Goal: Task Accomplishment & Management: Manage account settings

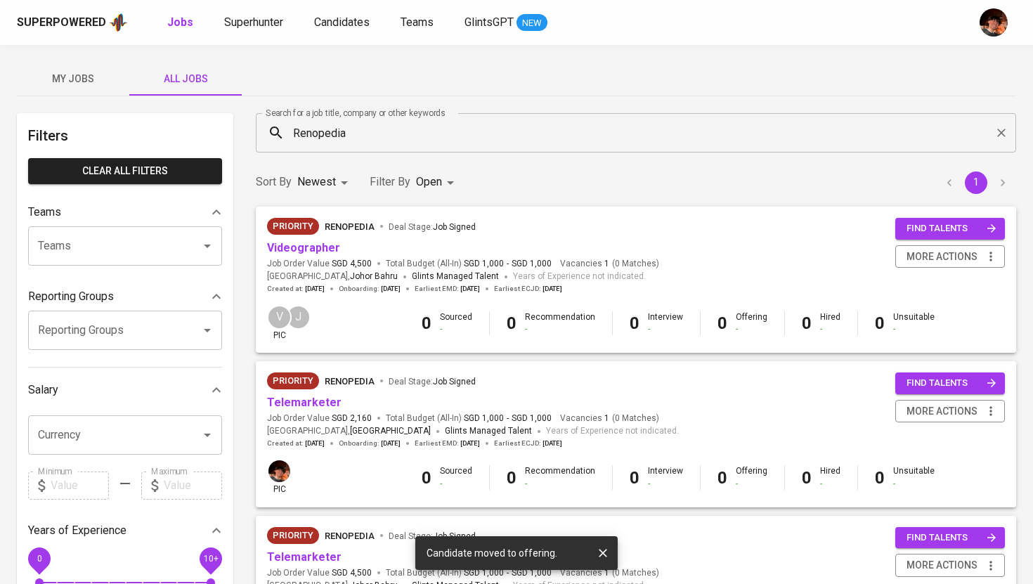
scroll to position [74, 0]
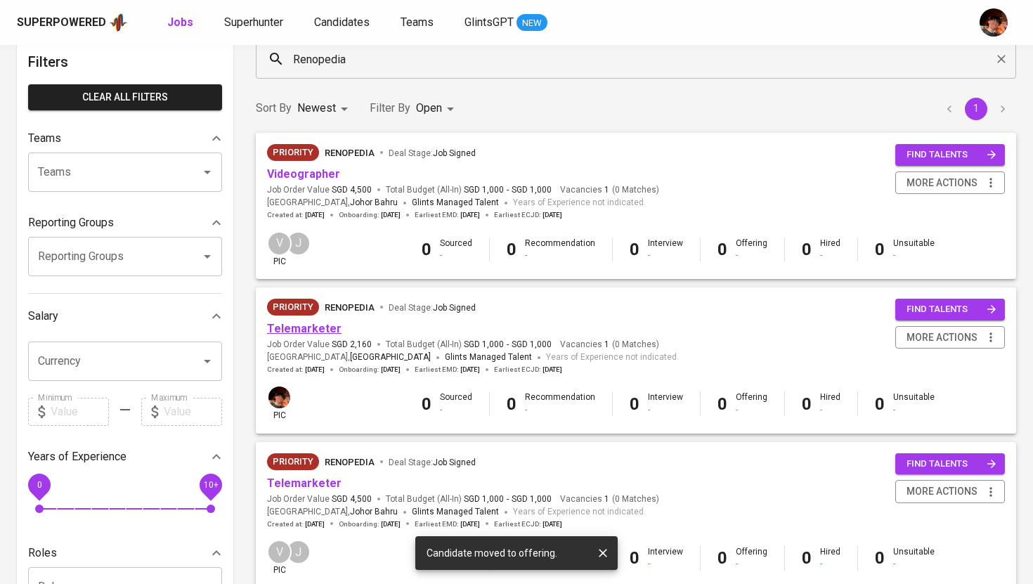
click at [323, 332] on link "Telemarketer" at bounding box center [304, 328] width 74 height 13
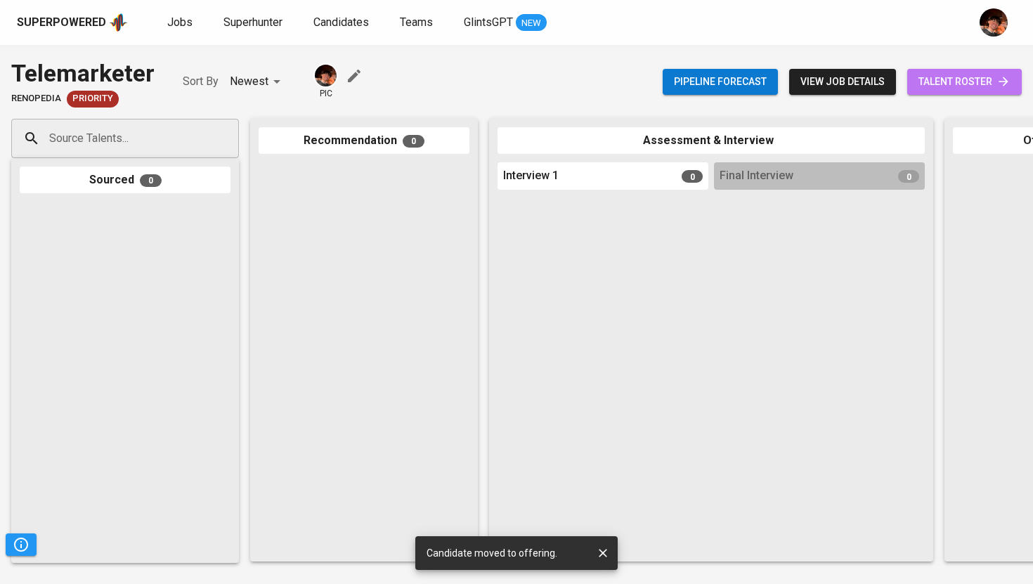
click at [984, 88] on span "talent roster" at bounding box center [964, 82] width 92 height 18
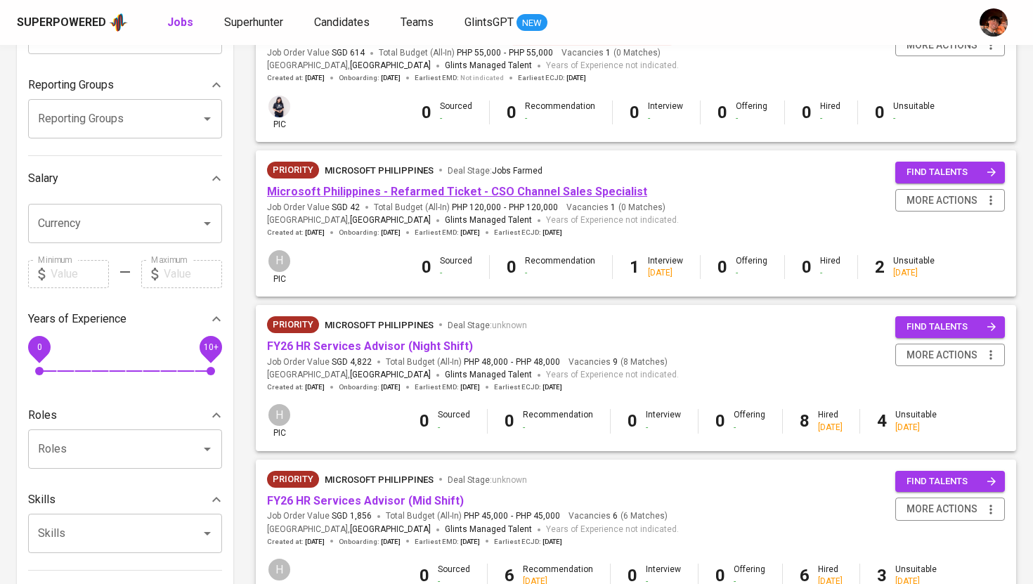
scroll to position [483, 0]
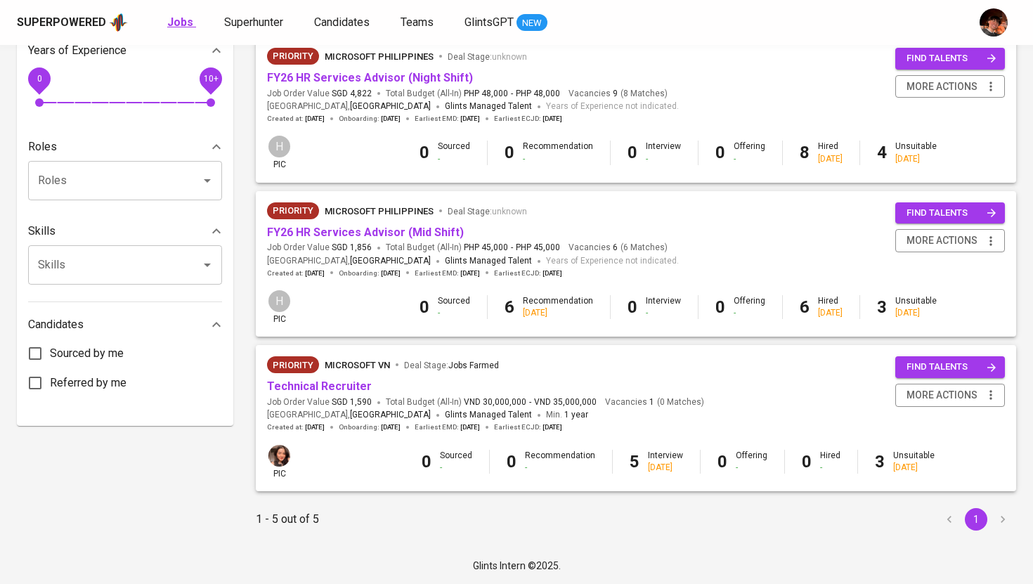
click at [180, 20] on b "Jobs" at bounding box center [180, 21] width 26 height 13
type input "OPEN"
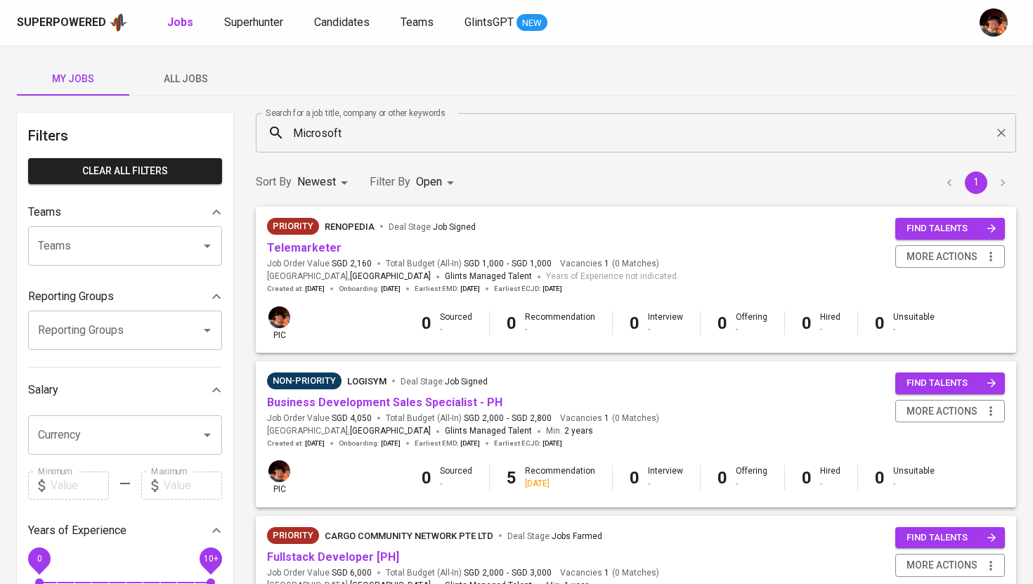
scroll to position [38, 0]
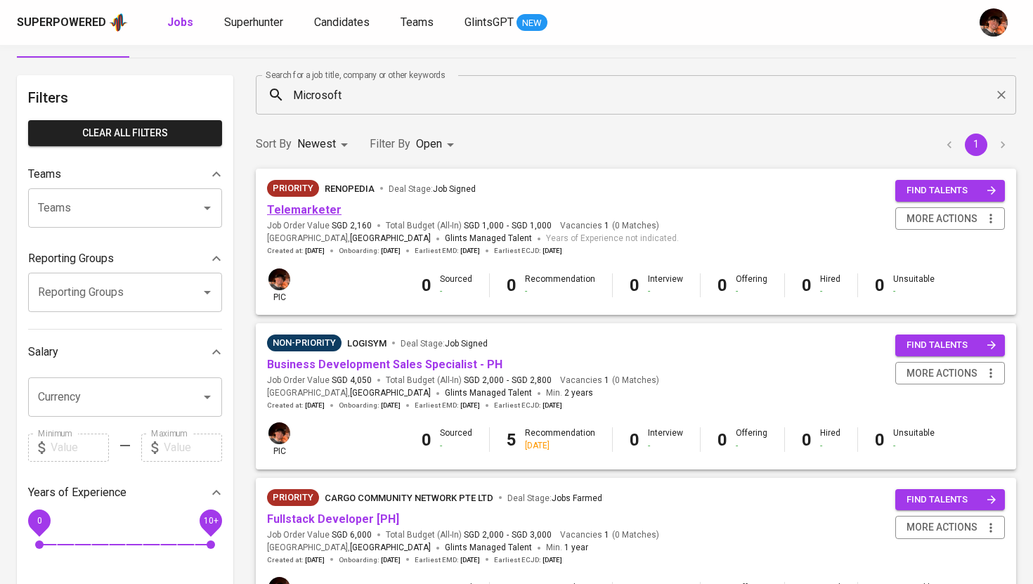
click at [324, 206] on link "Telemarketer" at bounding box center [304, 209] width 74 height 13
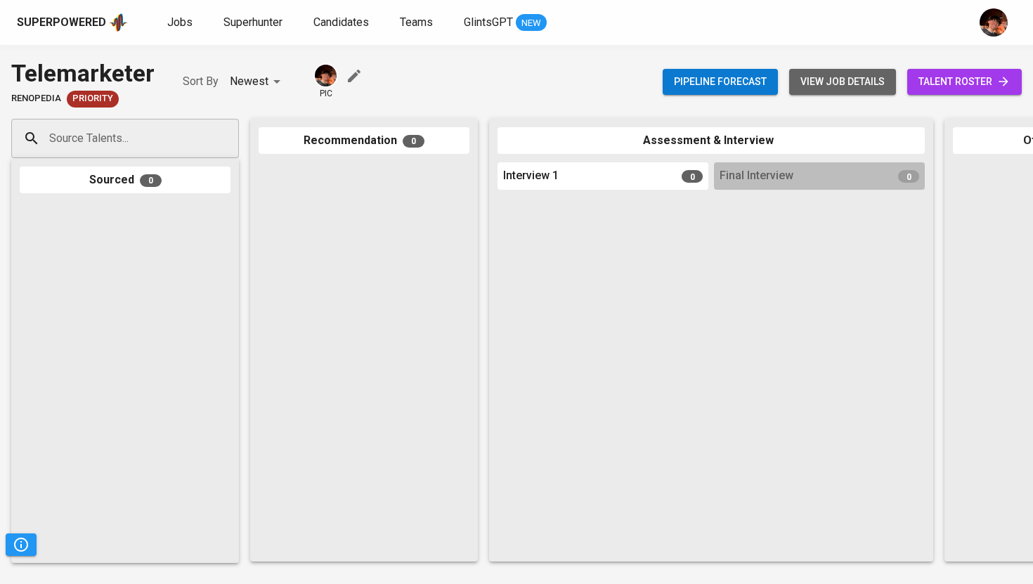
click at [858, 89] on span "view job details" at bounding box center [842, 82] width 84 height 18
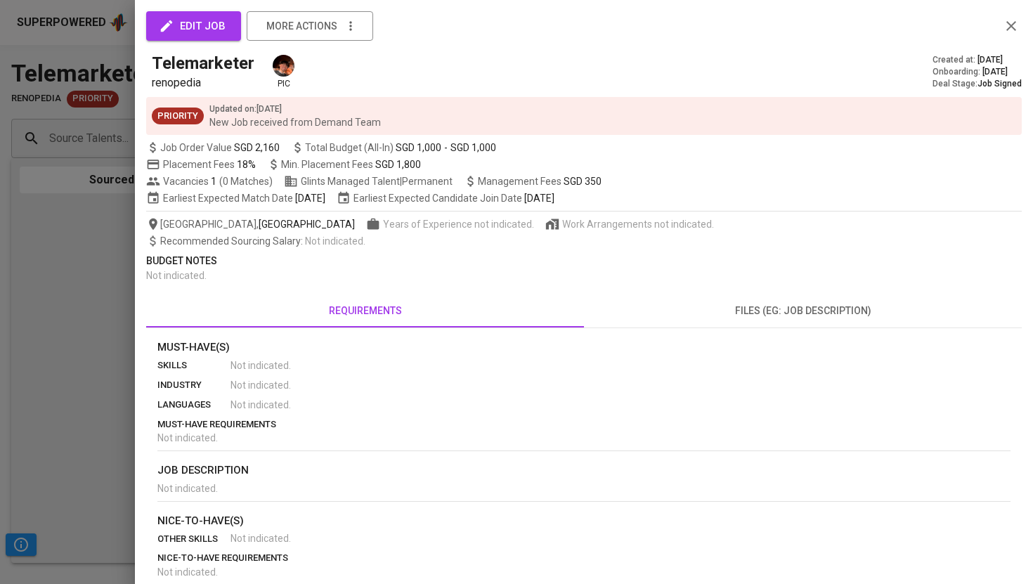
click at [207, 39] on button "edit job" at bounding box center [193, 26] width 95 height 30
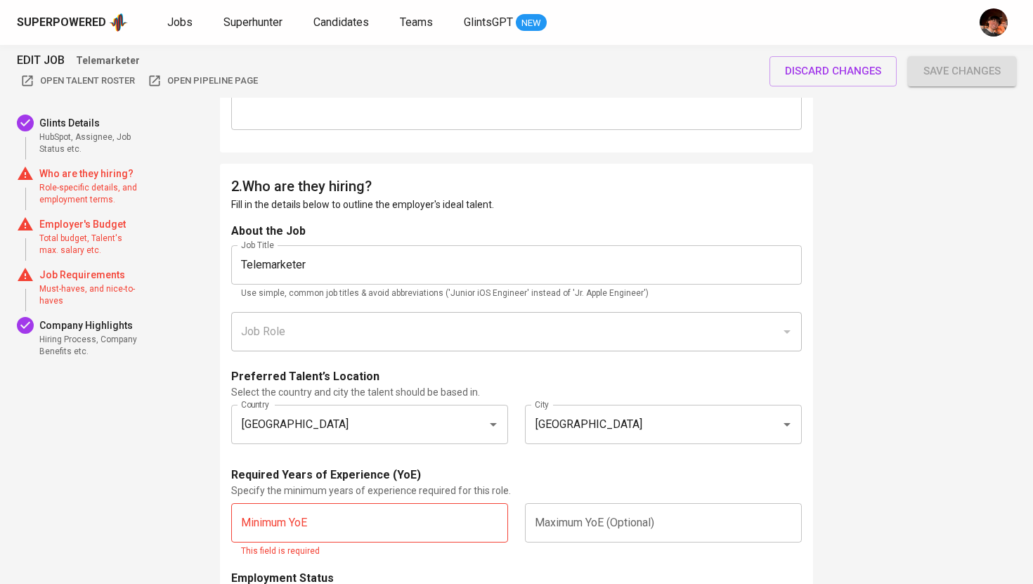
scroll to position [606, 0]
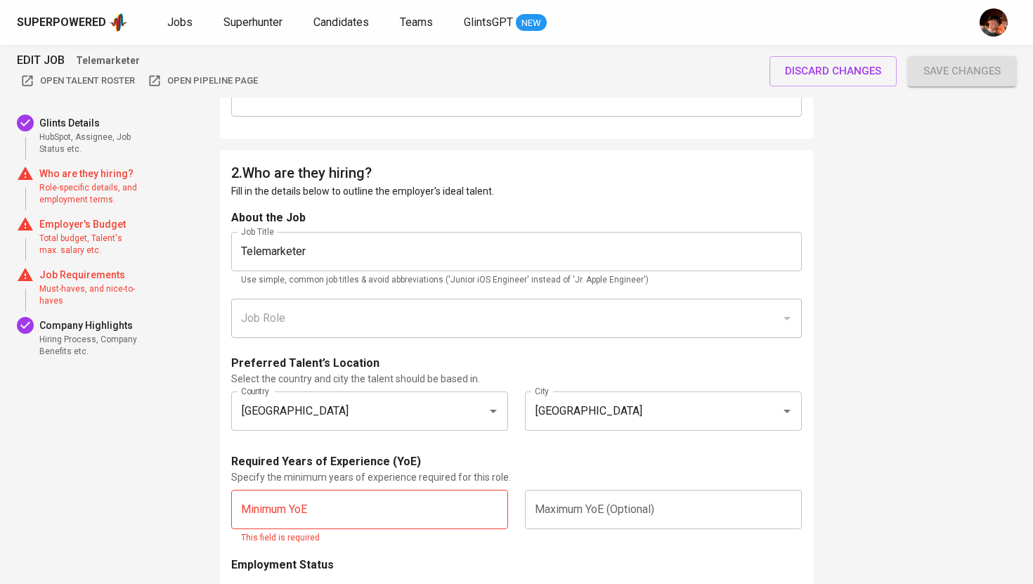
click at [351, 512] on input "text" at bounding box center [369, 509] width 277 height 39
type input "1"
click at [601, 511] on input "text" at bounding box center [663, 509] width 277 height 39
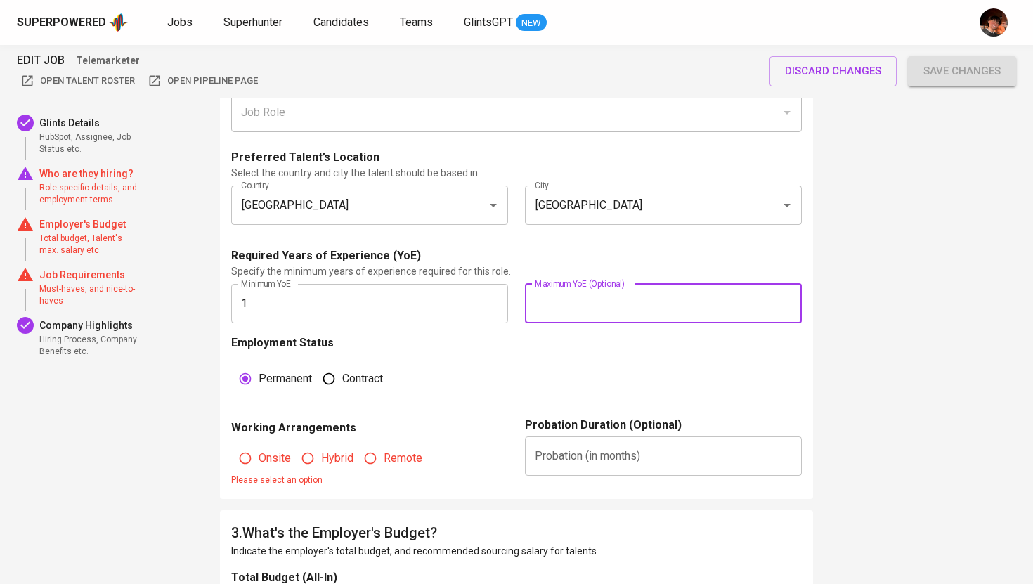
scroll to position [864, 0]
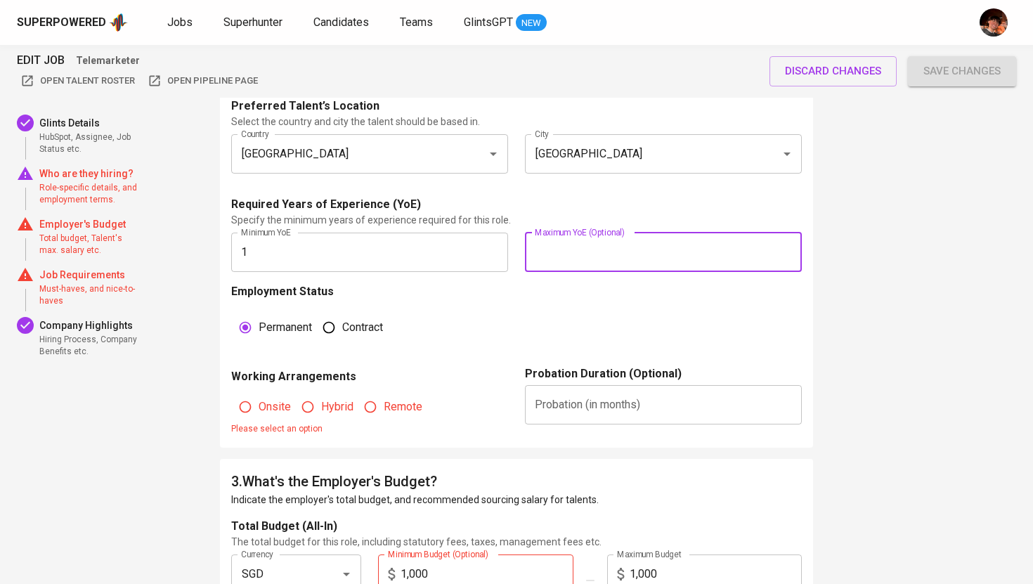
click at [616, 412] on input "text" at bounding box center [663, 404] width 277 height 39
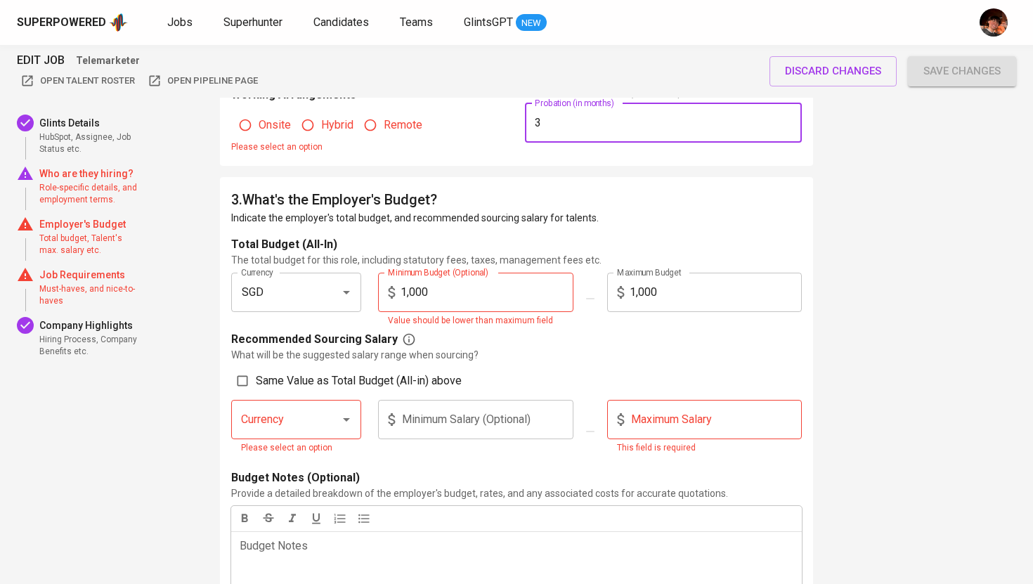
scroll to position [1147, 0]
type input "3"
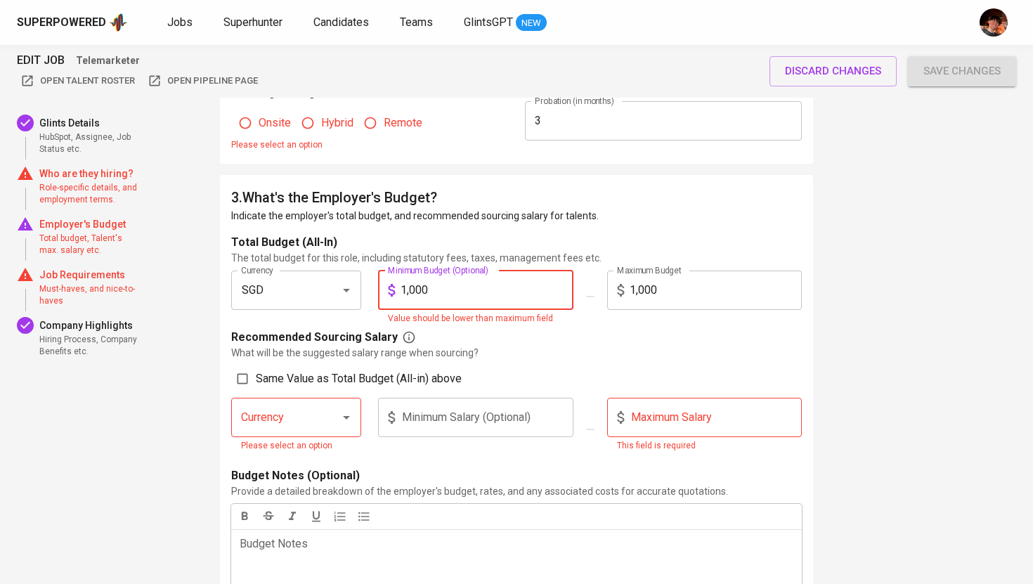
drag, startPoint x: 450, startPoint y: 294, endPoint x: 398, endPoint y: 297, distance: 52.7
click at [398, 297] on div "1,000 Minimum Budget (Optional)" at bounding box center [475, 290] width 195 height 39
drag, startPoint x: 479, startPoint y: 276, endPoint x: 405, endPoint y: 282, distance: 73.4
click at [405, 282] on input "1,000" at bounding box center [487, 290] width 173 height 39
drag, startPoint x: 427, startPoint y: 288, endPoint x: 377, endPoint y: 285, distance: 50.0
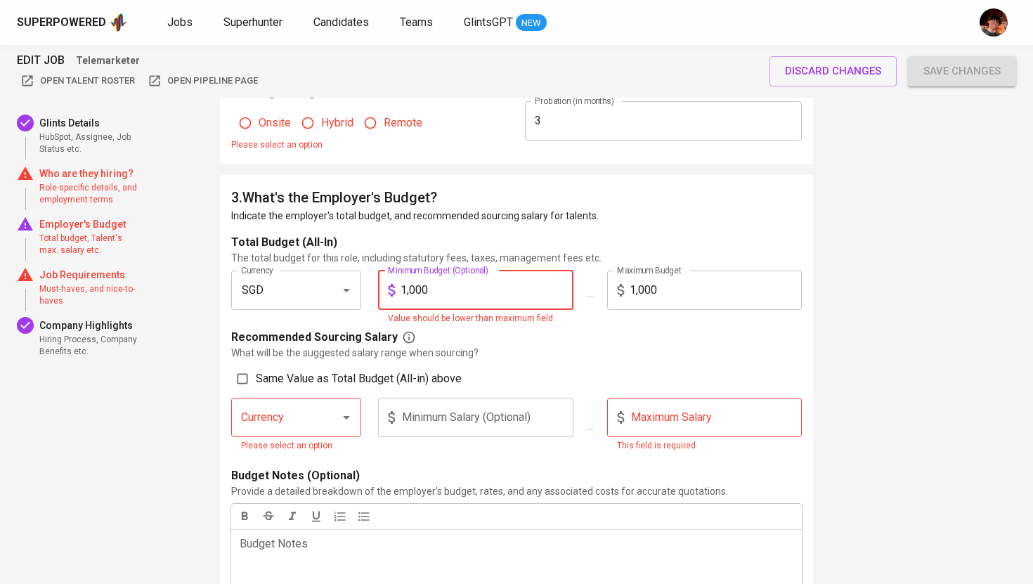
click at [377, 285] on div "Minimum Budget (Optional) 1,000 Minimum Budget (Optional) Value should be lower…" at bounding box center [476, 299] width 212 height 56
type input "1,200"
click at [672, 288] on input "1,000" at bounding box center [716, 290] width 173 height 39
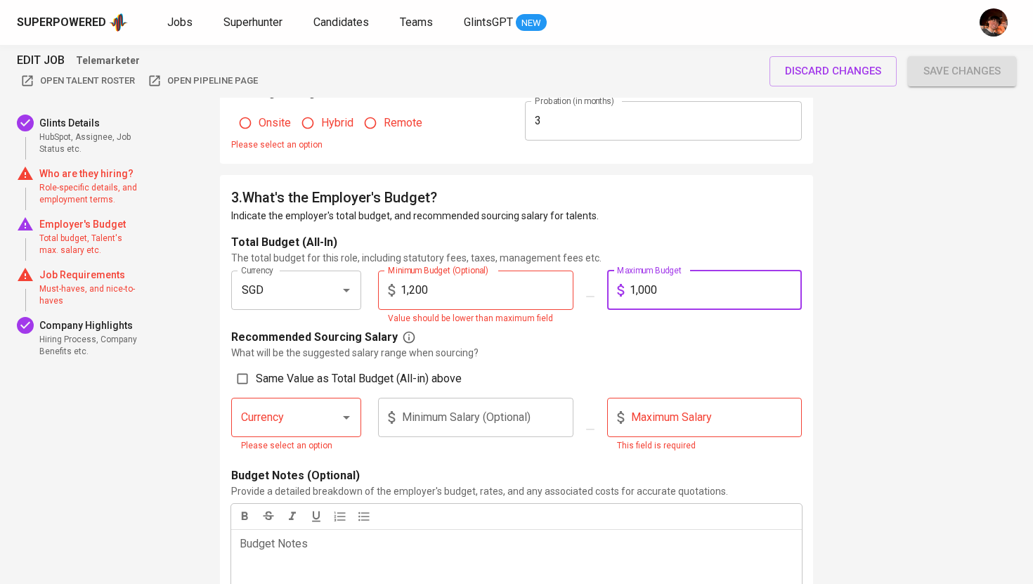
drag, startPoint x: 672, startPoint y: 288, endPoint x: 620, endPoint y: 285, distance: 52.1
click at [620, 285] on div "1,000 Maximum Budget" at bounding box center [704, 290] width 195 height 39
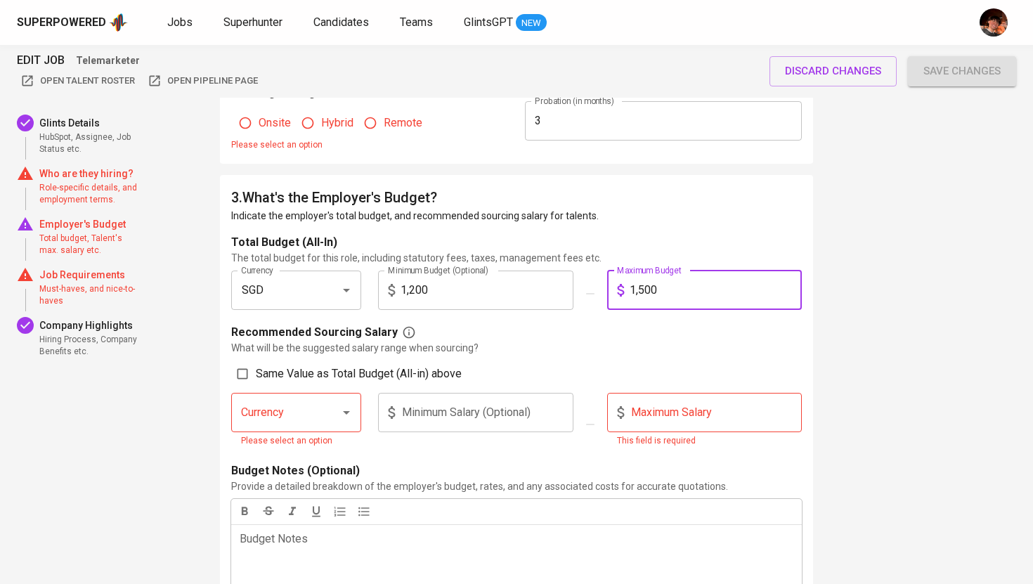
type input "1,500"
click at [249, 374] on input "Same Value as Total Budget (All-in) above" at bounding box center [242, 373] width 27 height 27
checkbox input "true"
type input "SGD"
type input "1,200"
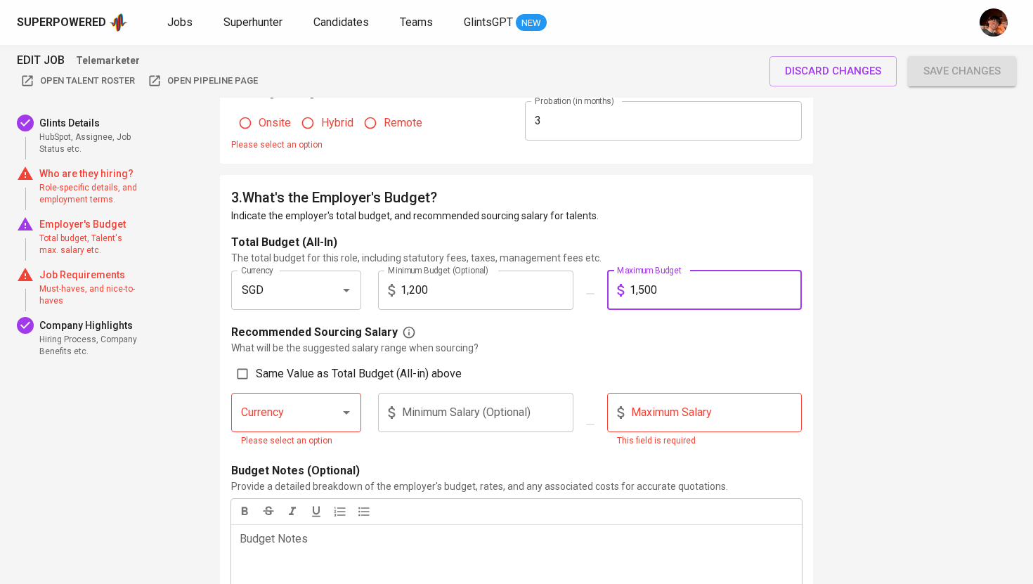
type input "1,500"
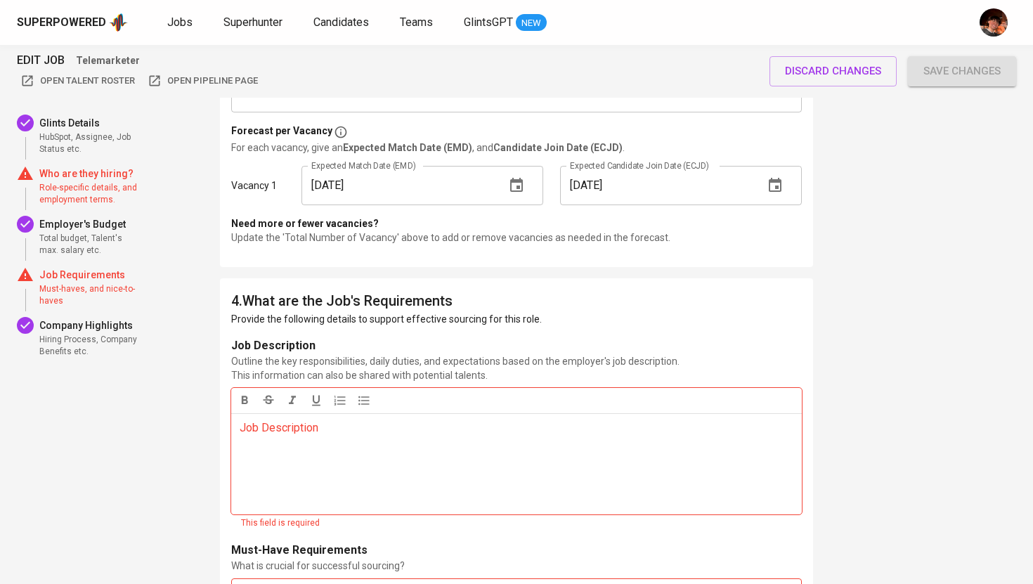
scroll to position [1749, 0]
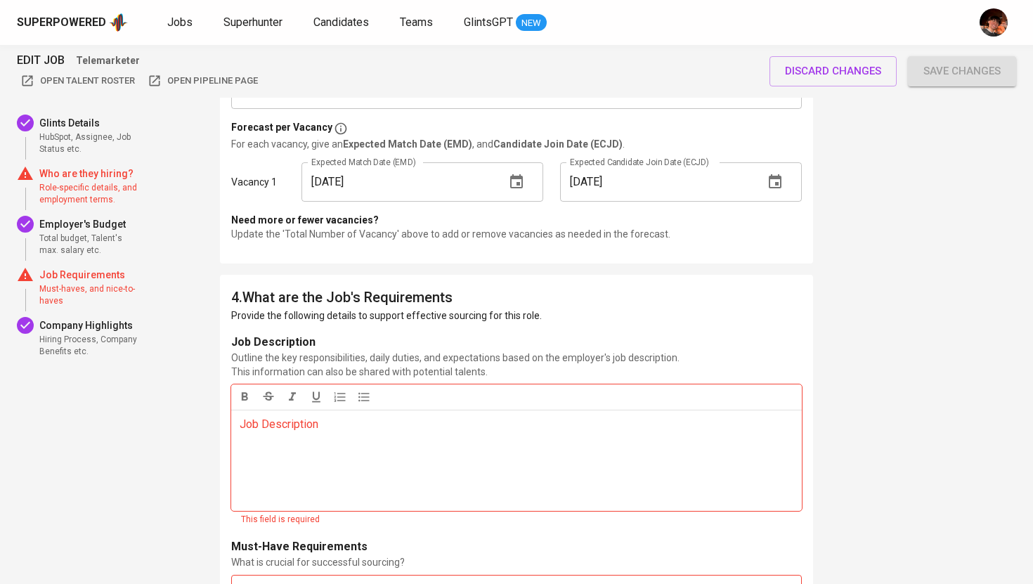
click at [334, 432] on div "Job Description ﻿" at bounding box center [516, 460] width 571 height 101
click at [361, 427] on p "Job Description ﻿" at bounding box center [517, 424] width 554 height 17
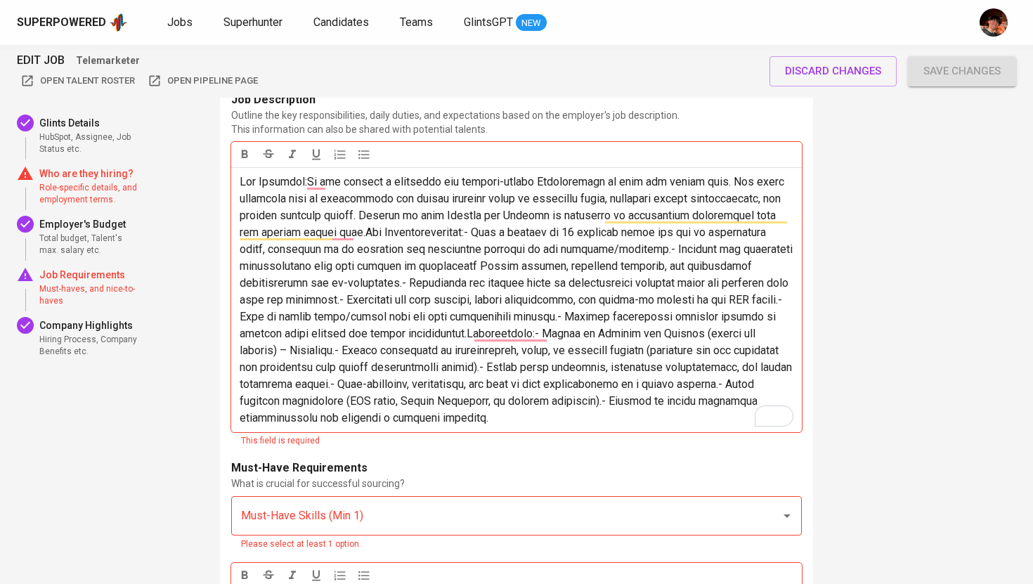
scroll to position [1982, 0]
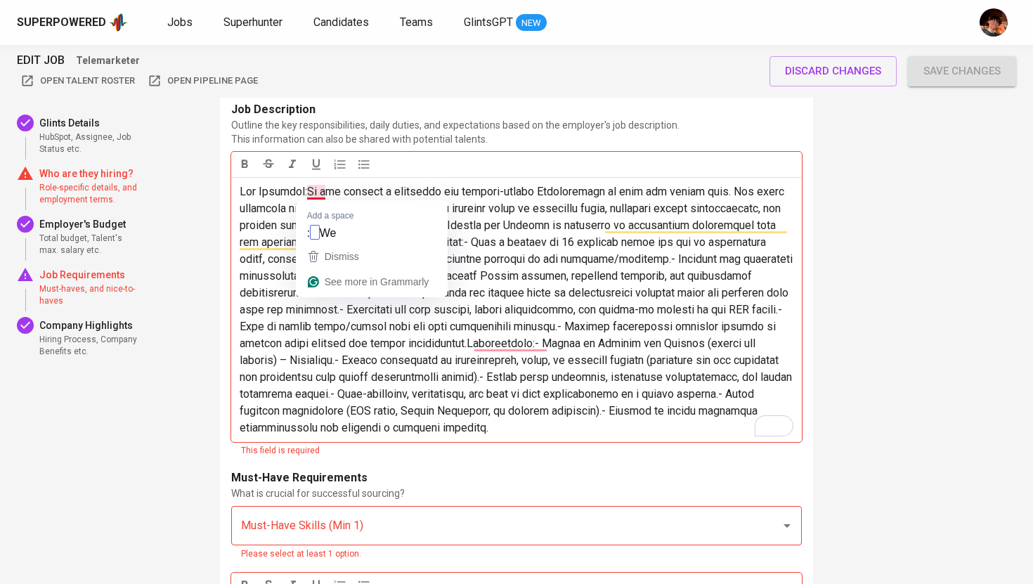
click at [310, 194] on span "To enrich screen reader interactions, please activate Accessibility in Grammarl…" at bounding box center [518, 309] width 556 height 249
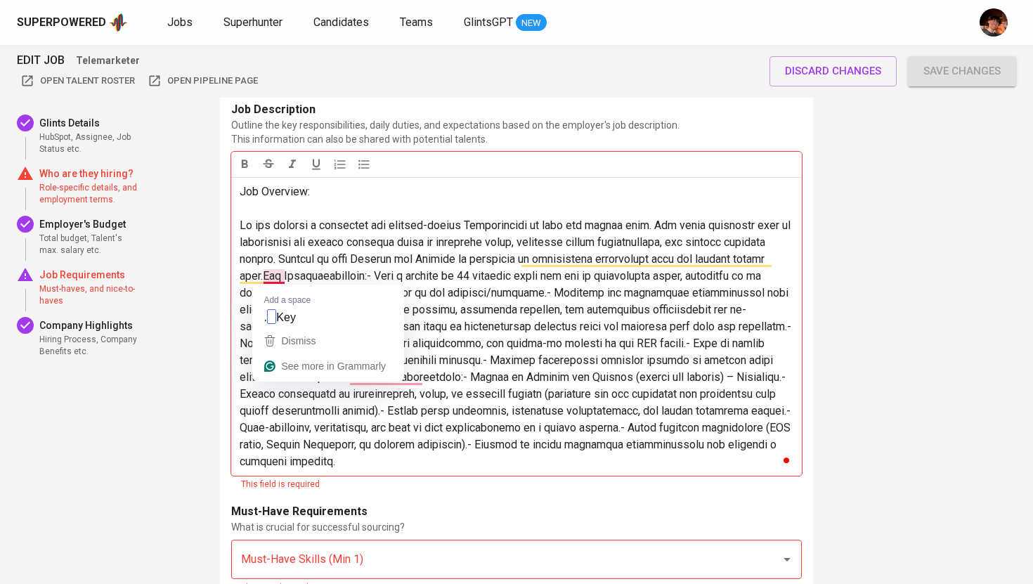
click at [267, 276] on span "To enrich screen reader interactions, please activate Accessibility in Grammarl…" at bounding box center [517, 343] width 554 height 249
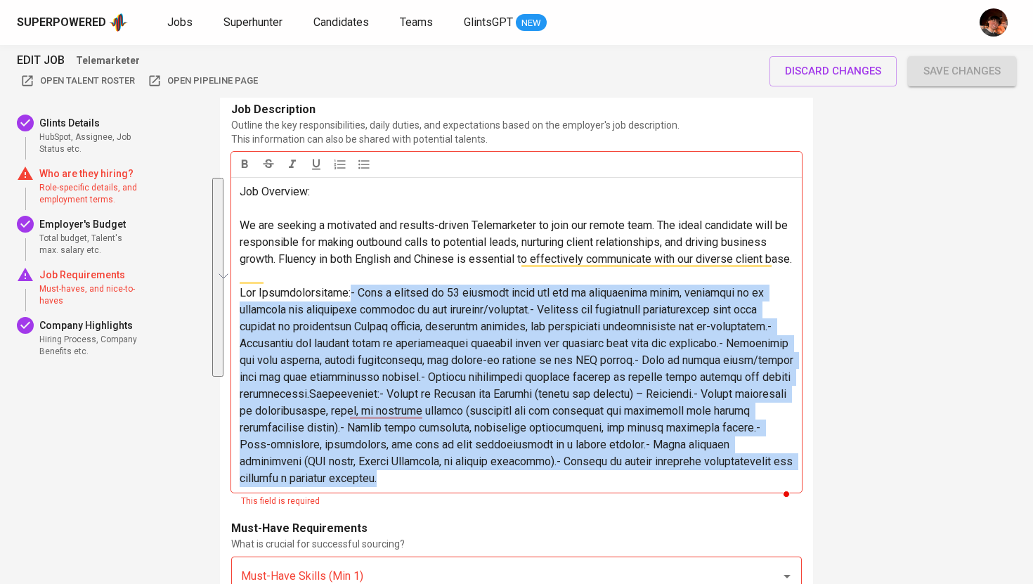
drag, startPoint x: 392, startPoint y: 503, endPoint x: 344, endPoint y: 315, distance: 194.5
click at [344, 315] on p "To enrich screen reader interactions, please activate Accessibility in Grammarl…" at bounding box center [517, 386] width 554 height 202
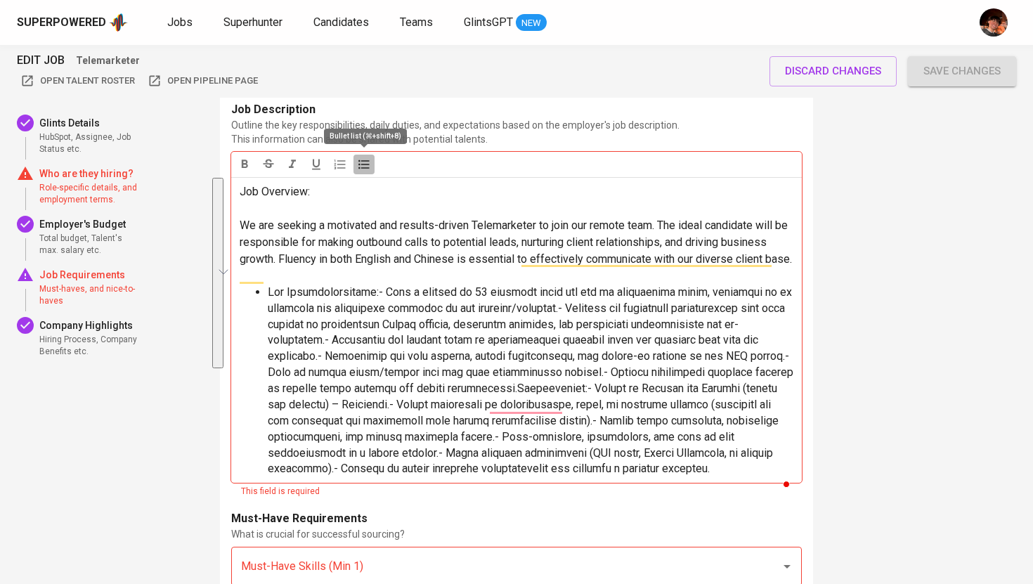
click at [359, 162] on icon "button" at bounding box center [364, 164] width 14 height 14
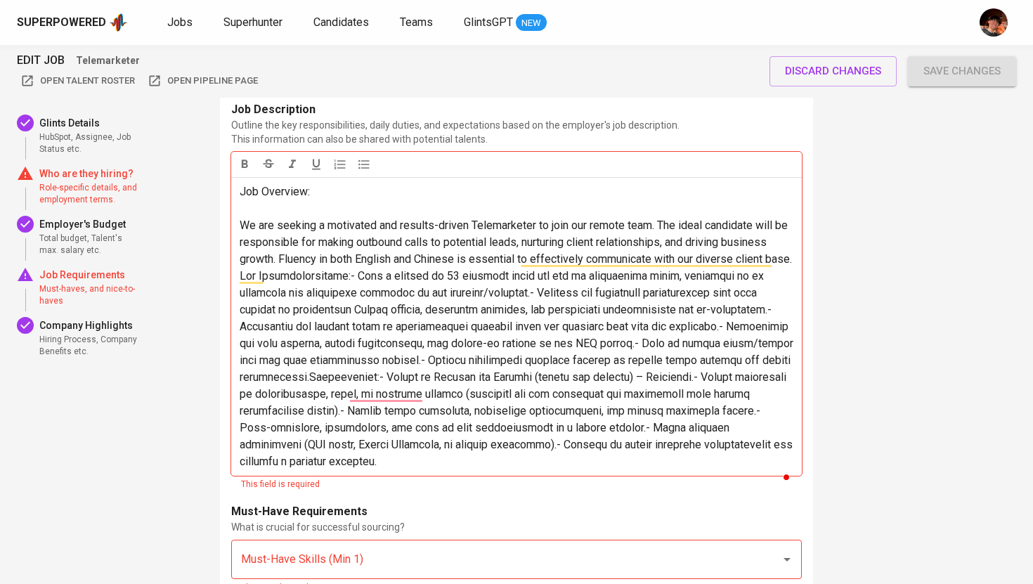
click at [344, 293] on span "To enrich screen reader interactions, please activate Accessibility in Grammarl…" at bounding box center [518, 368] width 557 height 199
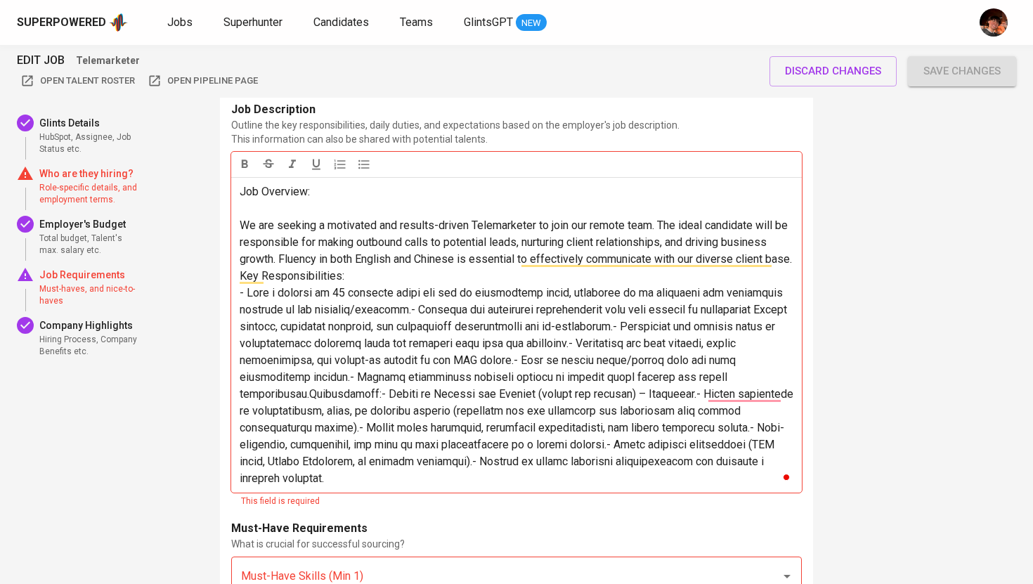
click at [308, 268] on p "We are seeking a motivated and results-driven Telemarketer to join our remote t…" at bounding box center [517, 242] width 554 height 51
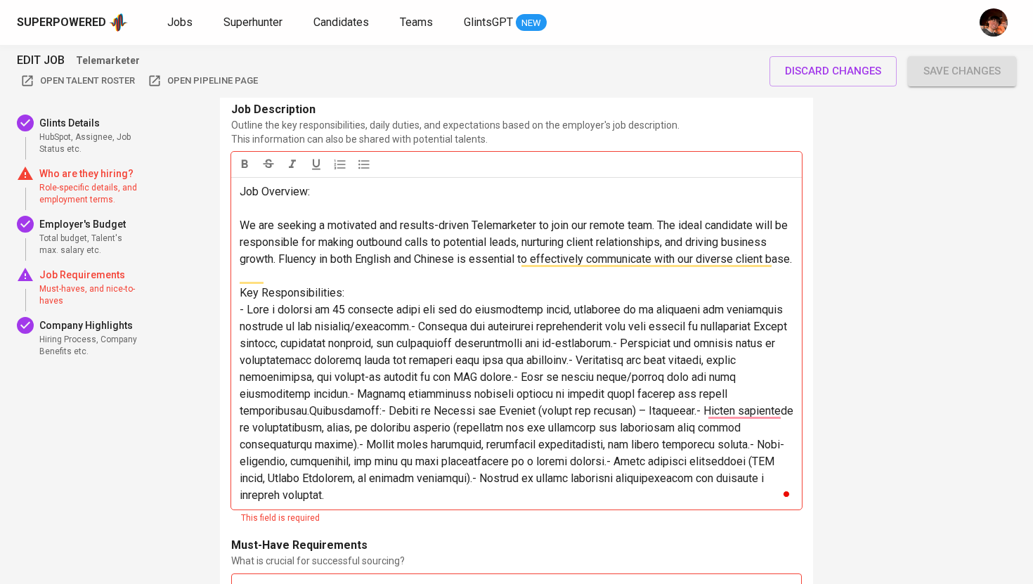
click at [370, 301] on p "Key Responsibilities:" at bounding box center [517, 293] width 554 height 17
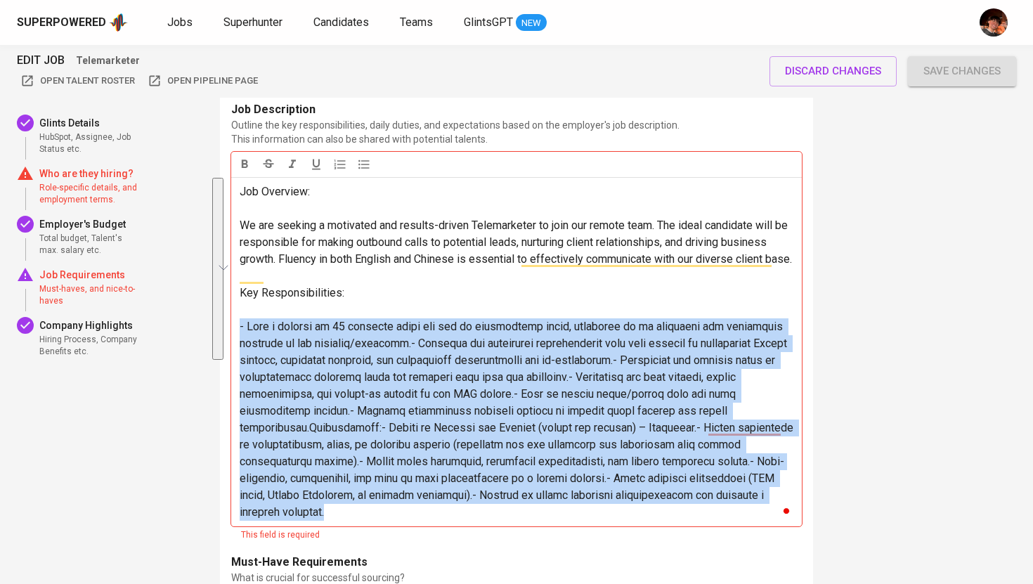
drag, startPoint x: 239, startPoint y: 341, endPoint x: 646, endPoint y: 527, distance: 447.4
click at [646, 527] on div "Job Description Outline the key responsibilities, daily duties, and expectation…" at bounding box center [516, 321] width 571 height 441
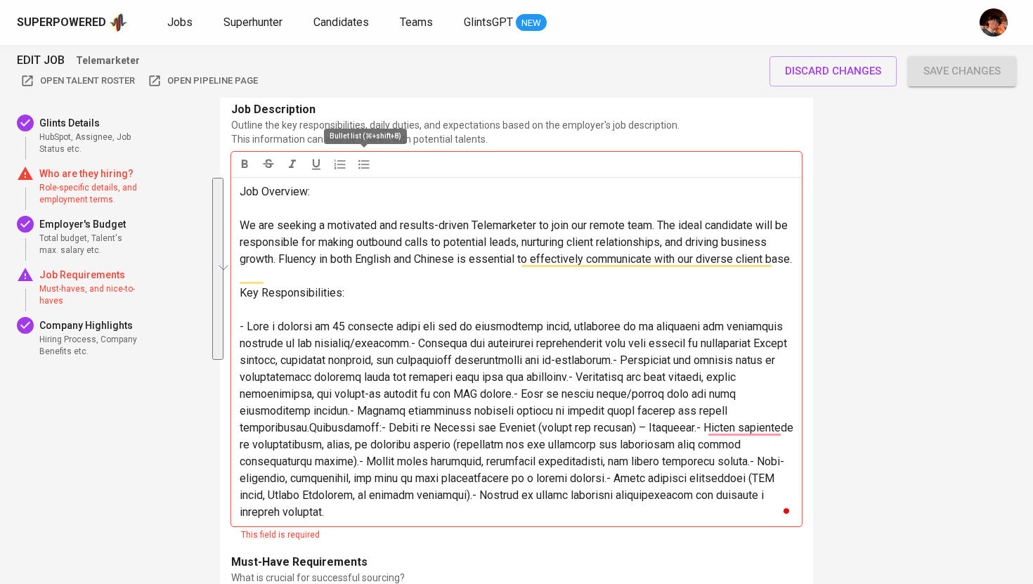
click at [357, 168] on icon "button" at bounding box center [364, 164] width 14 height 14
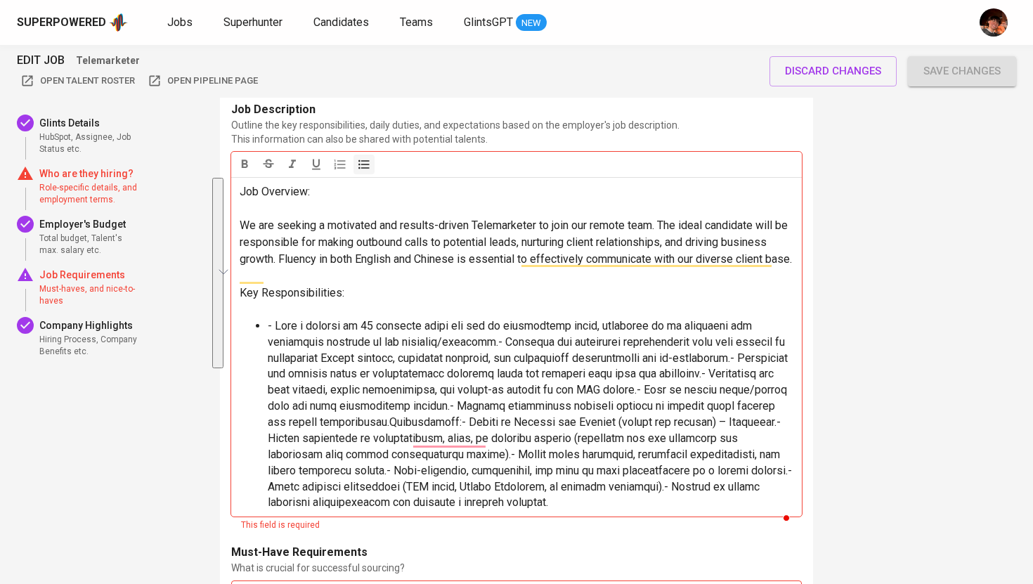
click at [277, 344] on span "To enrich screen reader interactions, please activate Accessibility in Grammarl…" at bounding box center [531, 414] width 527 height 190
click at [495, 356] on span "To enrich screen reader interactions, please activate Accessibility in Grammarl…" at bounding box center [531, 414] width 527 height 190
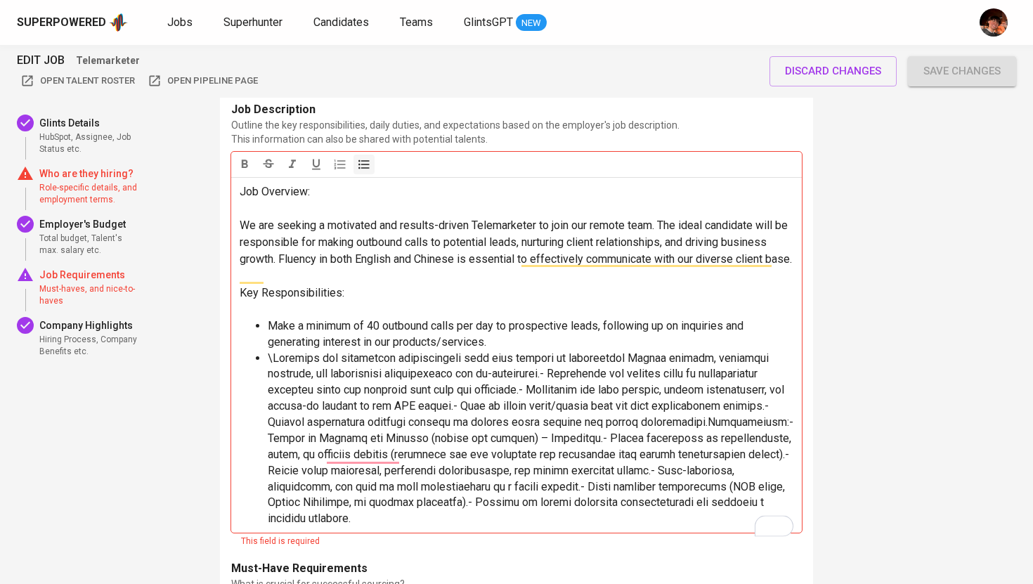
click at [566, 389] on span "To enrich screen reader interactions, please activate Accessibility in Grammarl…" at bounding box center [532, 438] width 528 height 174
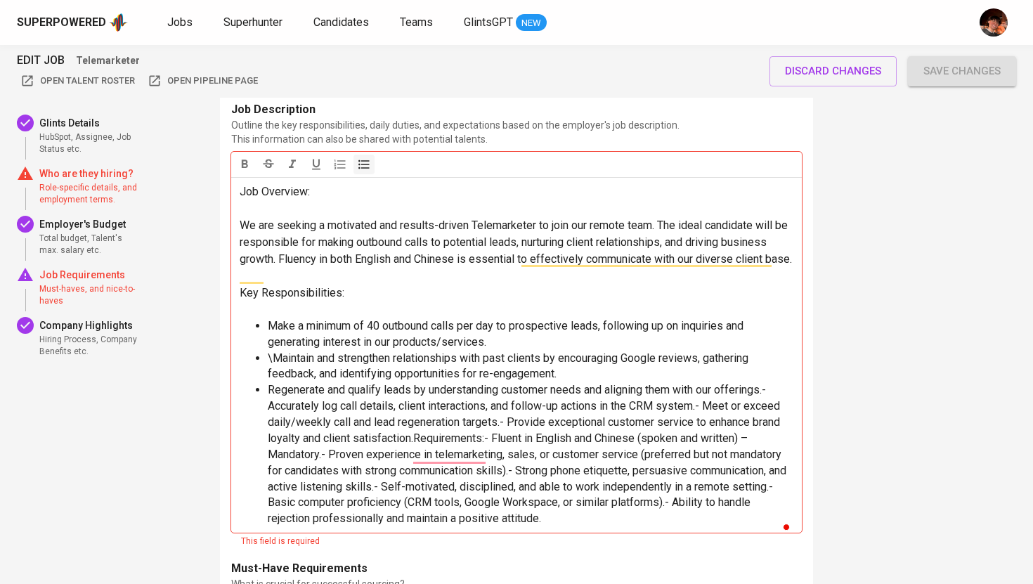
click at [508, 441] on span "Regenerate and qualify leads by understanding customer needs and aligning them …" at bounding box center [528, 454] width 521 height 142
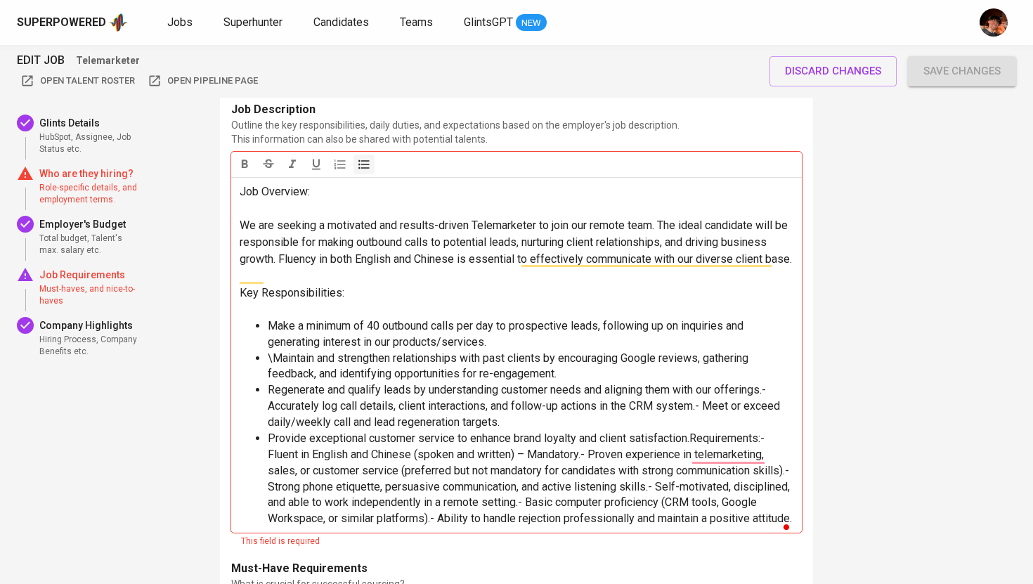
click at [709, 425] on span "Regenerate and qualify leads by understanding customer needs and aligning them …" at bounding box center [525, 406] width 515 height 46
click at [272, 412] on span "Regenerate and qualify leads by understanding customer needs and aligning them …" at bounding box center [518, 398] width 501 height 30
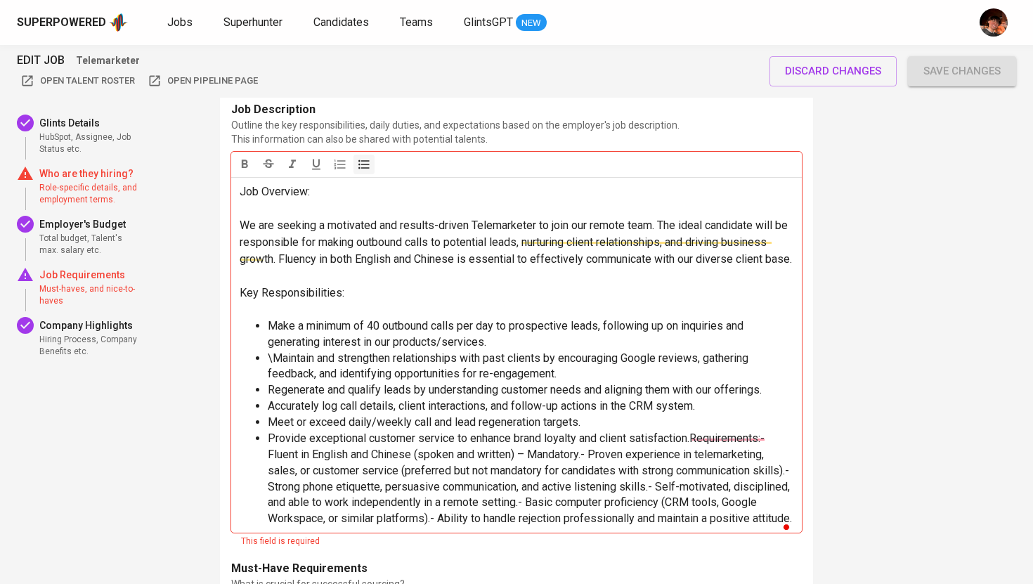
click at [597, 448] on span "Provide exceptional customer service to enhance brand loyalty and client satisf…" at bounding box center [530, 477] width 525 height 93
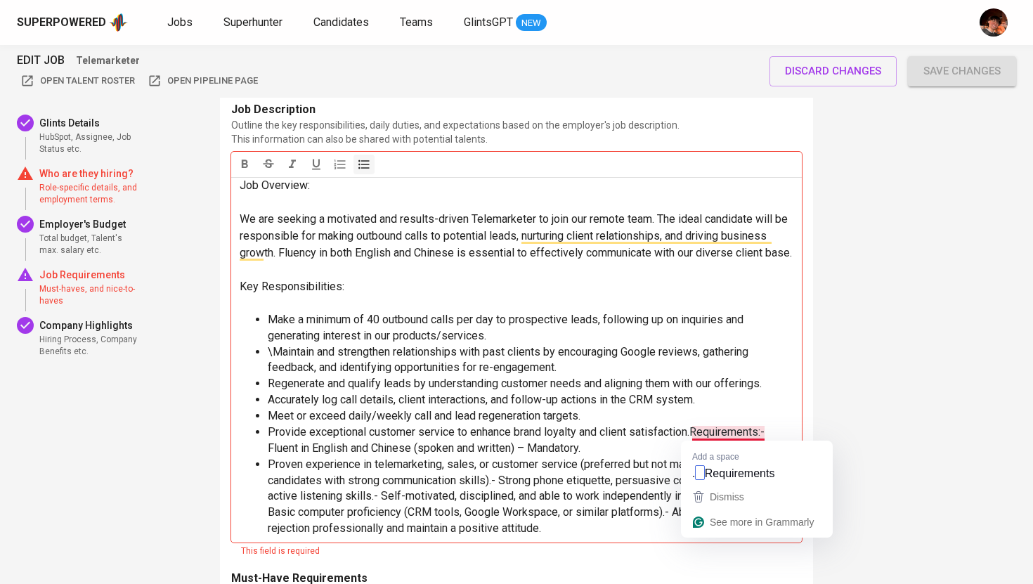
click at [696, 431] on span "Provide exceptional customer service to enhance brand loyalty and client satisf…" at bounding box center [518, 440] width 500 height 30
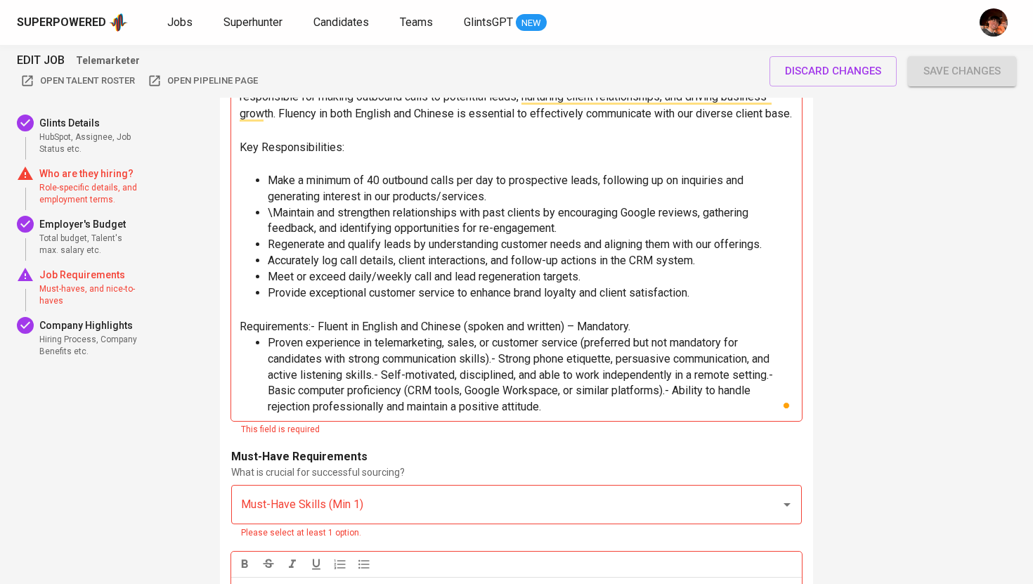
scroll to position [2138, 0]
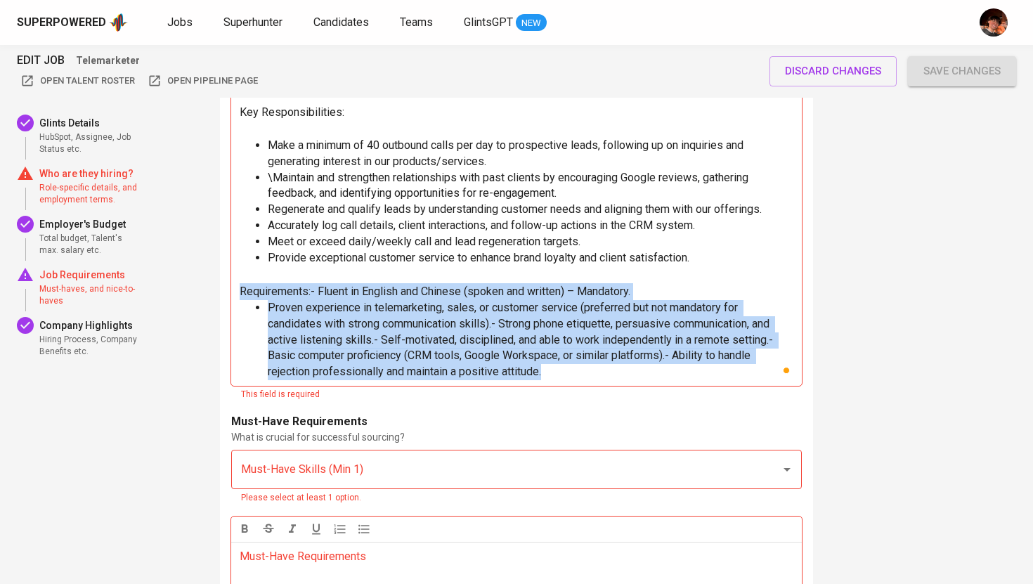
drag, startPoint x: 561, startPoint y: 372, endPoint x: 226, endPoint y: 292, distance: 344.5
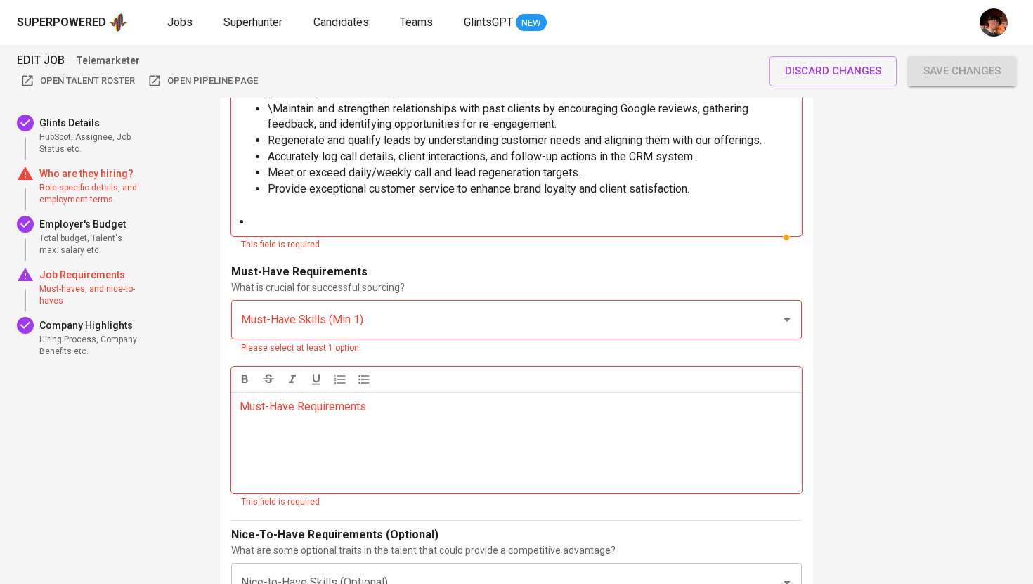
scroll to position [2244, 0]
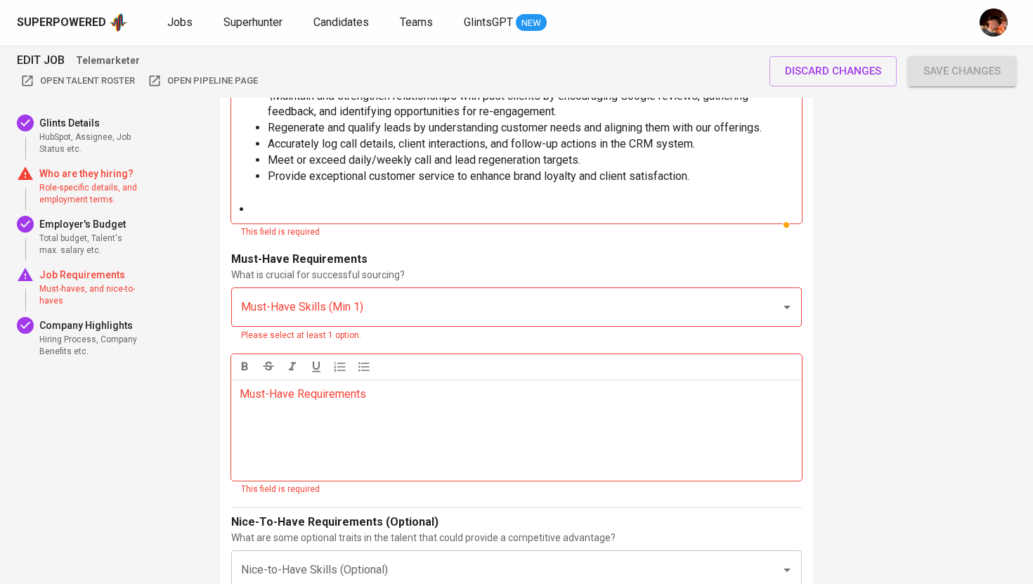
click at [272, 420] on div "Must-Have Requirements ﻿" at bounding box center [516, 429] width 571 height 101
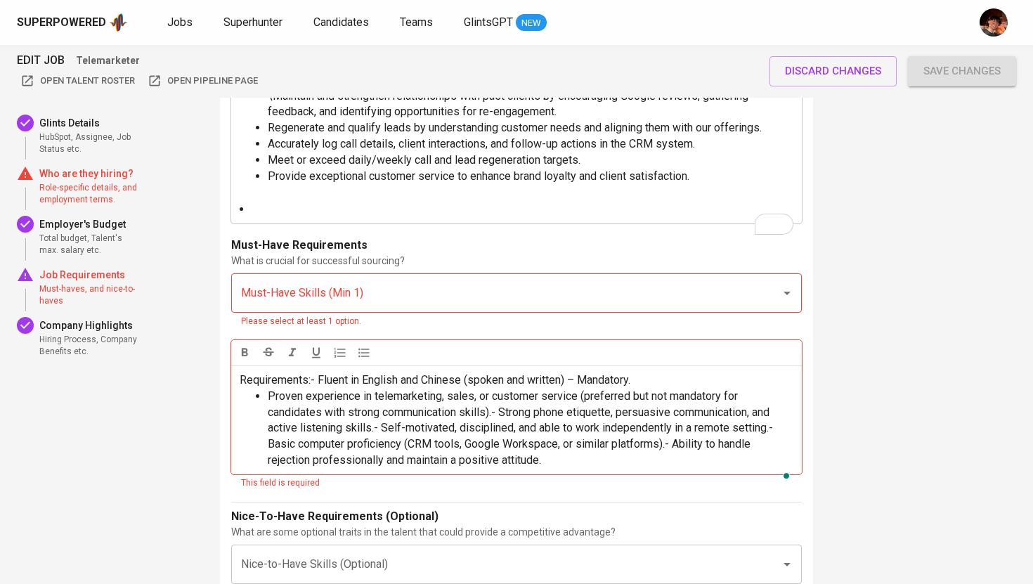
click at [318, 386] on span "Requirements:- Fluent in English and Chinese (spoken and written) – Mandatory." at bounding box center [435, 379] width 391 height 13
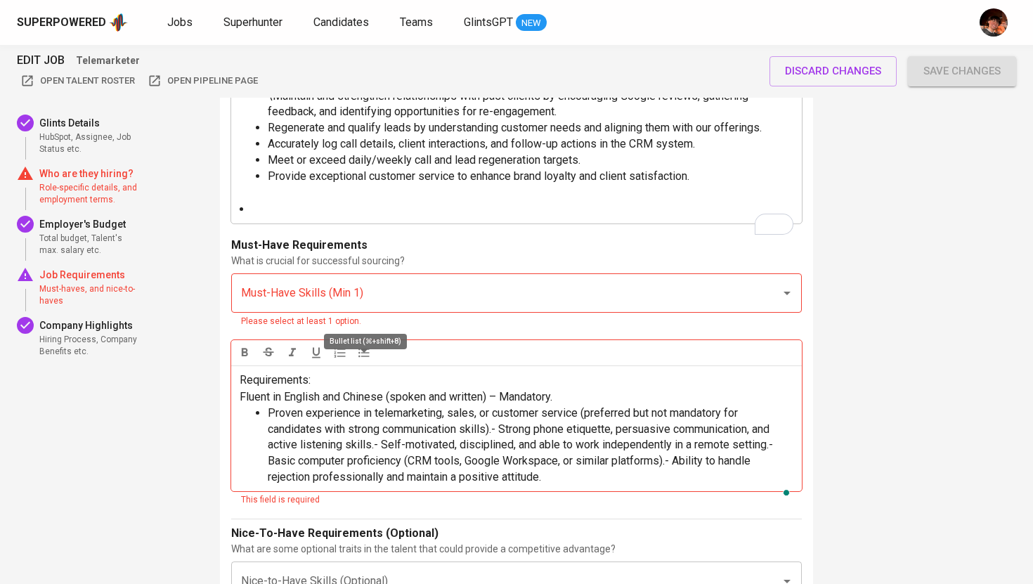
click at [363, 360] on icon "button" at bounding box center [364, 353] width 14 height 14
click at [328, 389] on p "Requirements:" at bounding box center [517, 380] width 554 height 17
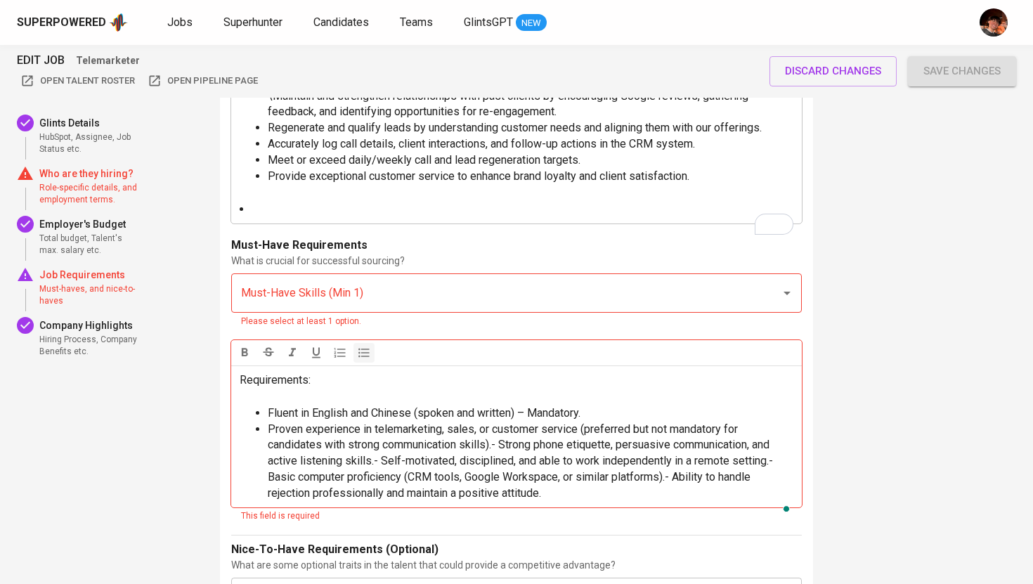
click at [505, 462] on span "Proven experience in telemarketing, sales, or customer service (preferred but n…" at bounding box center [522, 461] width 508 height 78
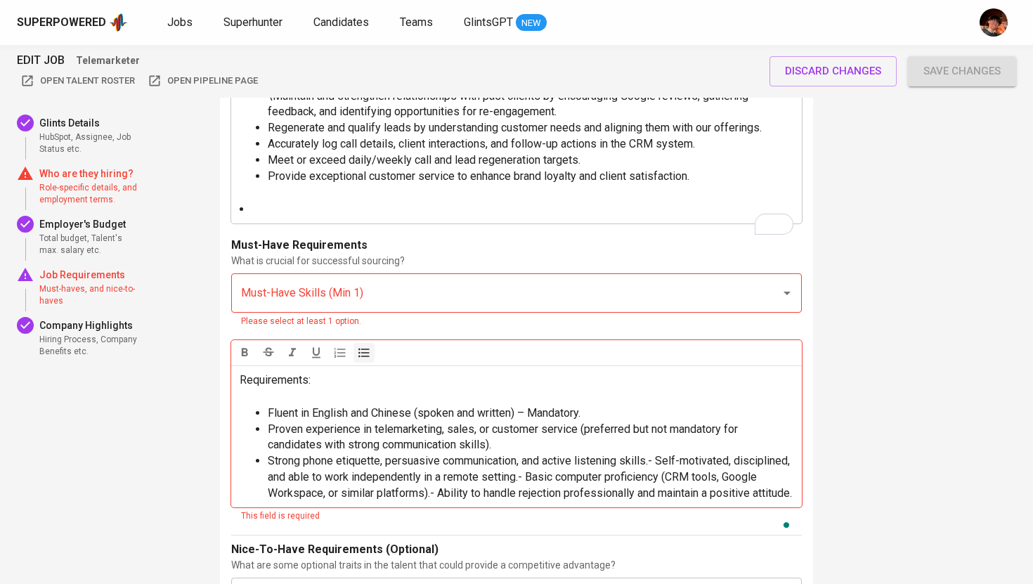
click at [663, 476] on span "Strong phone etiquette, persuasive communication, and active listening skills.-…" at bounding box center [530, 477] width 525 height 46
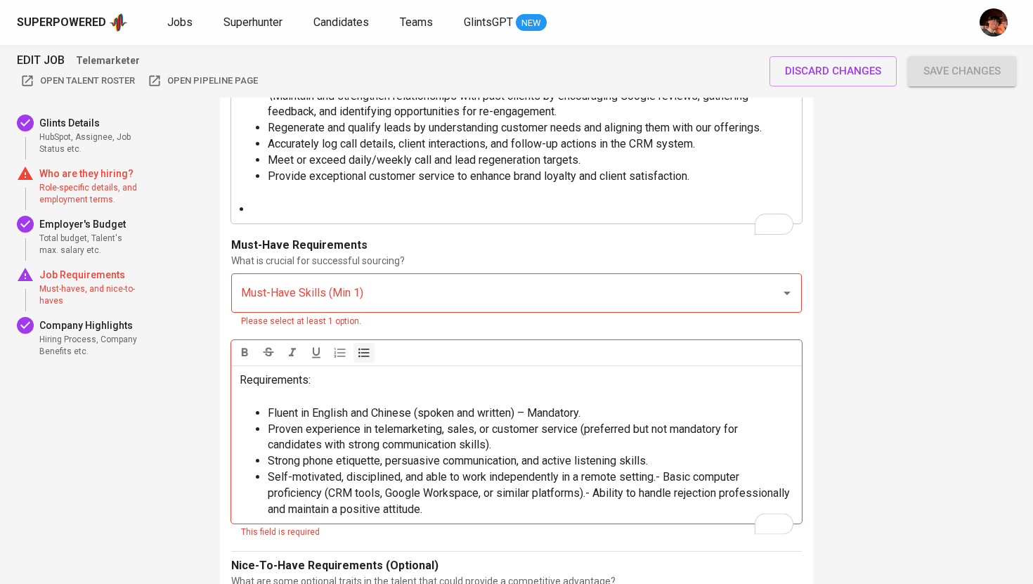
click at [665, 495] on span "Self-motivated, disciplined, and able to work independently in a remote setting…" at bounding box center [530, 493] width 525 height 46
click at [680, 513] on span "Basic computer proficiency (CRM tools, Google Workspace, or similar platforms).…" at bounding box center [511, 501] width 486 height 30
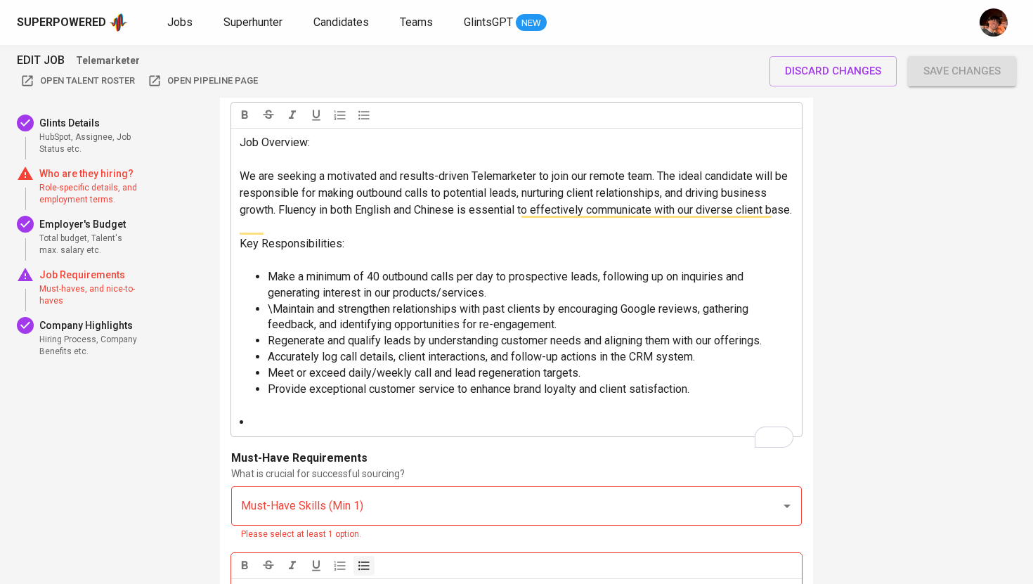
scroll to position [2017, 0]
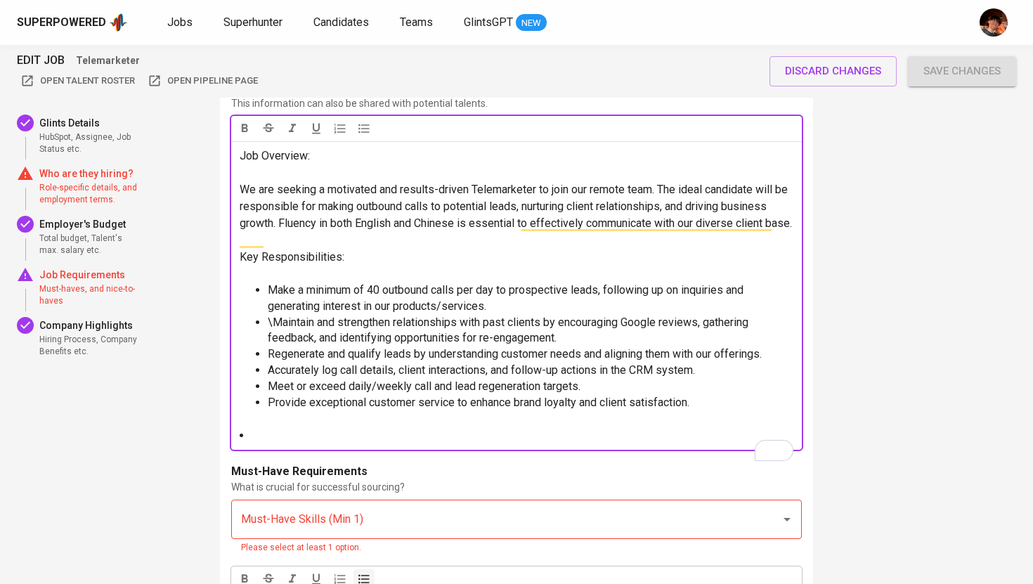
click at [410, 444] on li "﻿" at bounding box center [517, 436] width 554 height 16
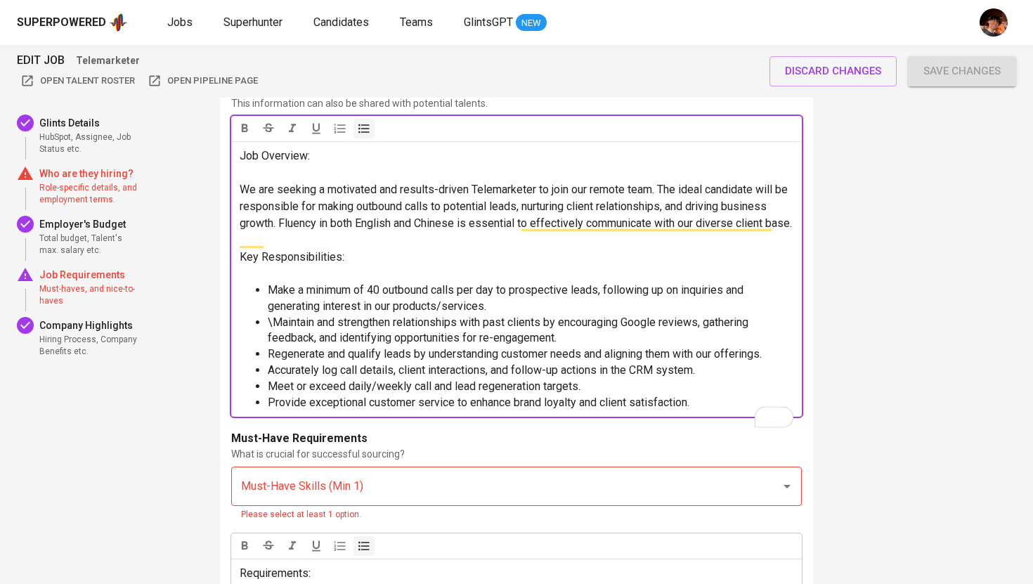
click at [275, 336] on span "\Maintain and strengthen relationships with past clients by encouraging Google …" at bounding box center [509, 331] width 483 height 30
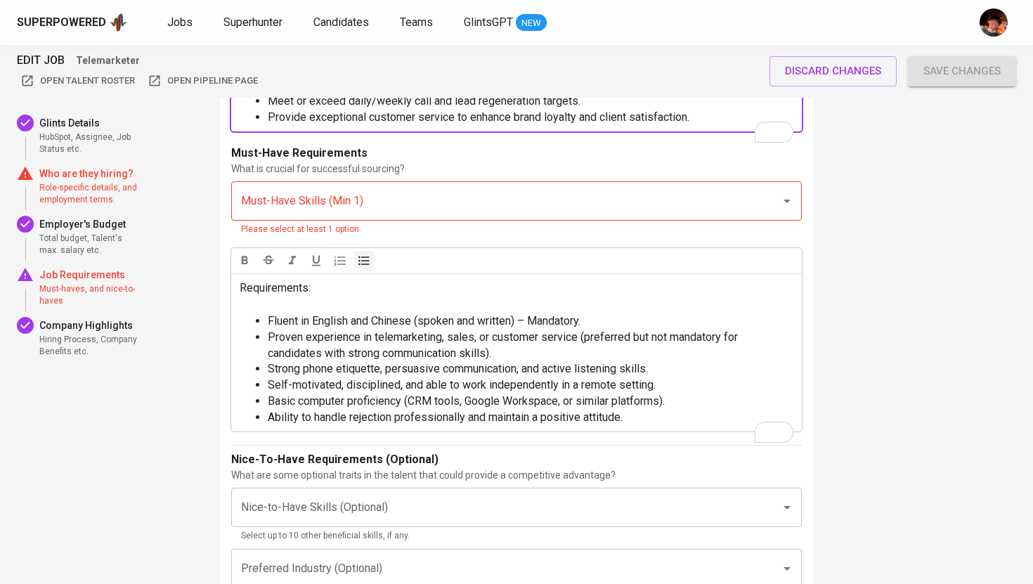
scroll to position [2285, 0]
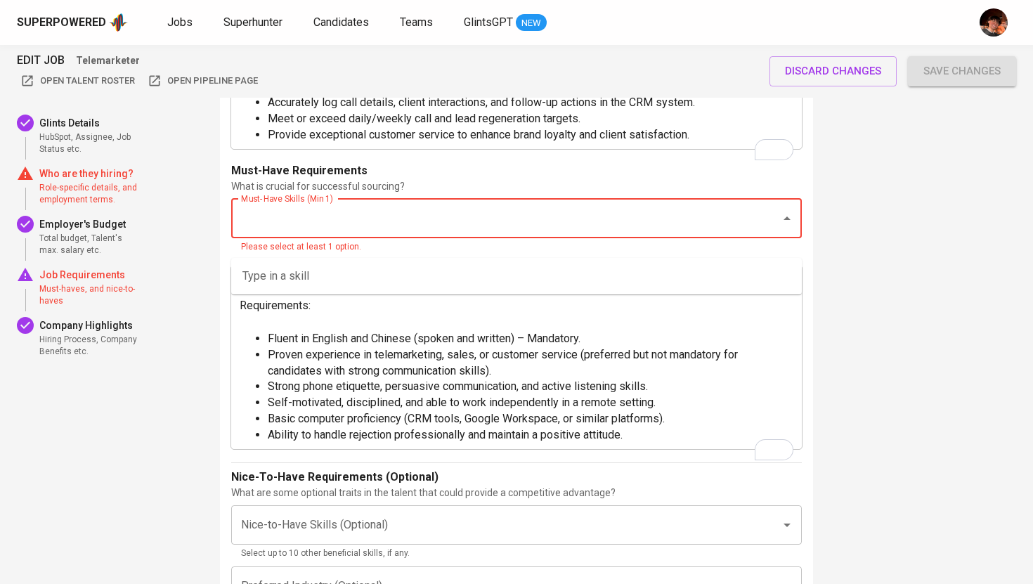
click at [399, 232] on input "Must-Have Skills (Min 1)" at bounding box center [497, 218] width 519 height 27
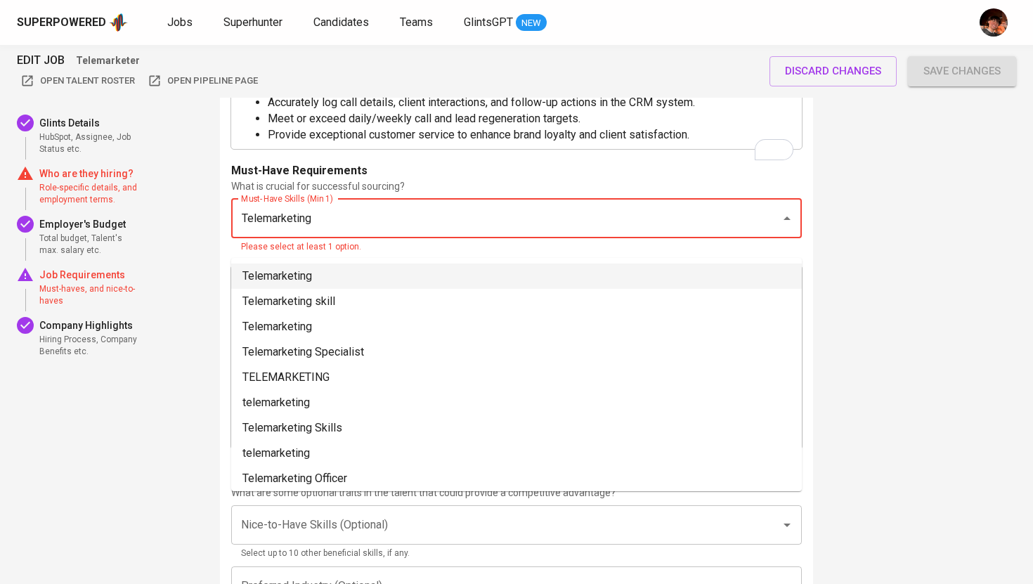
click at [379, 287] on li "Telemarketing" at bounding box center [516, 276] width 571 height 25
type input "Telemarketing"
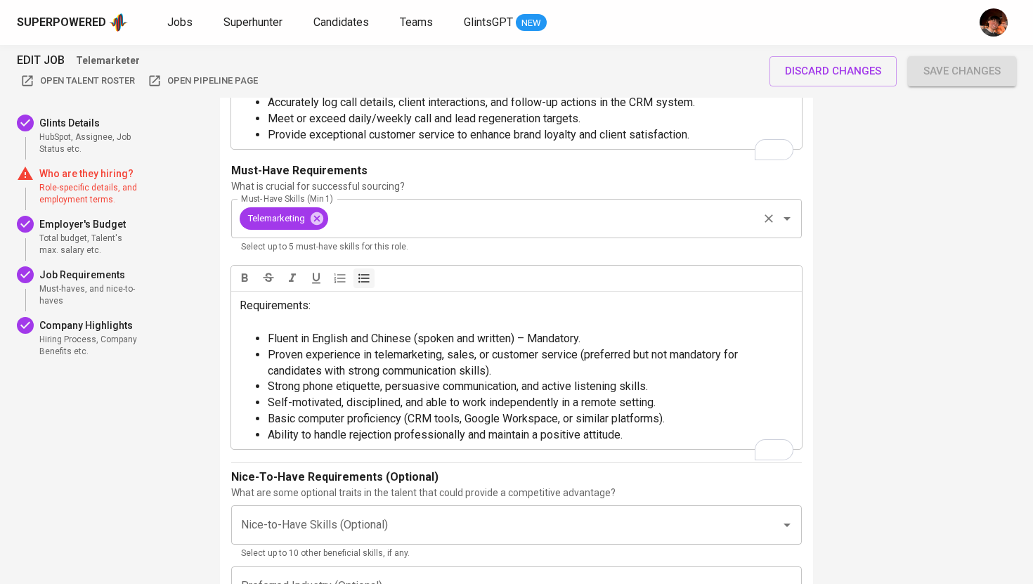
click at [408, 232] on input "Must-Have Skills (Min 1)" at bounding box center [543, 218] width 426 height 27
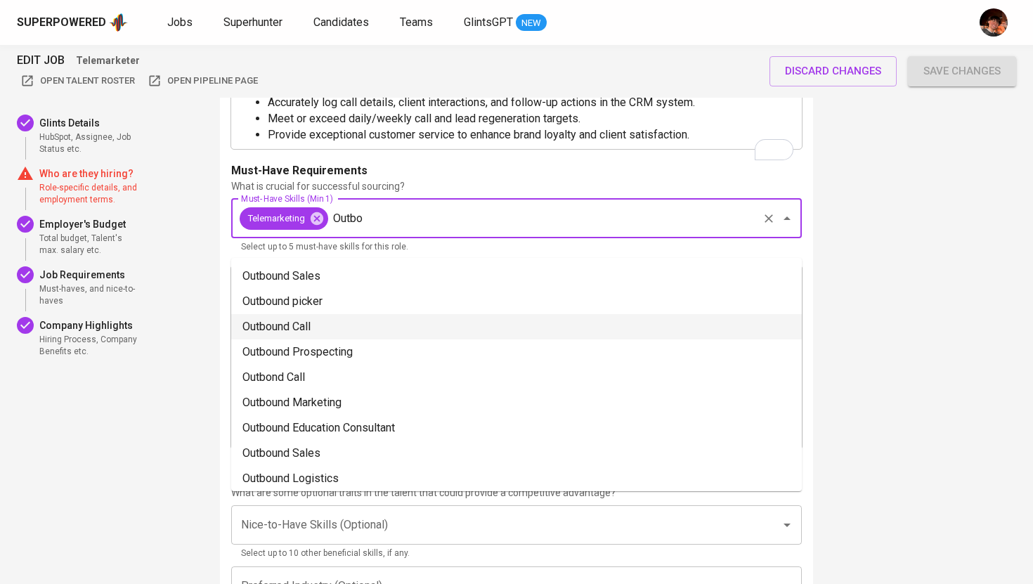
click at [294, 320] on li "Outbound Call" at bounding box center [516, 326] width 571 height 25
type input "Outbo"
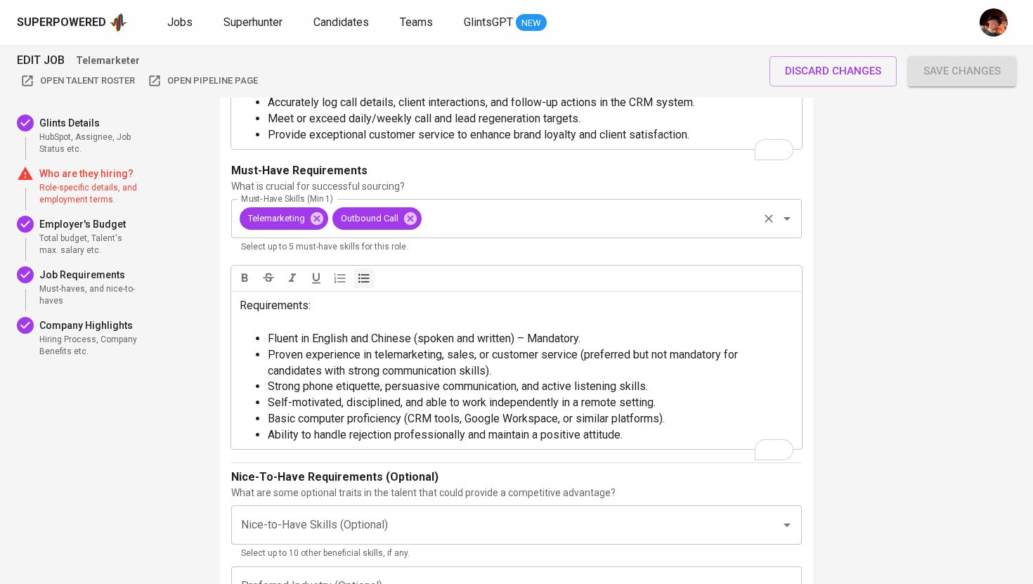
click at [466, 232] on input "Must-Have Skills (Min 1)" at bounding box center [590, 218] width 332 height 27
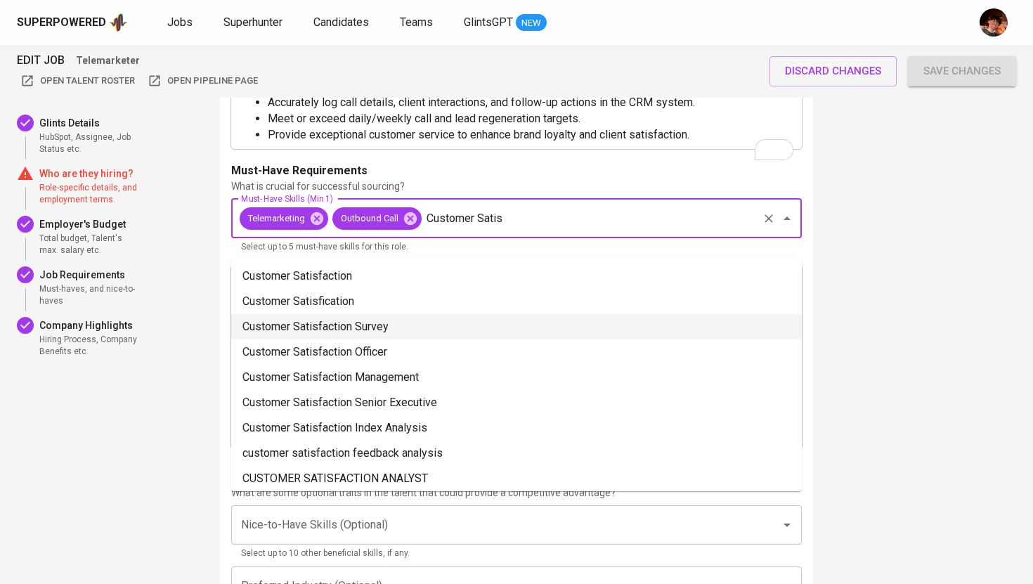
click at [400, 318] on li "Customer Satisfaction Survey" at bounding box center [516, 326] width 571 height 25
type input "Customer Satis"
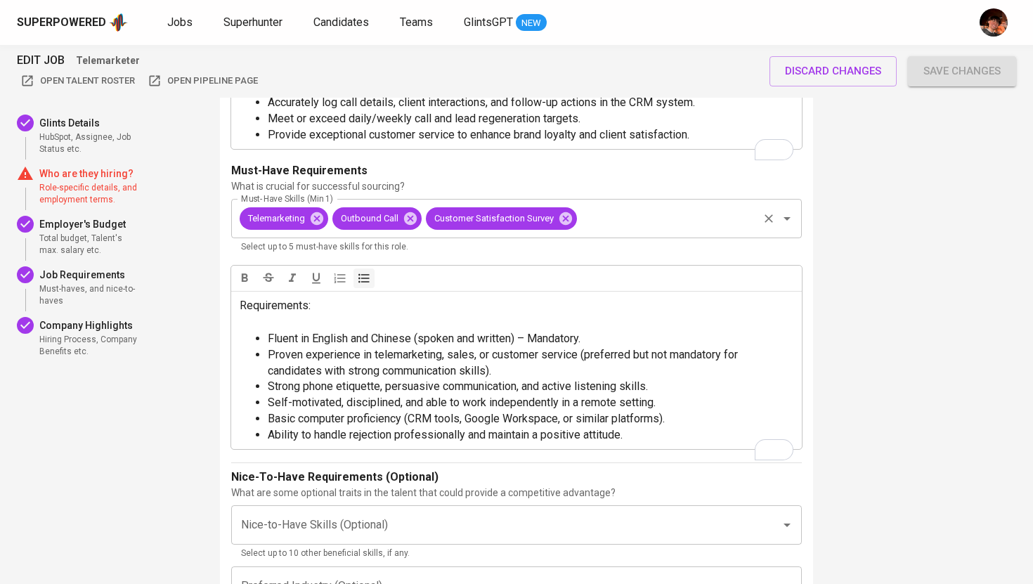
click at [649, 232] on input "Must-Have Skills (Min 1)" at bounding box center [667, 218] width 177 height 27
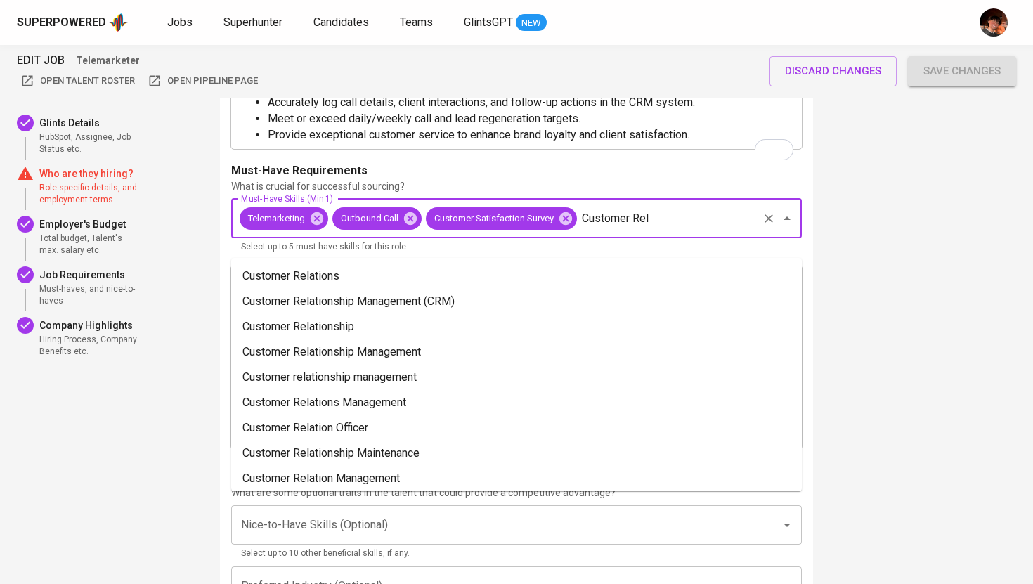
click at [472, 299] on li "Customer Relationship Management (CRM)" at bounding box center [516, 301] width 571 height 25
type input "Customer Rel"
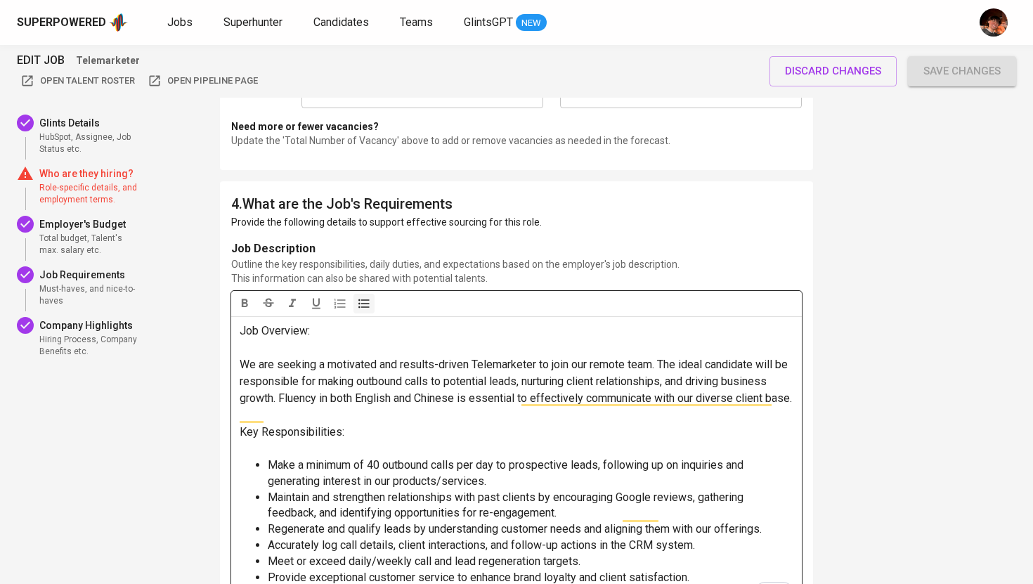
scroll to position [1837, 0]
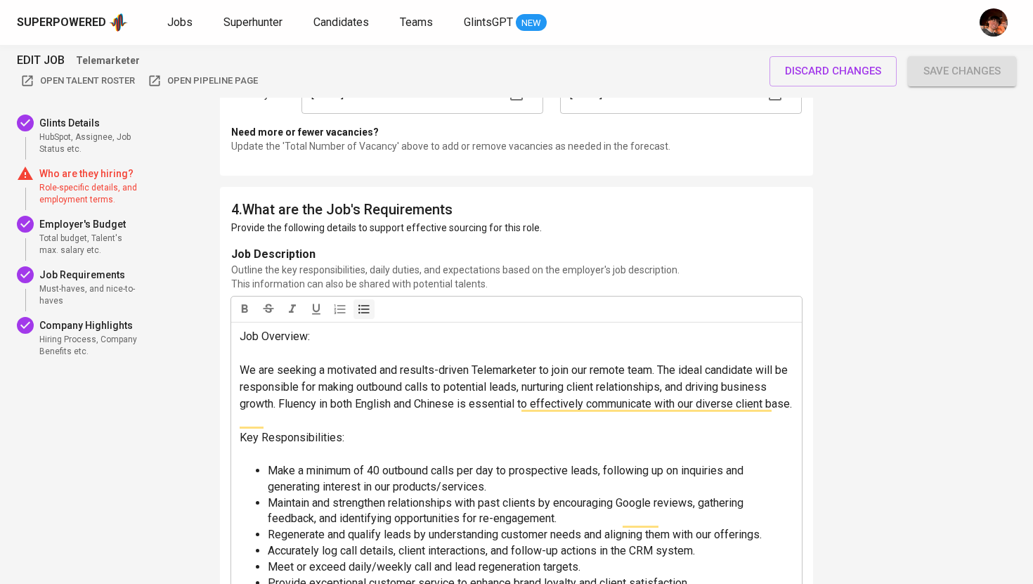
click at [977, 74] on span "Save changes" at bounding box center [961, 71] width 77 height 18
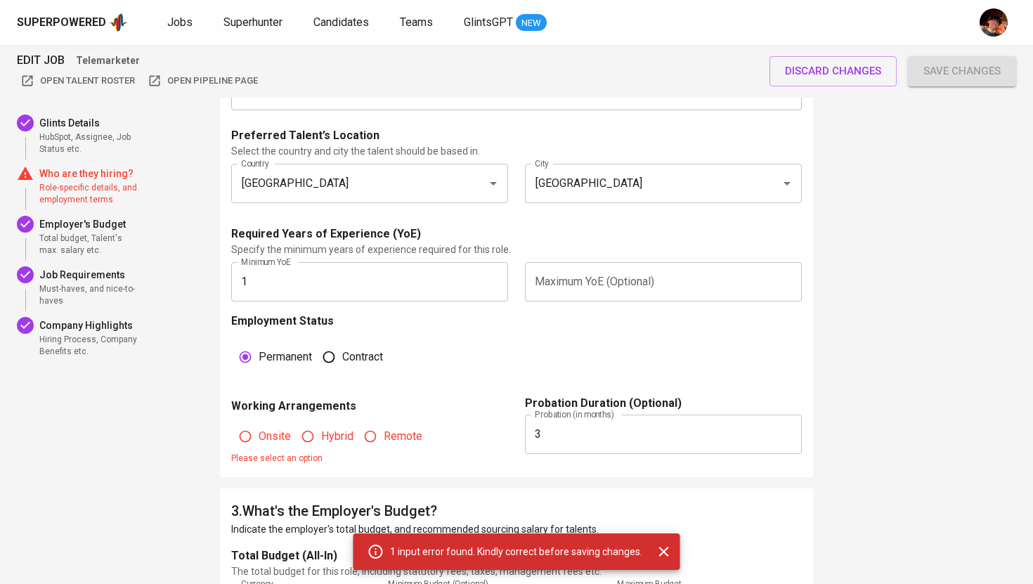
scroll to position [833, 0]
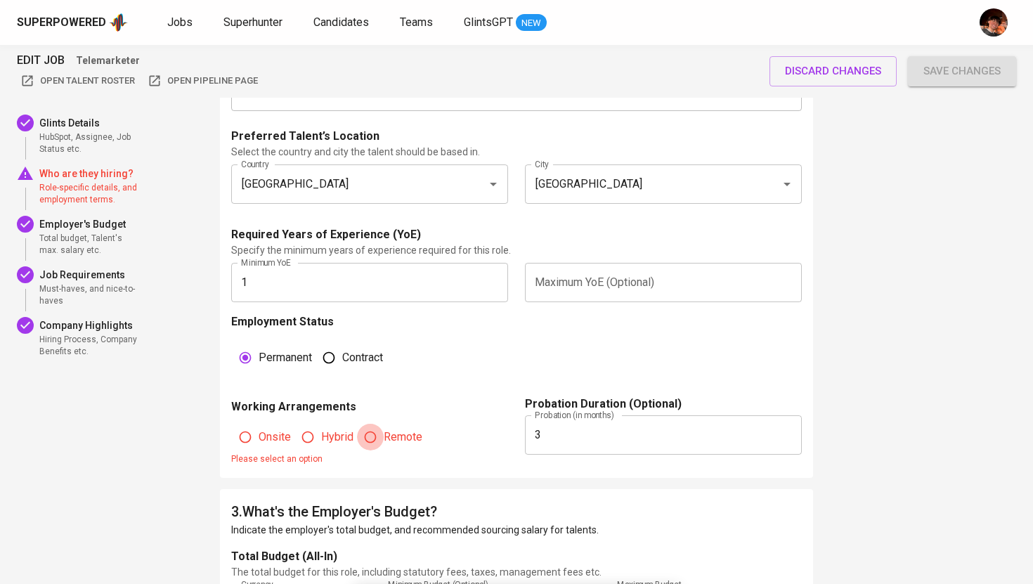
click at [380, 435] on input "Remote" at bounding box center [370, 437] width 27 height 27
radio input "true"
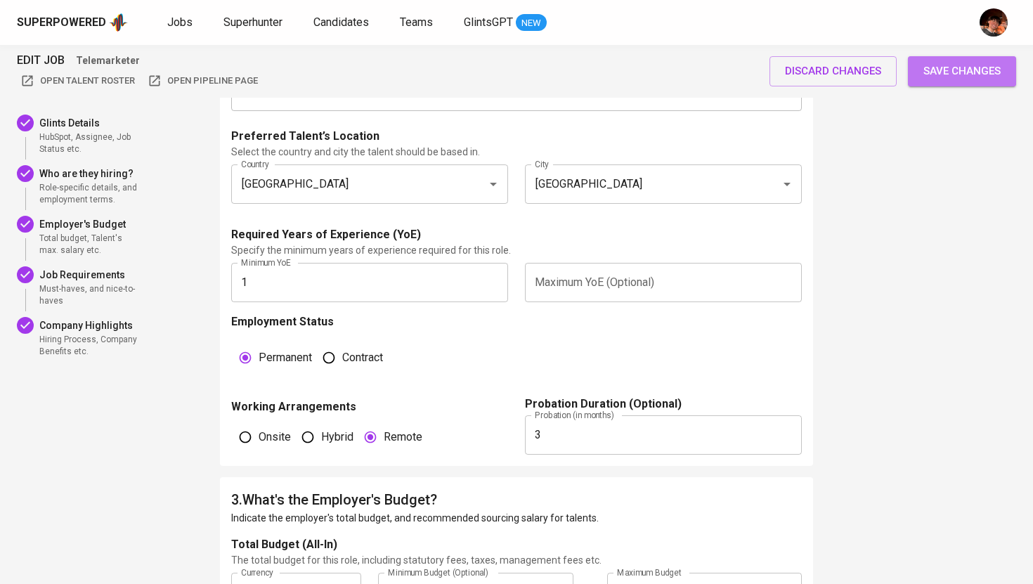
click at [928, 77] on span "Save changes" at bounding box center [961, 71] width 77 height 18
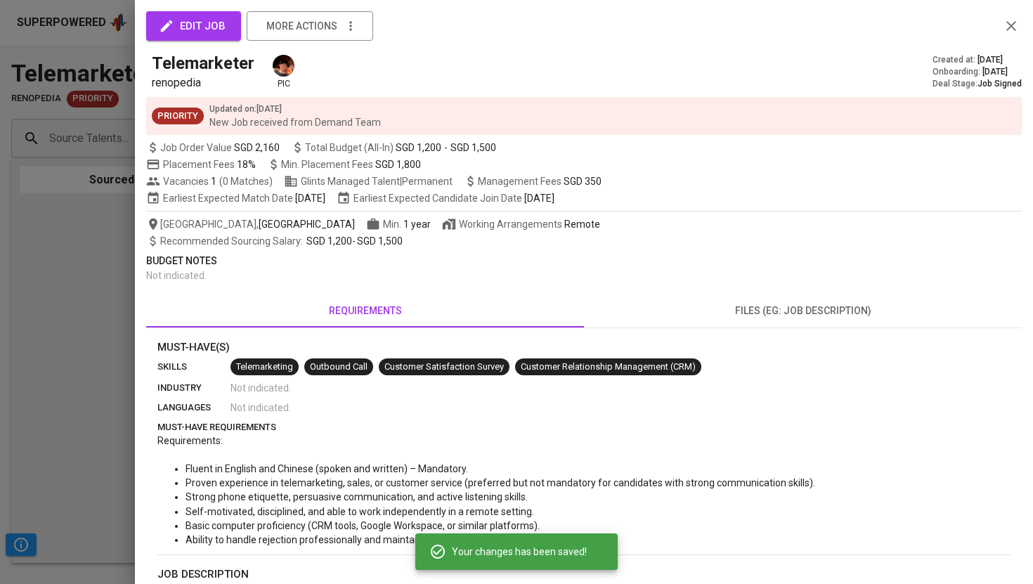
click at [112, 63] on div at bounding box center [516, 292] width 1033 height 584
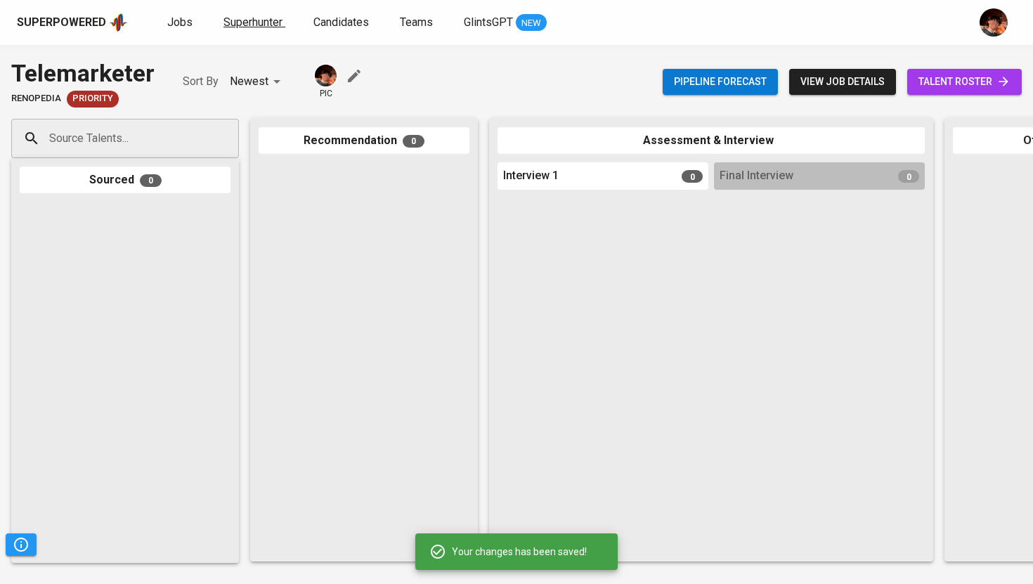
click at [256, 25] on span "Superhunter" at bounding box center [252, 21] width 59 height 13
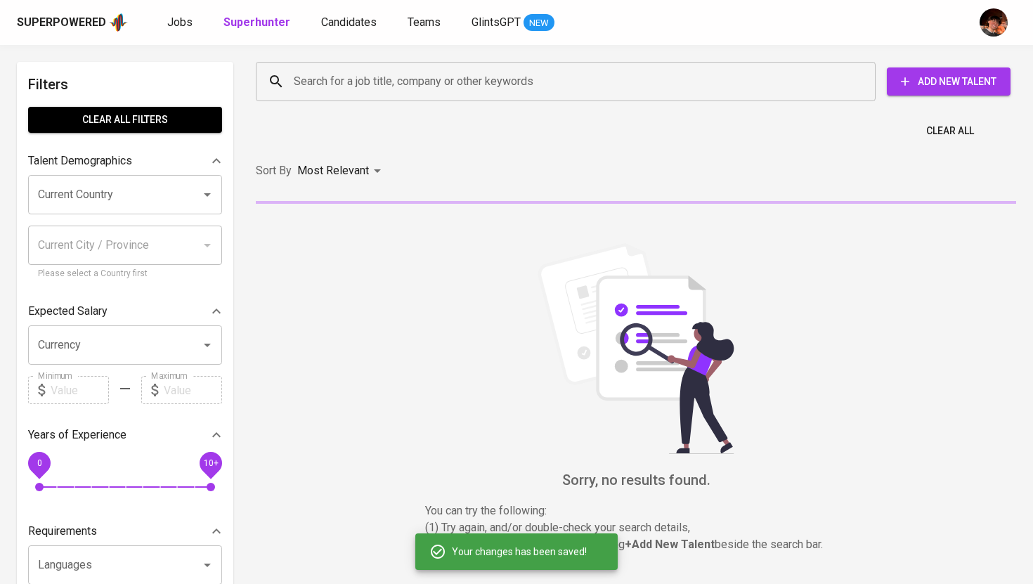
click at [325, 97] on div "Search for a job title, company or other keywords" at bounding box center [566, 81] width 620 height 39
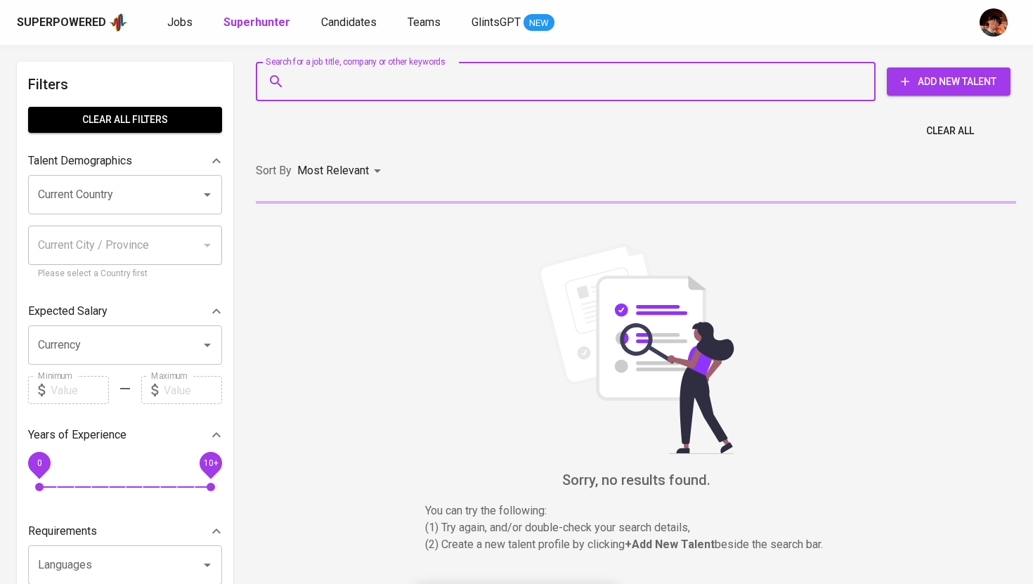
paste input "ajsarabia0001@gmail.comj"
type input "ajsarabia0001@gmail.comj"
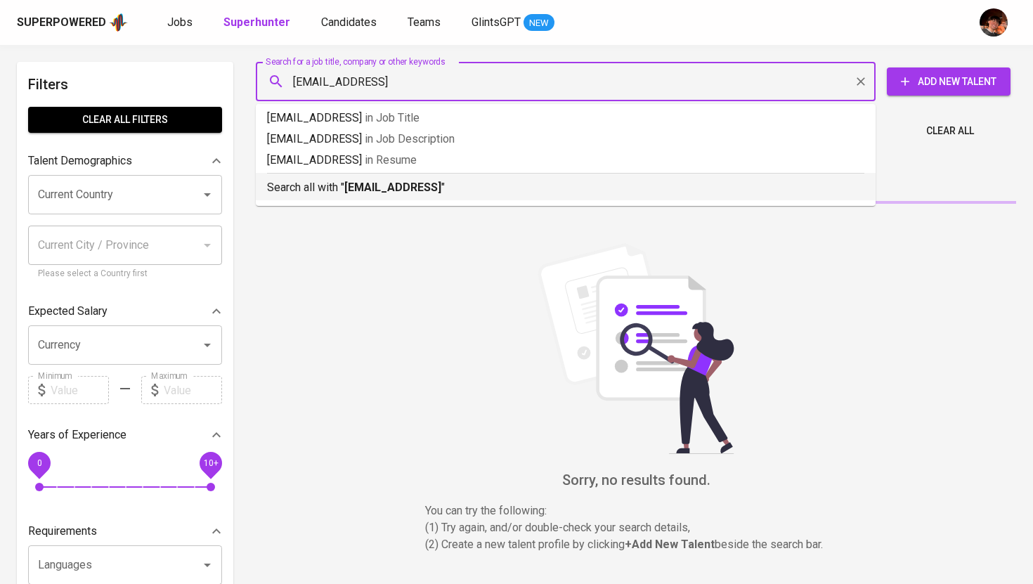
click at [380, 181] on b "ajsarabia0001@gmail.comj" at bounding box center [392, 187] width 97 height 13
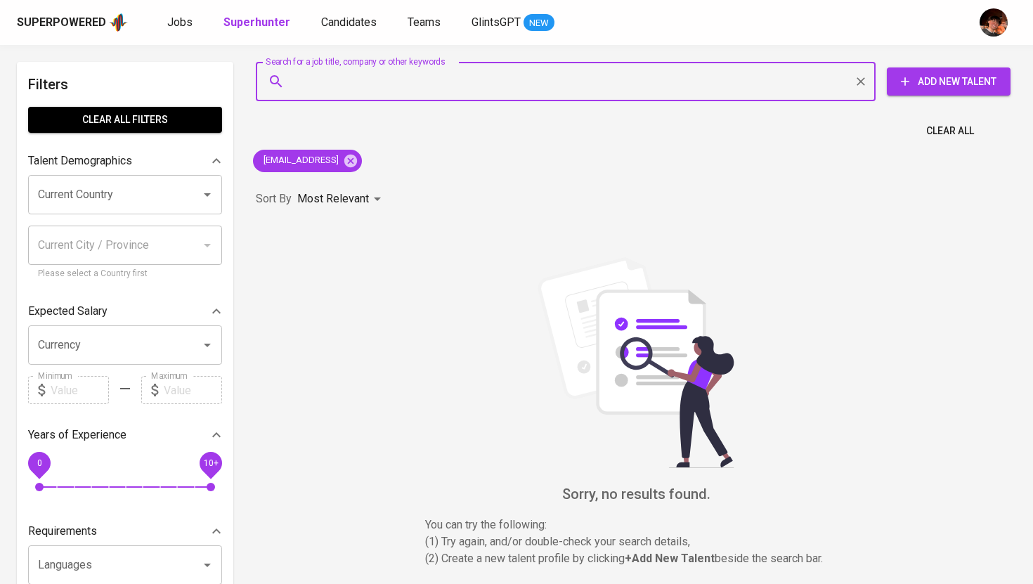
click at [935, 79] on span "Add New Talent" at bounding box center [948, 82] width 101 height 18
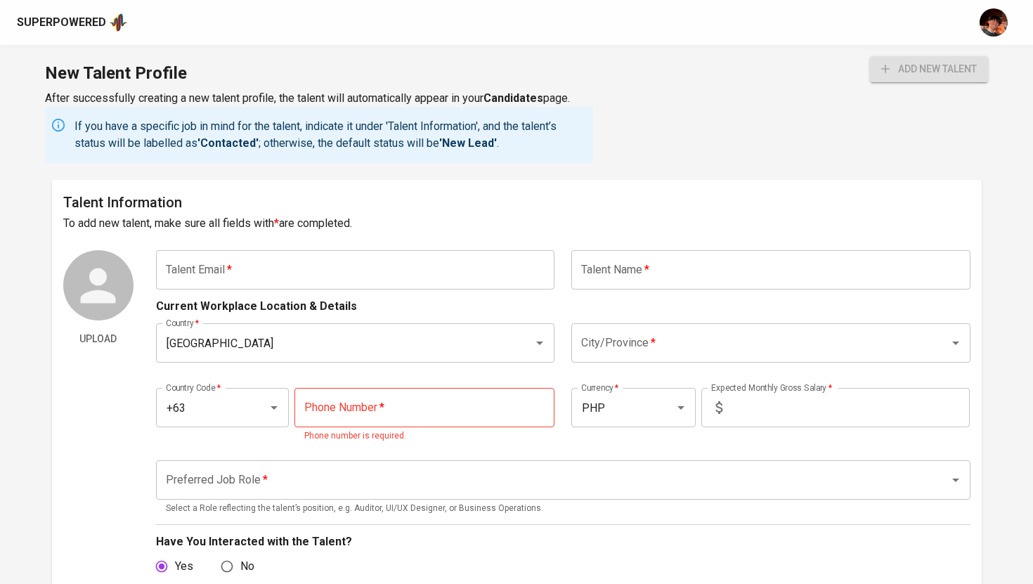
click at [441, 268] on input "text" at bounding box center [355, 269] width 399 height 39
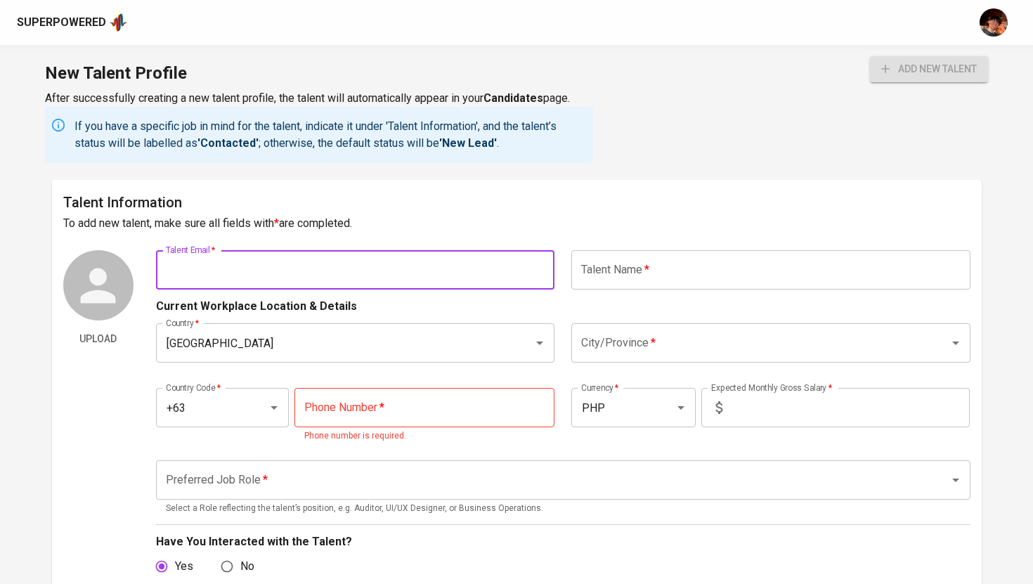
paste input "ajsarabia0001@gmail.comj"
type input "ajsarabia0001@gmail.comj"
click at [677, 273] on input "text" at bounding box center [770, 269] width 399 height 39
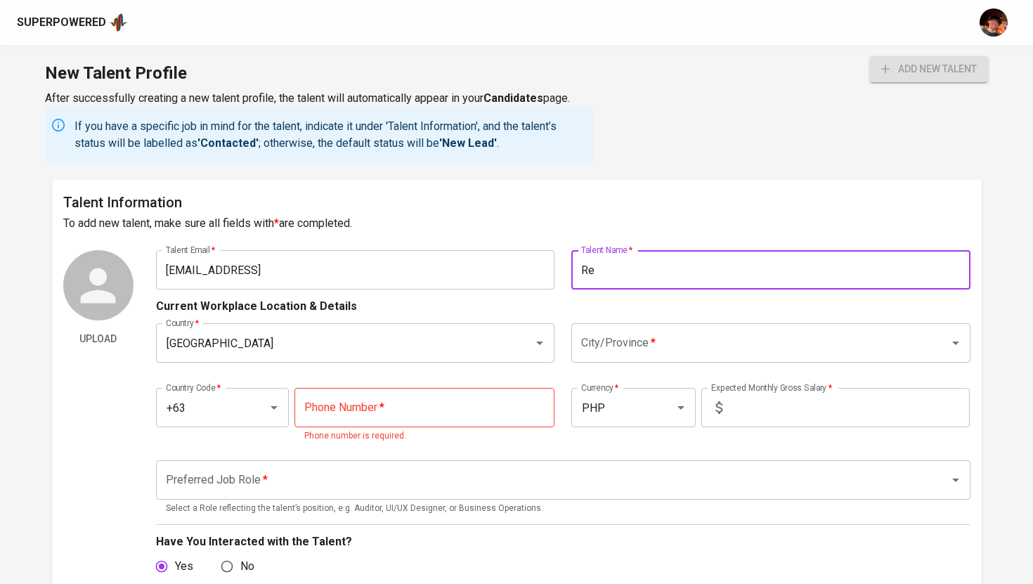
type input "R"
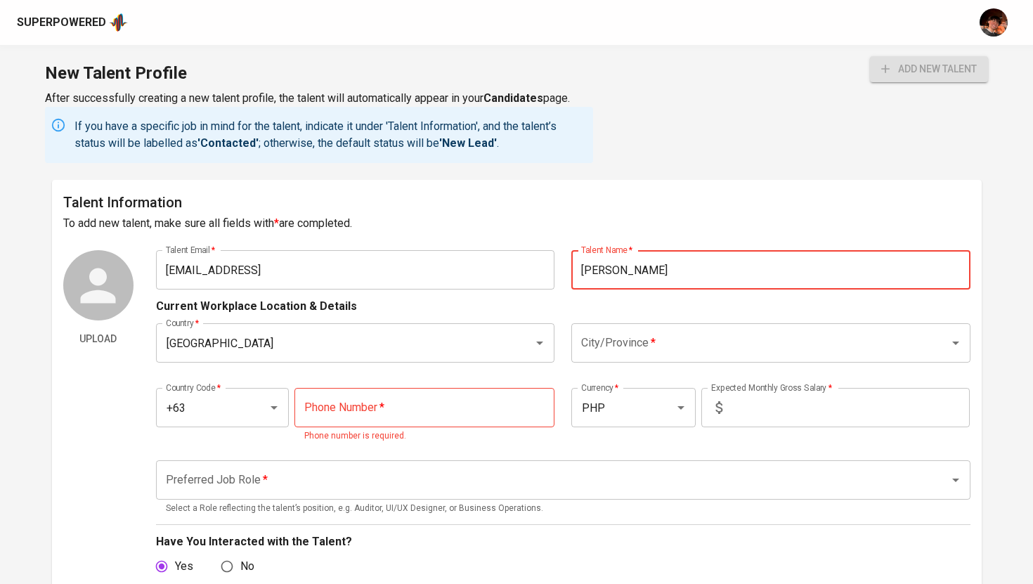
type input "Ariel Sarabia"
click at [627, 333] on input "City/Province   *" at bounding box center [751, 343] width 347 height 27
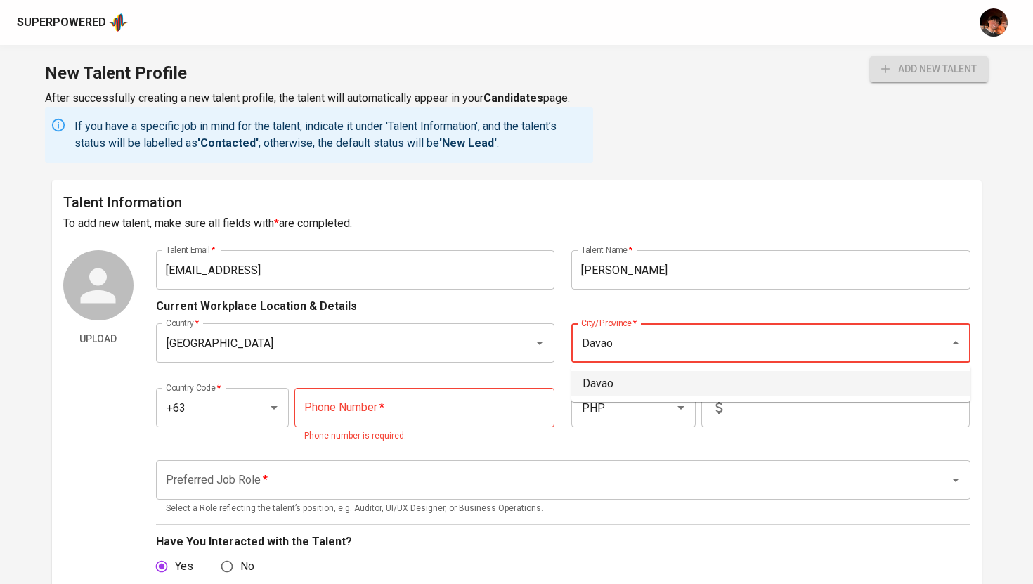
click at [656, 378] on li "Davao" at bounding box center [770, 383] width 399 height 25
type input "Davao"
click at [412, 404] on input "tel" at bounding box center [424, 407] width 260 height 39
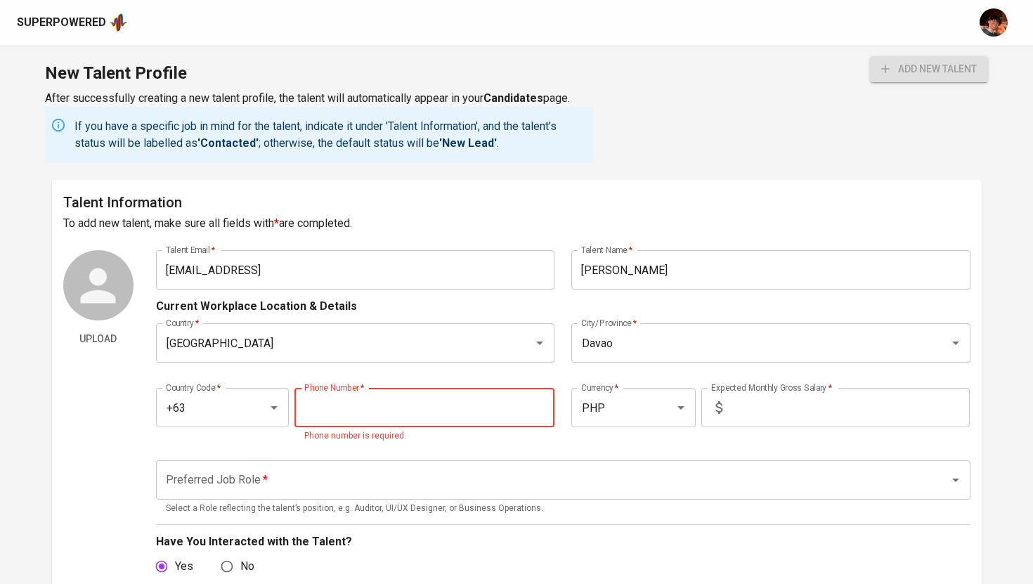
paste input "963-544-5591"
type input "963-544-5591"
click at [764, 412] on input "text" at bounding box center [849, 407] width 242 height 39
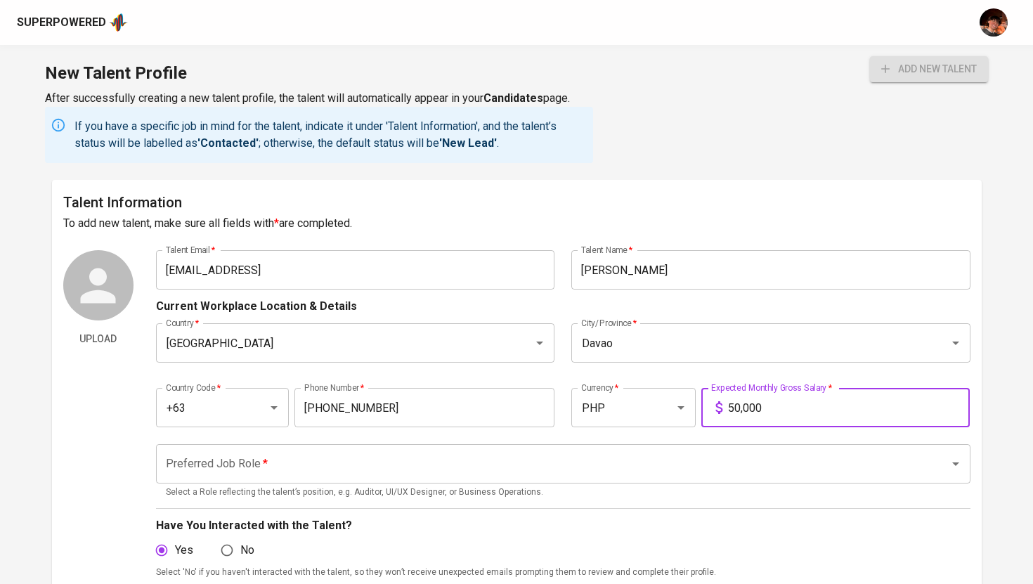
click at [320, 489] on p "Select a Role reflecting the talent’s position, e.g. Auditor, UI/UX Designer, o…" at bounding box center [563, 493] width 795 height 14
type input "50,000"
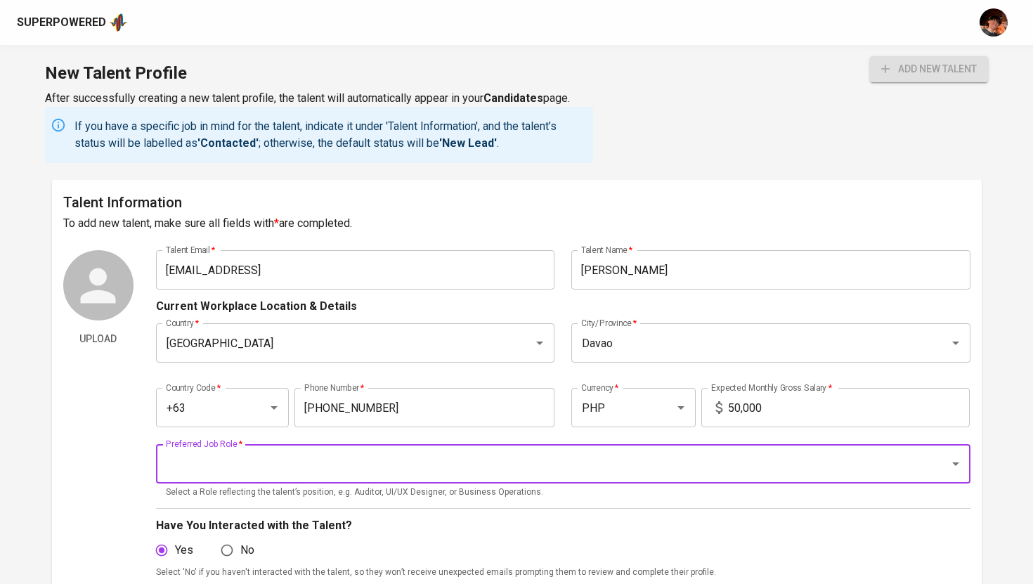
click at [337, 464] on input "Preferred Job Role   *" at bounding box center [543, 463] width 762 height 27
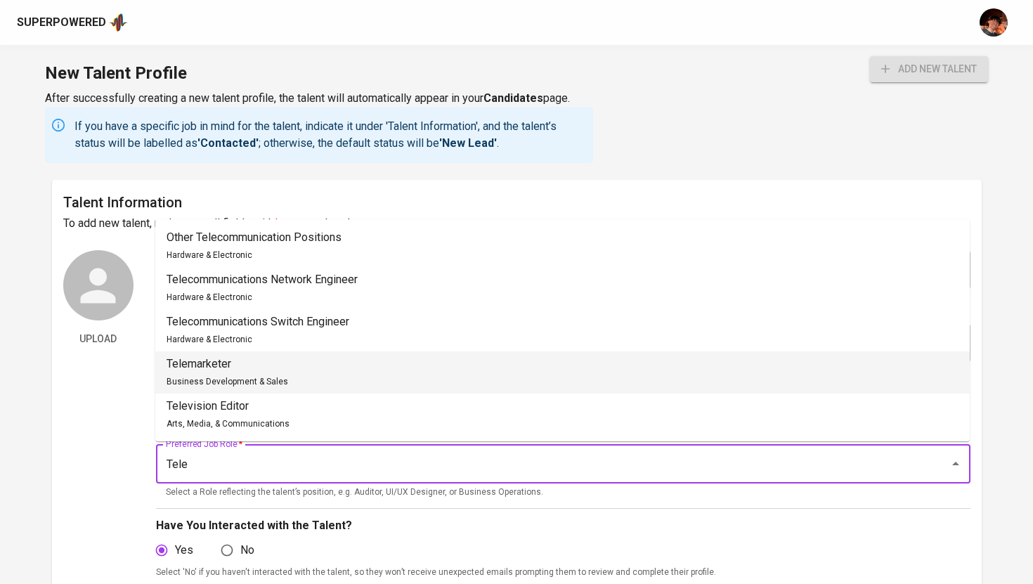
click at [310, 370] on li "Telemarketer Business Development & Sales" at bounding box center [562, 372] width 814 height 42
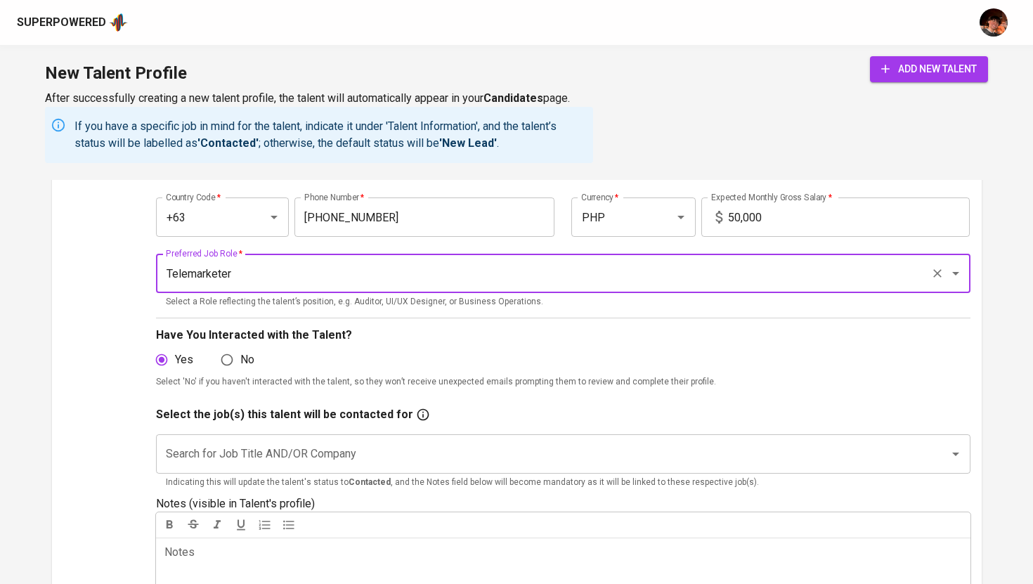
scroll to position [196, 0]
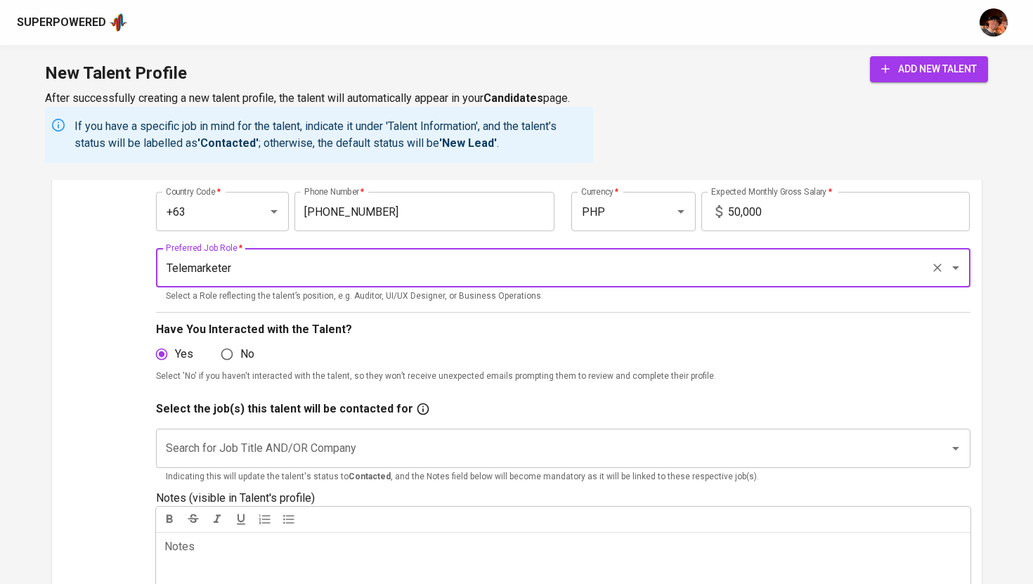
type input "Telemarketer"
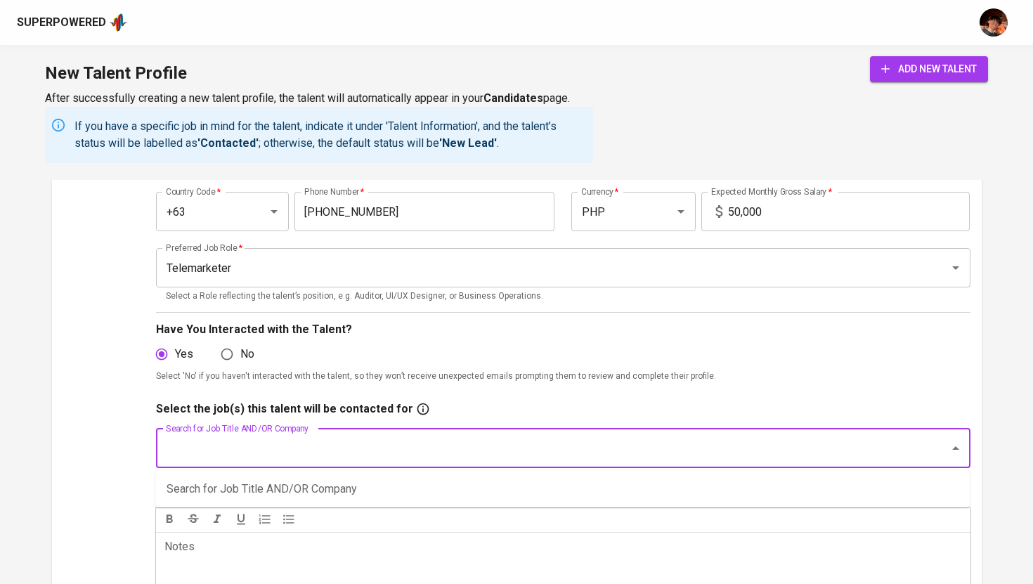
click at [294, 453] on input "Search for Job Title AND/OR Company" at bounding box center [543, 448] width 762 height 27
type input "Renopedia"
type input "Telemarketer"
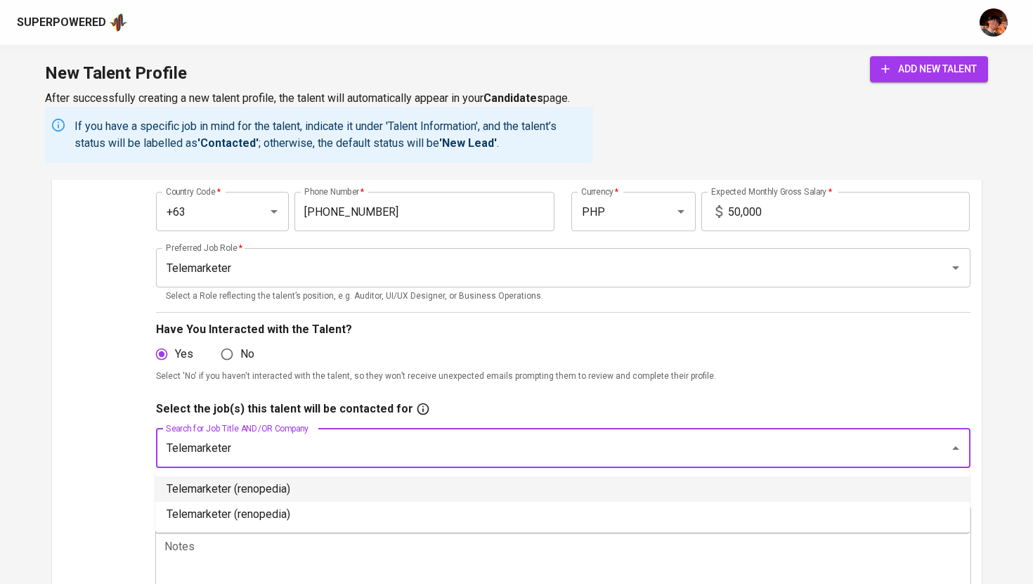
click at [285, 495] on li "Telemarketer (renopedia)" at bounding box center [562, 488] width 814 height 25
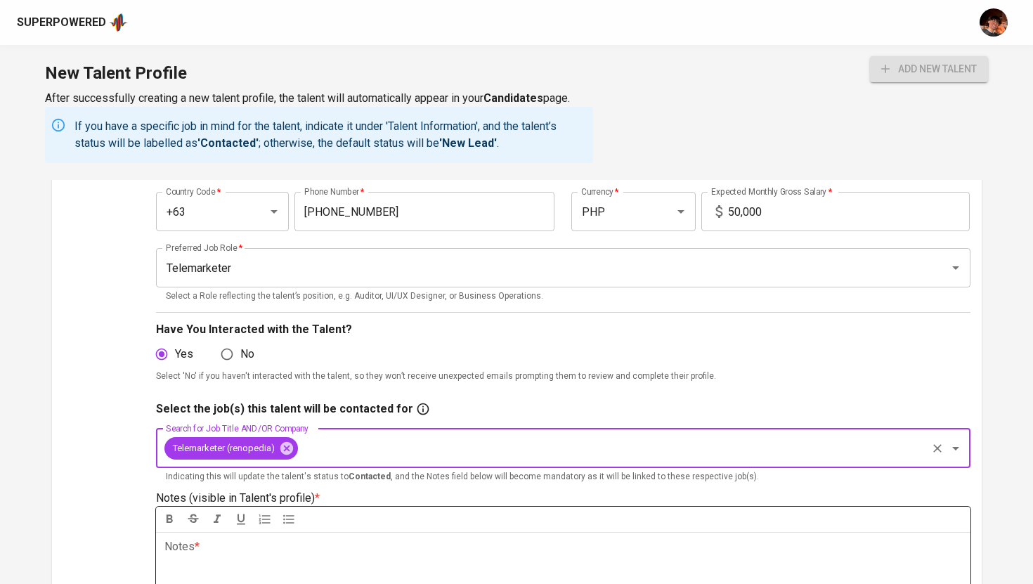
click at [292, 560] on div "Notes * ﻿" at bounding box center [563, 582] width 814 height 101
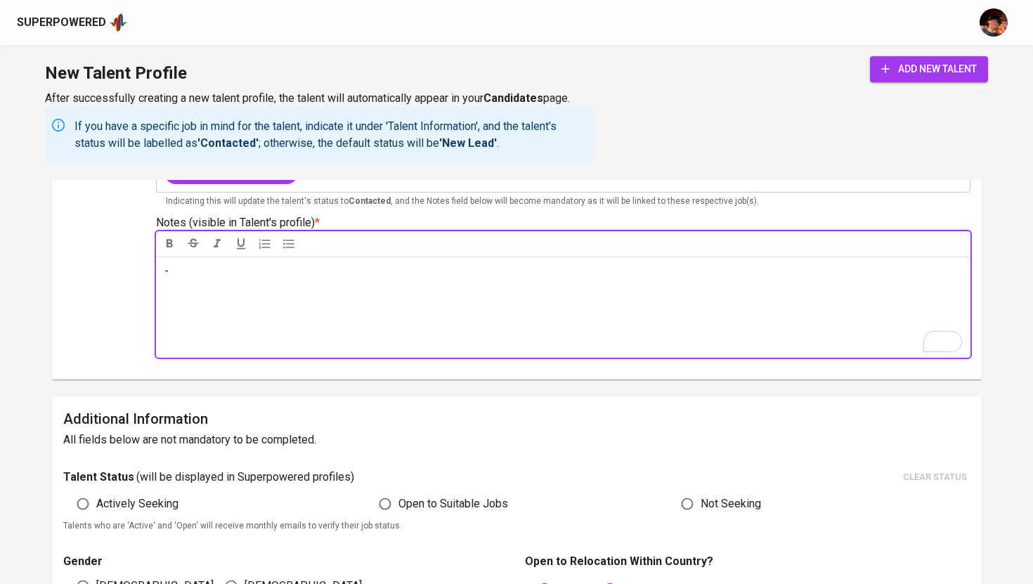
scroll to position [483, 0]
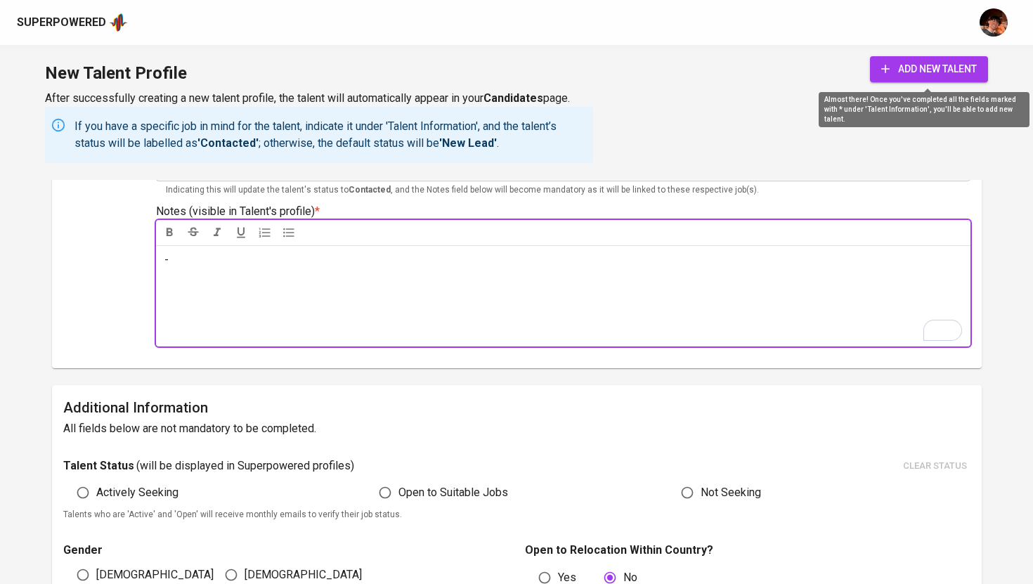
click at [935, 75] on span "add new talent" at bounding box center [929, 69] width 96 height 18
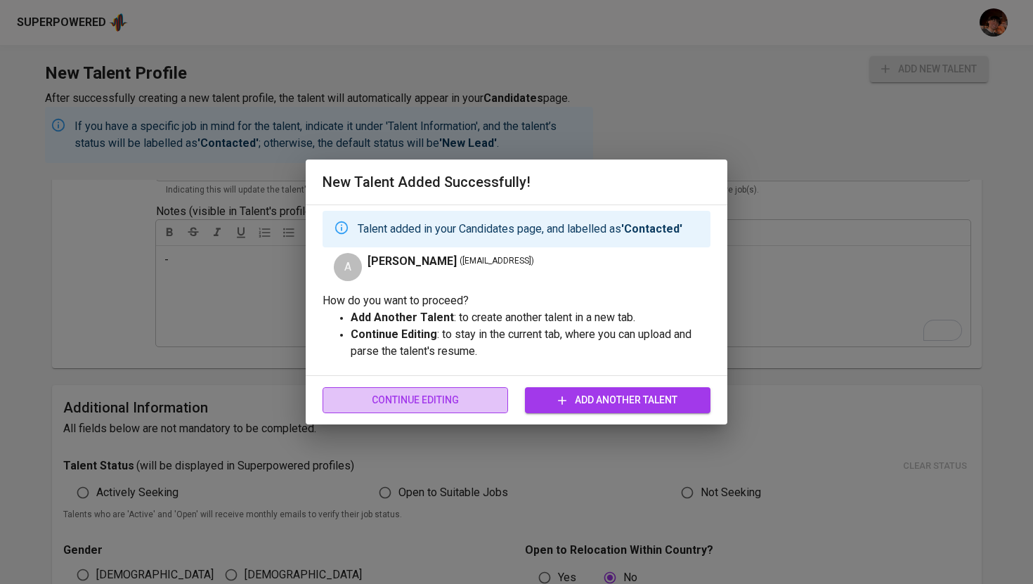
click at [451, 396] on span "Continue Editing" at bounding box center [415, 400] width 163 height 18
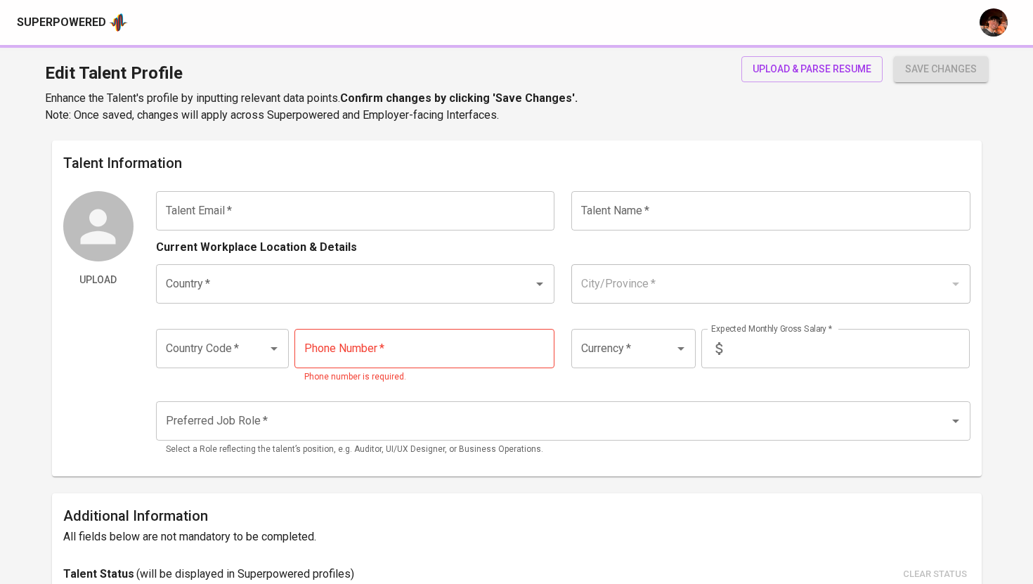
type input "ajsarabia0001@gmail.comj"
type input "Ariel Sarabia"
type input "[GEOGRAPHIC_DATA]"
type input "Davao"
type input "+63"
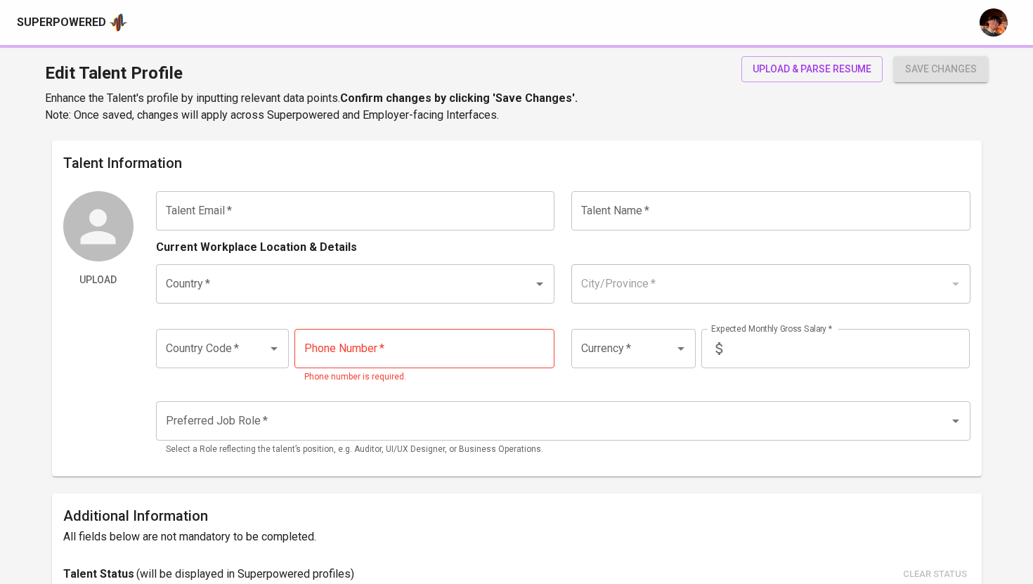
type input "963-544-5591"
type input "PHP"
type input "50,000"
type input "Telemarketer"
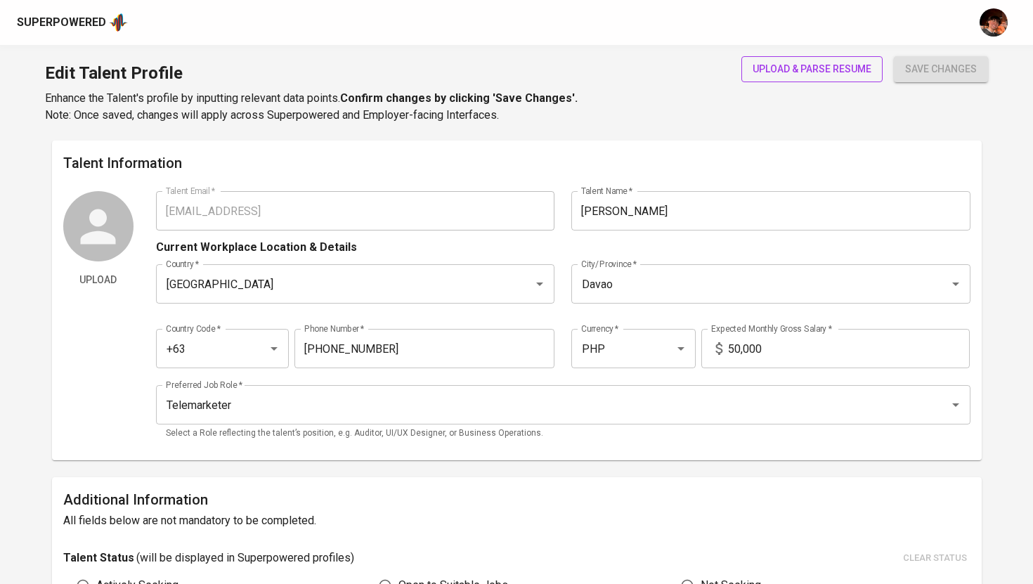
click at [790, 68] on span "upload & parse resume" at bounding box center [812, 69] width 119 height 18
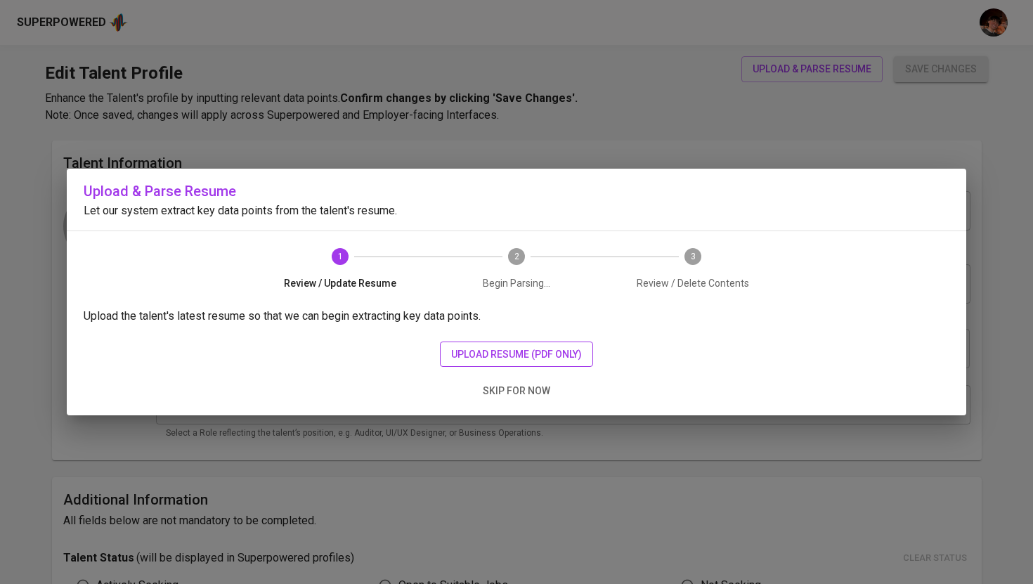
click at [549, 365] on button "upload resume (pdf only)" at bounding box center [516, 354] width 153 height 26
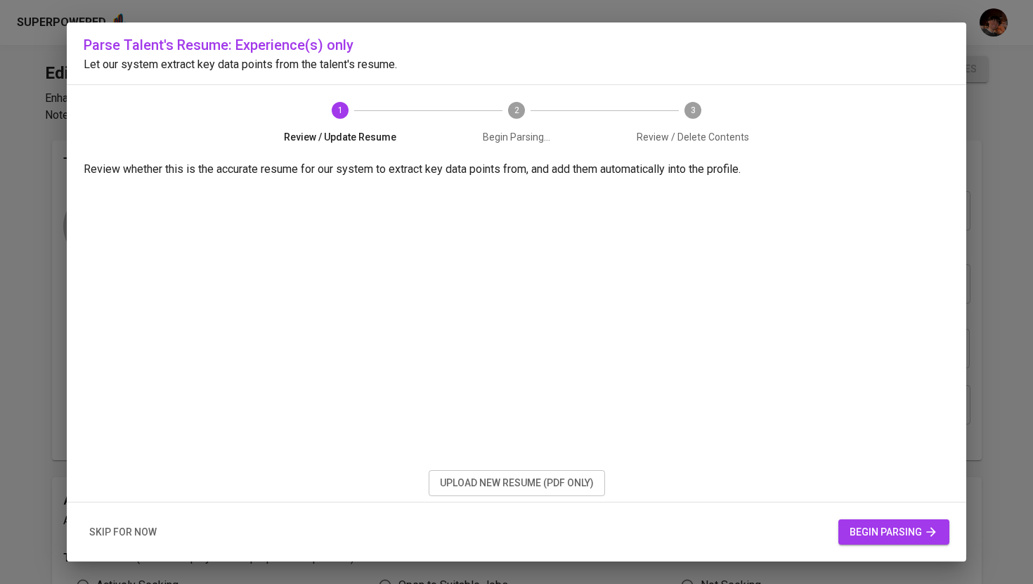
click at [920, 526] on span "begin parsing" at bounding box center [894, 532] width 89 height 18
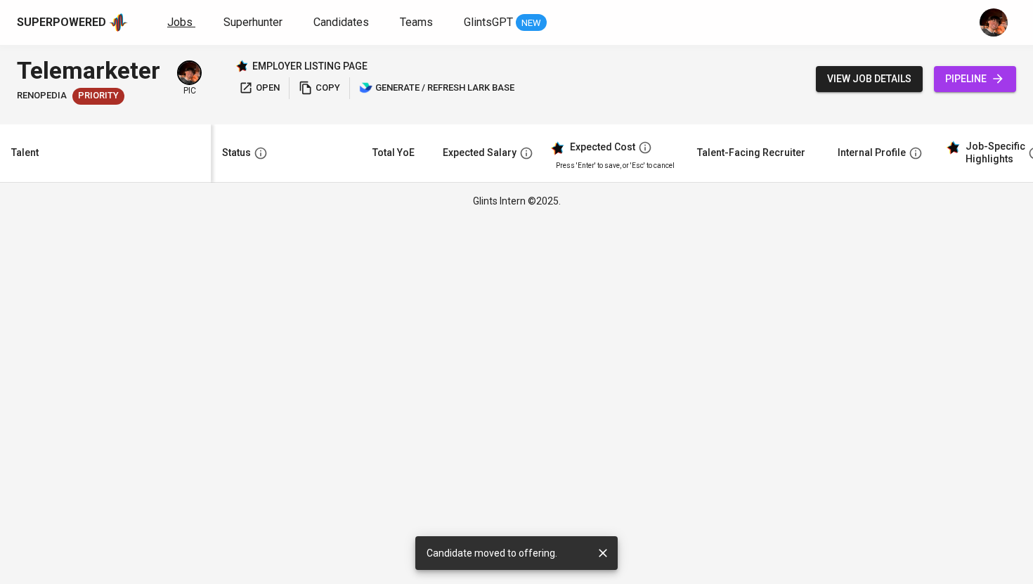
click at [187, 29] on link "Jobs" at bounding box center [181, 23] width 28 height 18
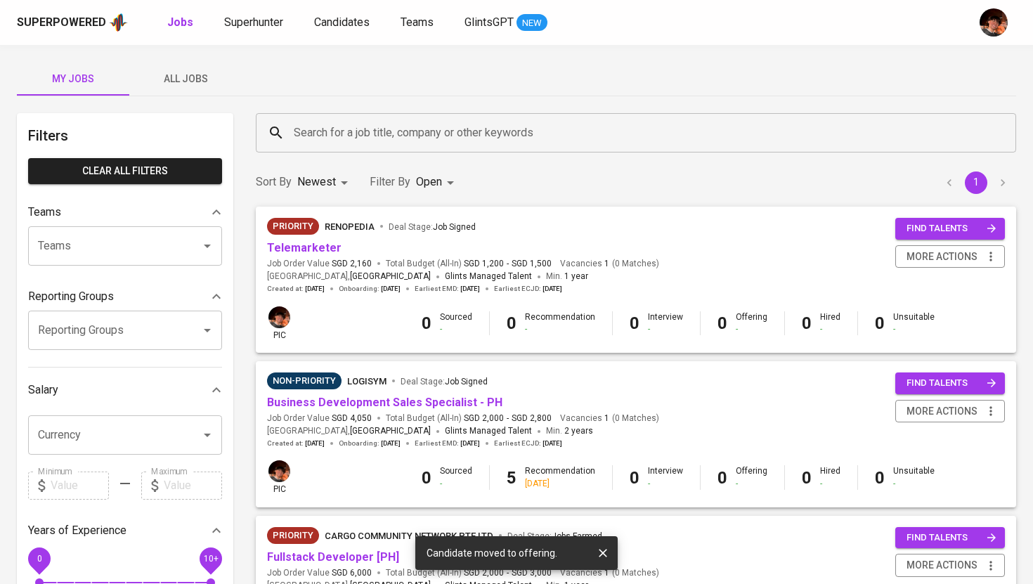
click at [345, 229] on span "renopedia" at bounding box center [350, 226] width 50 height 11
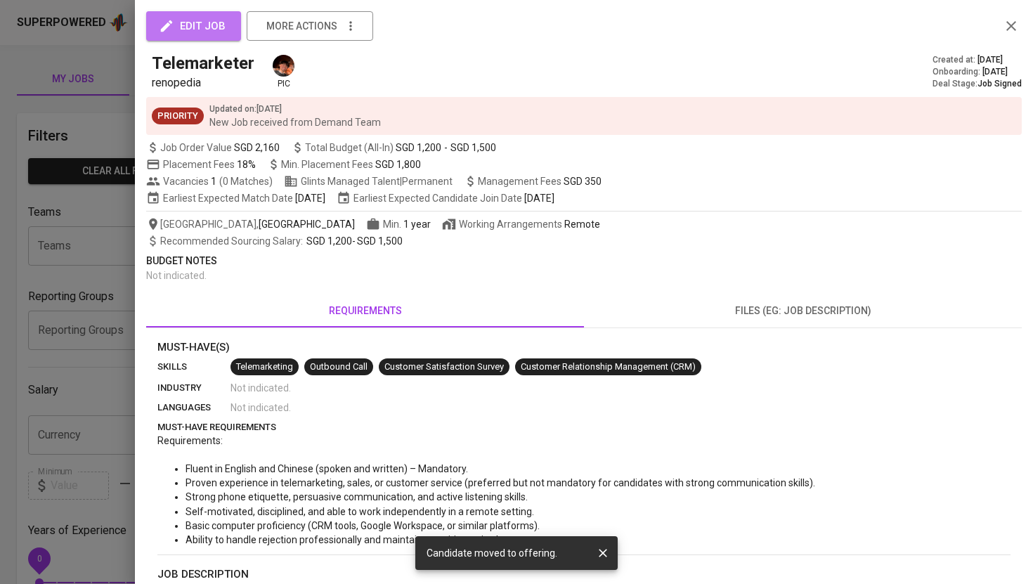
click at [223, 25] on span "edit job" at bounding box center [194, 26] width 64 height 18
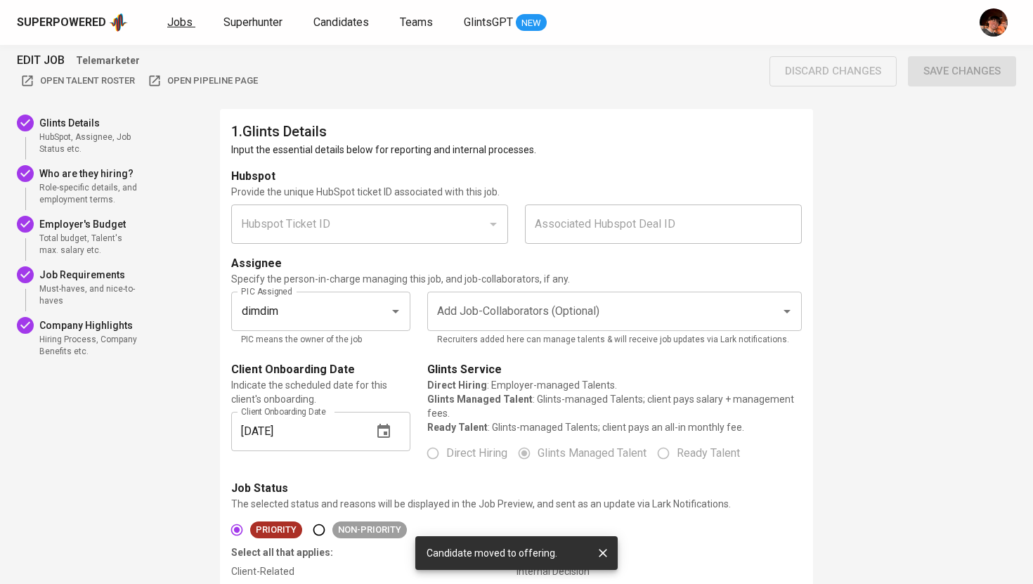
click at [178, 27] on span "Jobs" at bounding box center [179, 21] width 25 height 13
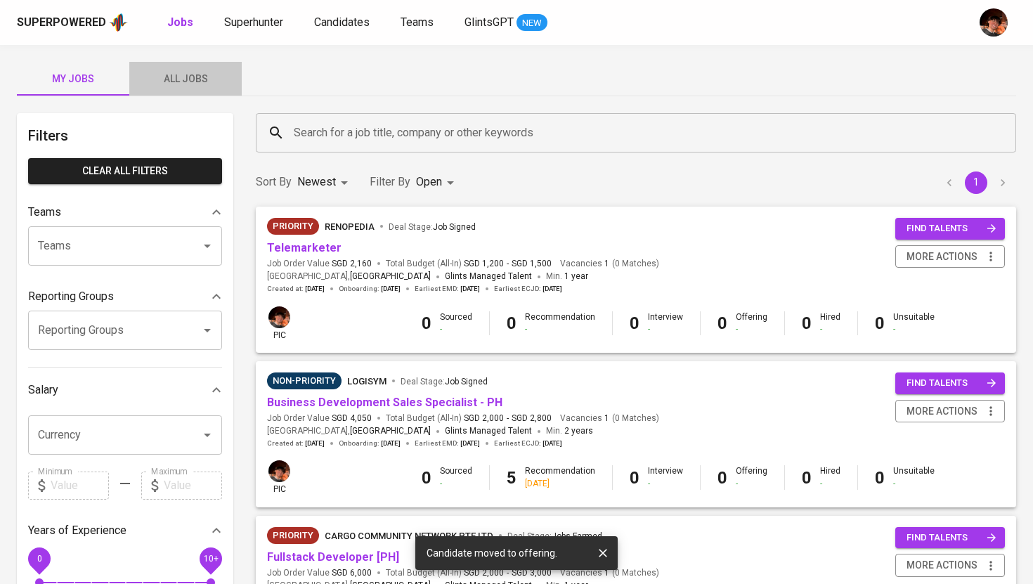
click at [190, 86] on span "All Jobs" at bounding box center [186, 79] width 96 height 18
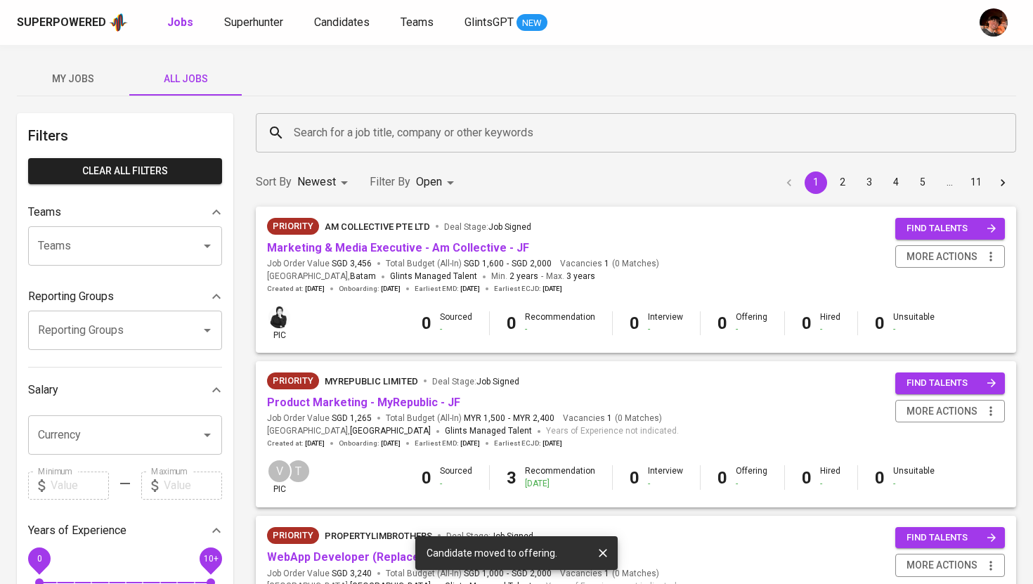
click at [412, 131] on input "Search for a job title, company or other keywords" at bounding box center [639, 132] width 698 height 27
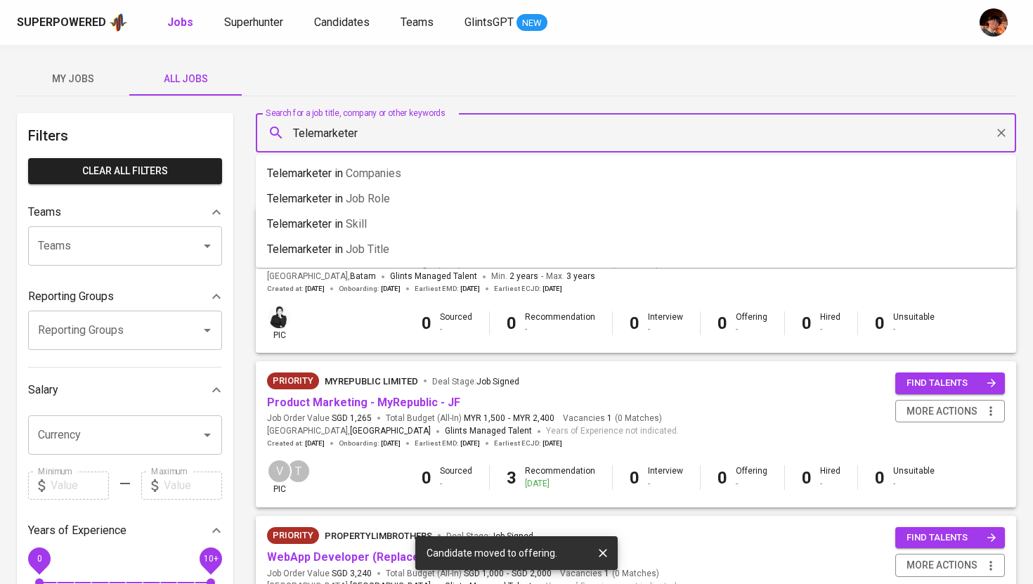
type input "Telemarketer"
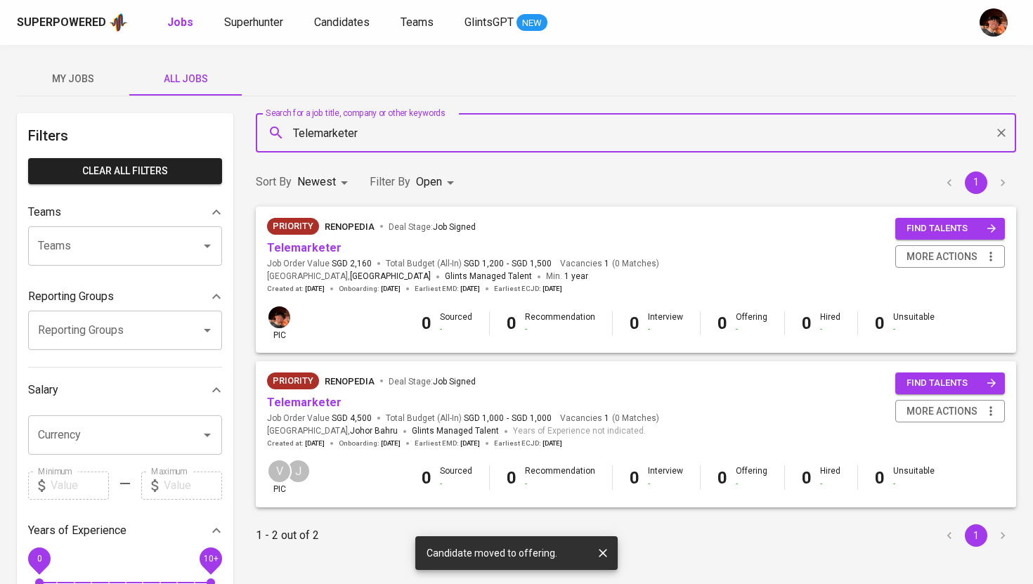
click at [73, 84] on span "My Jobs" at bounding box center [73, 79] width 96 height 18
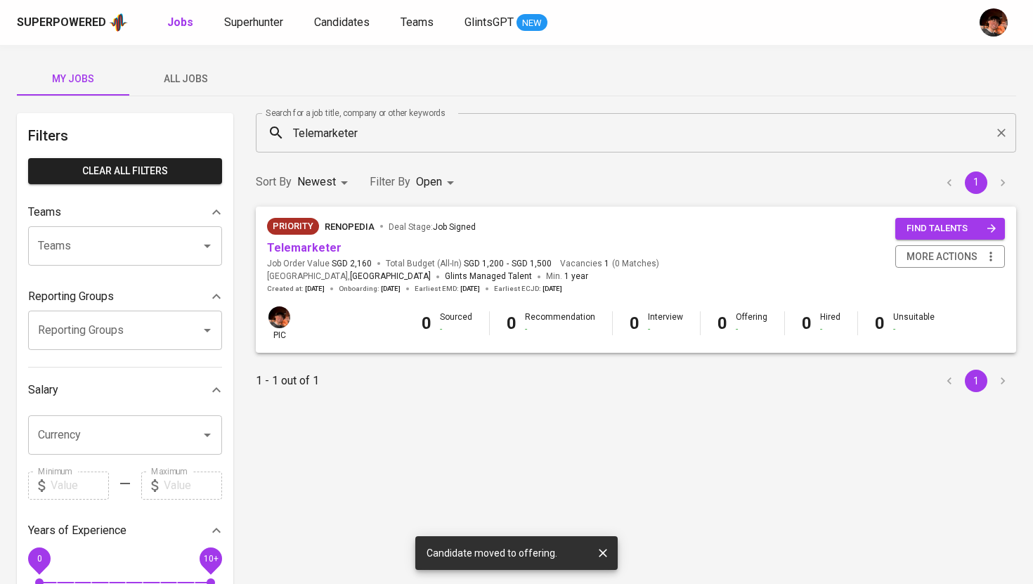
click at [325, 255] on span "Telemarketer" at bounding box center [304, 248] width 74 height 16
click at [322, 245] on link "Telemarketer" at bounding box center [304, 247] width 74 height 13
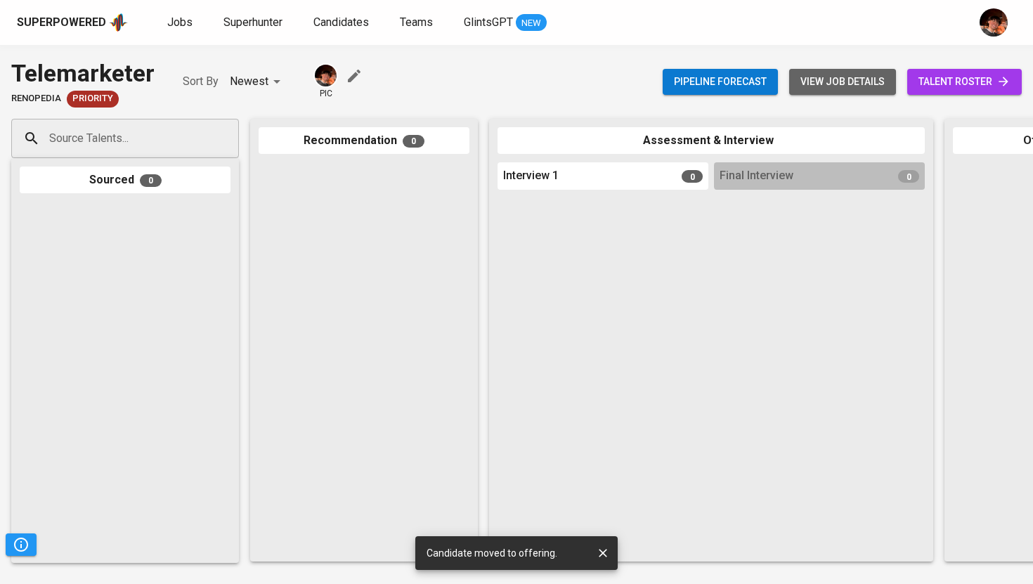
click at [836, 77] on span "view job details" at bounding box center [842, 82] width 84 height 18
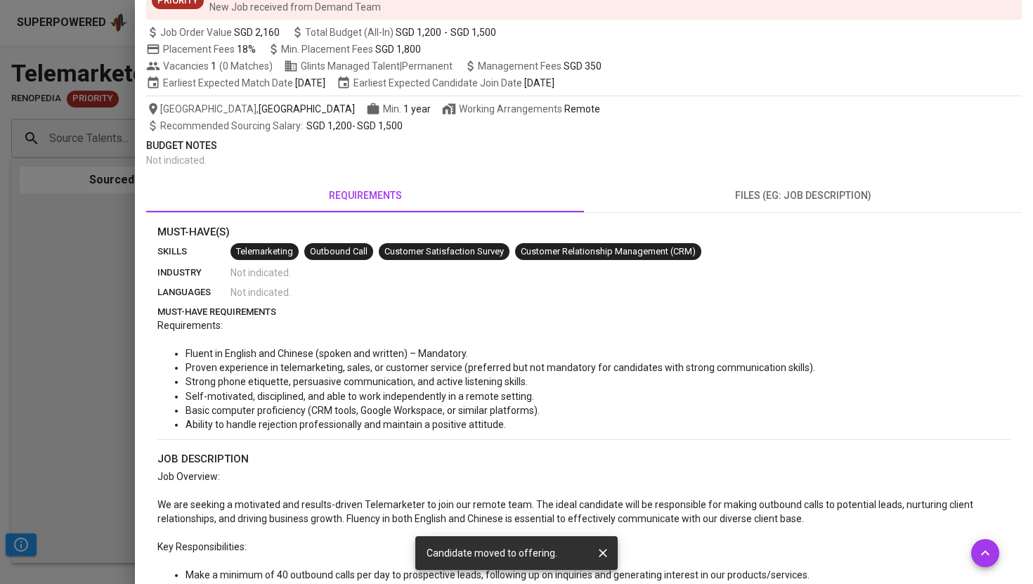
scroll to position [113, 0]
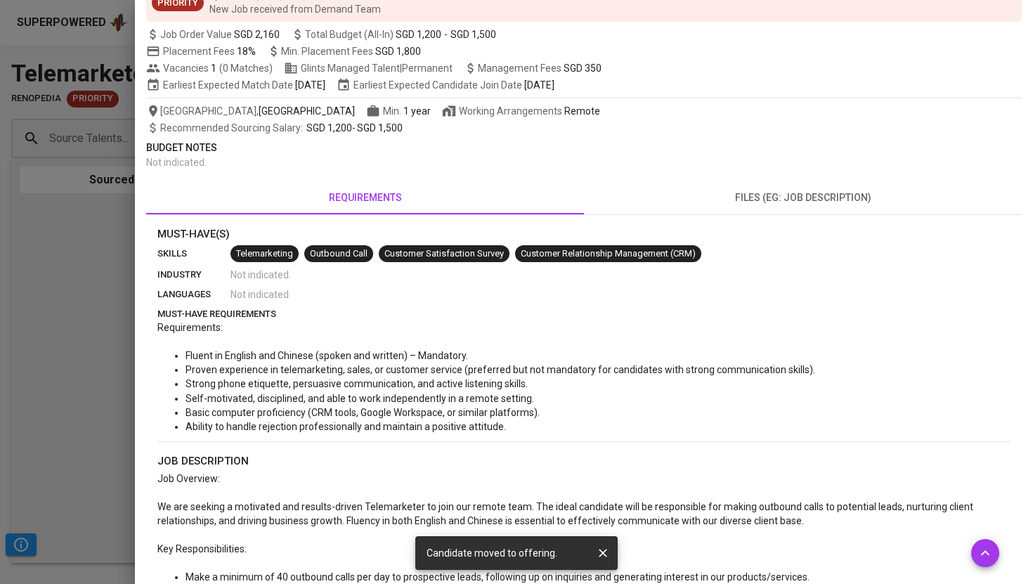
click at [112, 50] on div at bounding box center [516, 292] width 1033 height 584
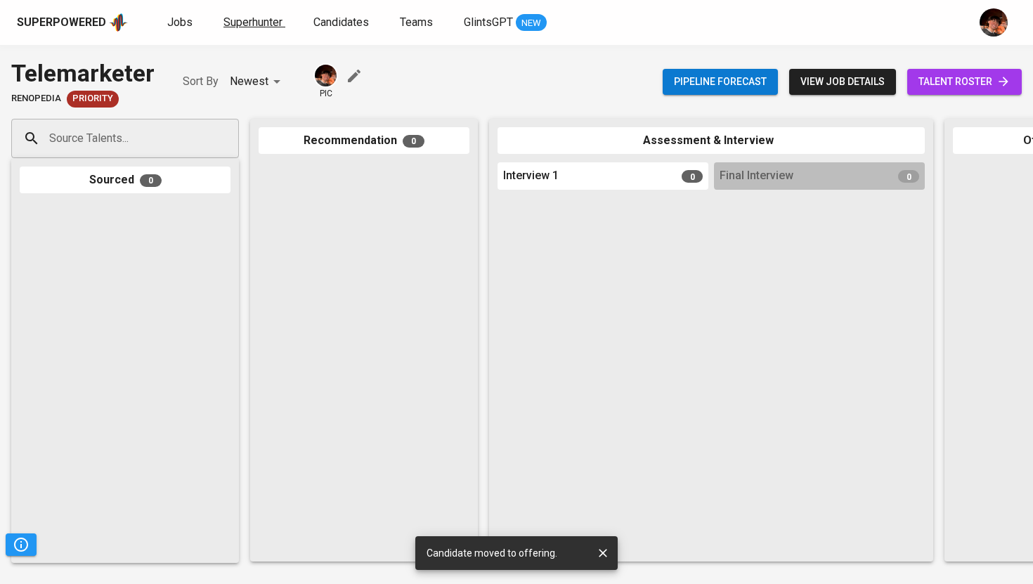
click at [249, 24] on span "Superhunter" at bounding box center [252, 21] width 59 height 13
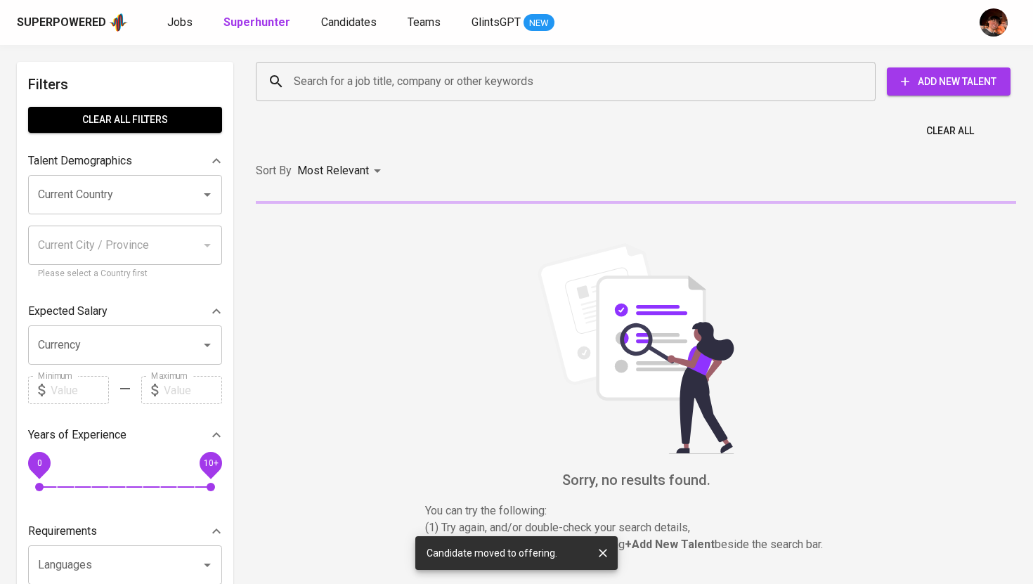
click at [445, 99] on div "Search for a job title, company or other keywords" at bounding box center [566, 81] width 620 height 39
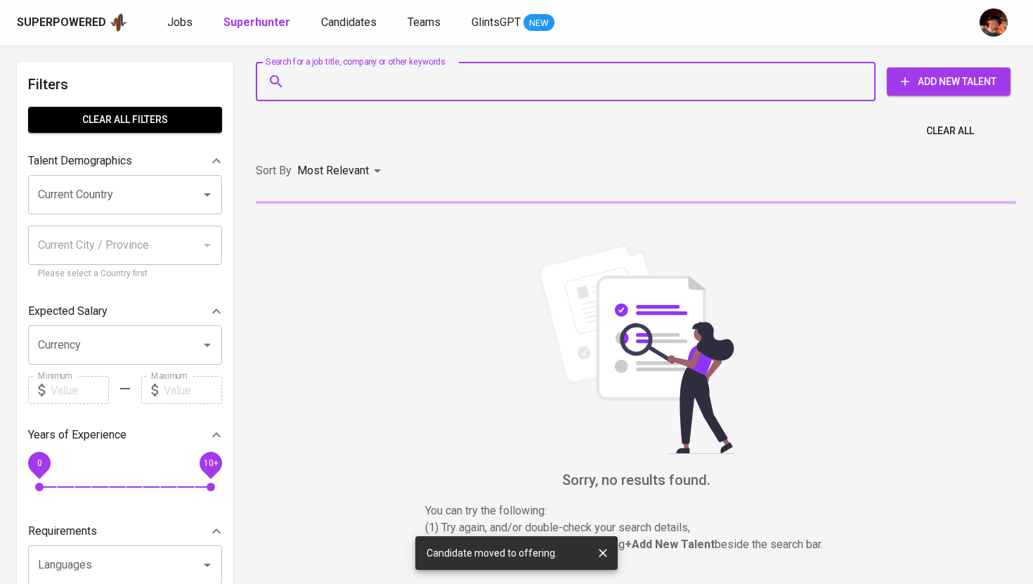
paste input "ajsarabia0001@gmail.comj"
type input "ajsarabia0001@gmail.comj"
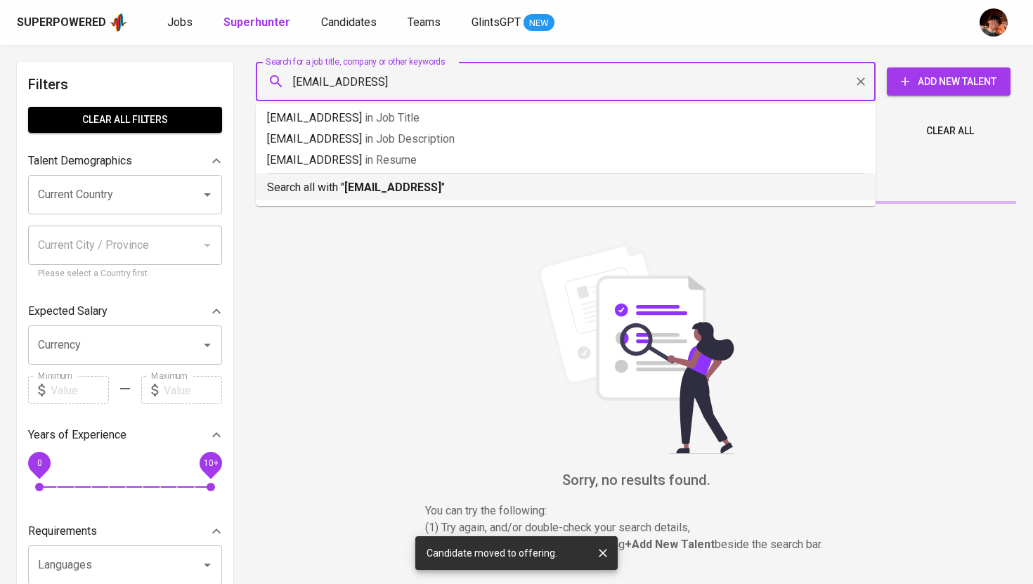
click at [425, 183] on b "ajsarabia0001@gmail.comj" at bounding box center [392, 187] width 97 height 13
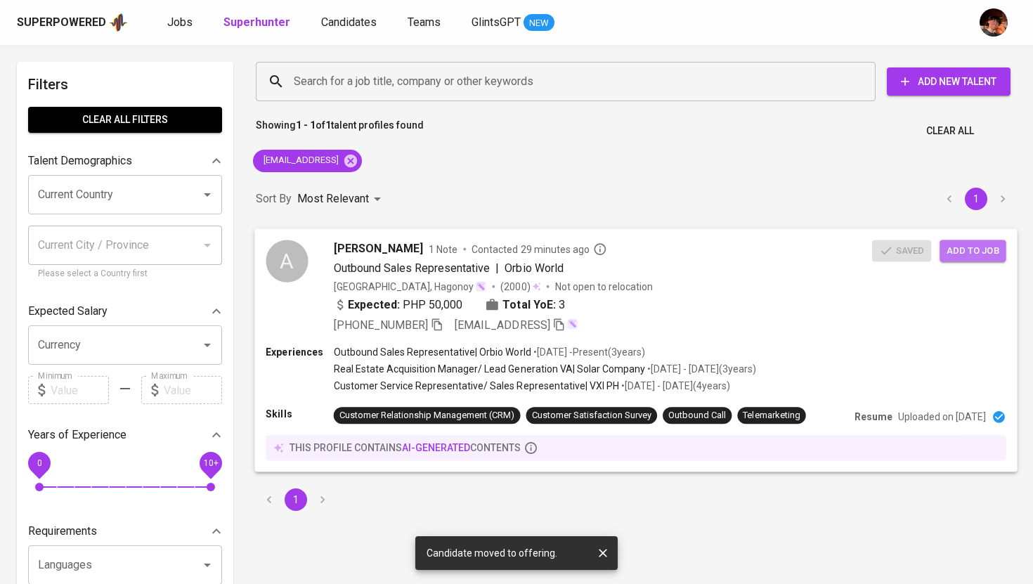
click at [968, 252] on span "Add to job" at bounding box center [973, 250] width 52 height 16
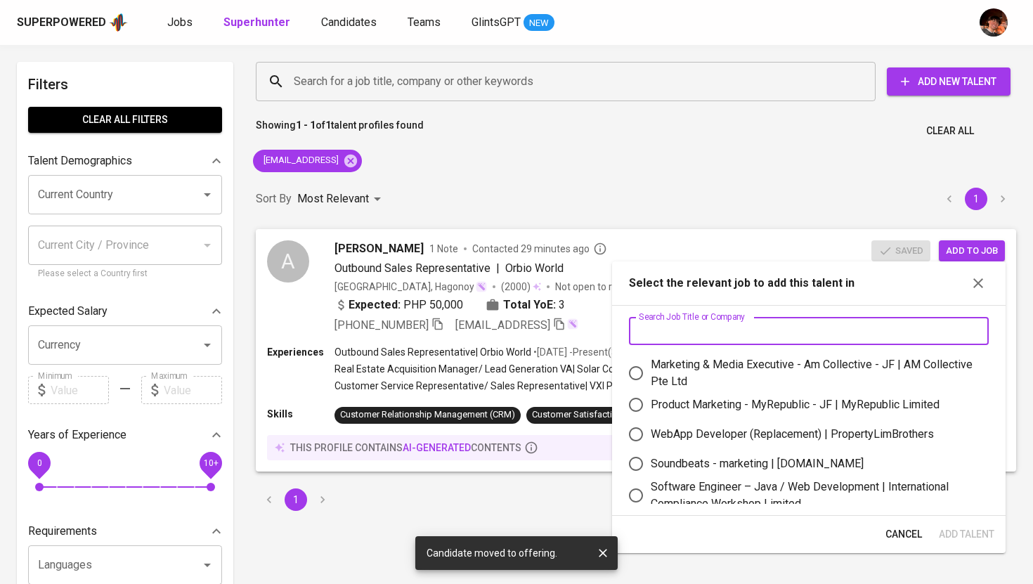
click at [736, 327] on input "text" at bounding box center [809, 331] width 360 height 28
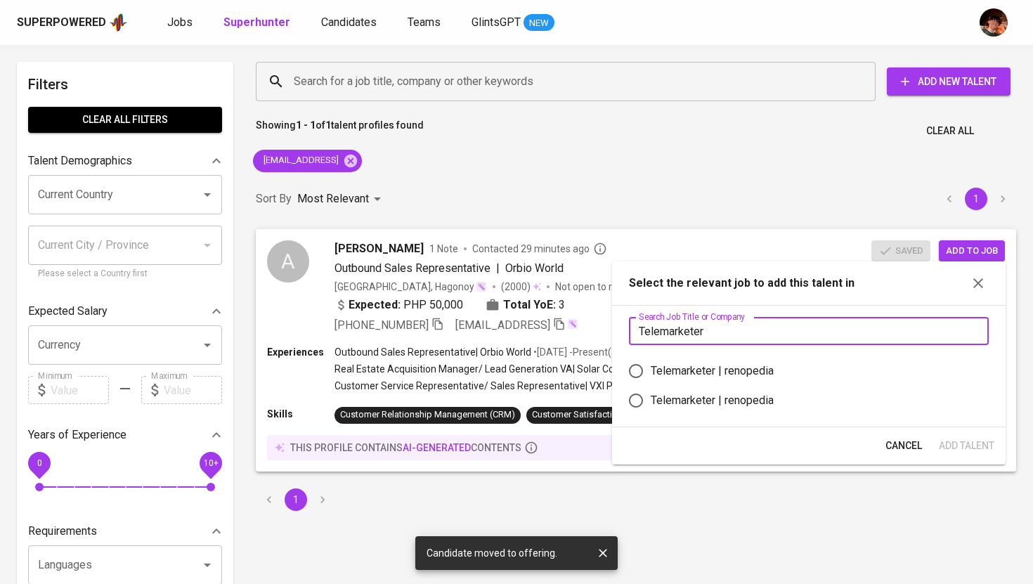
type input "Telemarketer"
click at [838, 372] on div "Telemarketer | renopedia" at bounding box center [814, 371] width 327 height 17
click at [651, 372] on input "Telemarketer | renopedia" at bounding box center [636, 371] width 30 height 30
radio input "true"
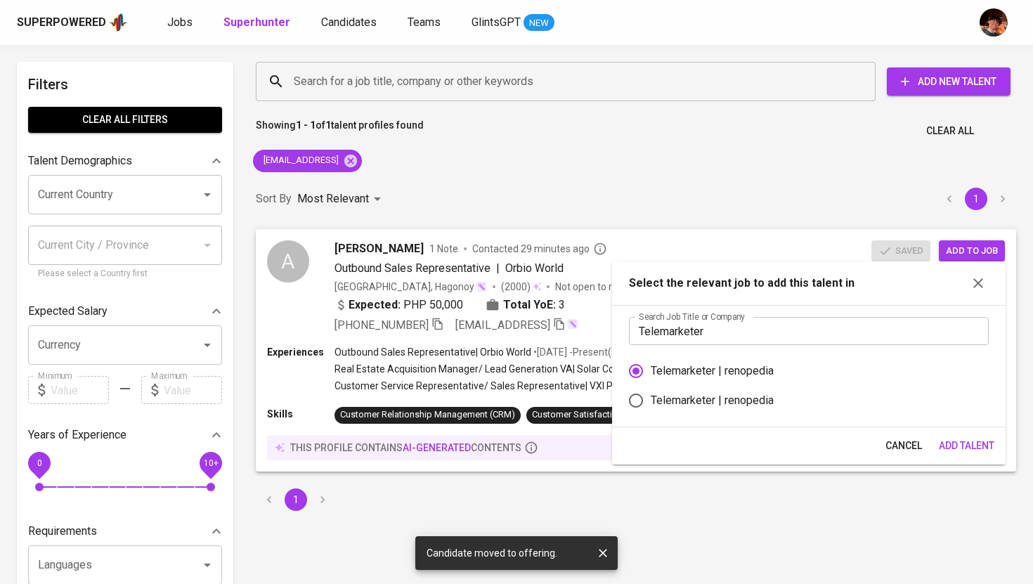
click at [970, 442] on span "Add Talent" at bounding box center [967, 446] width 56 height 18
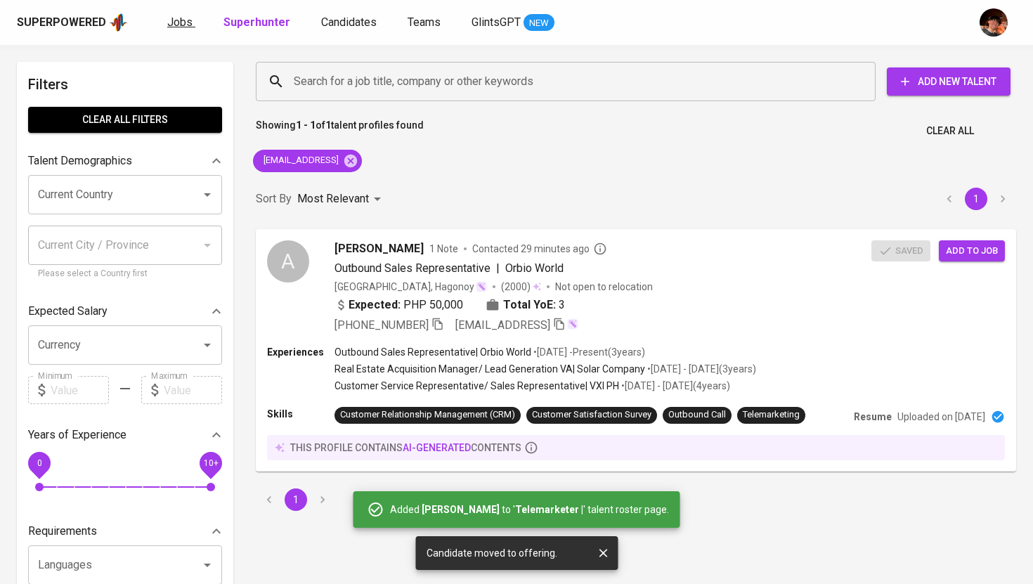
click at [182, 26] on span "Jobs" at bounding box center [179, 21] width 25 height 13
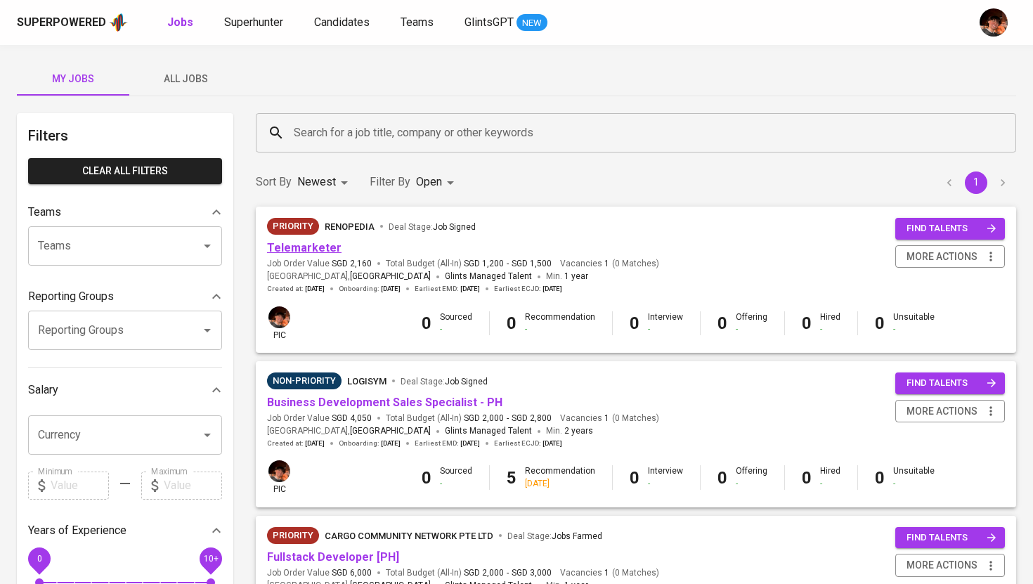
click at [312, 250] on link "Telemarketer" at bounding box center [304, 247] width 74 height 13
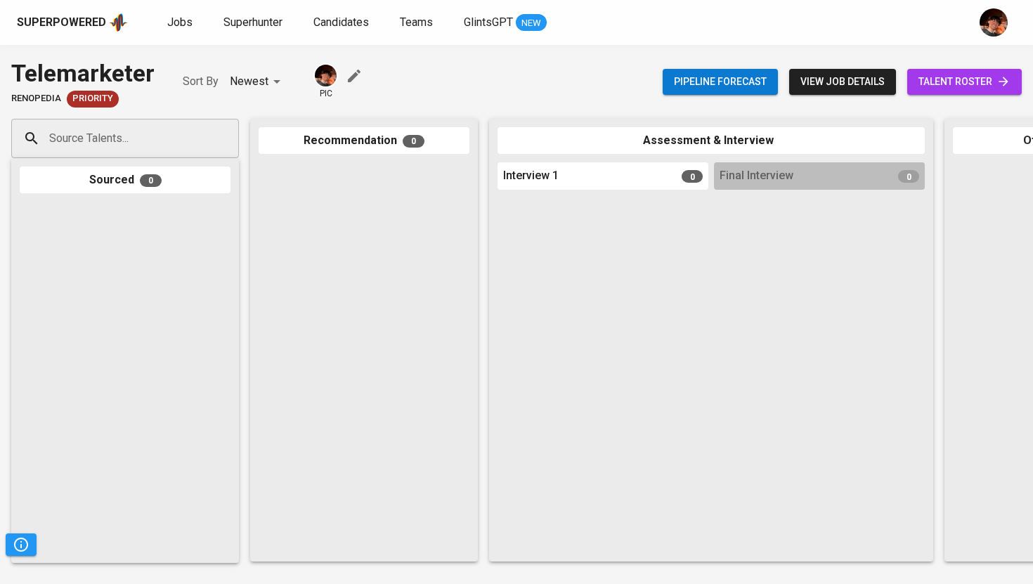
click at [938, 84] on span "talent roster" at bounding box center [964, 82] width 92 height 18
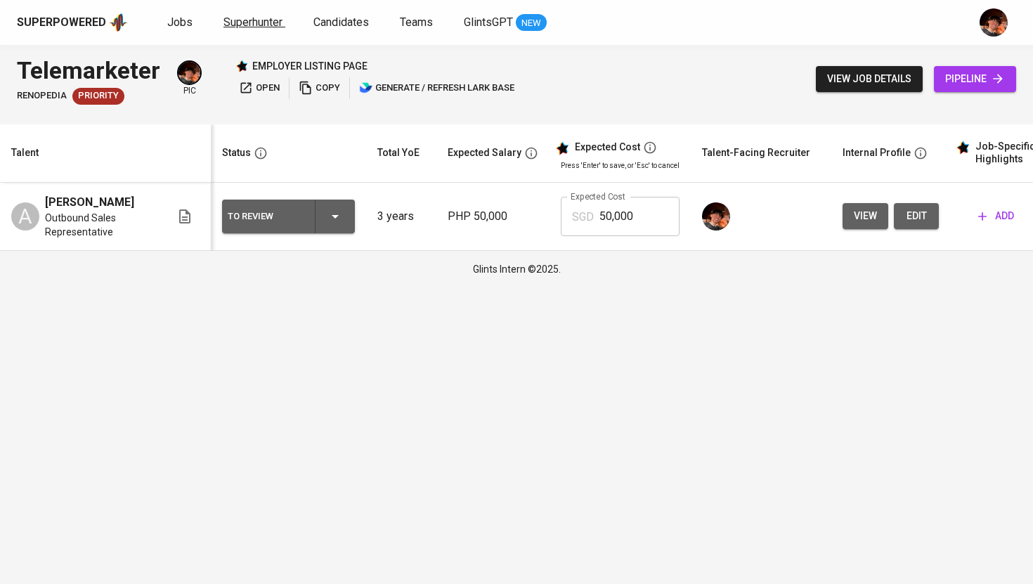
click at [248, 25] on span "Superhunter" at bounding box center [252, 21] width 59 height 13
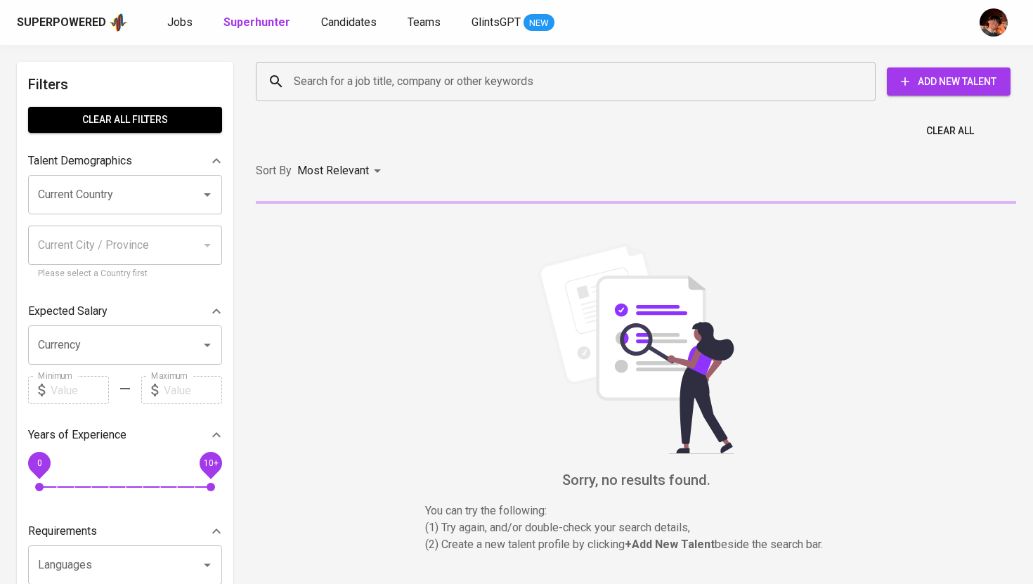
click at [319, 76] on input "Search for a job title, company or other keywords" at bounding box center [569, 81] width 558 height 27
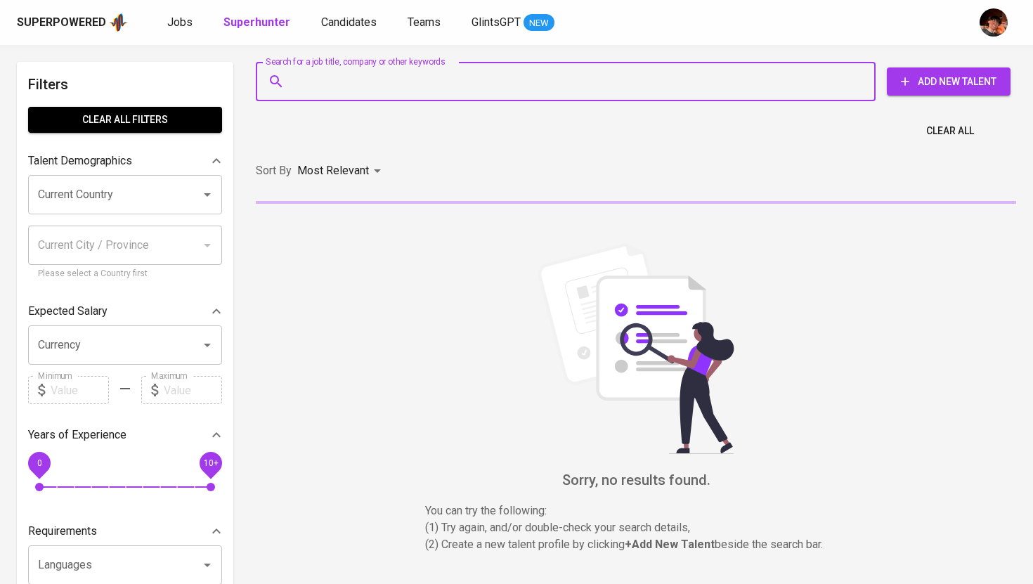
paste input "bbfrance17@gmail.com"
type input "bbfrance17@gmail.com"
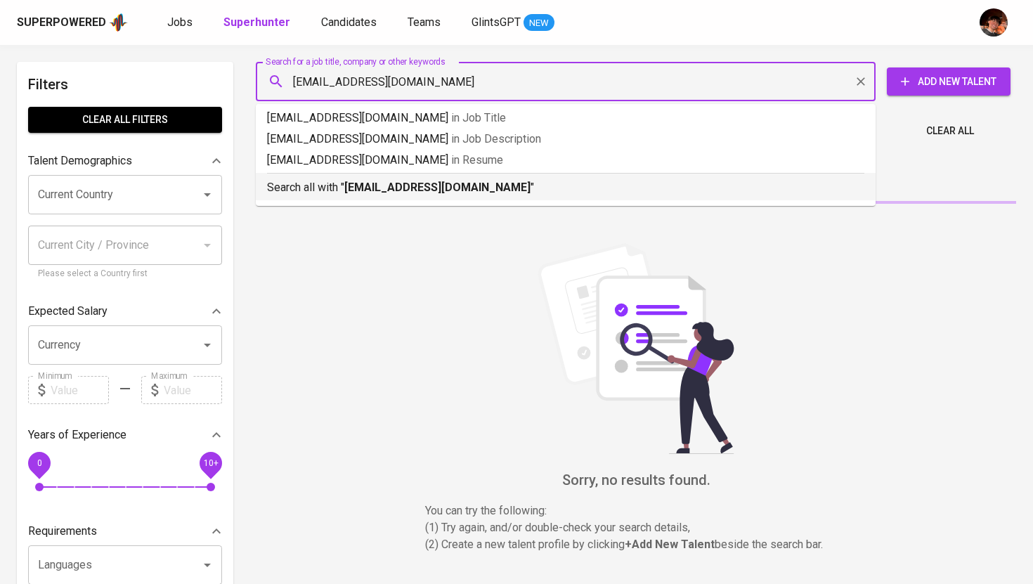
click at [389, 187] on b "bbfrance17@gmail.com" at bounding box center [437, 187] width 186 height 13
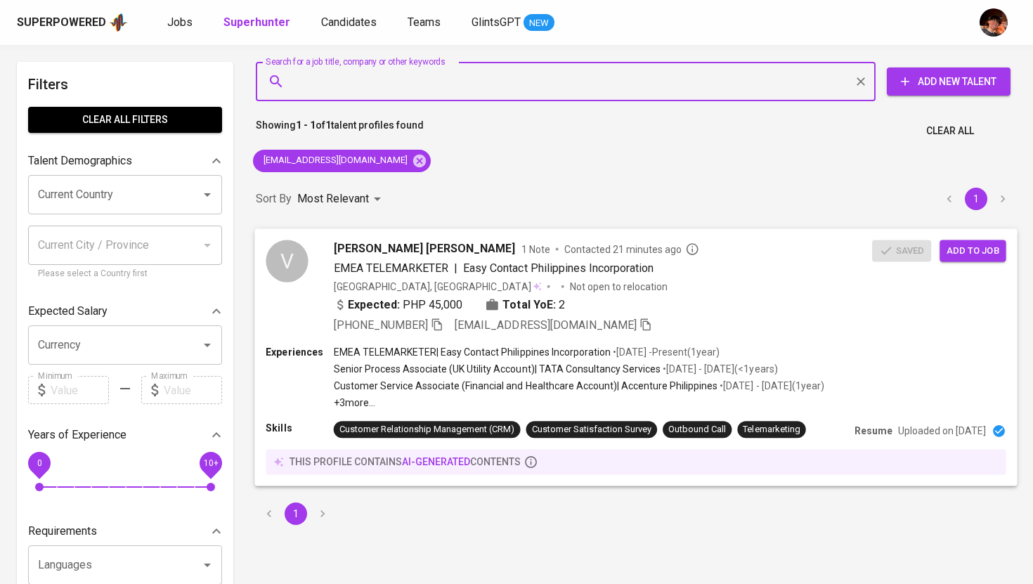
click at [982, 252] on span "Add to job" at bounding box center [973, 250] width 52 height 16
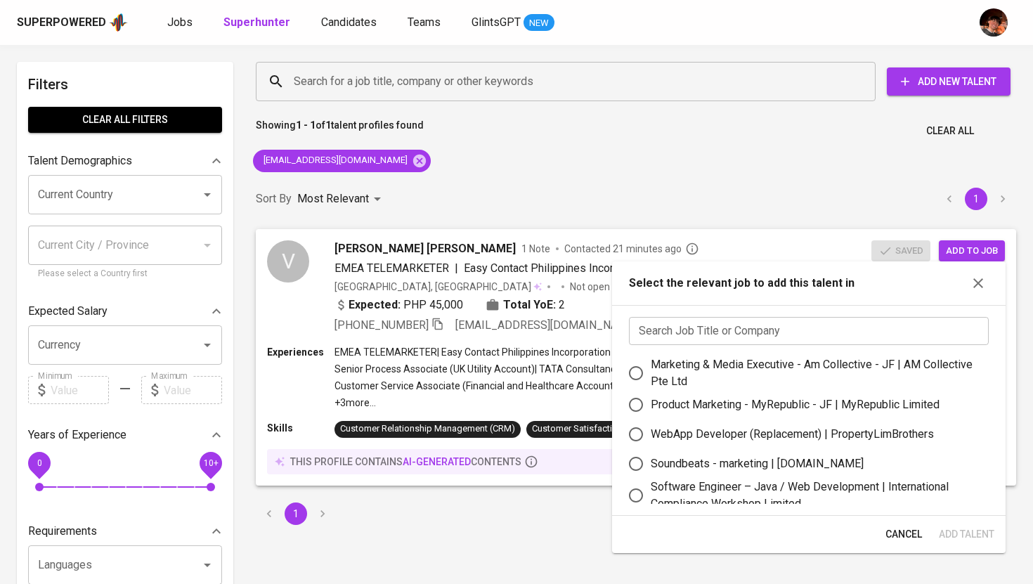
click at [805, 332] on input "text" at bounding box center [809, 331] width 360 height 28
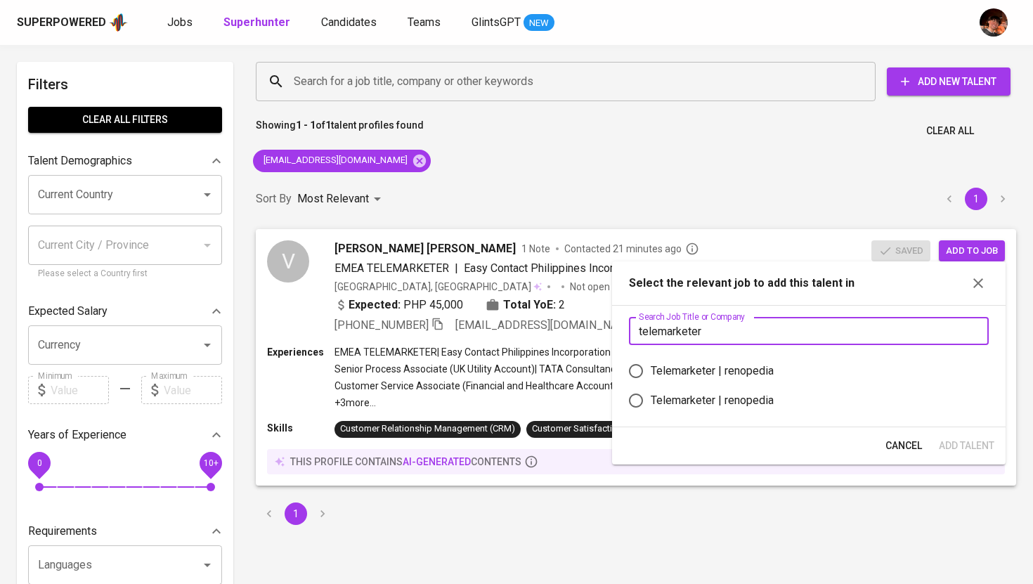
type input "telemarketer"
click at [820, 373] on div "Telemarketer | renopedia" at bounding box center [814, 371] width 327 height 17
click at [651, 373] on input "Telemarketer | renopedia" at bounding box center [636, 371] width 30 height 30
radio input "true"
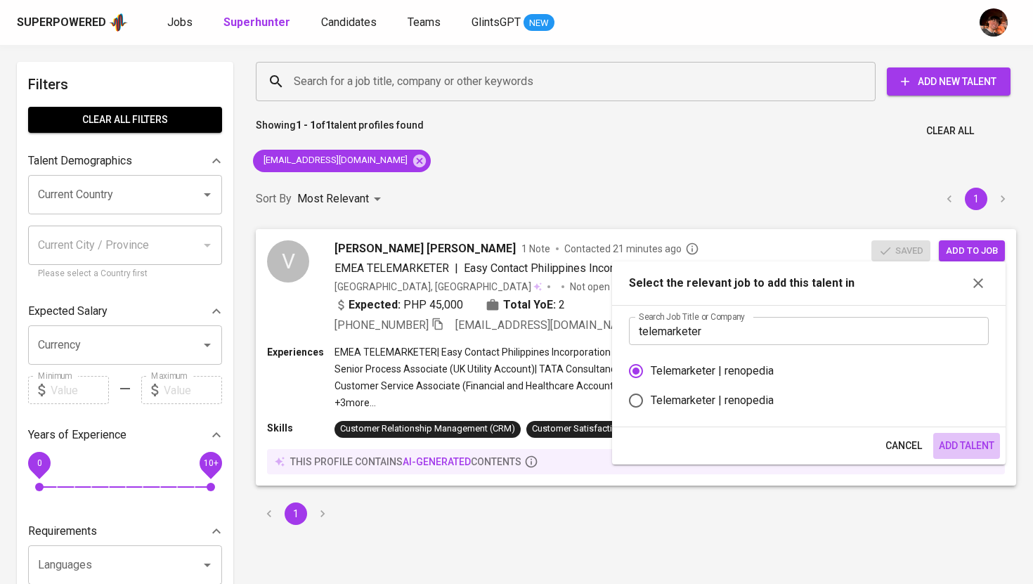
click at [961, 451] on span "Add Talent" at bounding box center [967, 446] width 56 height 18
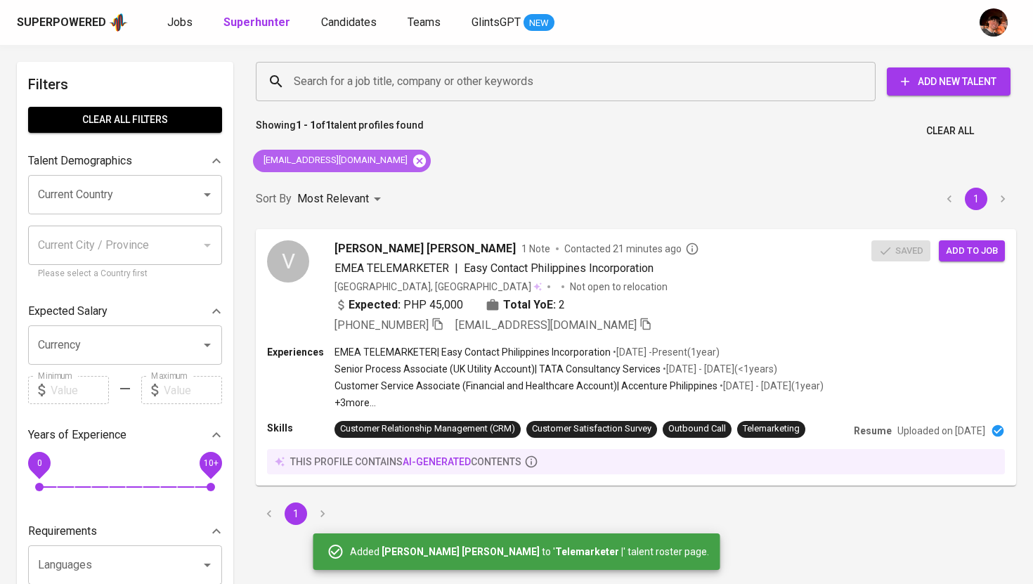
click at [413, 155] on icon at bounding box center [419, 160] width 13 height 13
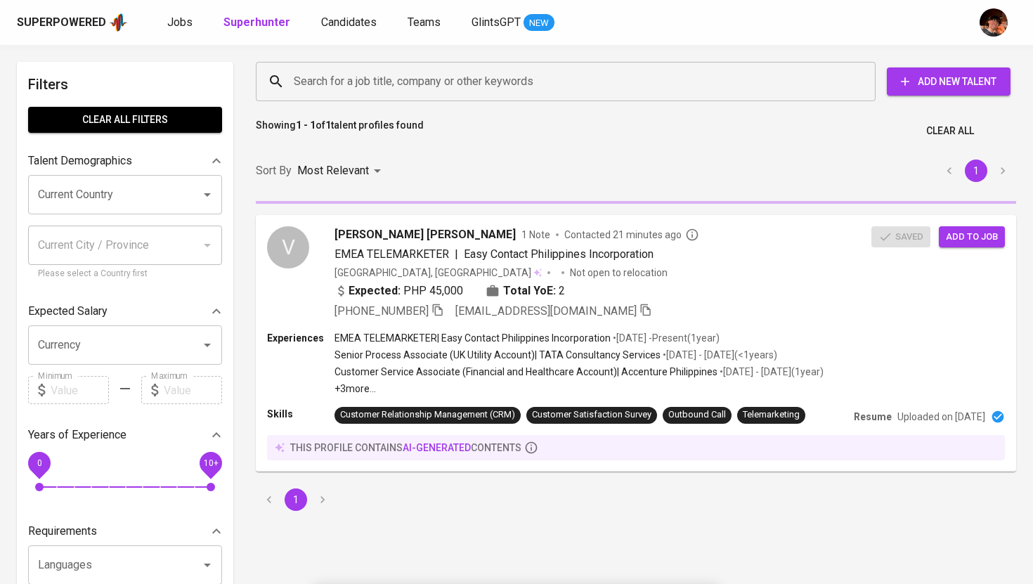
click at [368, 62] on div "Search for a job title, company or other keywords" at bounding box center [566, 81] width 620 height 39
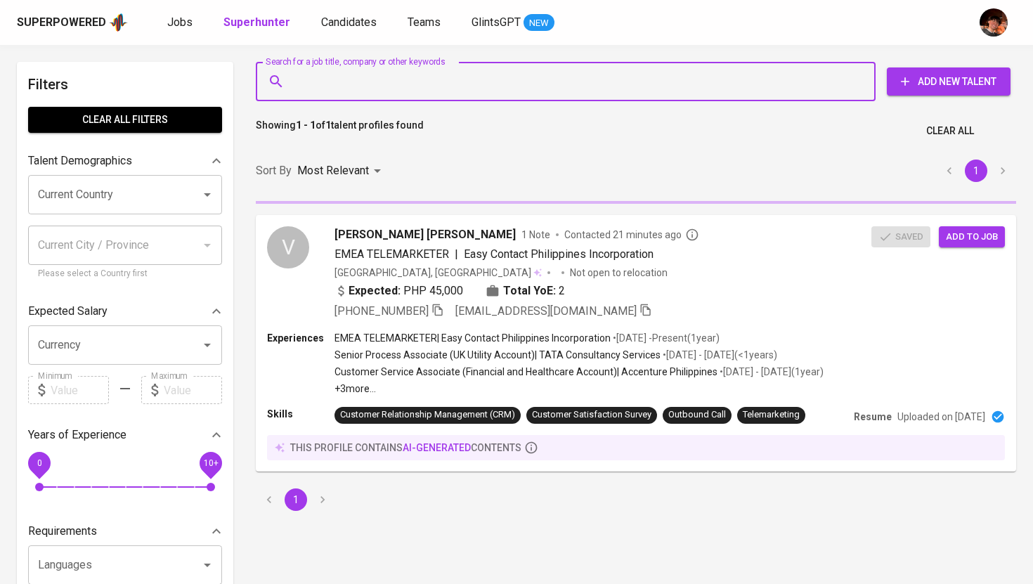
paste input "[EMAIL_ADDRESS][DOMAIN_NAME]"
type input "[EMAIL_ADDRESS][DOMAIN_NAME]"
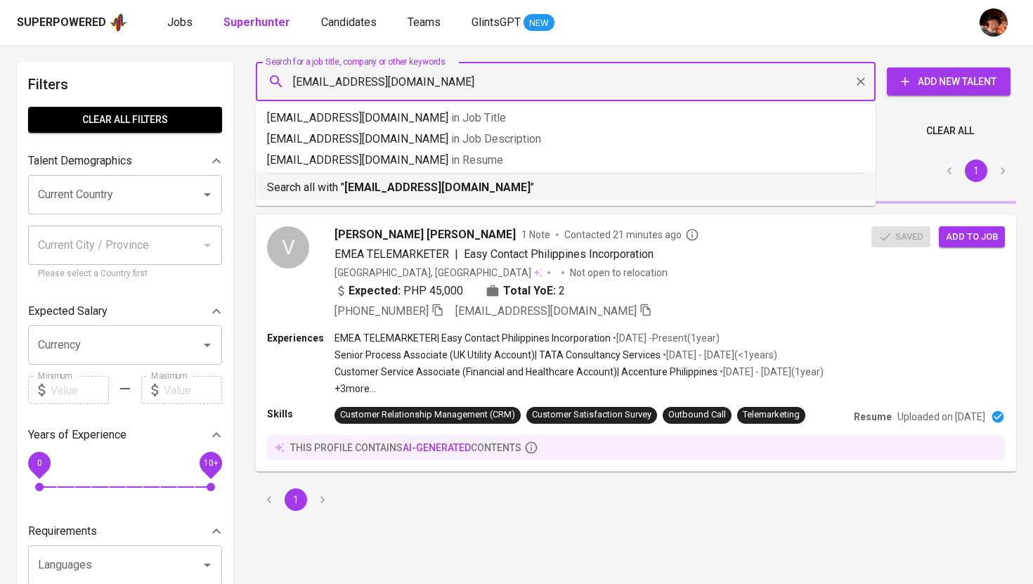
click at [375, 195] on p "Search all with " [EMAIL_ADDRESS][DOMAIN_NAME] "" at bounding box center [565, 187] width 597 height 17
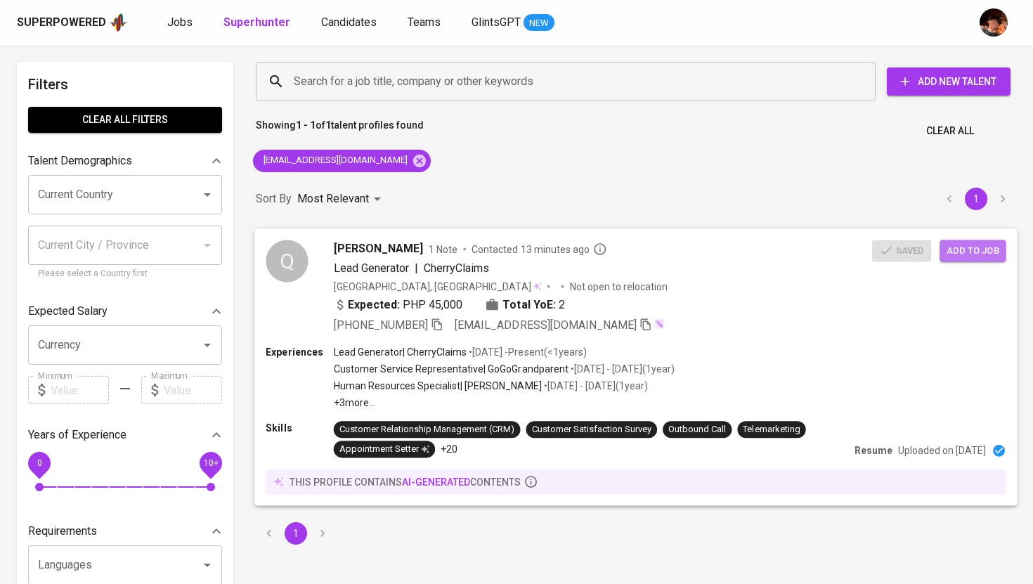
click at [969, 247] on span "Add to job" at bounding box center [973, 250] width 52 height 16
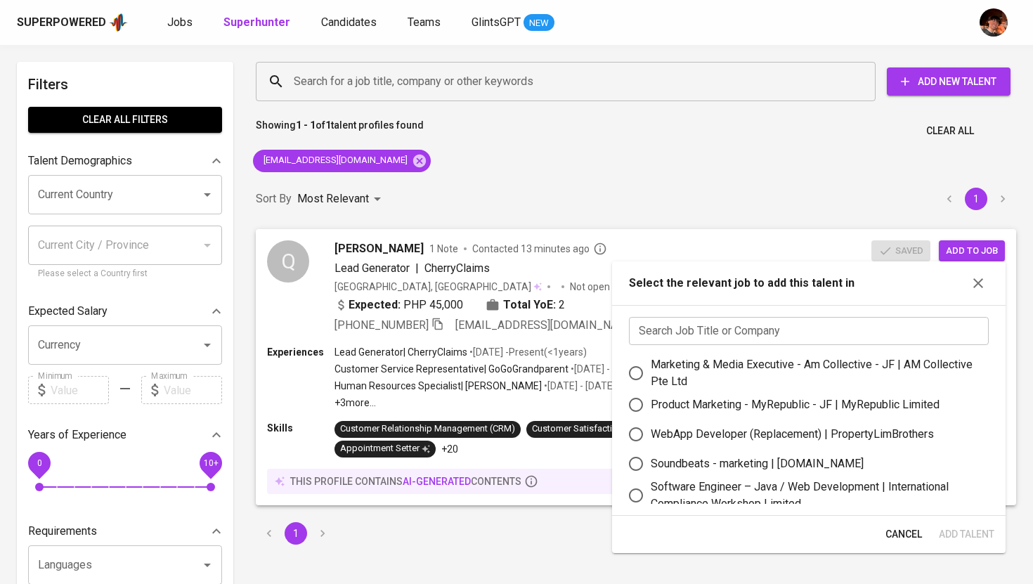
click at [811, 329] on input "text" at bounding box center [809, 331] width 360 height 28
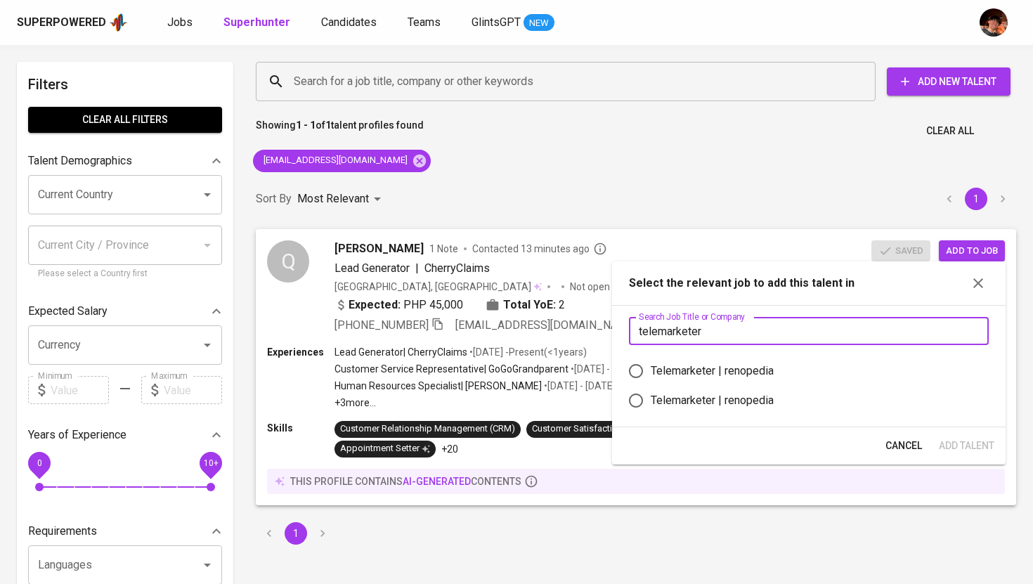
type input "telemarketer"
click at [771, 376] on div "Telemarketer | renopedia" at bounding box center [712, 371] width 123 height 17
click at [651, 376] on input "Telemarketer | renopedia" at bounding box center [636, 371] width 30 height 30
radio input "true"
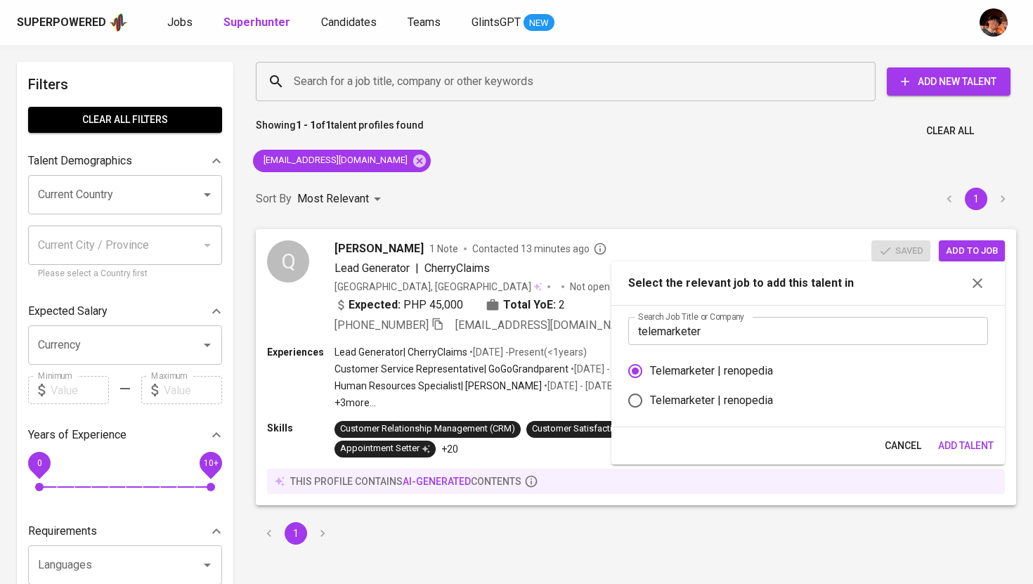
click at [971, 435] on button "Add Talent" at bounding box center [965, 446] width 67 height 26
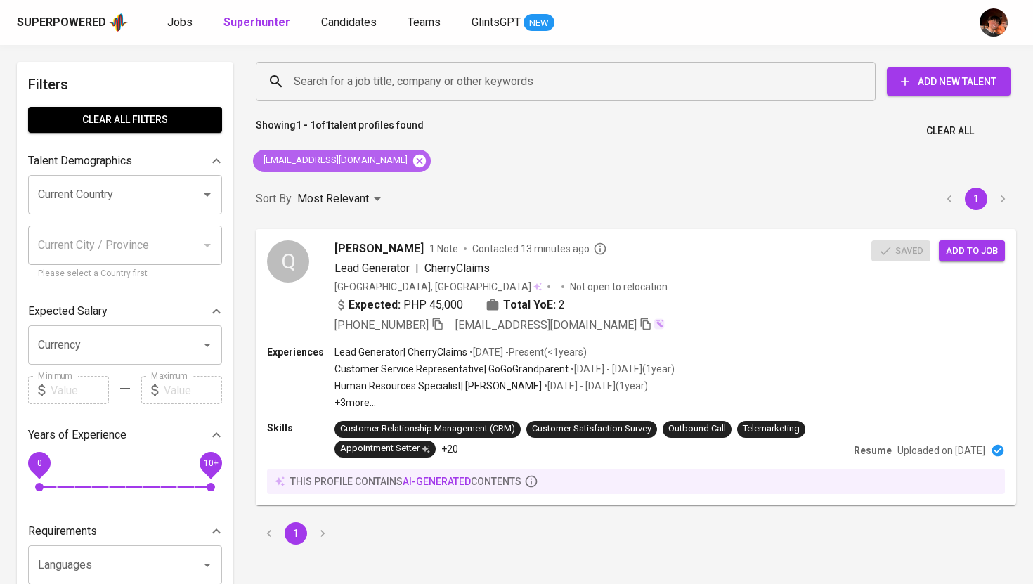
click at [412, 167] on icon at bounding box center [419, 160] width 15 height 15
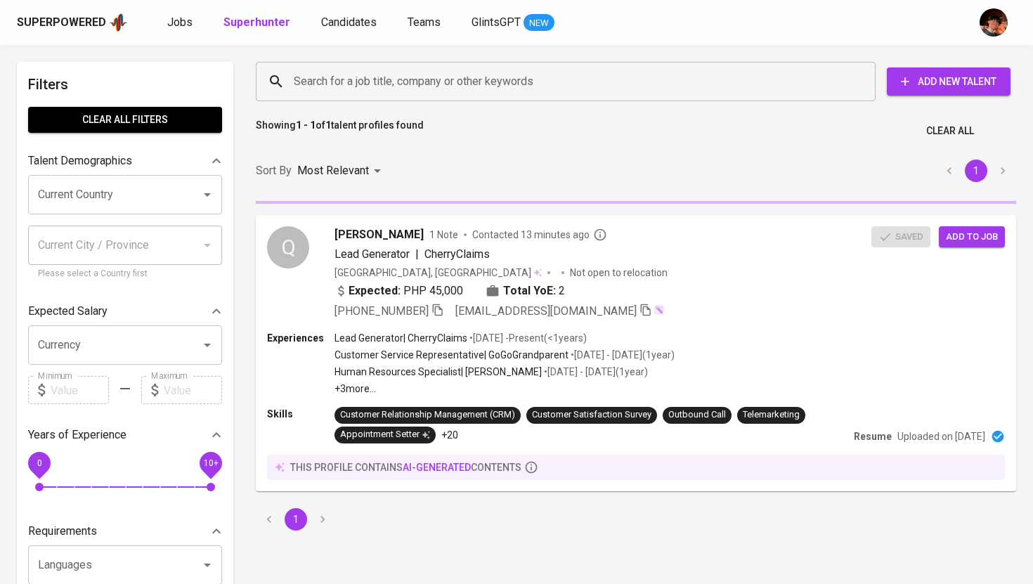
click at [417, 81] on input "Search for a job title, company or other keywords" at bounding box center [569, 81] width 558 height 27
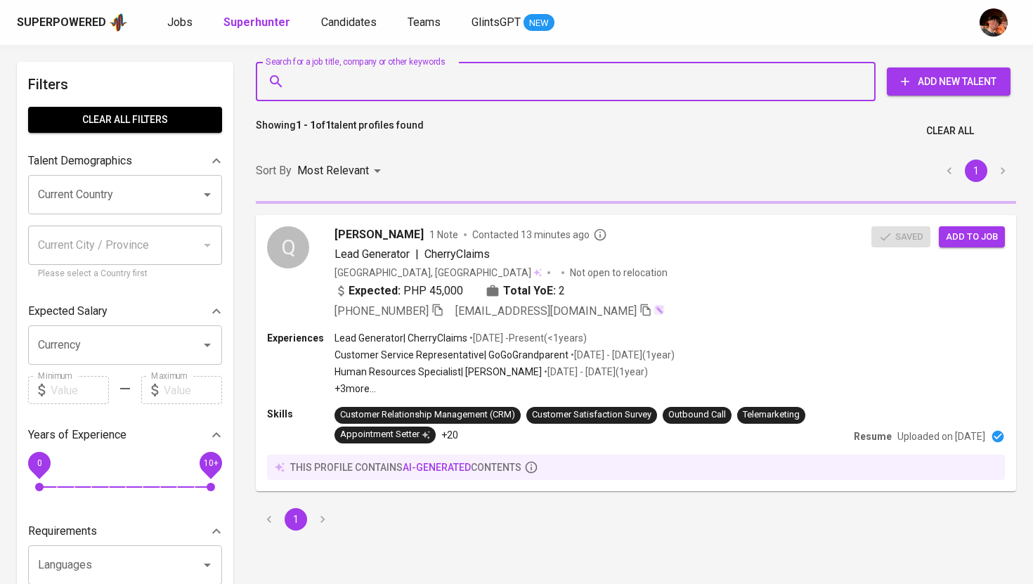
paste input "[EMAIL_ADDRESS][DOMAIN_NAME]"
type input "[EMAIL_ADDRESS][DOMAIN_NAME]"
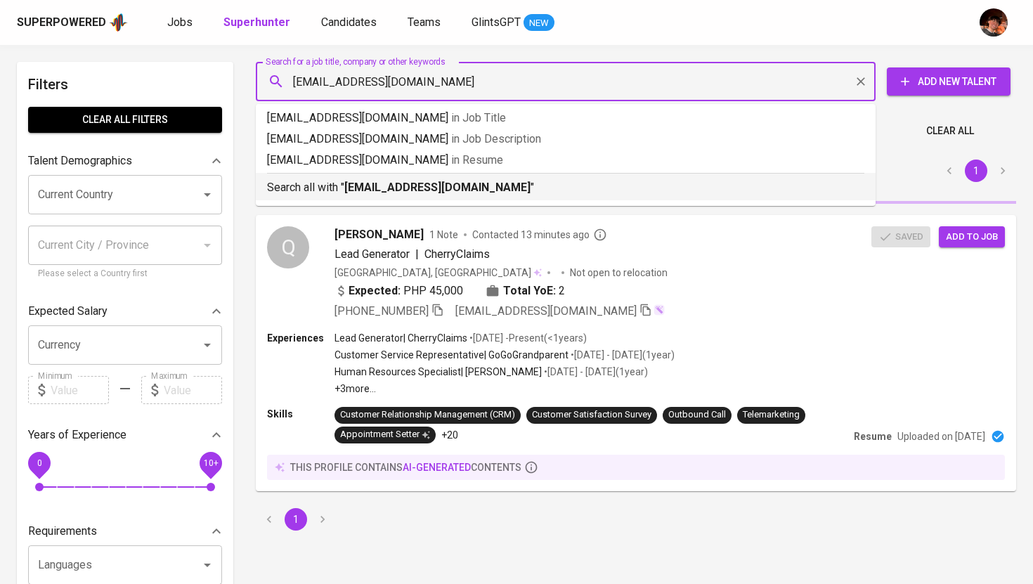
click at [417, 190] on b "[EMAIL_ADDRESS][DOMAIN_NAME]" at bounding box center [437, 187] width 186 height 13
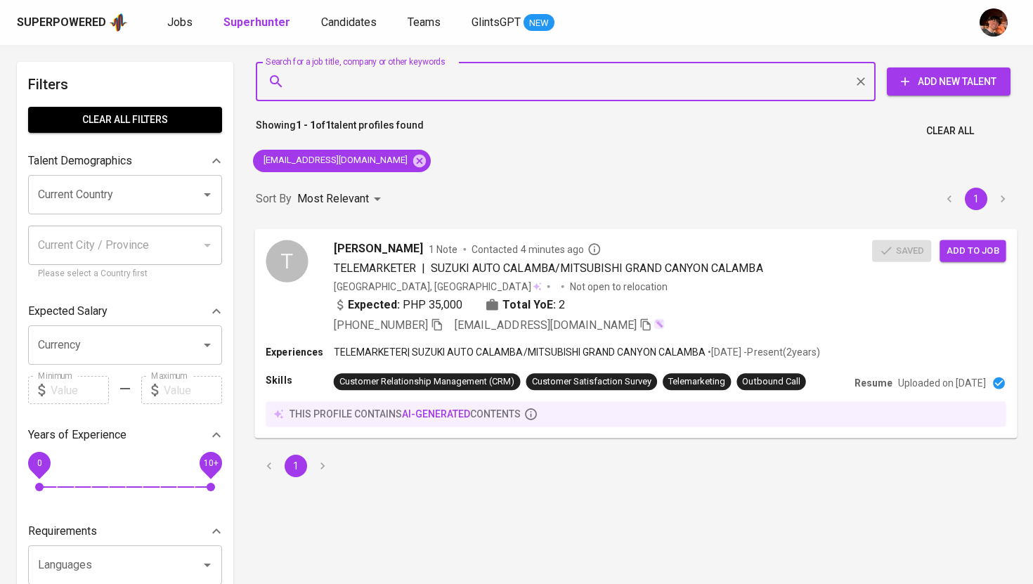
click at [968, 258] on span "Add to job" at bounding box center [973, 250] width 52 height 16
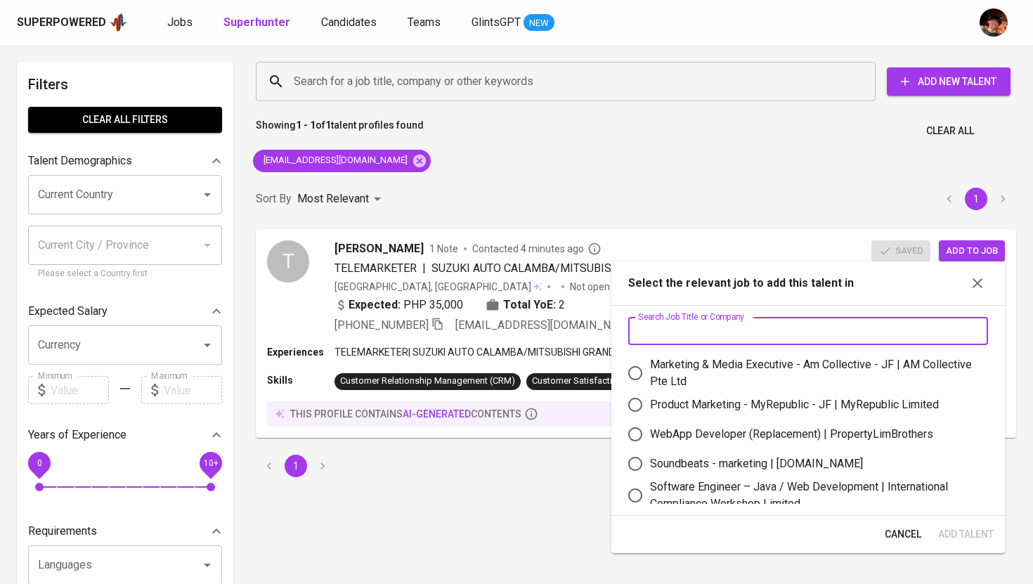
click at [746, 341] on input "text" at bounding box center [808, 331] width 360 height 28
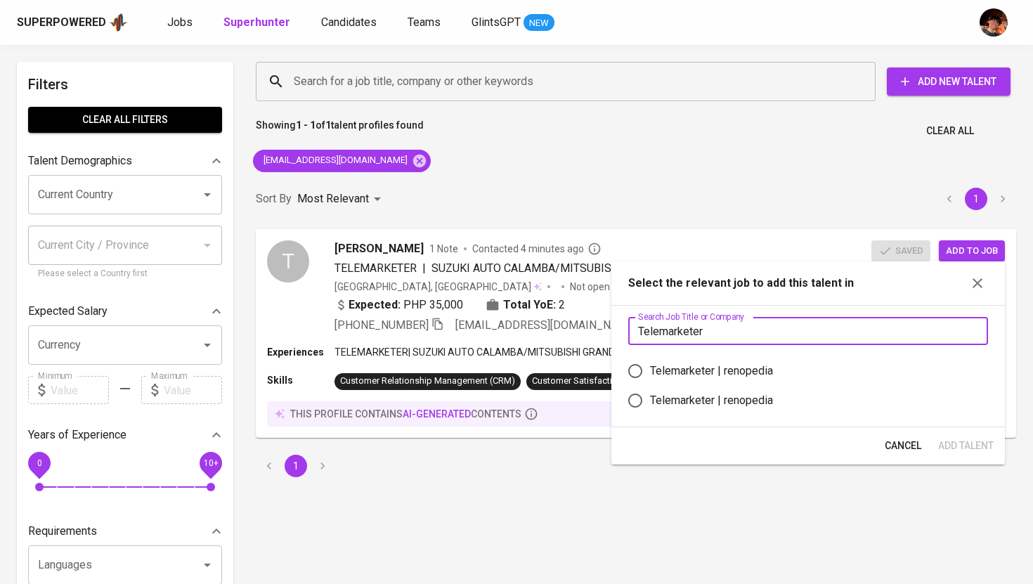
type input "Telemarketer"
click at [746, 370] on div "Telemarketer | renopedia" at bounding box center [711, 371] width 123 height 17
click at [650, 370] on input "Telemarketer | renopedia" at bounding box center [635, 371] width 30 height 30
radio input "true"
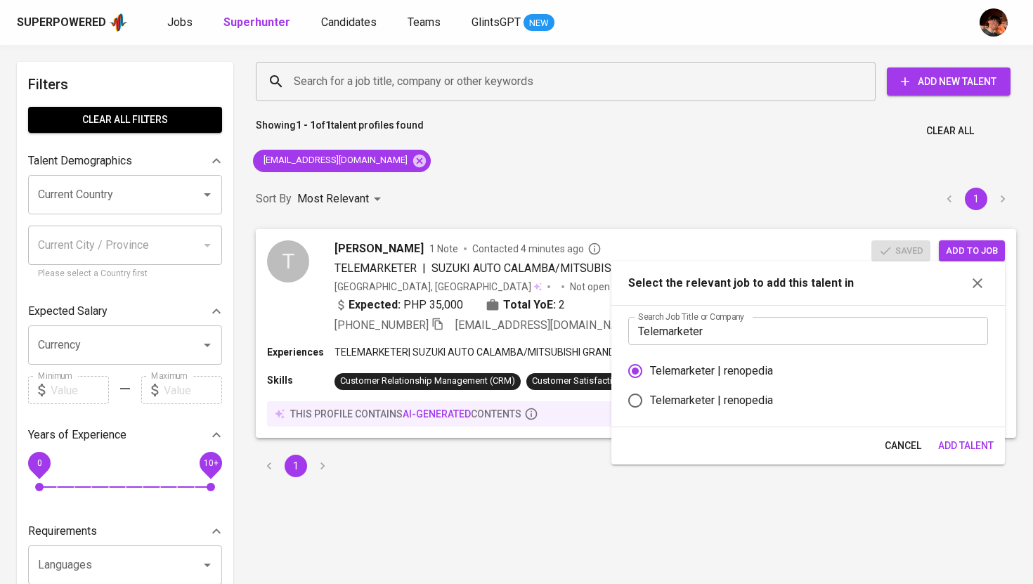
click at [970, 451] on span "Add Talent" at bounding box center [966, 446] width 56 height 18
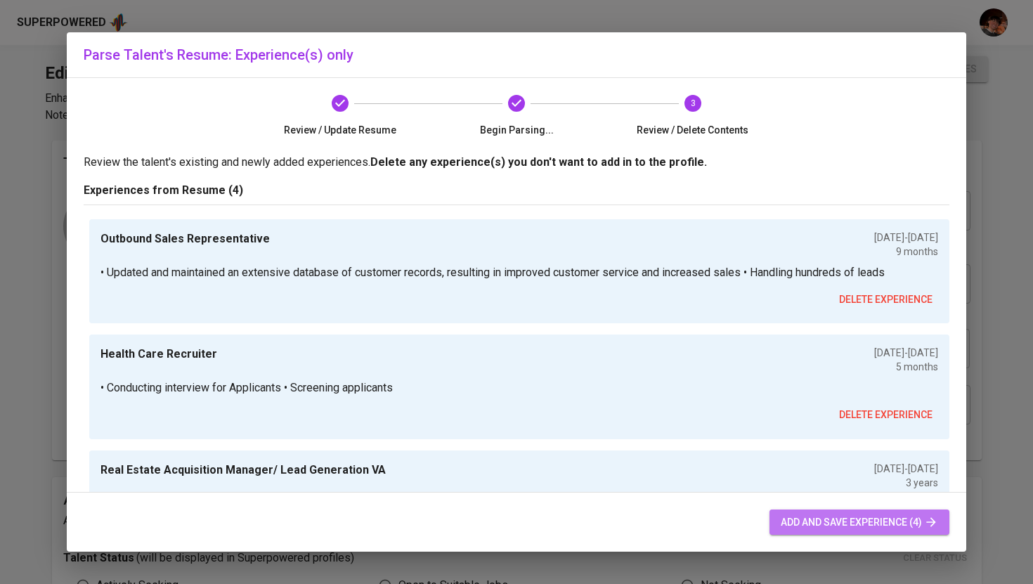
click at [856, 526] on span "add and save experience (4)" at bounding box center [859, 523] width 157 height 18
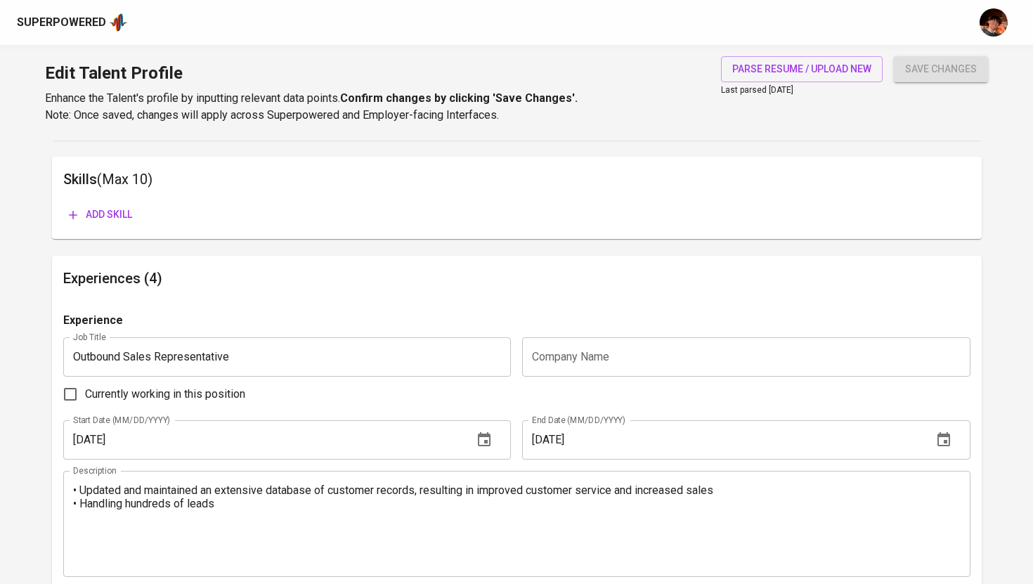
scroll to position [711, 0]
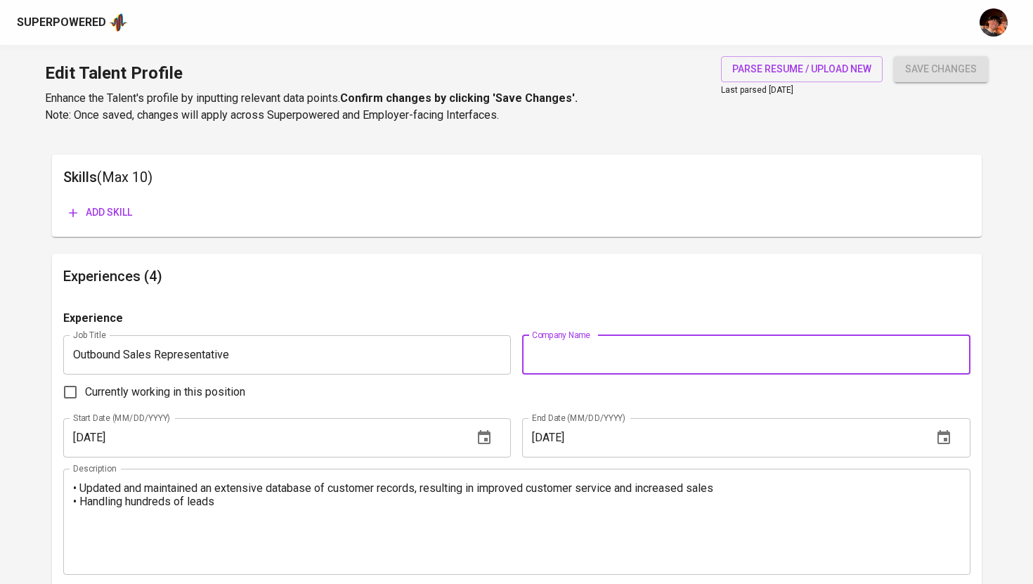
click at [585, 347] on input "text" at bounding box center [746, 354] width 448 height 39
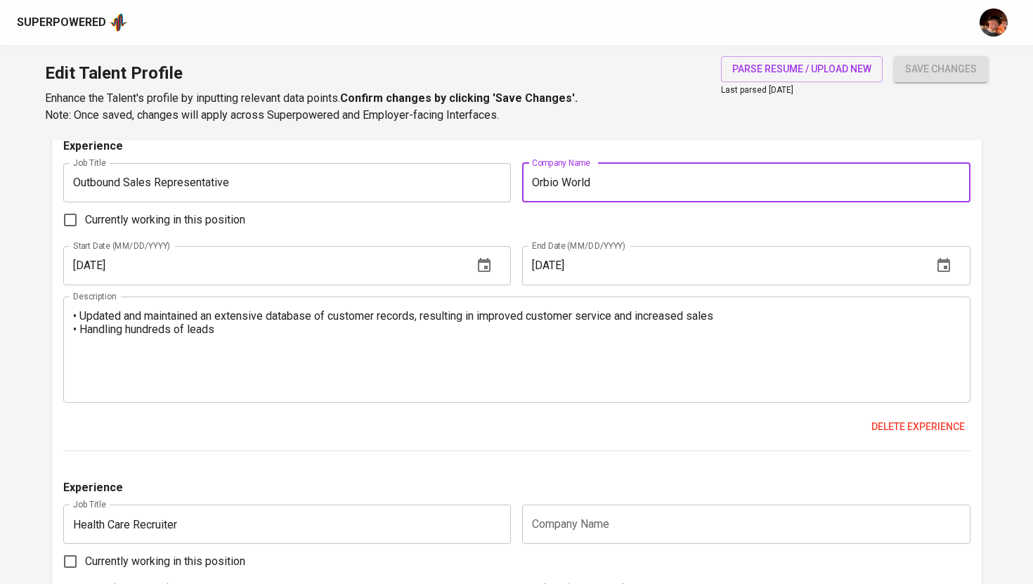
scroll to position [864, 0]
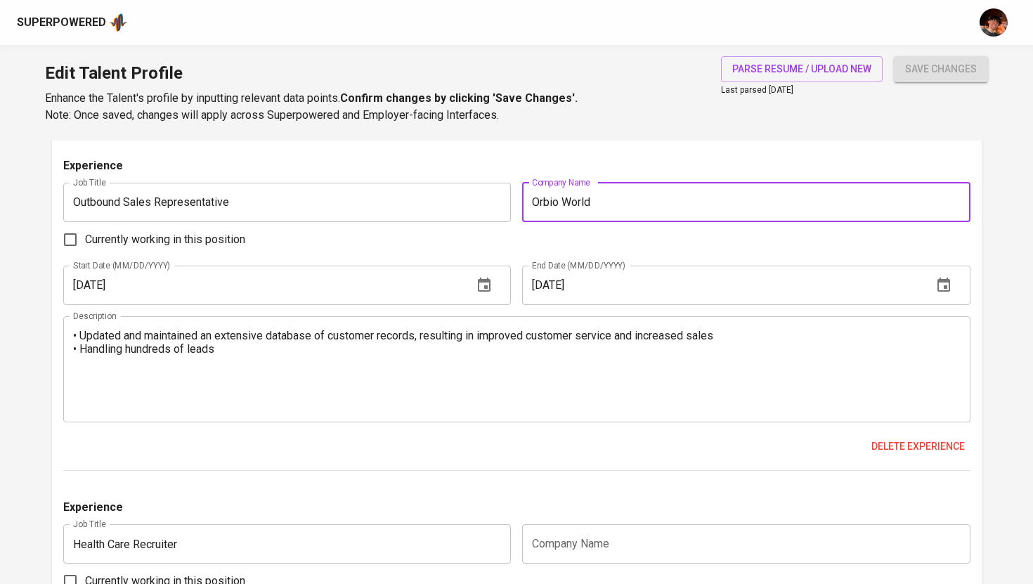
type input "Orbio World"
click at [141, 242] on span "Currently working in this position" at bounding box center [165, 239] width 160 height 17
click at [85, 242] on input "Currently working in this position" at bounding box center [71, 240] width 30 height 30
checkbox input "true"
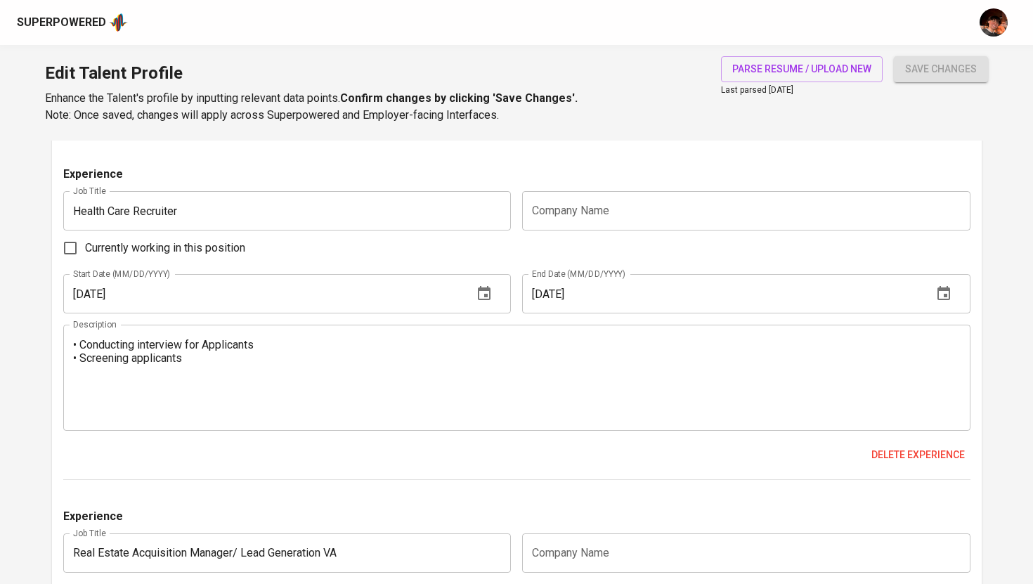
scroll to position [1200, 0]
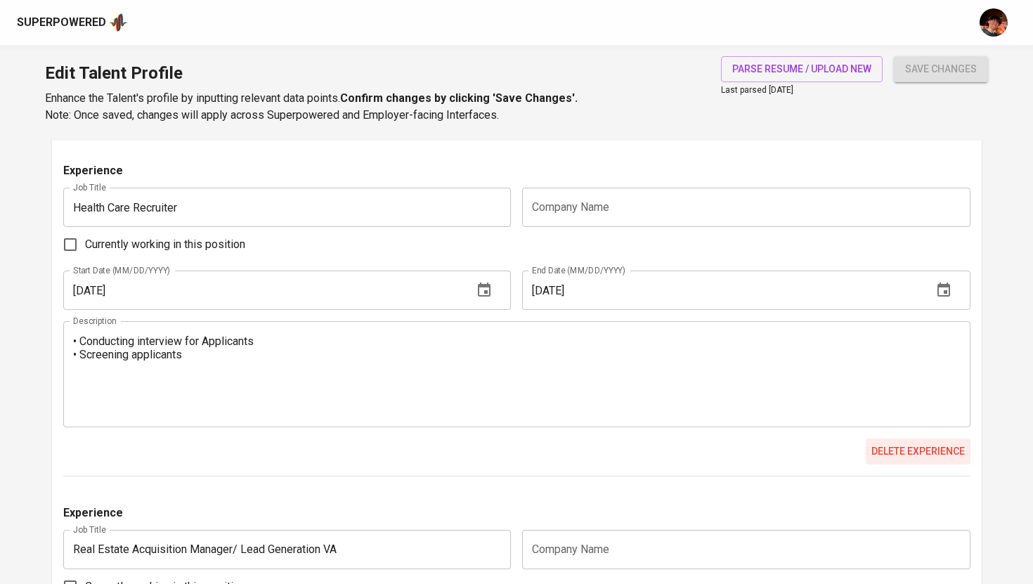
click at [918, 453] on span "Delete experience" at bounding box center [917, 452] width 93 height 18
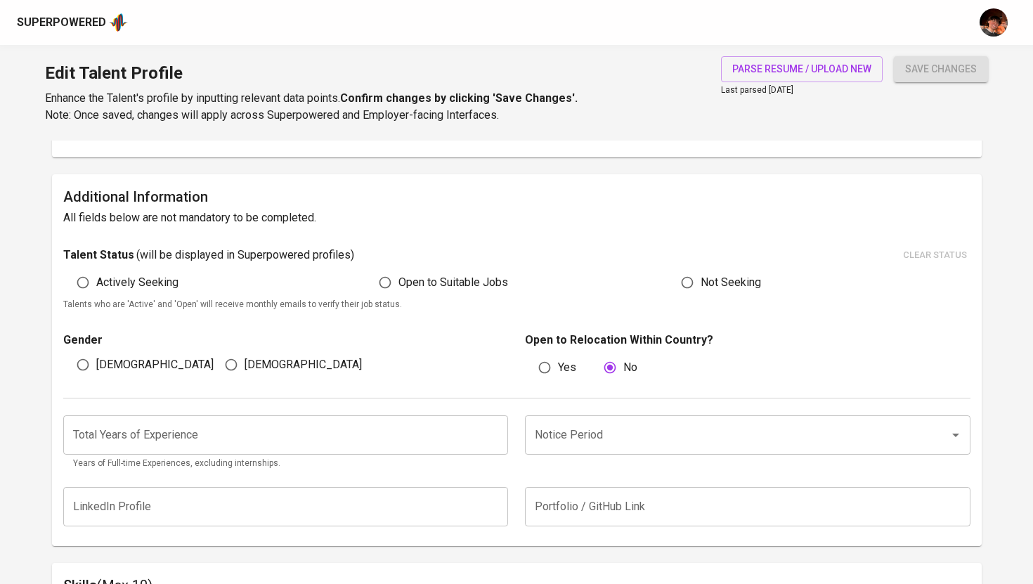
scroll to position [291, 0]
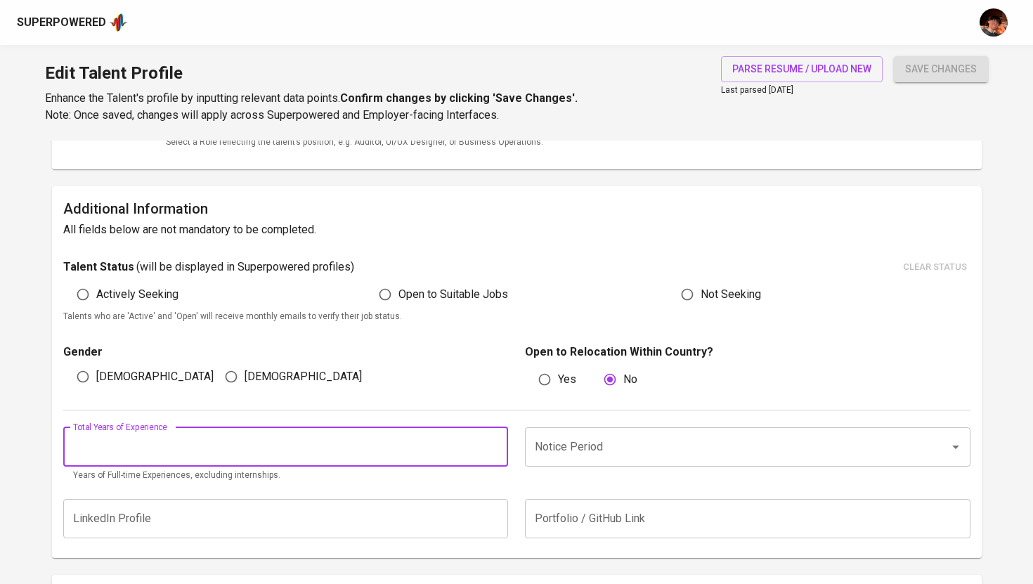
click at [299, 446] on input "number" at bounding box center [285, 446] width 445 height 39
click at [585, 432] on div "Notice Period" at bounding box center [747, 446] width 445 height 39
type input "3"
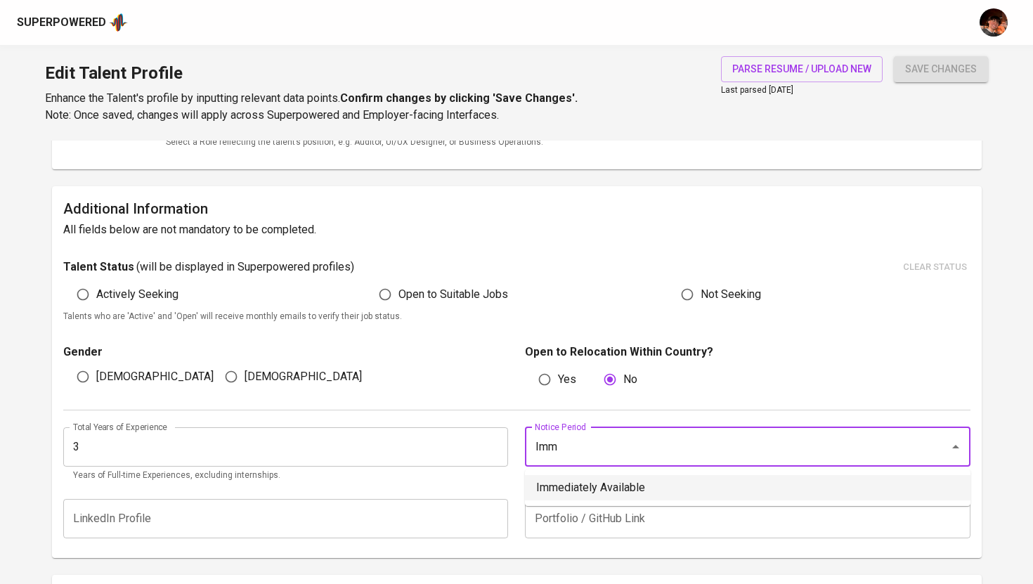
click at [691, 483] on li "Immediately Available" at bounding box center [747, 487] width 445 height 25
type input "Immediately Available"
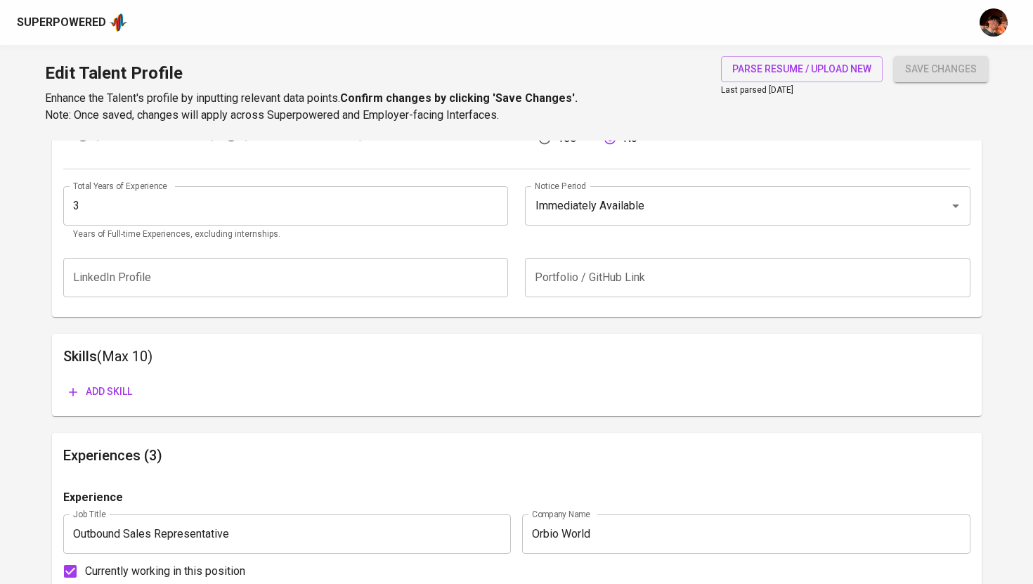
scroll to position [538, 0]
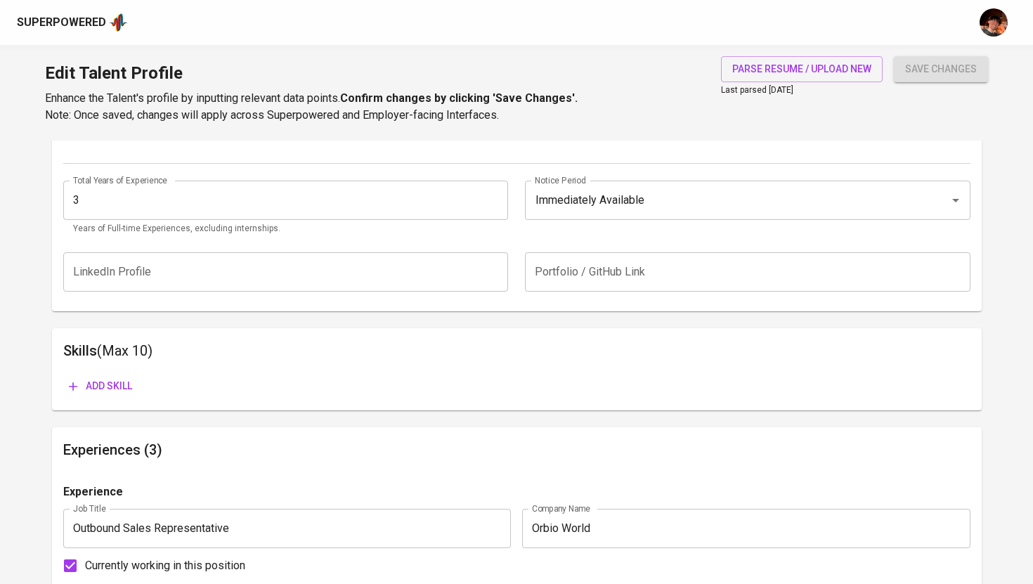
click at [103, 389] on span "Add skill" at bounding box center [100, 386] width 63 height 18
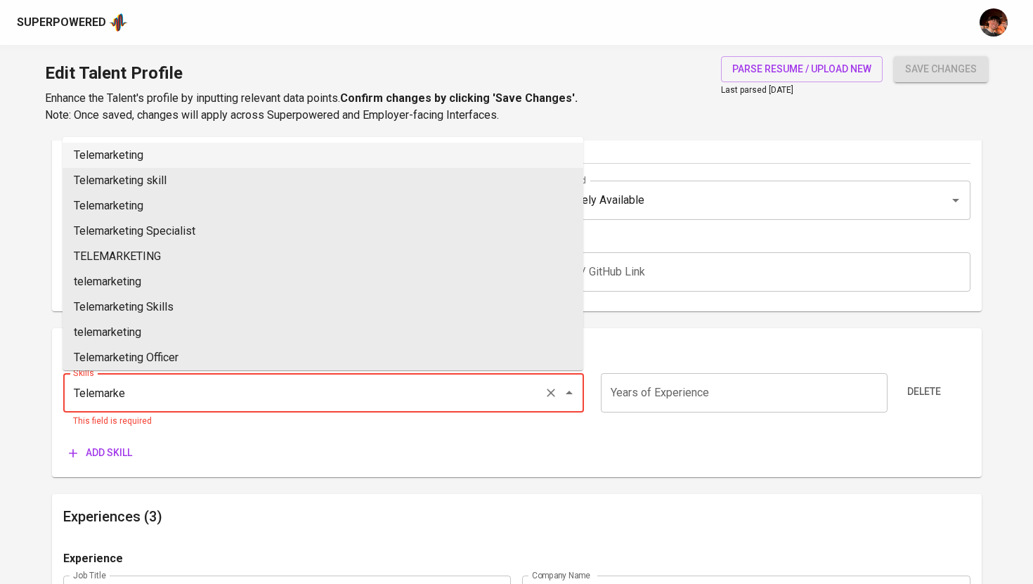
click at [136, 160] on li "Telemarketing" at bounding box center [323, 155] width 521 height 25
type input "Telemarketing"
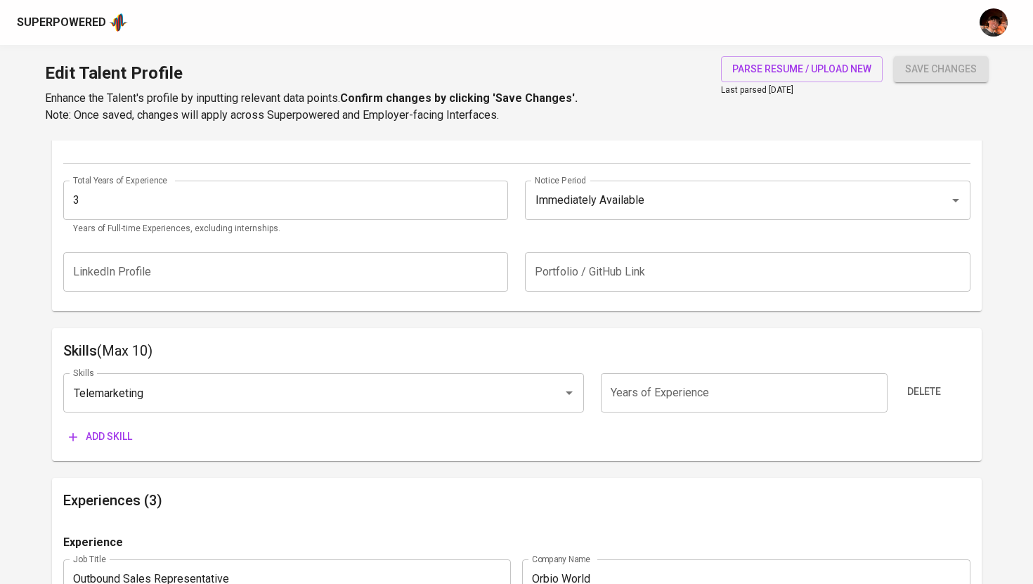
click at [117, 436] on span "Add skill" at bounding box center [100, 437] width 63 height 18
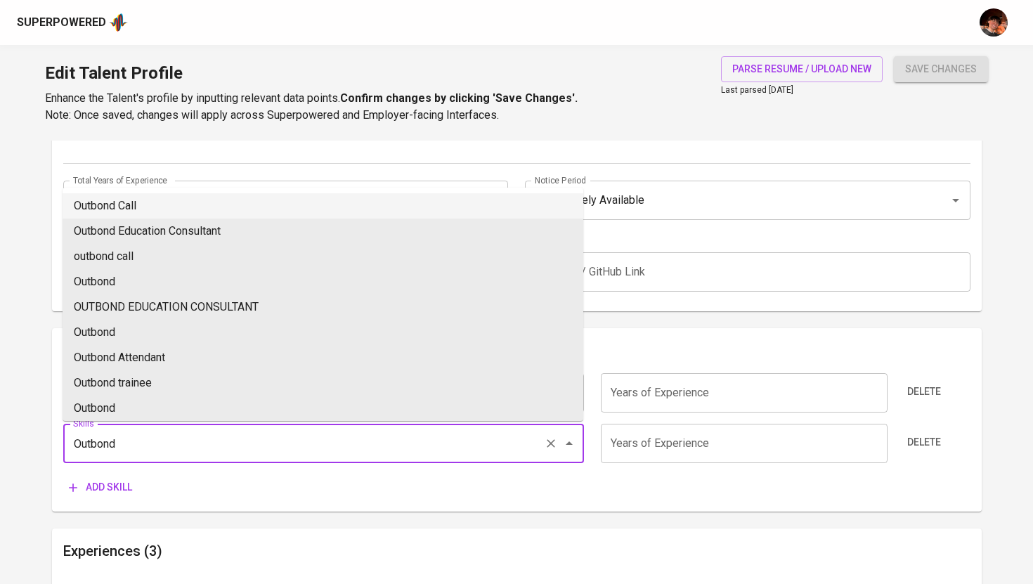
click at [103, 206] on li "Outbond Call" at bounding box center [323, 205] width 521 height 25
type input "Outbond Call"
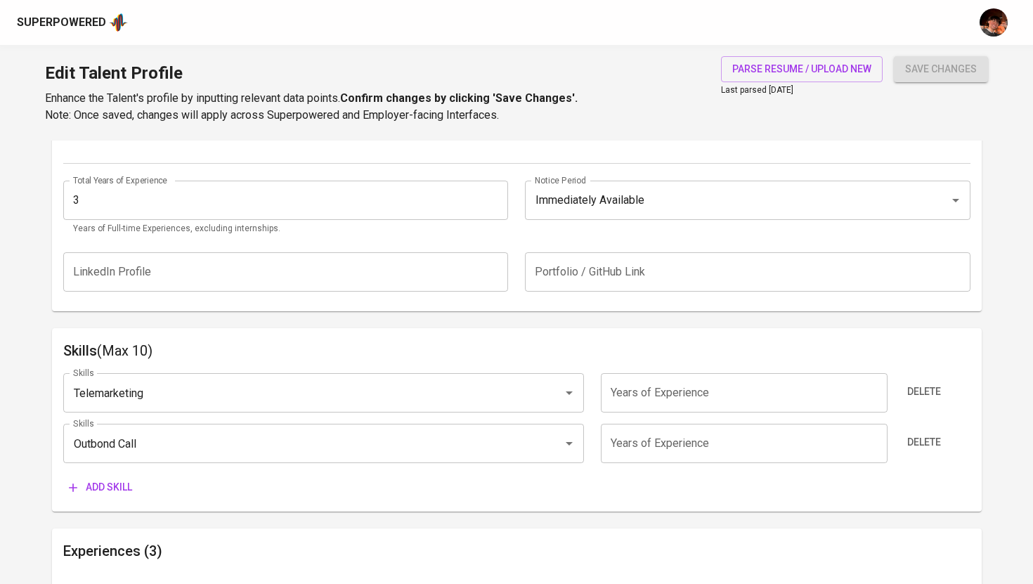
click at [126, 485] on span "Add skill" at bounding box center [100, 488] width 63 height 18
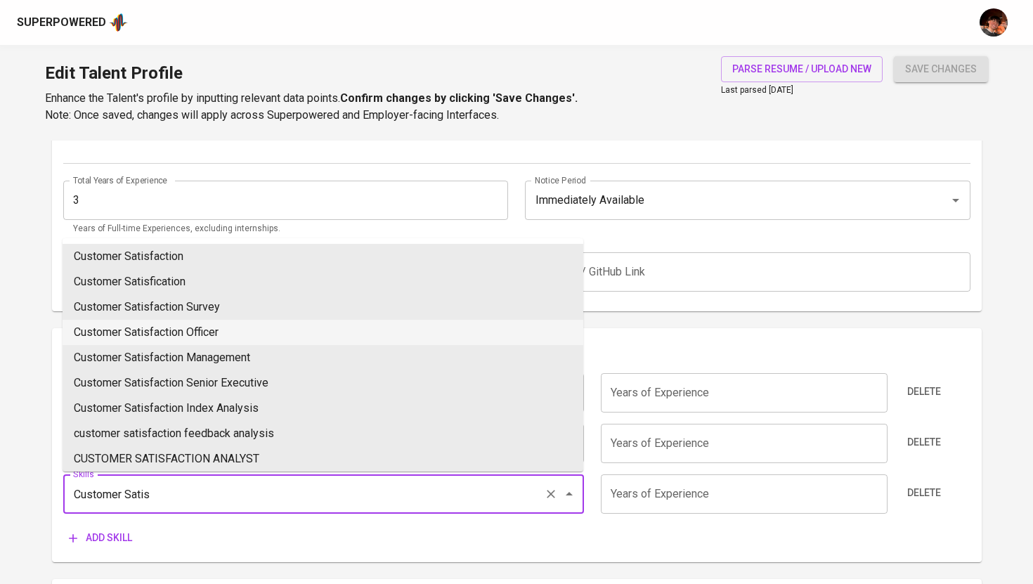
click at [209, 313] on li "Customer Satisfaction Survey" at bounding box center [323, 306] width 521 height 25
type input "Customer Satisfaction Survey"
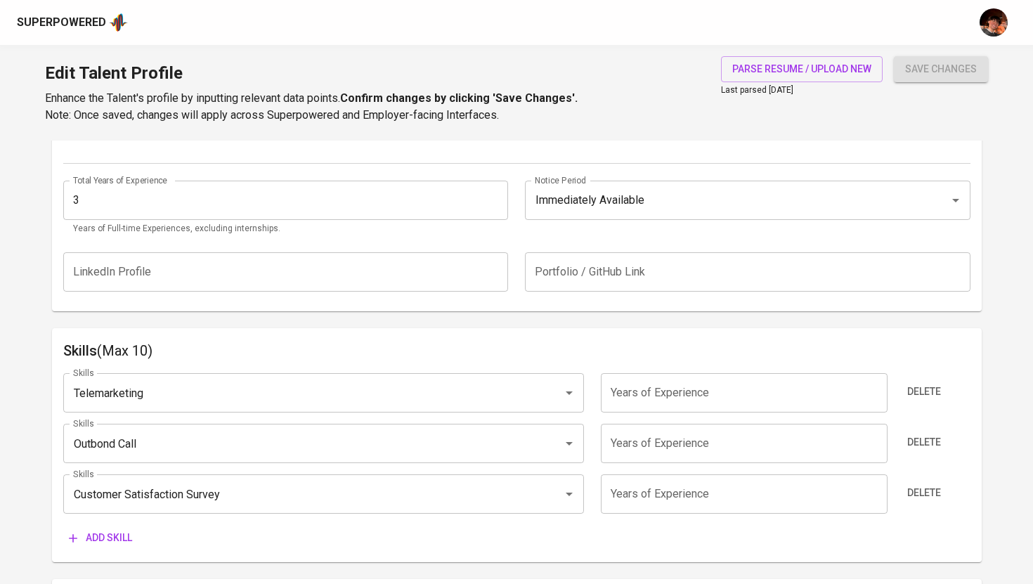
click at [96, 549] on button "Add skill" at bounding box center [100, 538] width 74 height 26
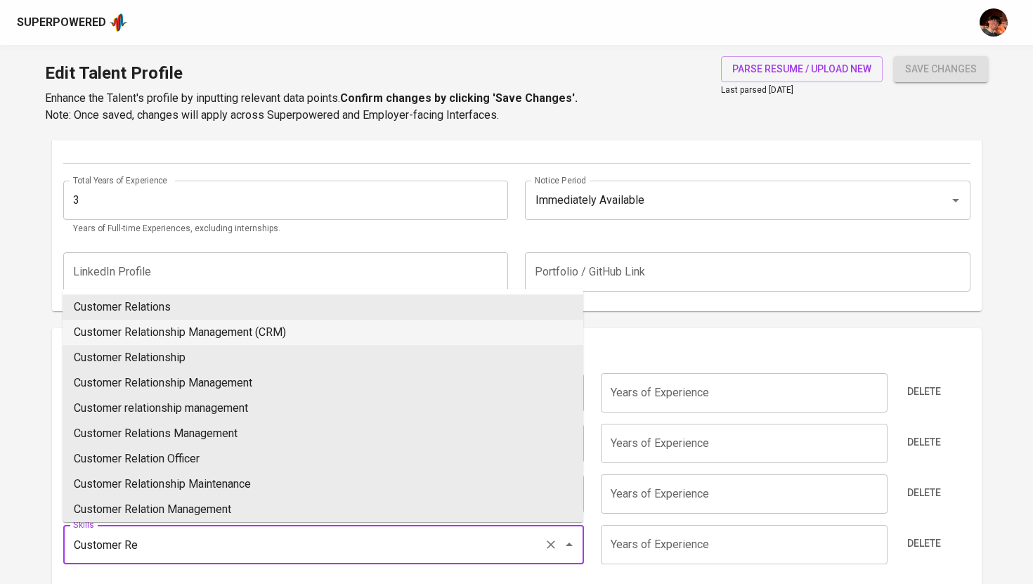
click at [257, 332] on li "Customer Relationship Management (CRM)" at bounding box center [323, 332] width 521 height 25
type input "Customer Relationship Management (CRM)"
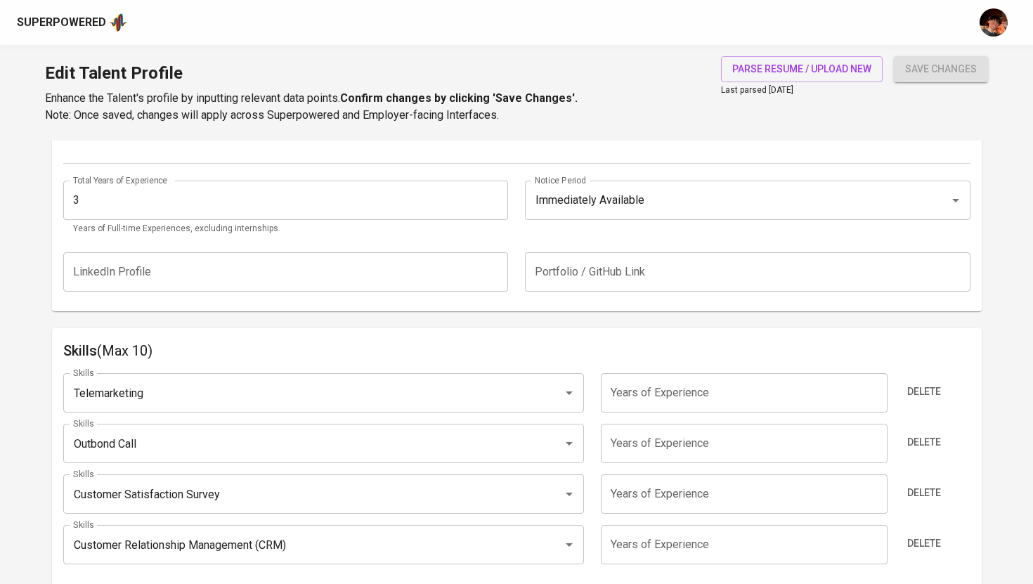
click at [668, 392] on input "number" at bounding box center [744, 392] width 287 height 39
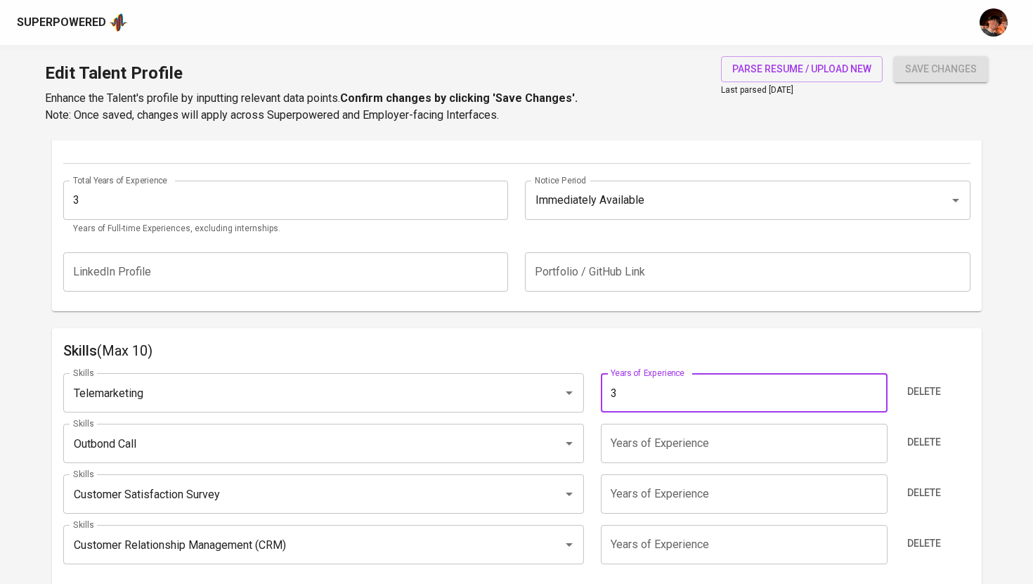
type input "3"
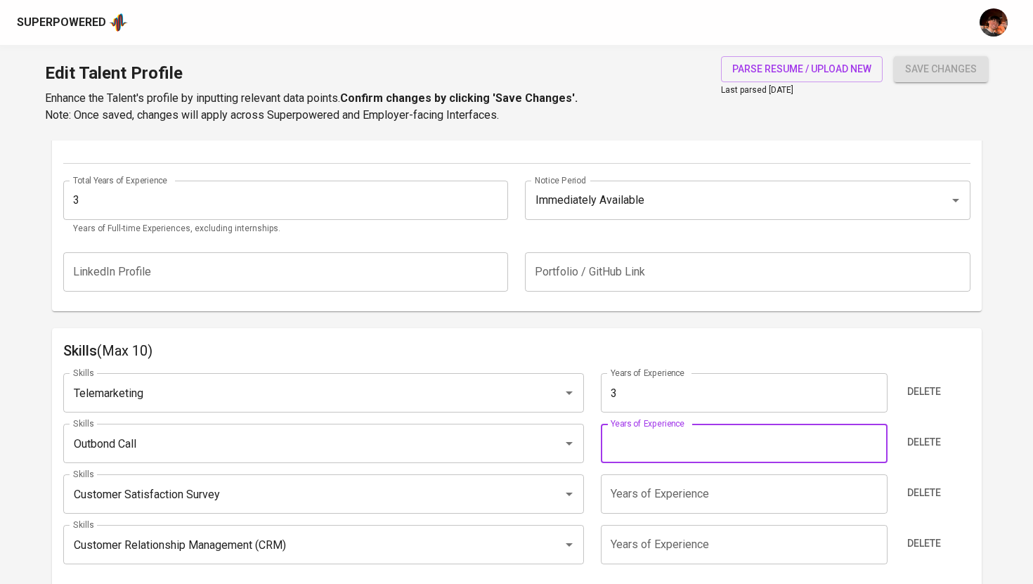
click at [689, 444] on input "number" at bounding box center [744, 443] width 287 height 39
type input "3"
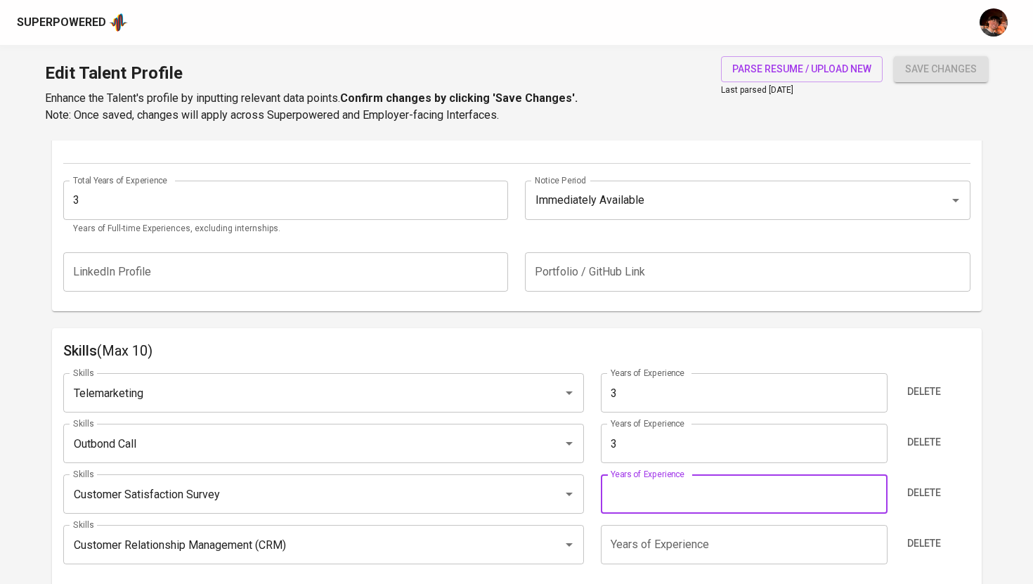
click at [665, 503] on input "number" at bounding box center [744, 493] width 287 height 39
type input "3"
click at [665, 557] on input "3" at bounding box center [744, 544] width 287 height 39
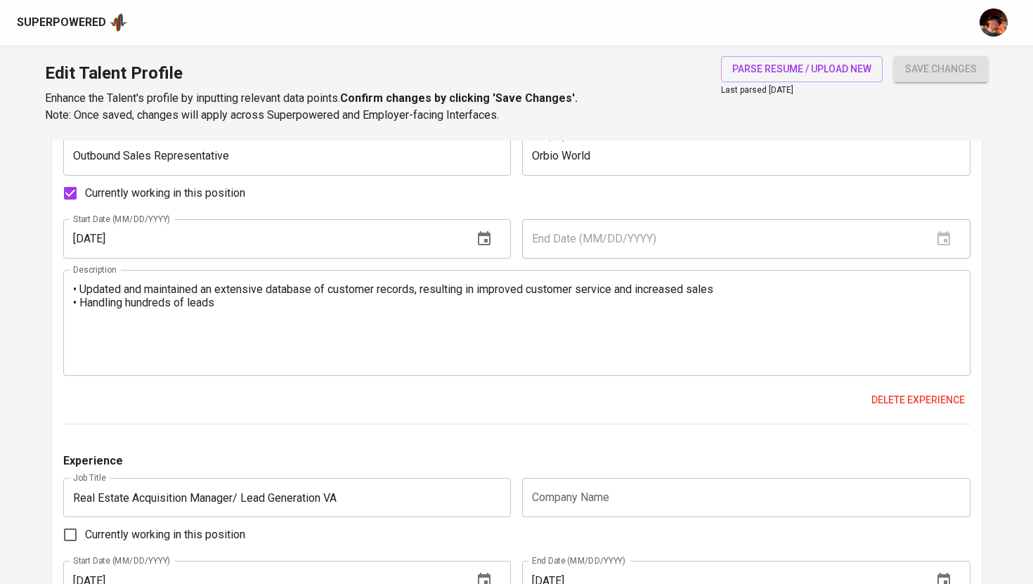
scroll to position [1131, 0]
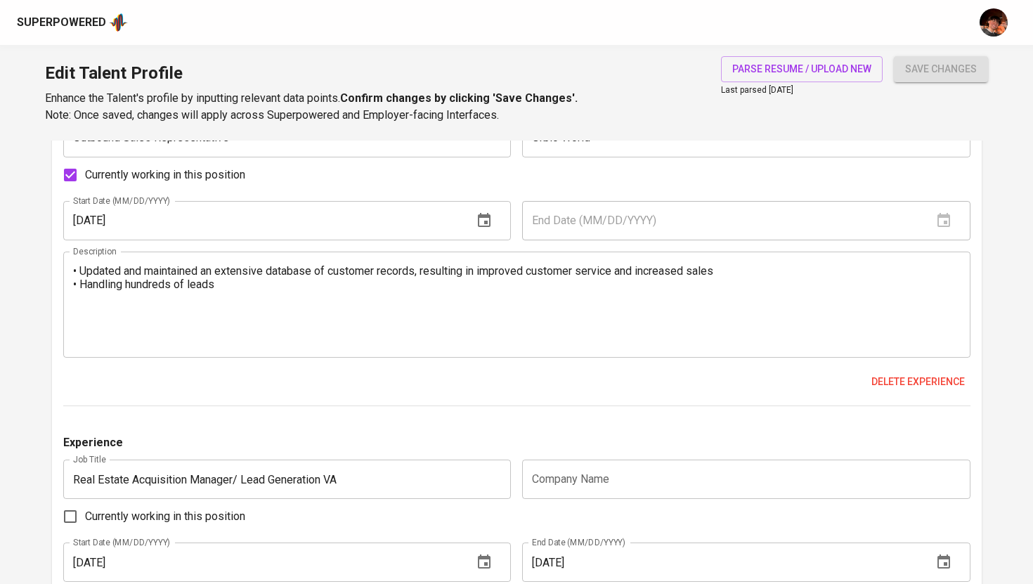
type input "3"
click at [950, 77] on span "save changes" at bounding box center [941, 69] width 72 height 18
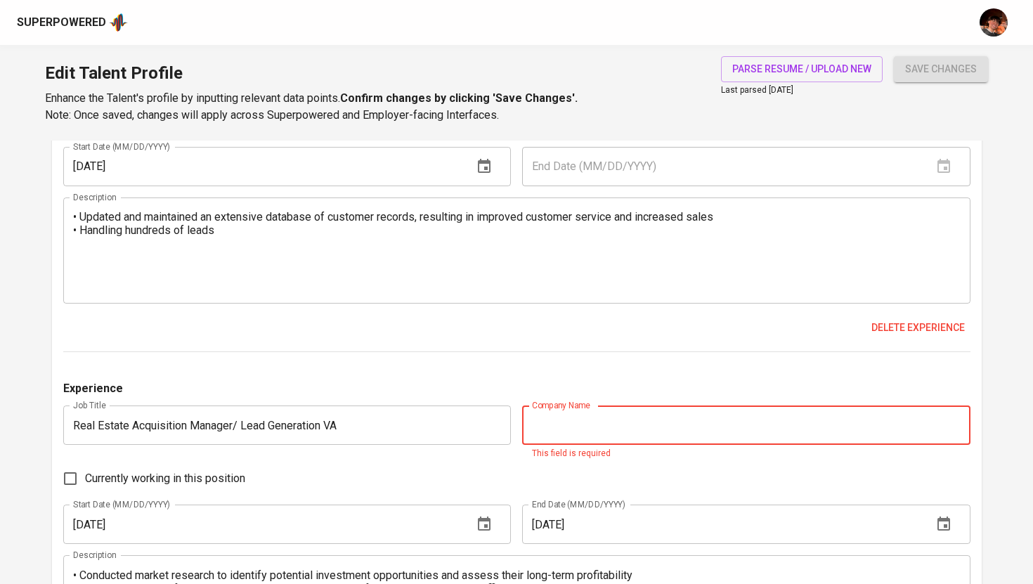
scroll to position [1196, 0]
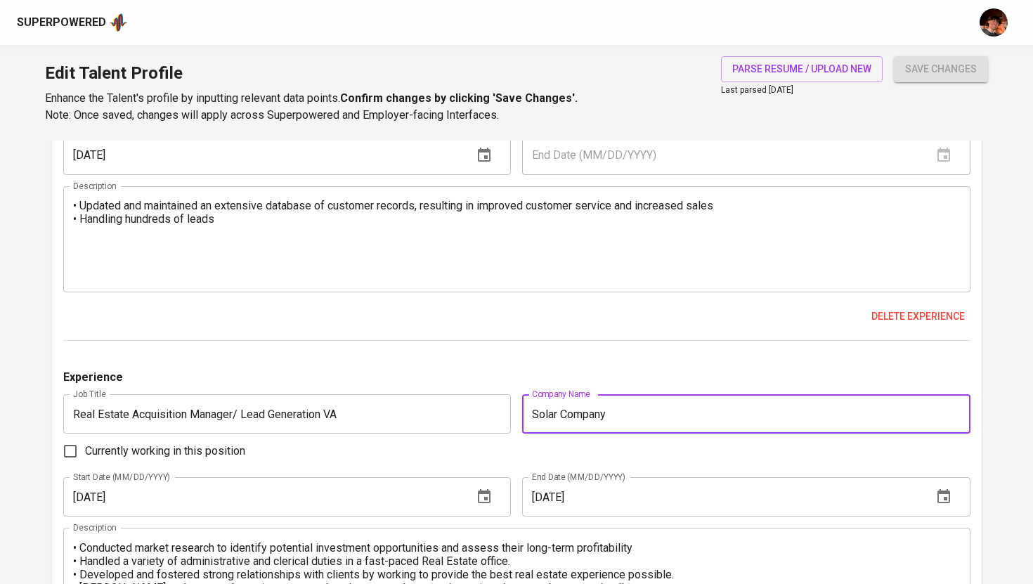
type input "Solar Company"
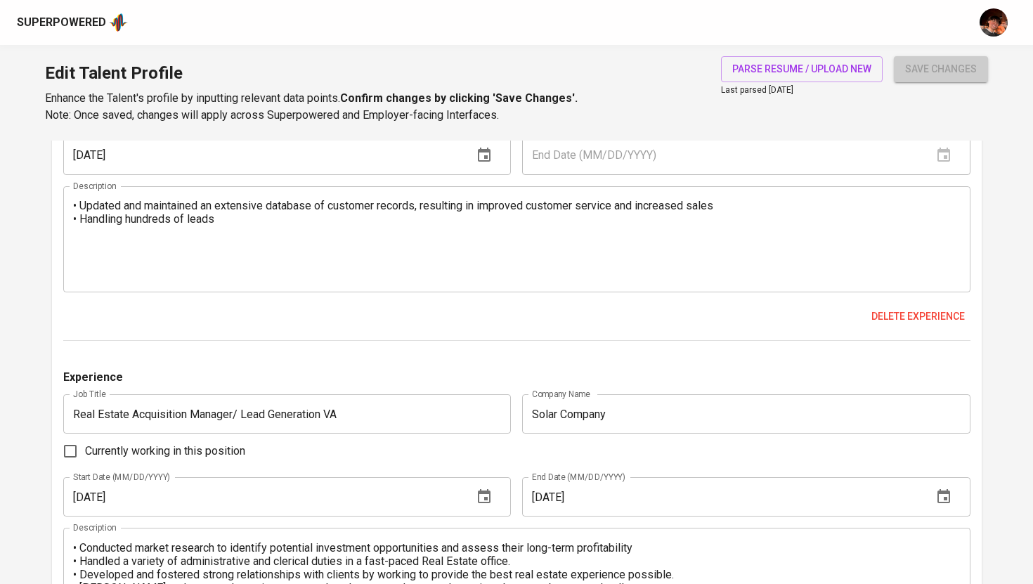
click at [927, 68] on span "save changes" at bounding box center [941, 69] width 72 height 18
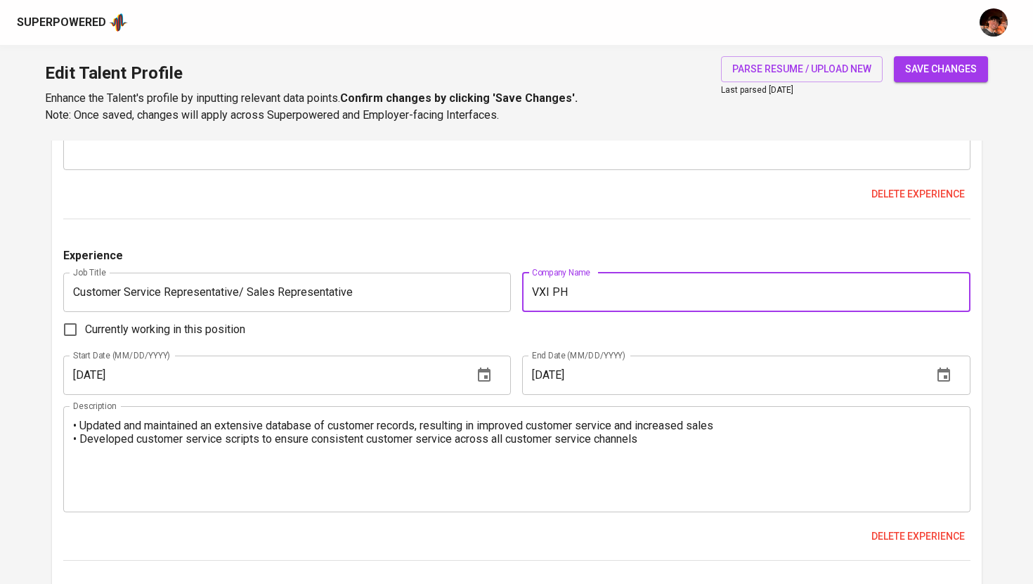
type input "VXI PH"
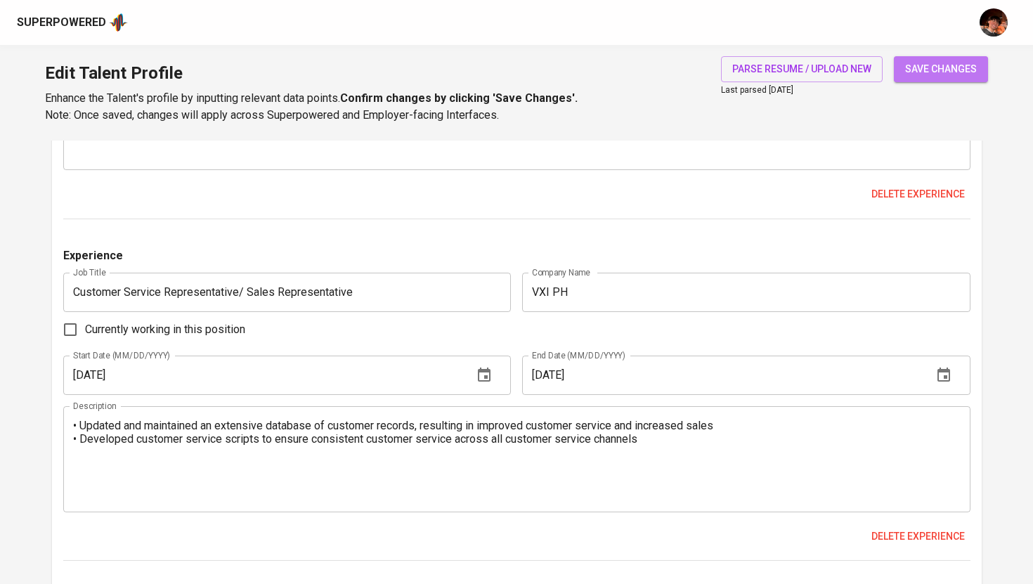
click at [954, 71] on span "save changes" at bounding box center [941, 69] width 72 height 18
type input "Customer Relationship Management (CRM)"
type input "Customer Satisfaction Survey"
type input "Outbound Call"
type input "Telemarketing"
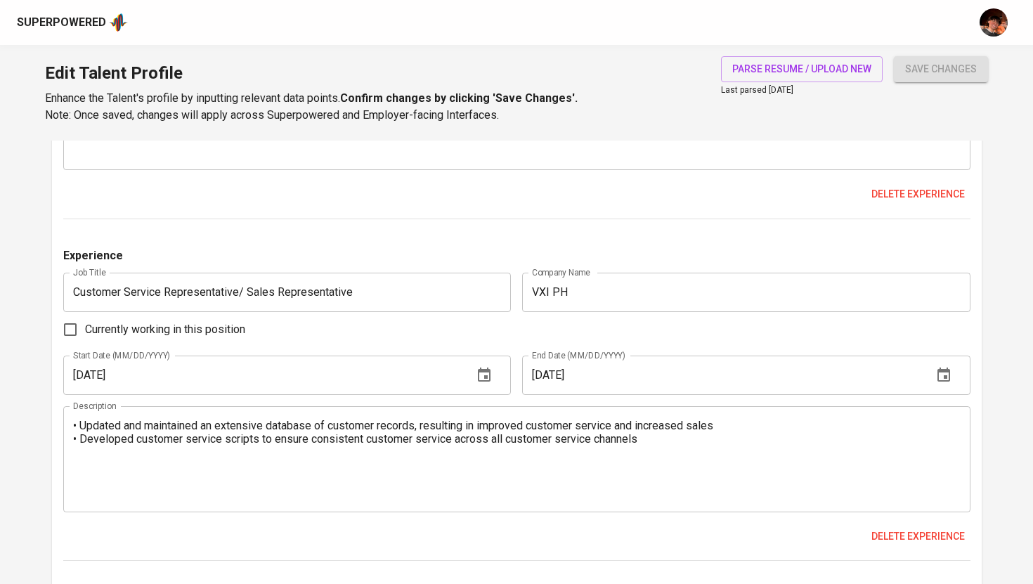
click at [70, 28] on div "Superpowered" at bounding box center [61, 23] width 89 height 16
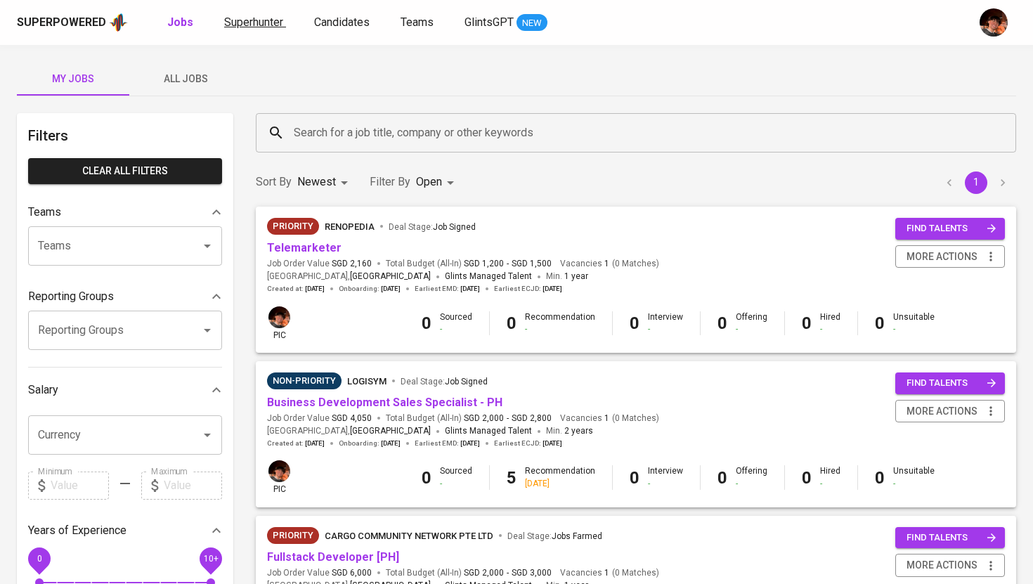
click at [239, 31] on link "Superhunter" at bounding box center [255, 23] width 62 height 18
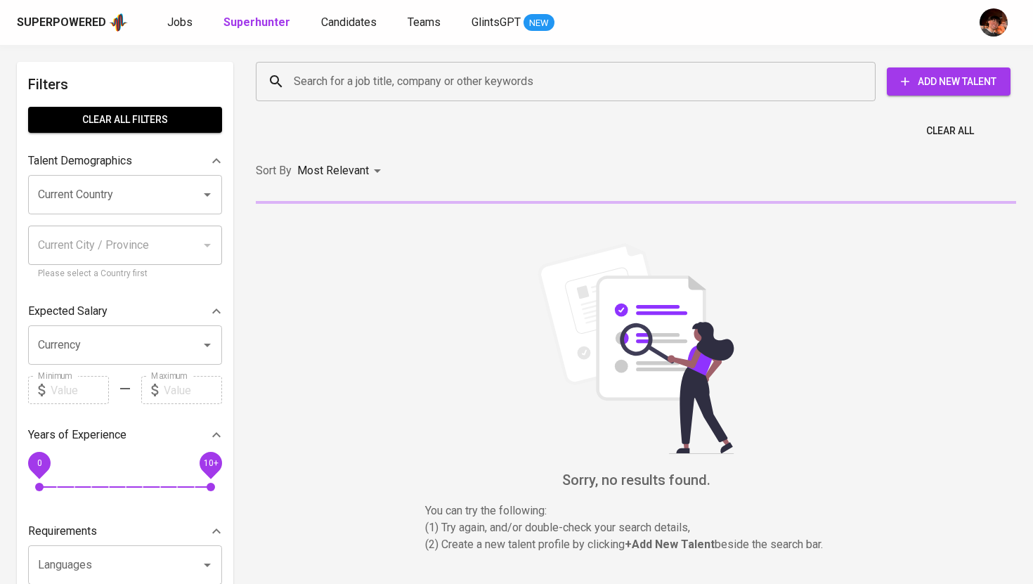
click at [303, 84] on input "Search for a job title, company or other keywords" at bounding box center [569, 81] width 558 height 27
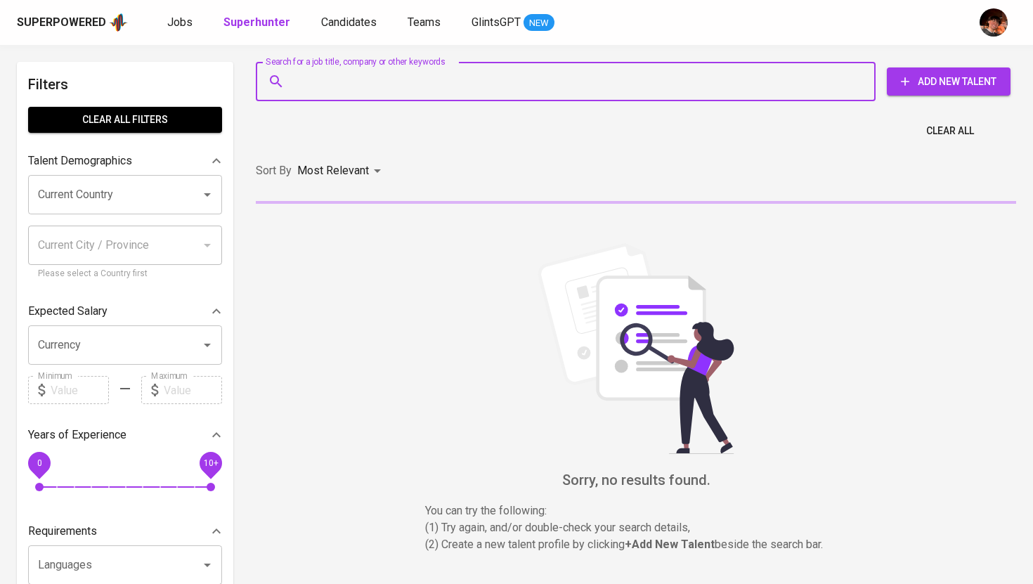
paste input "bbfrance17@gmail.com"
type input "bbfrance17@gmail.com"
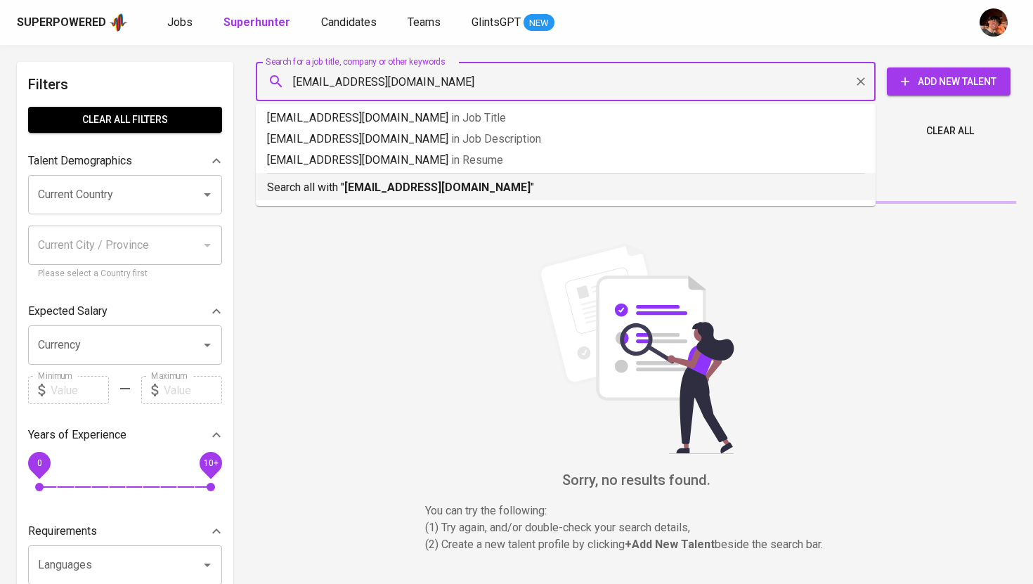
click at [347, 182] on b "bbfrance17@gmail.com" at bounding box center [437, 187] width 186 height 13
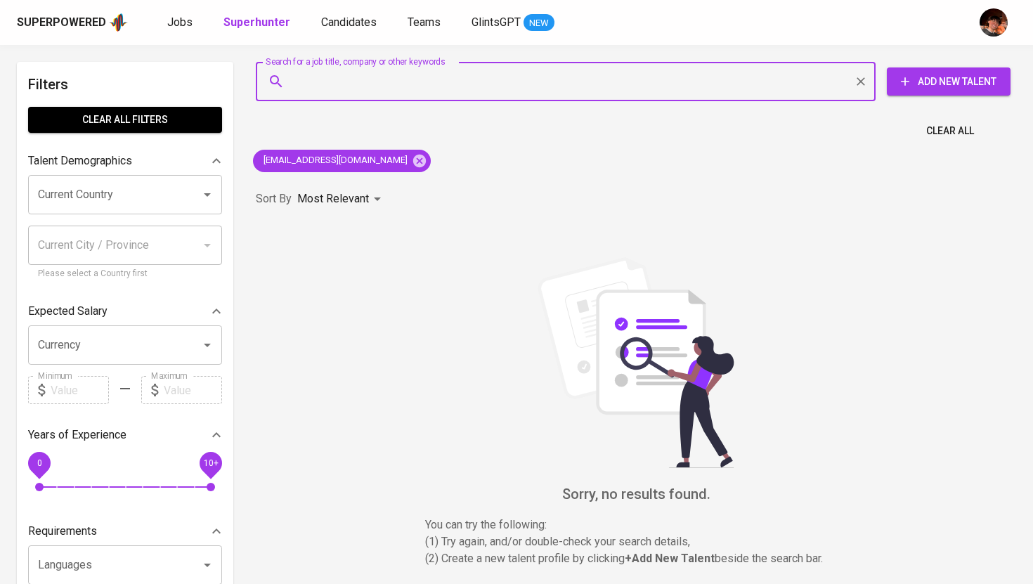
click at [942, 65] on div "Search for a job title, company or other keywords Search for a job title, compa…" at bounding box center [633, 81] width 755 height 39
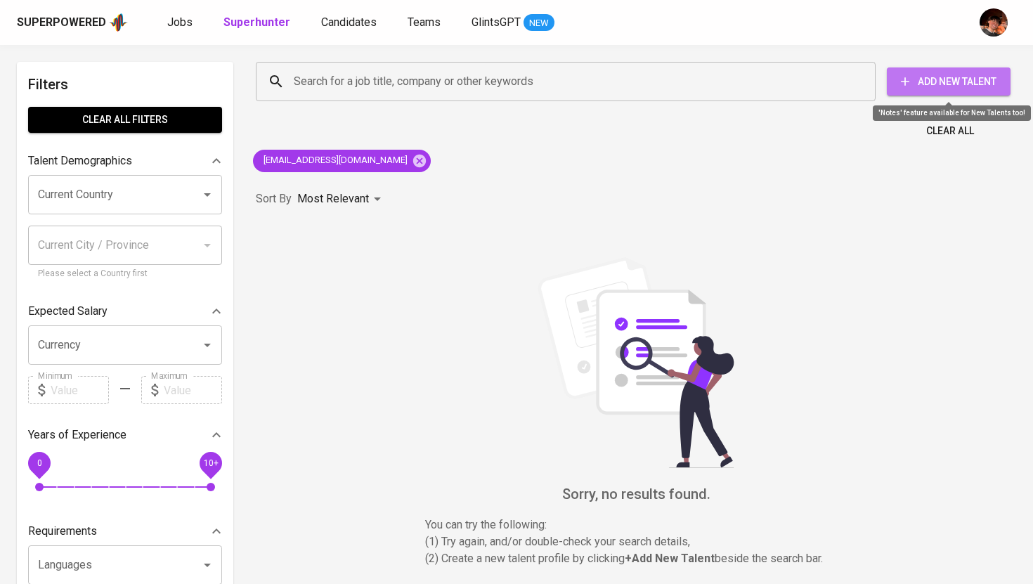
click at [927, 84] on span "Add New Talent" at bounding box center [948, 82] width 101 height 18
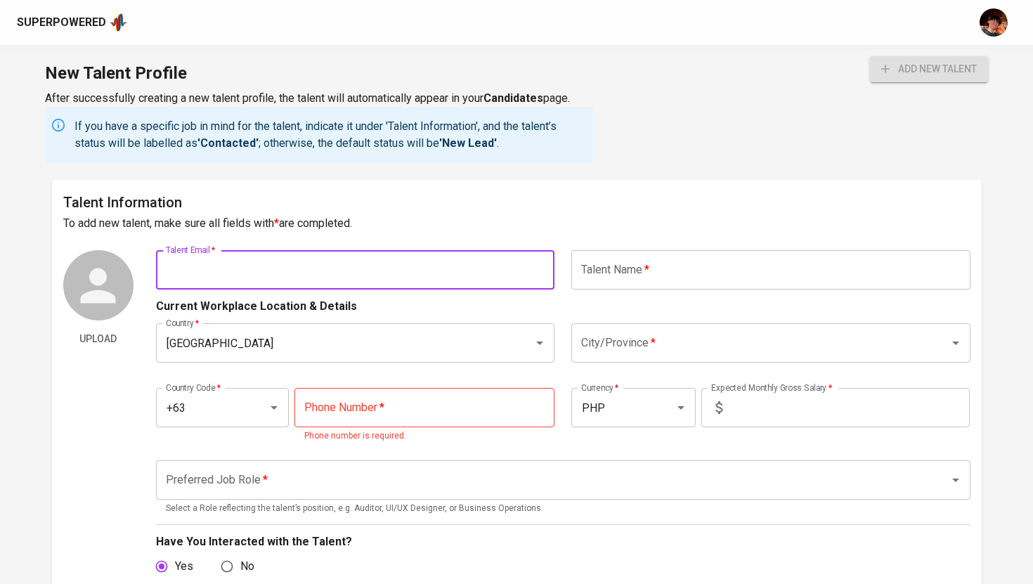
click at [288, 282] on input "text" at bounding box center [355, 269] width 399 height 39
paste input "bbfrance17@gmail.com"
type input "bbfrance17@gmail.com"
click at [612, 275] on input "text" at bounding box center [770, 269] width 399 height 39
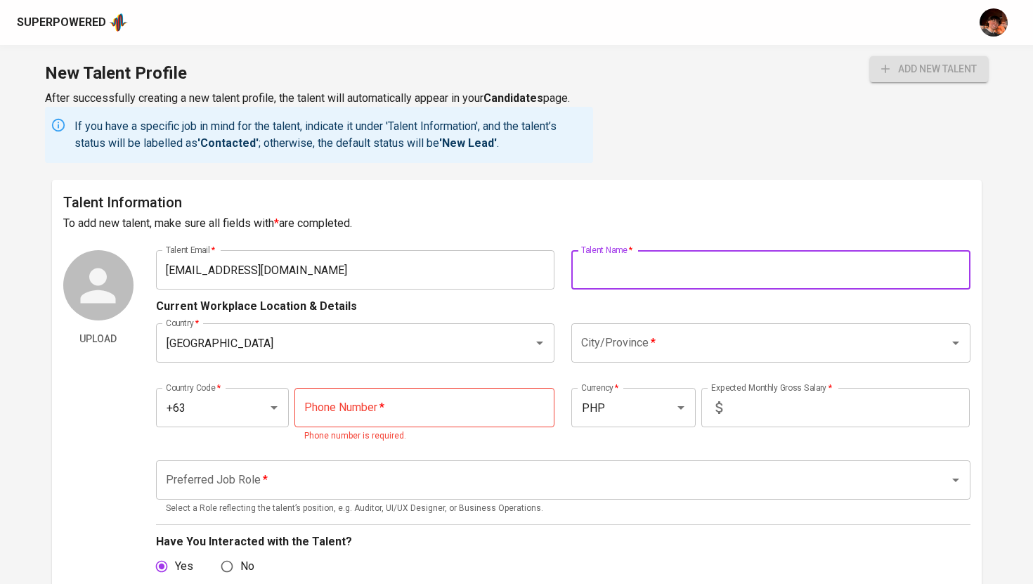
click at [441, 295] on div "Current Workplace Location & Details" at bounding box center [563, 302] width 814 height 25
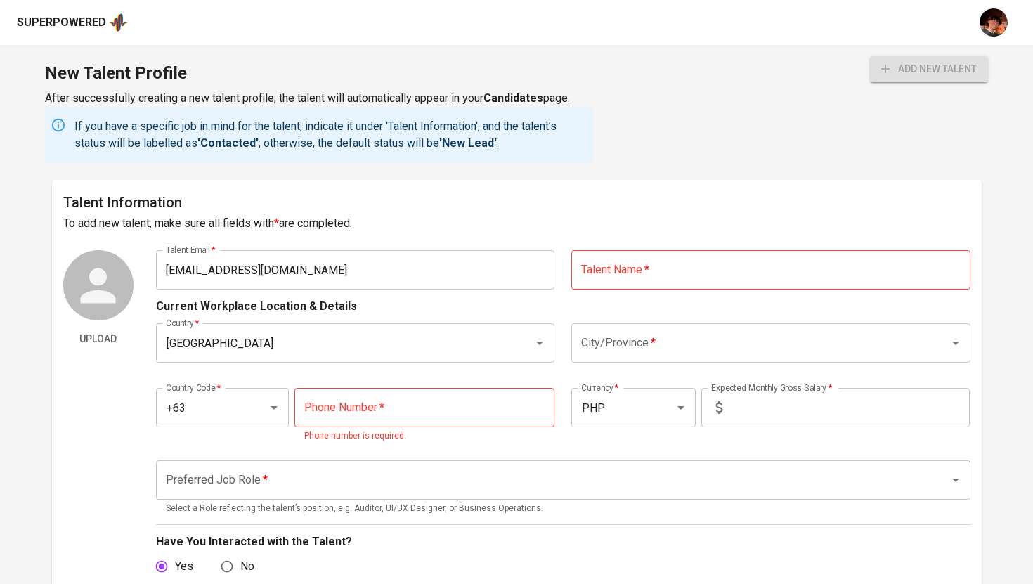
click at [438, 268] on input "bbfrance17@gmail.com" at bounding box center [355, 269] width 399 height 39
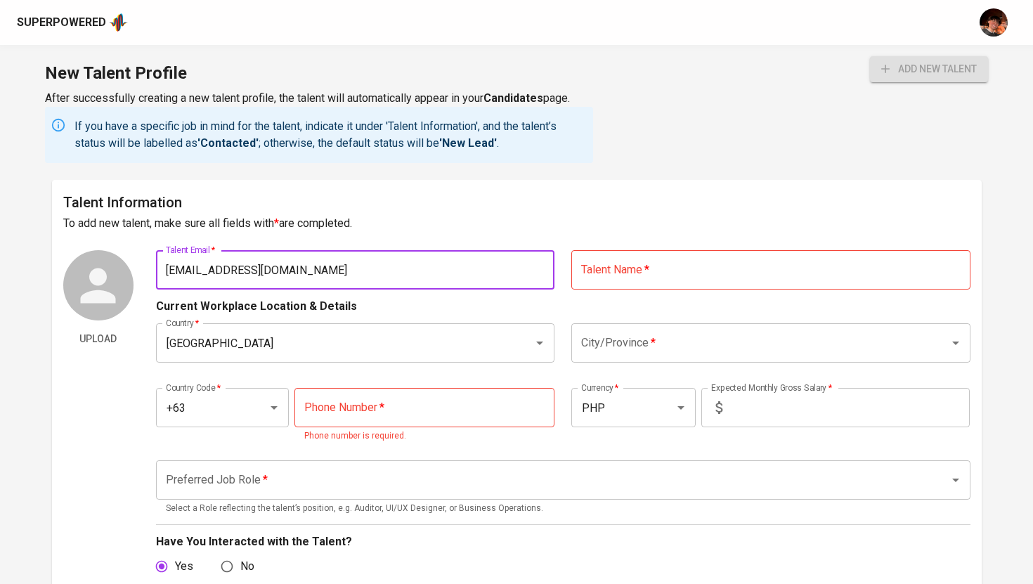
click at [605, 285] on input "text" at bounding box center [770, 269] width 399 height 39
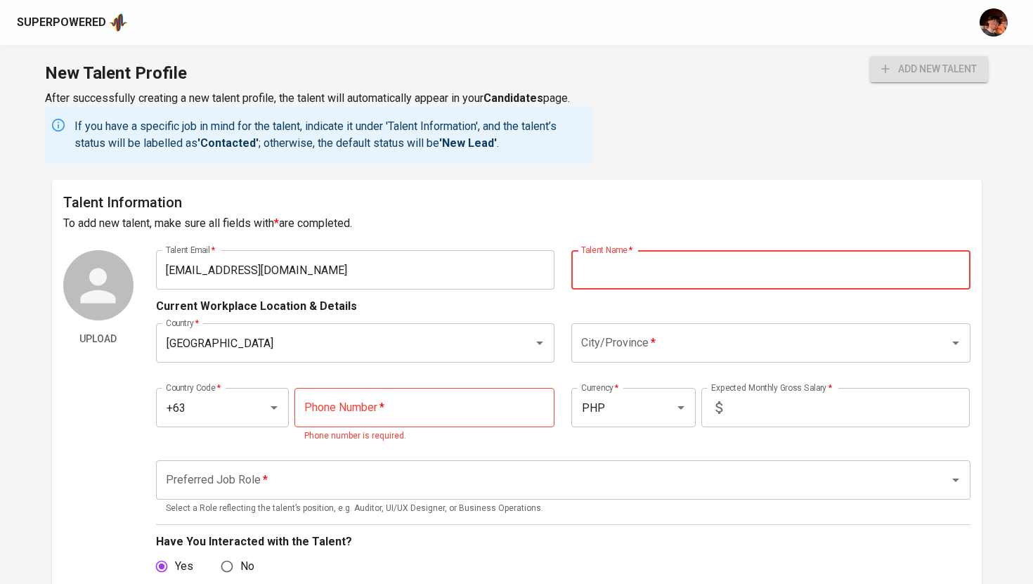
paste input "Vernie Mai Ducot"
type input "Vernie Mai Ducot"
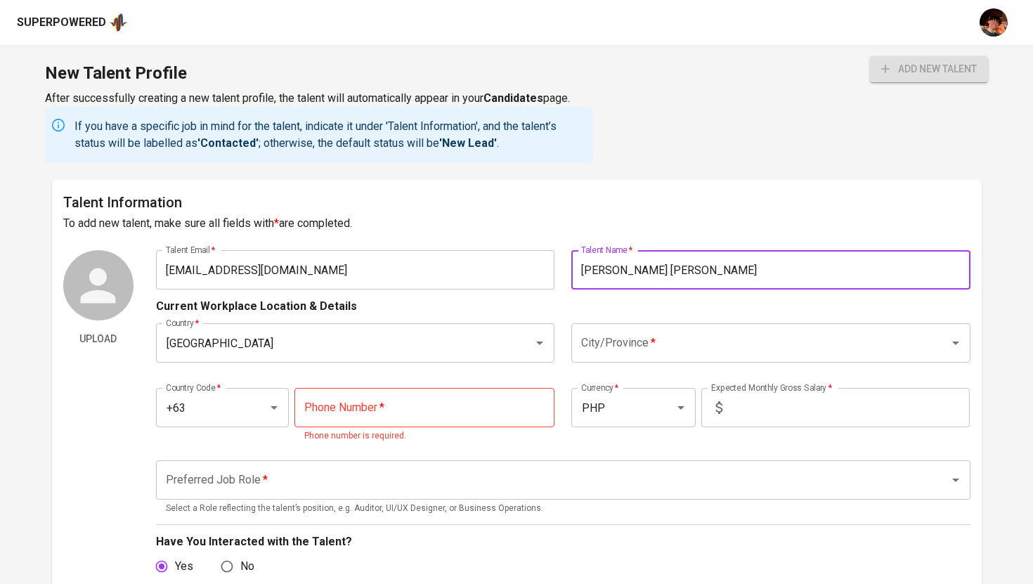
click at [334, 393] on input "tel" at bounding box center [424, 407] width 260 height 39
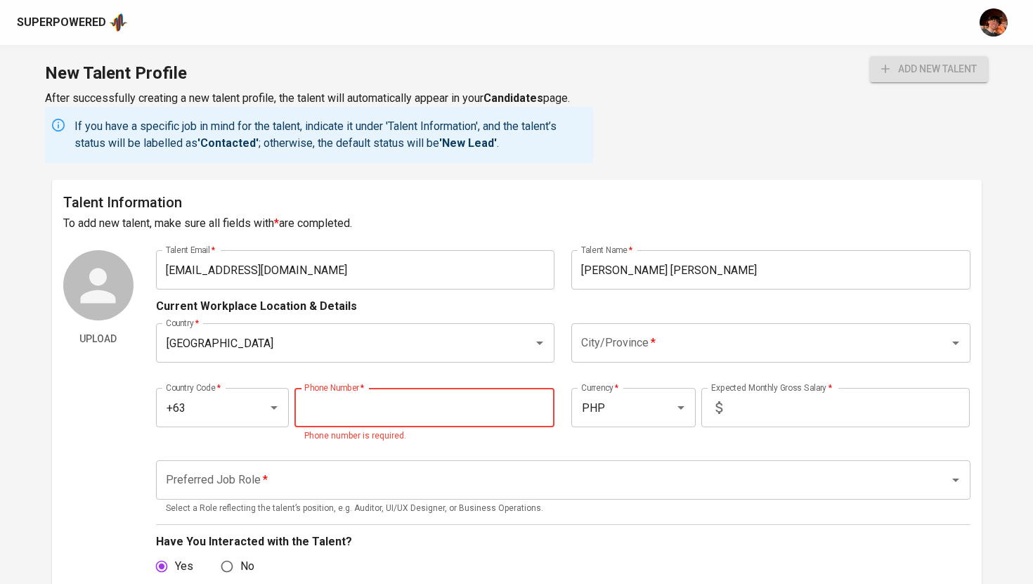
paste input "994-570-6537"
type input "994-570-6537"
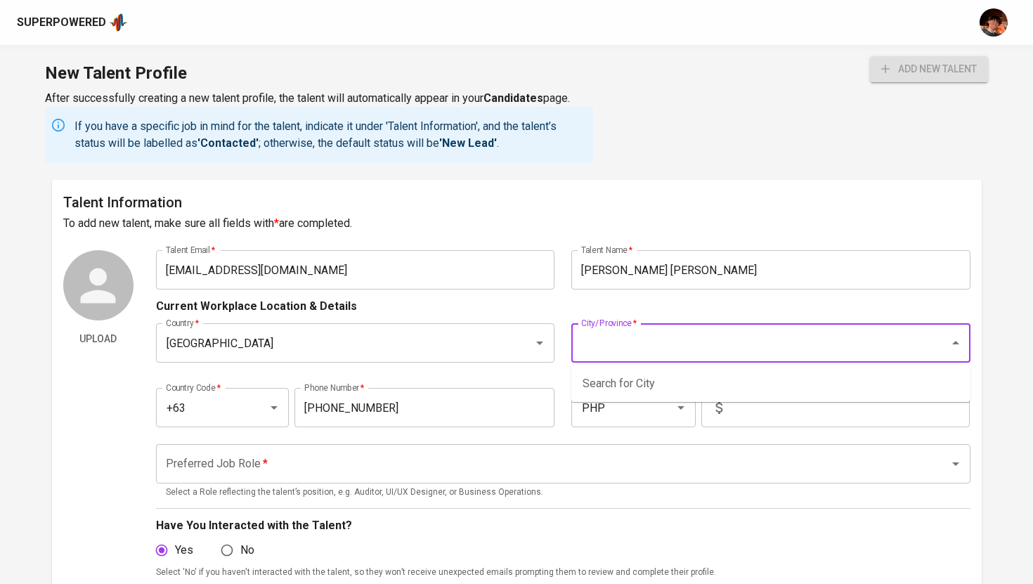
click at [724, 334] on input "City/Province   *" at bounding box center [751, 343] width 347 height 27
click at [637, 390] on li "Makati City" at bounding box center [770, 383] width 399 height 25
type input "Makati City"
click at [788, 413] on input "text" at bounding box center [849, 407] width 242 height 39
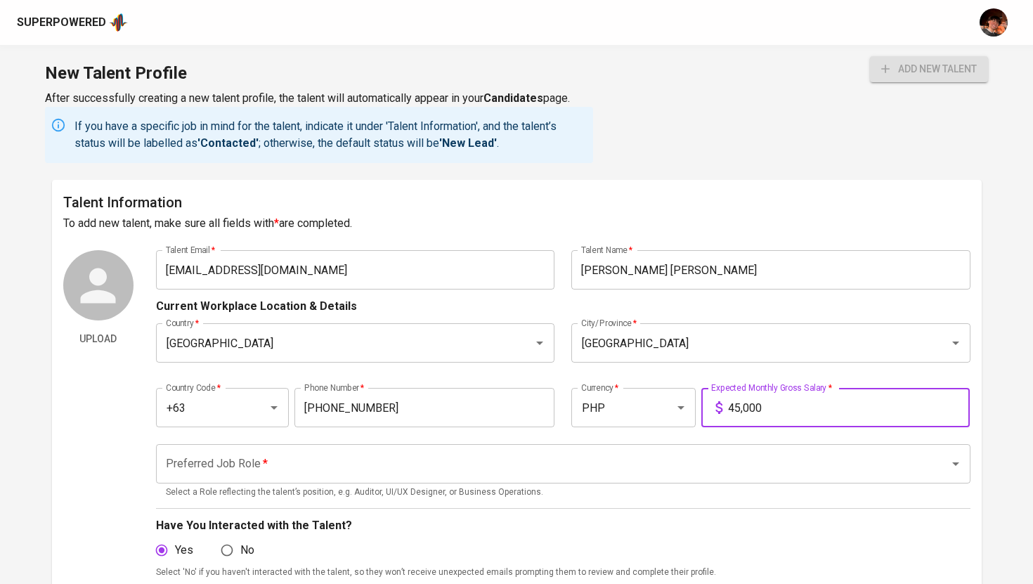
type input "45,000"
click at [580, 472] on input "Preferred Job Role   *" at bounding box center [543, 463] width 762 height 27
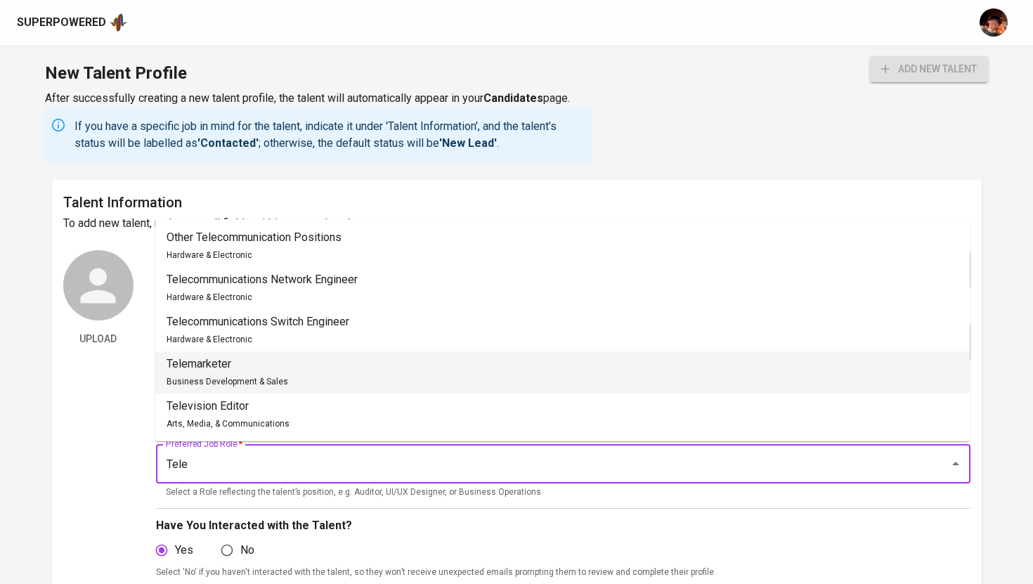
click at [304, 367] on li "Telemarketer Business Development & Sales" at bounding box center [562, 372] width 814 height 42
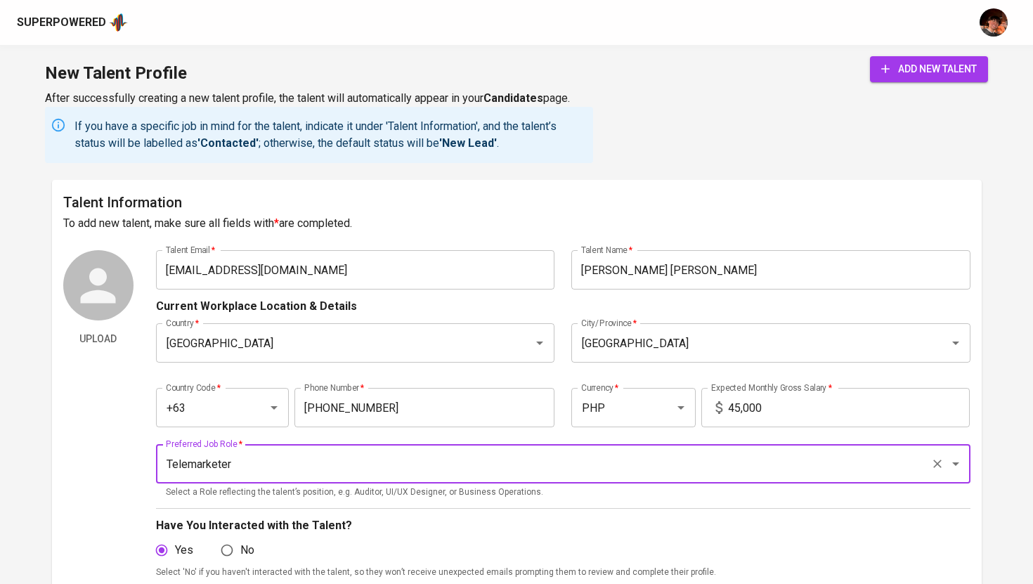
type input "Telemarketer"
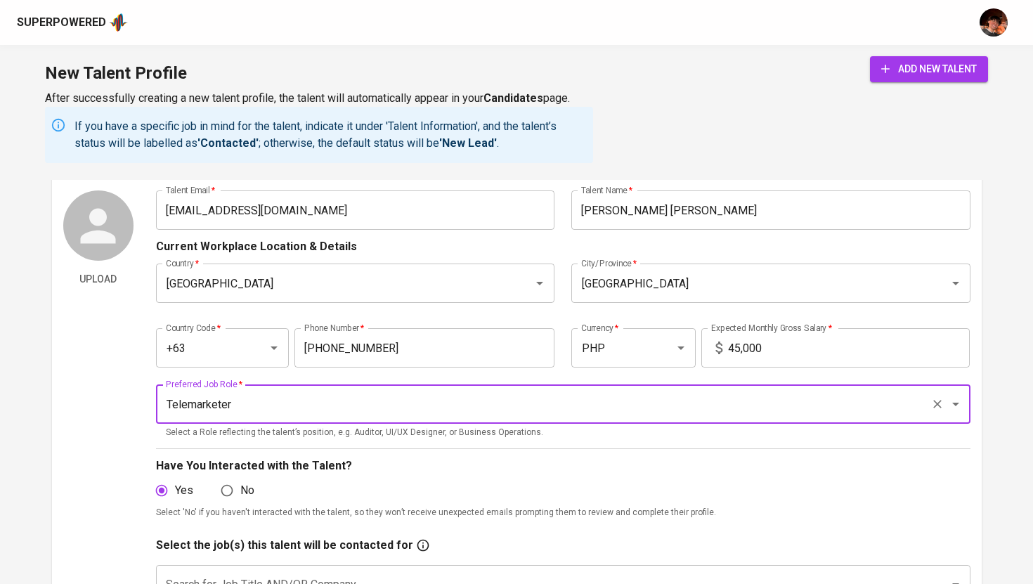
scroll to position [114, 0]
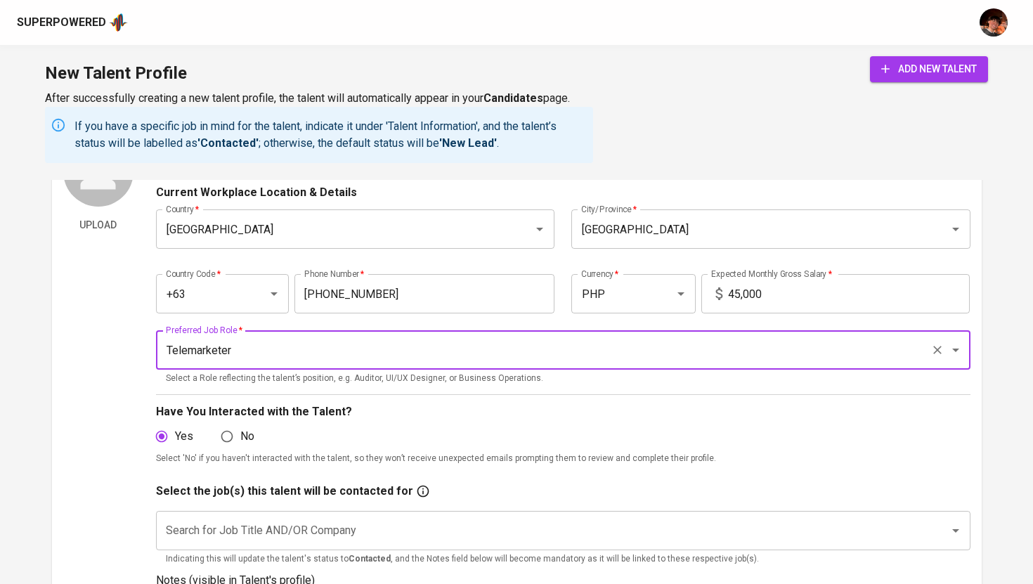
click at [461, 443] on div "Yes No" at bounding box center [563, 436] width 814 height 27
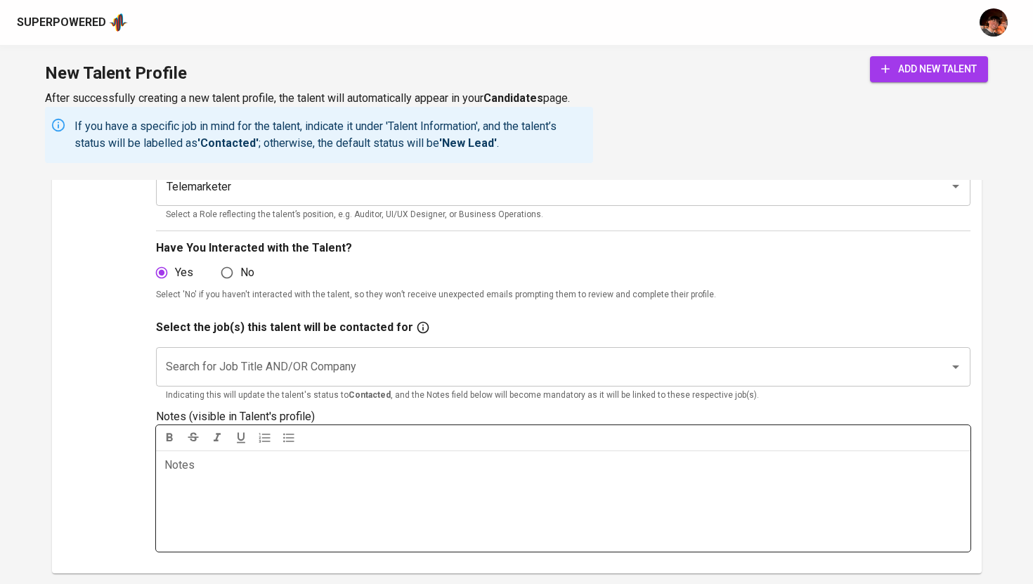
scroll to position [282, 0]
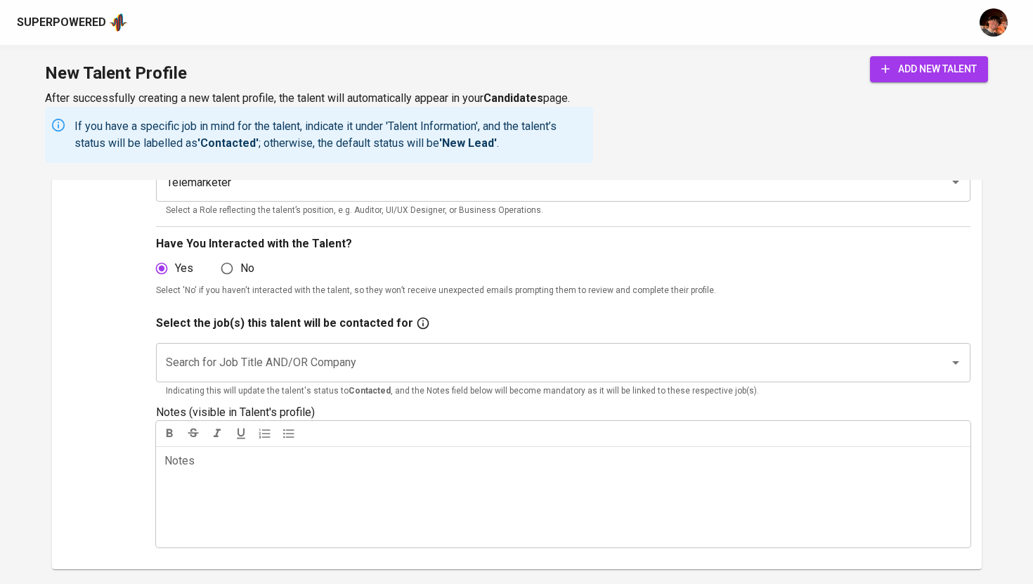
click at [420, 367] on input "Search for Job Title AND/OR Company" at bounding box center [543, 362] width 762 height 27
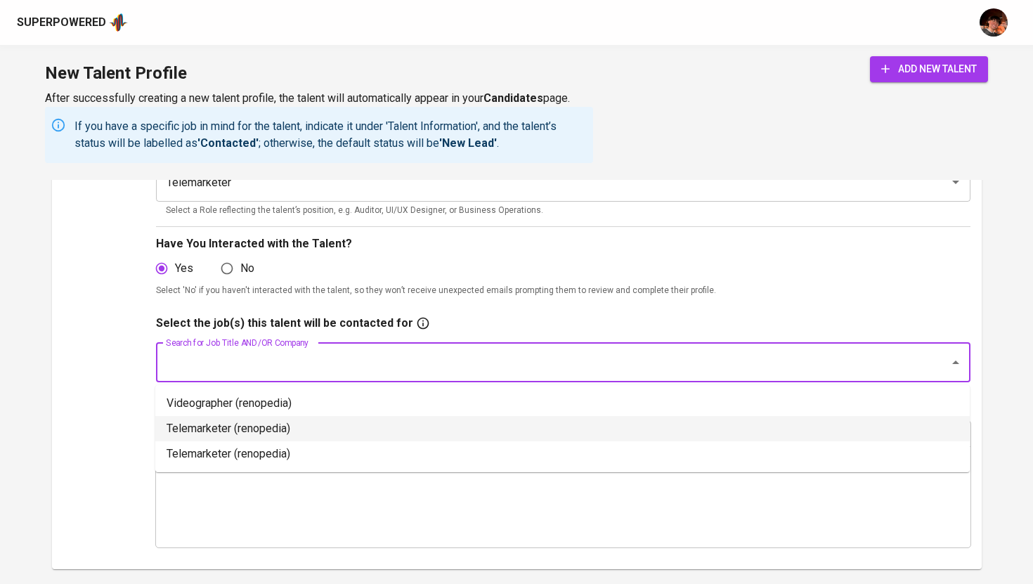
click at [313, 428] on li "Telemarketer (renopedia)" at bounding box center [562, 428] width 814 height 25
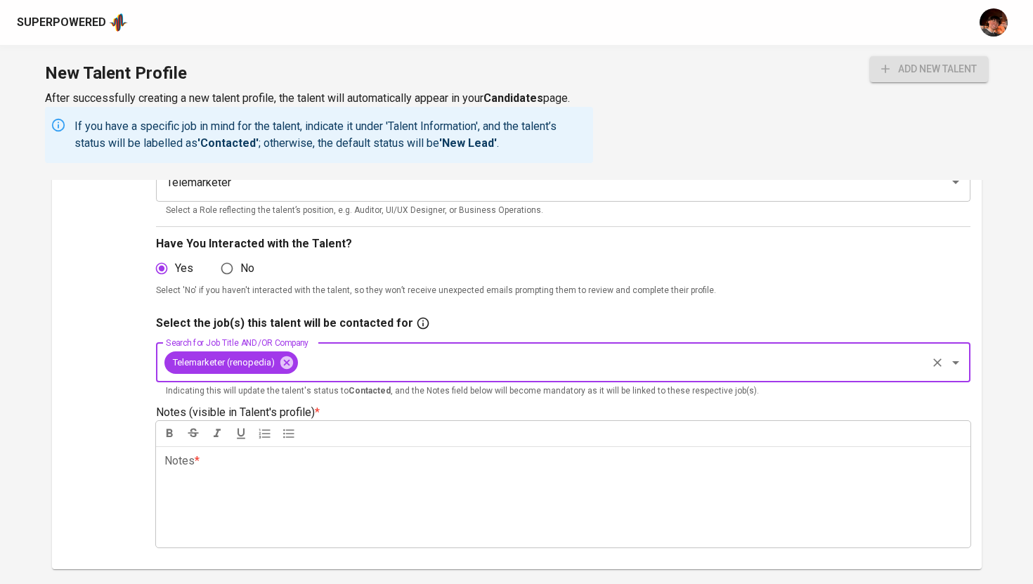
click at [273, 499] on div "Notes * ﻿" at bounding box center [563, 496] width 814 height 101
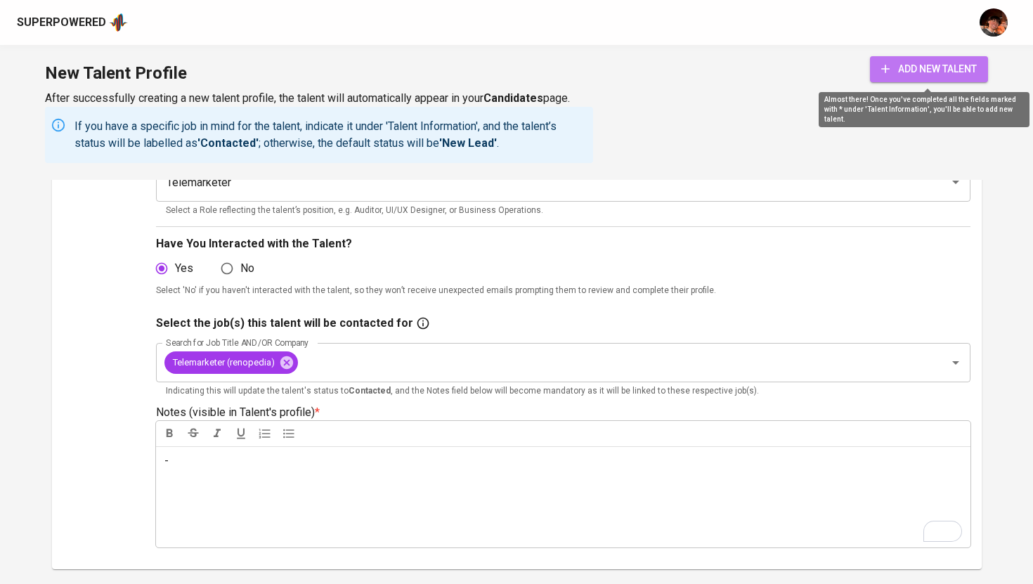
click at [905, 71] on span "add new talent" at bounding box center [929, 69] width 96 height 18
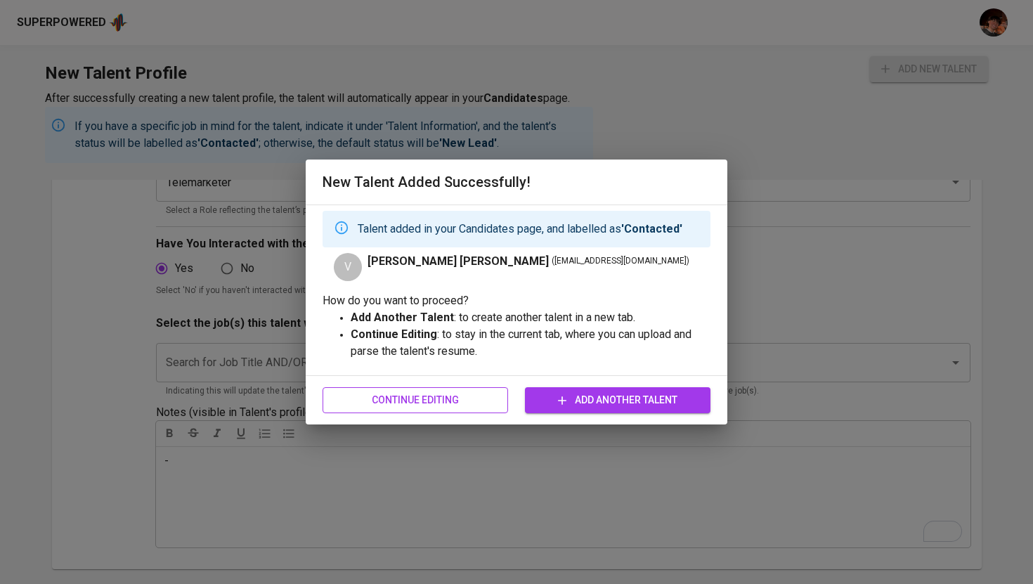
click at [449, 410] on button "Continue Editing" at bounding box center [416, 400] width 186 height 26
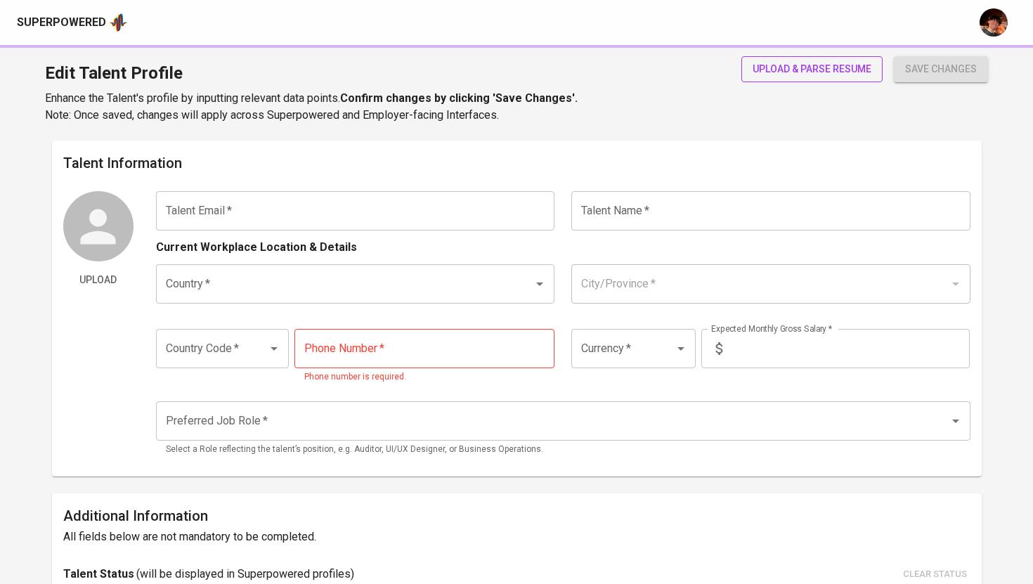
type input "bbfrance17@gmail.com"
type input "Vernie Mai Ducot"
type input "[GEOGRAPHIC_DATA]"
type input "Makati City"
type input "+63"
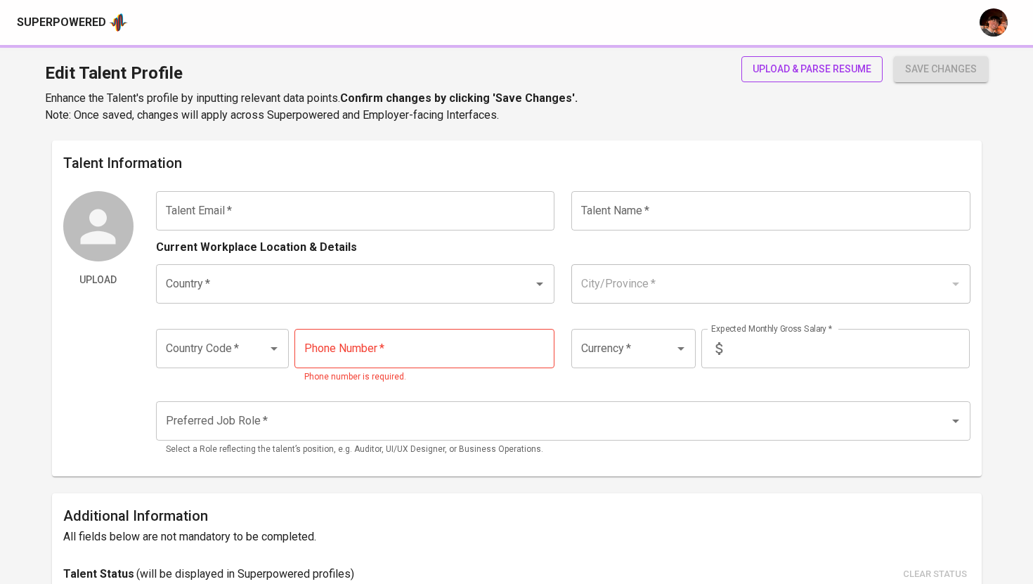
type input "994-570-6537"
type input "PHP"
type input "45,000"
type input "Telemarketer"
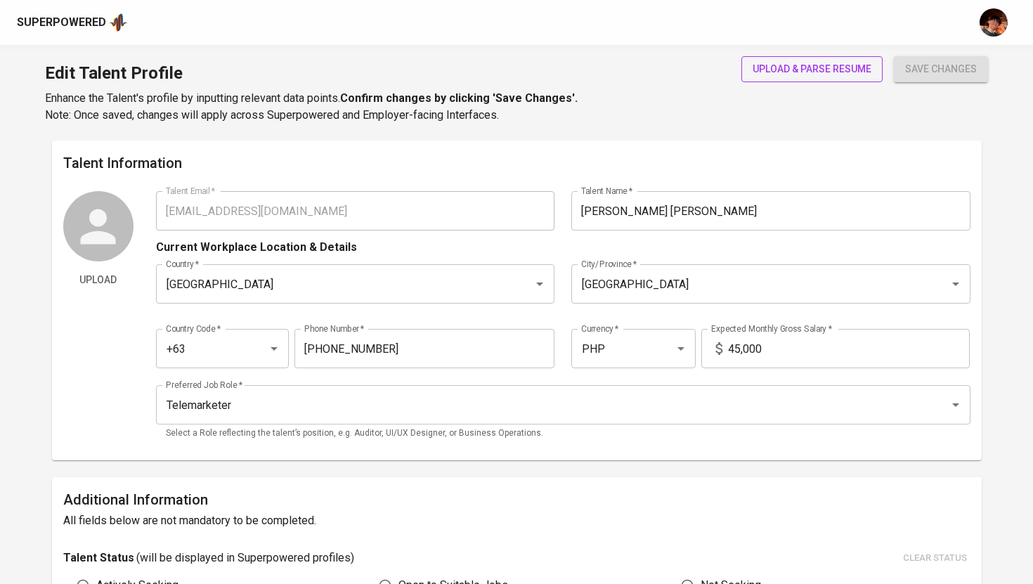
click at [792, 67] on span "upload & parse resume" at bounding box center [812, 69] width 119 height 18
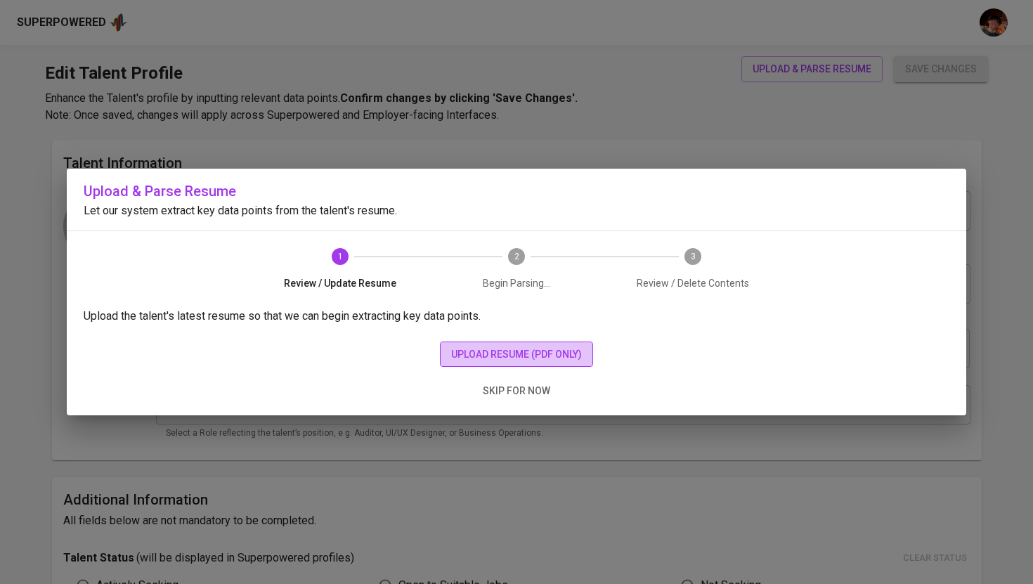
click at [500, 354] on span "upload resume (pdf only)" at bounding box center [516, 355] width 131 height 18
click at [535, 356] on span "upload resume (pdf only)" at bounding box center [516, 355] width 131 height 18
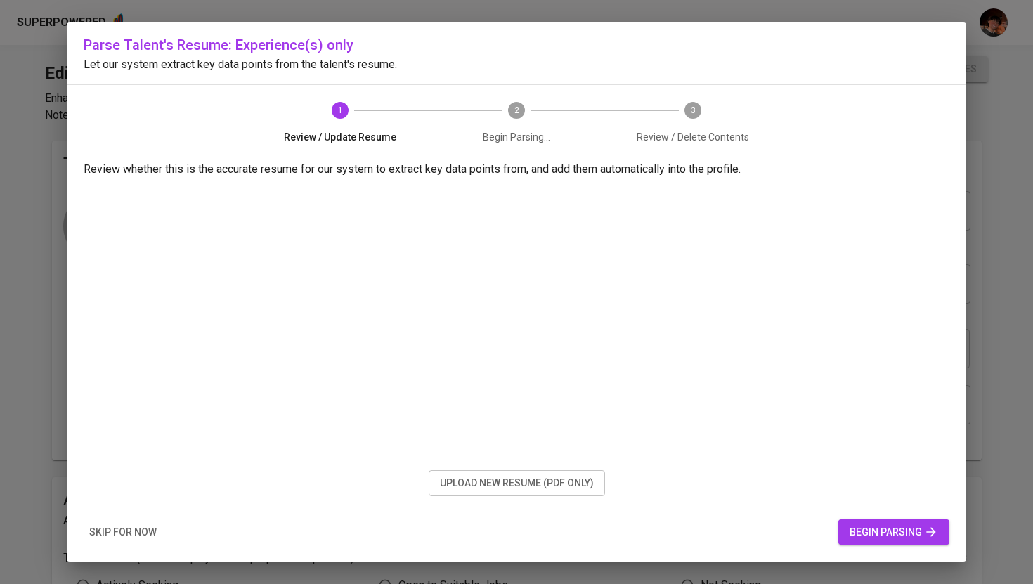
click at [883, 538] on span "begin parsing" at bounding box center [894, 532] width 89 height 18
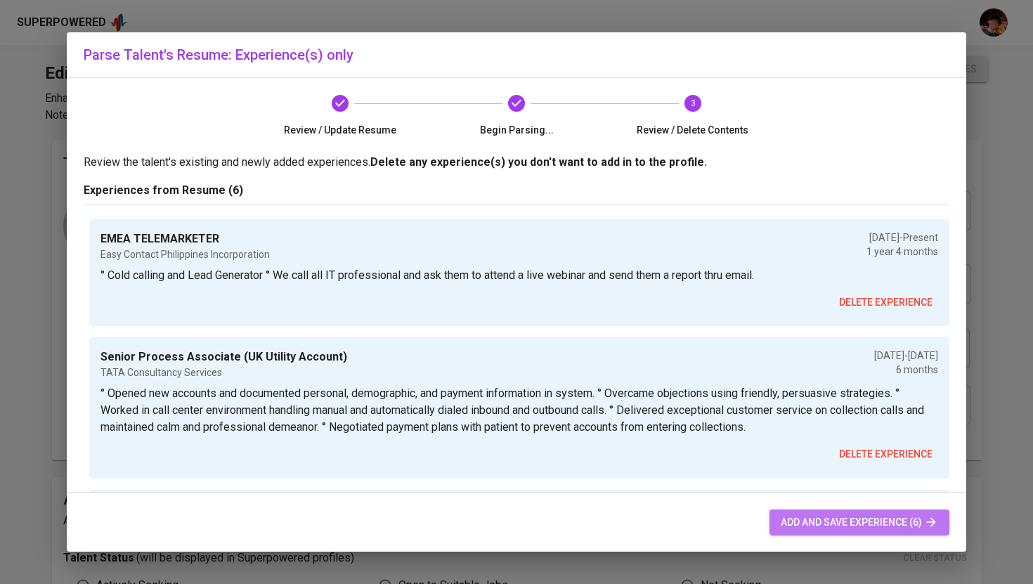
click at [854, 520] on span "add and save experience (6)" at bounding box center [859, 523] width 157 height 18
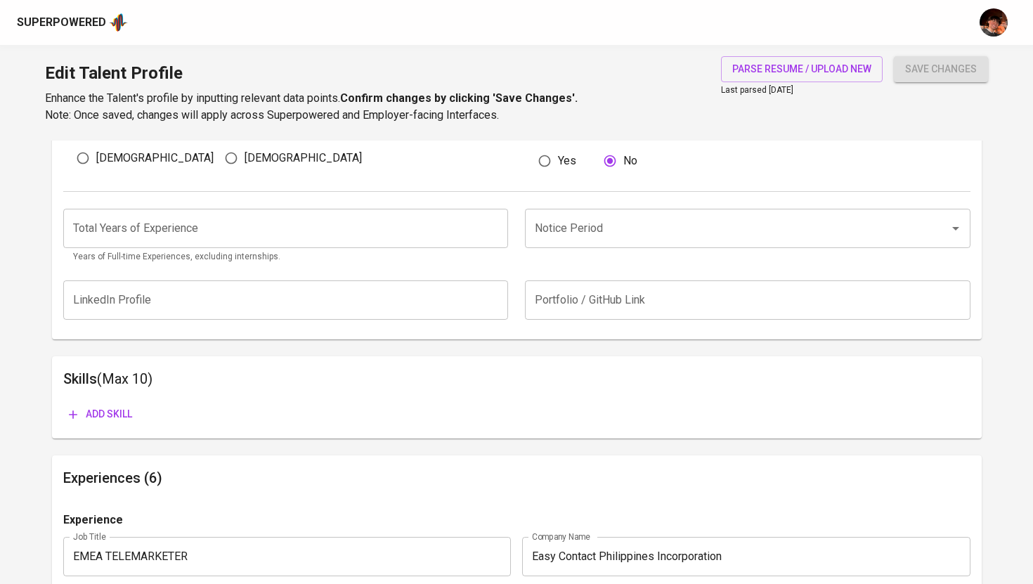
scroll to position [507, 0]
click at [381, 228] on input "number" at bounding box center [285, 230] width 445 height 39
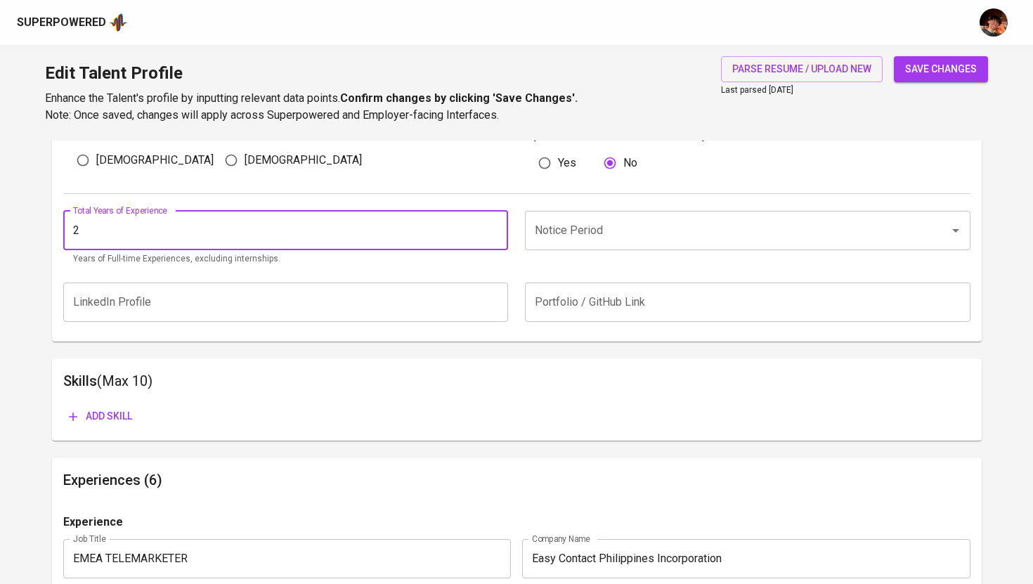
click at [586, 246] on div "Notice Period" at bounding box center [747, 230] width 445 height 39
type input "2"
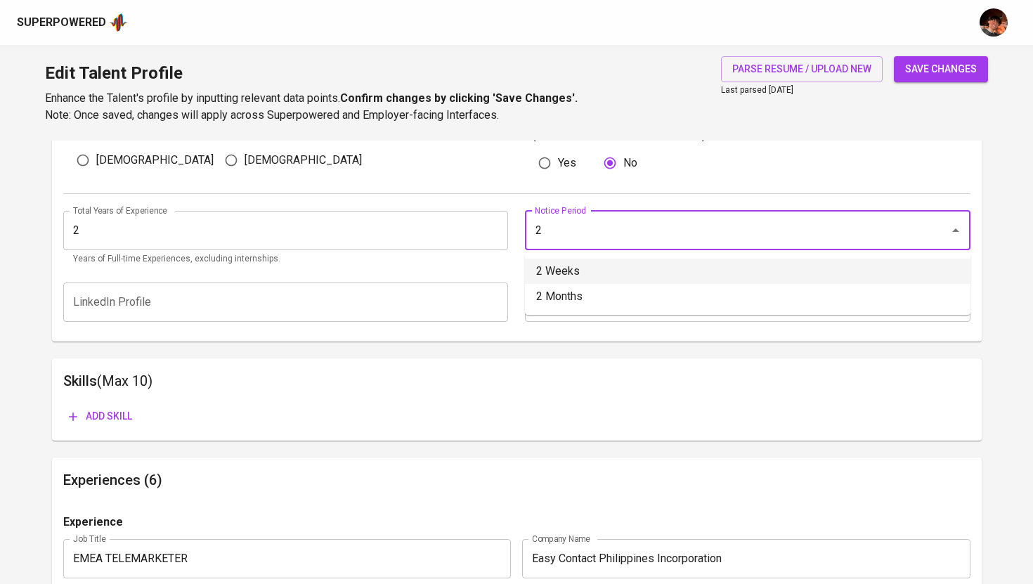
click at [575, 266] on li "2 Weeks" at bounding box center [747, 271] width 445 height 25
type input "2 Weeks"
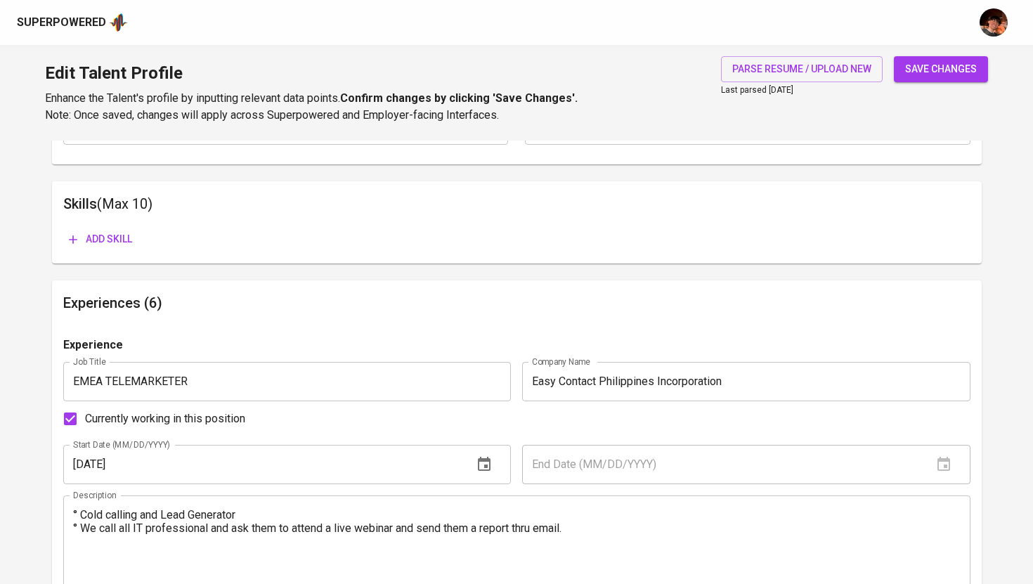
scroll to position [591, 0]
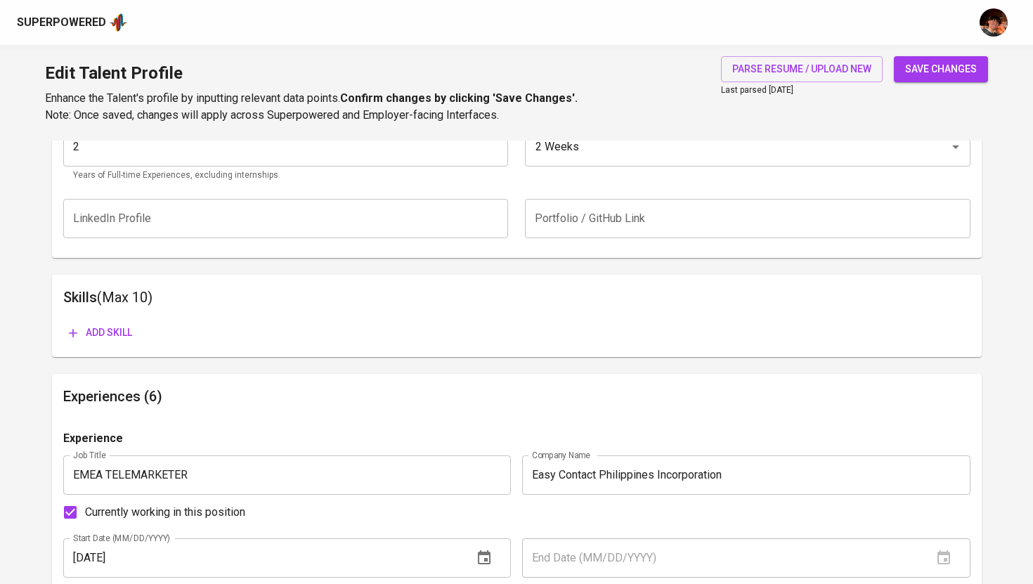
click at [116, 338] on span "Add skill" at bounding box center [100, 333] width 63 height 18
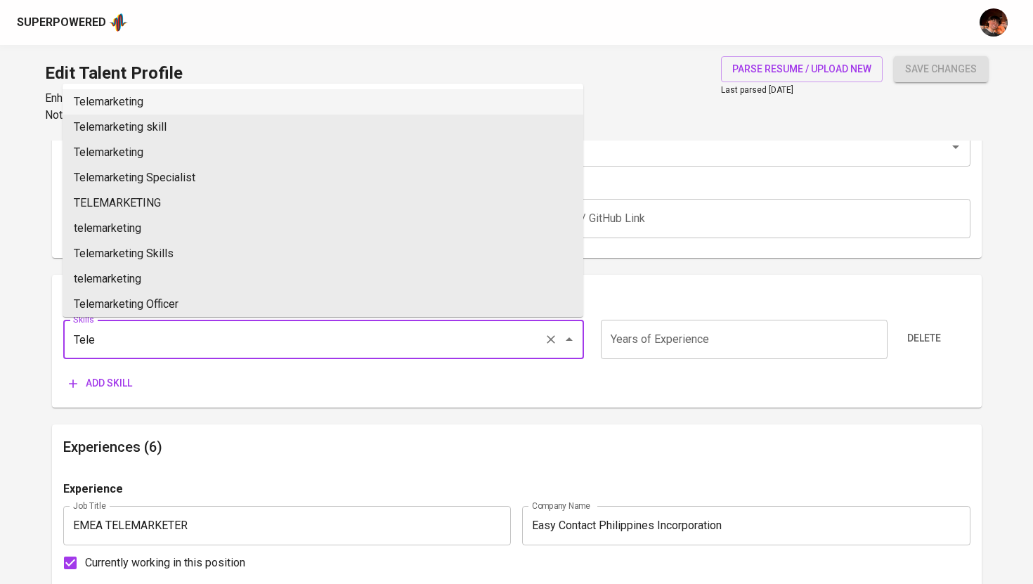
click at [252, 108] on li "Telemarketing" at bounding box center [323, 101] width 521 height 25
type input "Telemarketing"
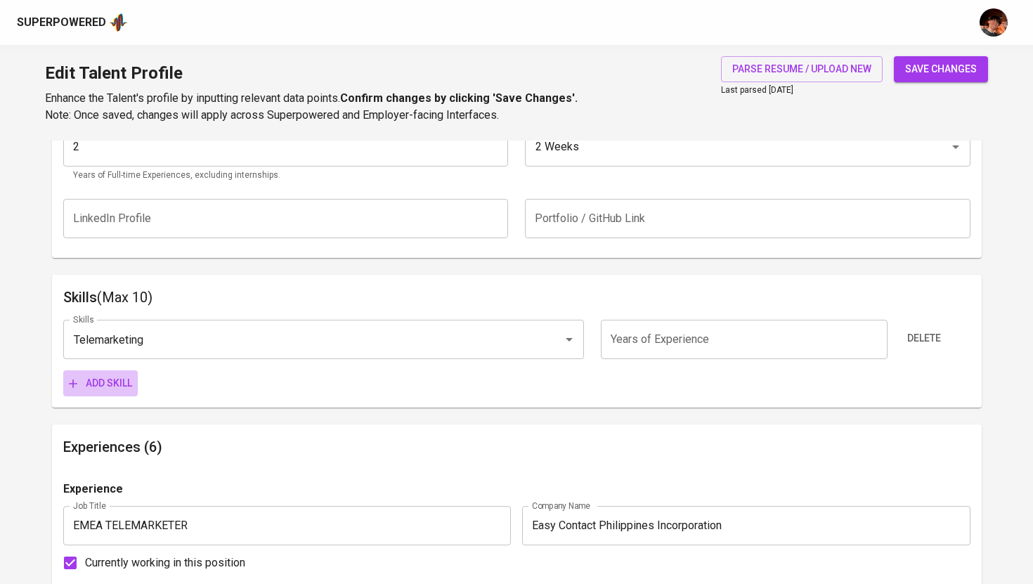
click at [105, 384] on span "Add skill" at bounding box center [100, 384] width 63 height 18
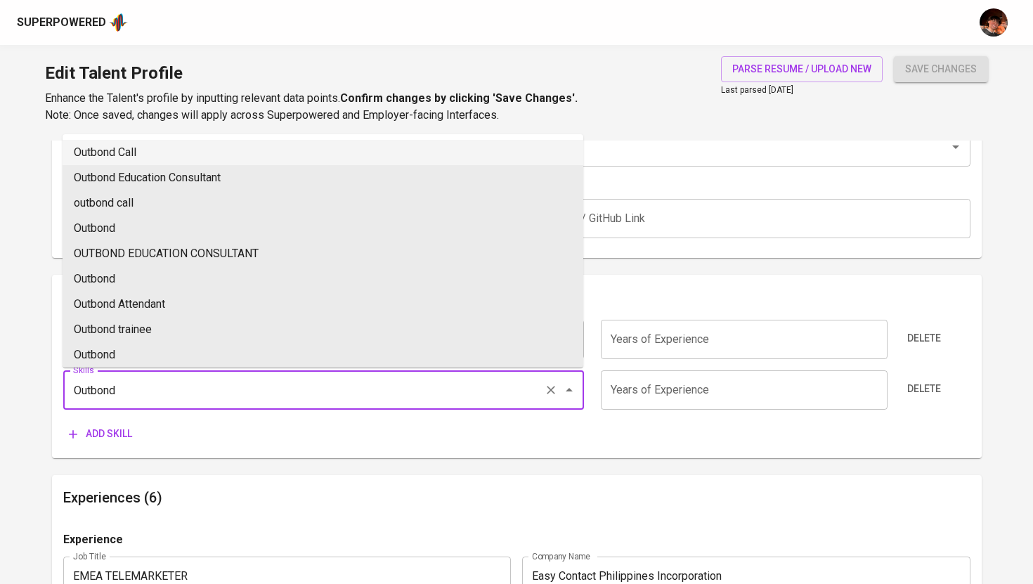
click at [140, 154] on li "Outbond Call" at bounding box center [323, 152] width 521 height 25
type input "Outbond Call"
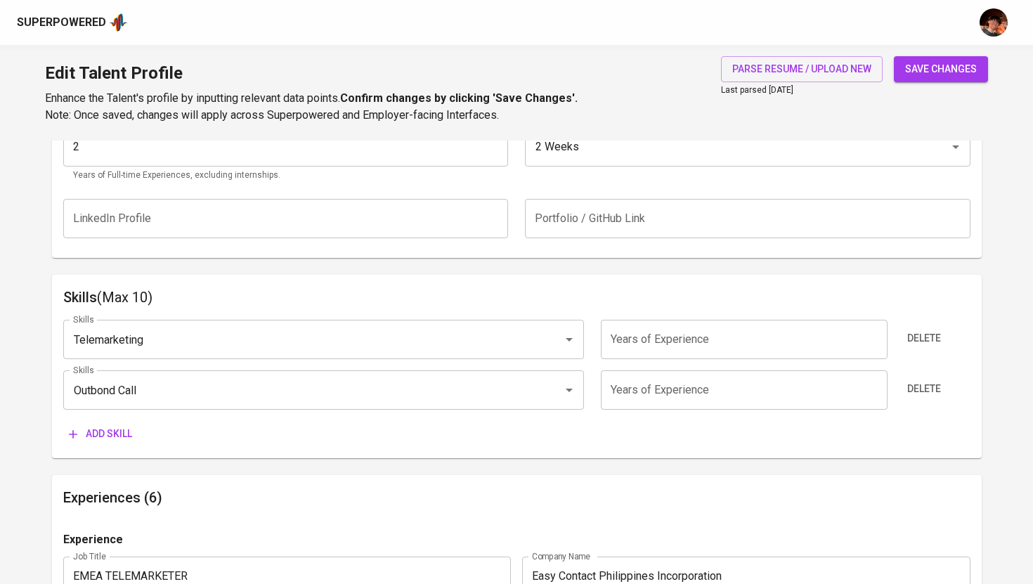
click at [92, 445] on button "Add skill" at bounding box center [100, 434] width 74 height 26
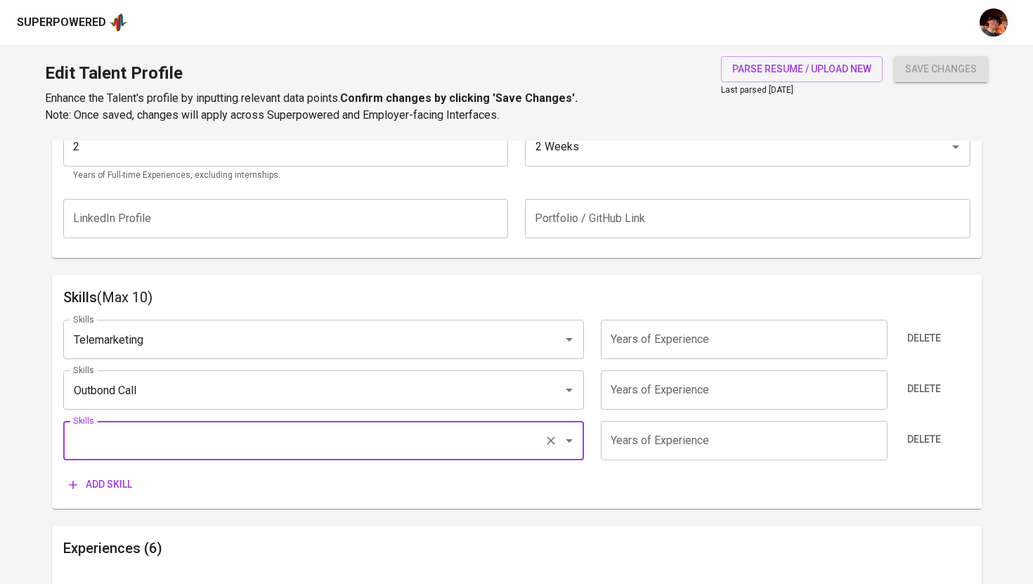
type input "V"
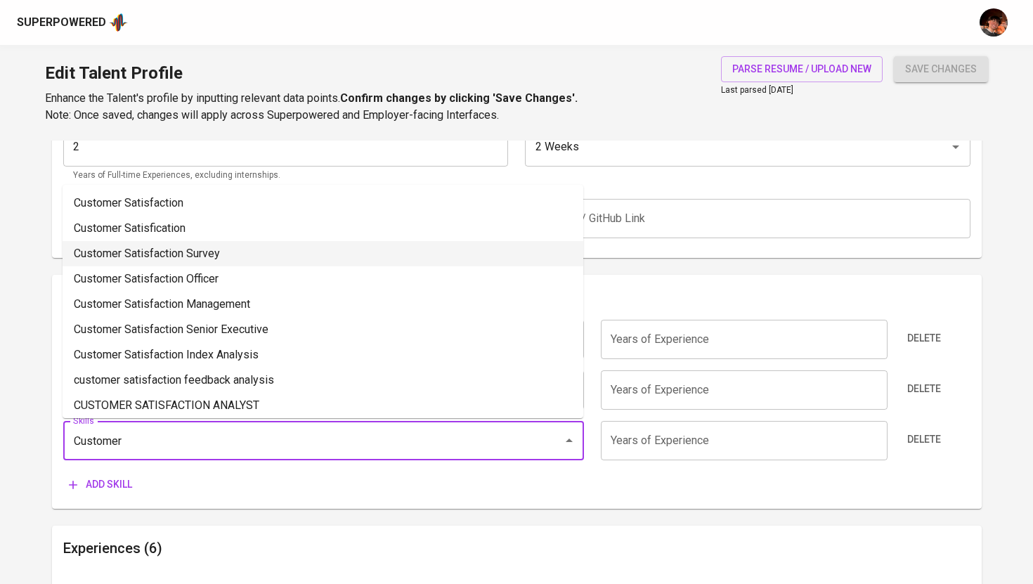
click at [180, 260] on li "Customer Satisfaction Survey" at bounding box center [323, 253] width 521 height 25
type input "Customer Satisfaction Survey"
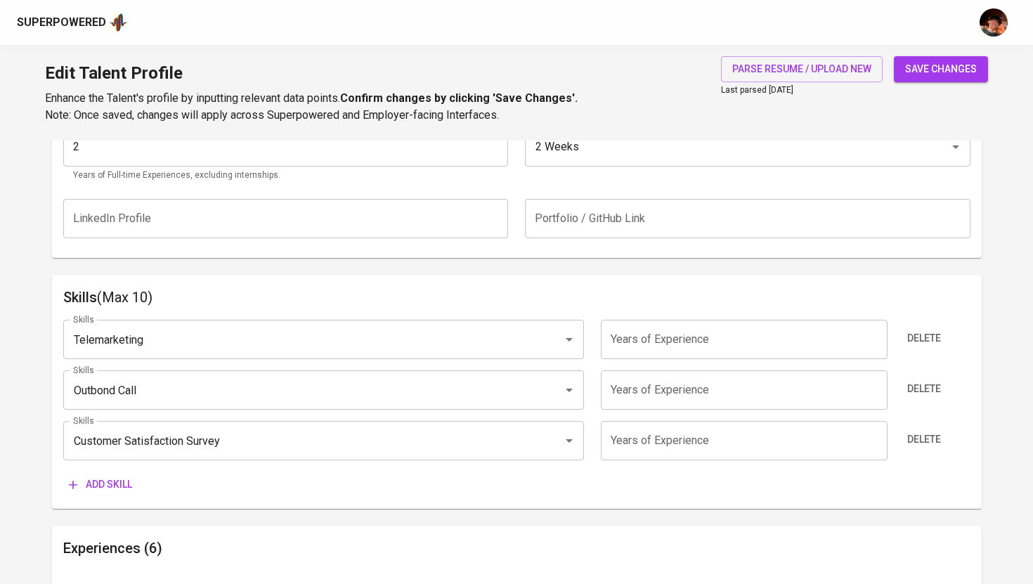
click at [116, 492] on span "Add skill" at bounding box center [100, 485] width 63 height 18
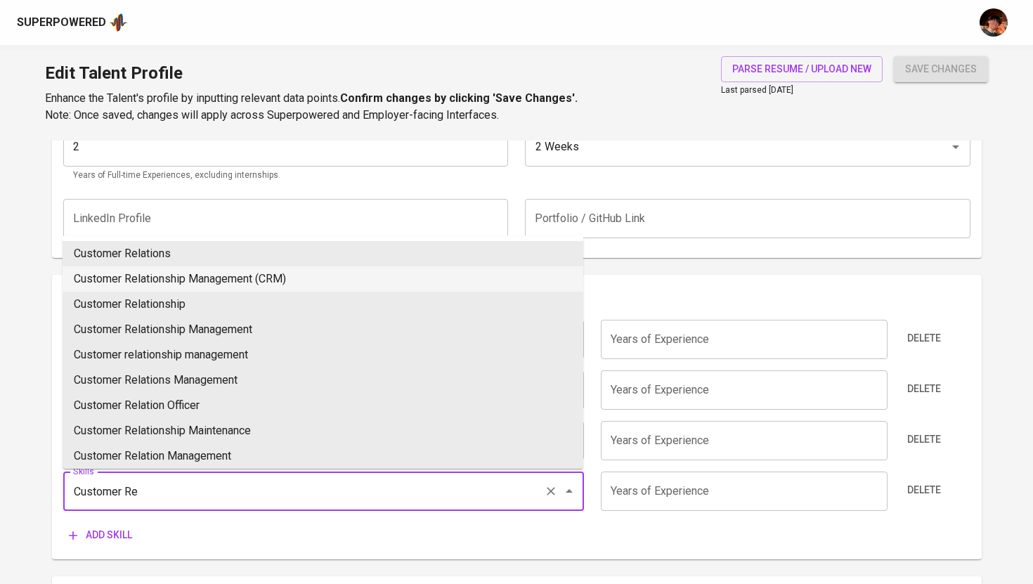
click at [297, 276] on li "Customer Relationship Management (CRM)" at bounding box center [323, 278] width 521 height 25
type input "Customer Relationship Management (CRM)"
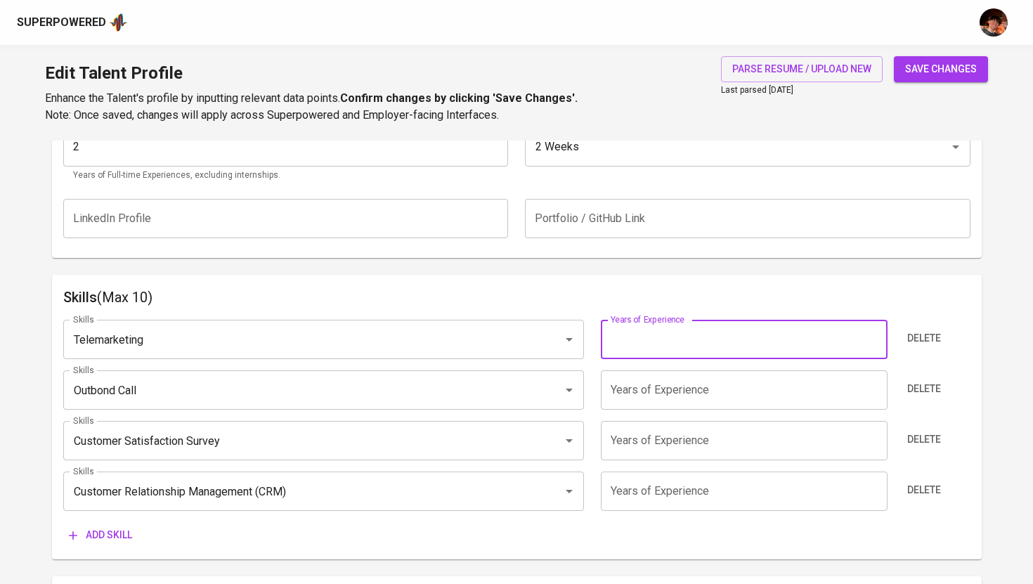
click at [635, 342] on input "number" at bounding box center [744, 339] width 287 height 39
type input "2"
click at [636, 408] on input "number" at bounding box center [744, 389] width 287 height 39
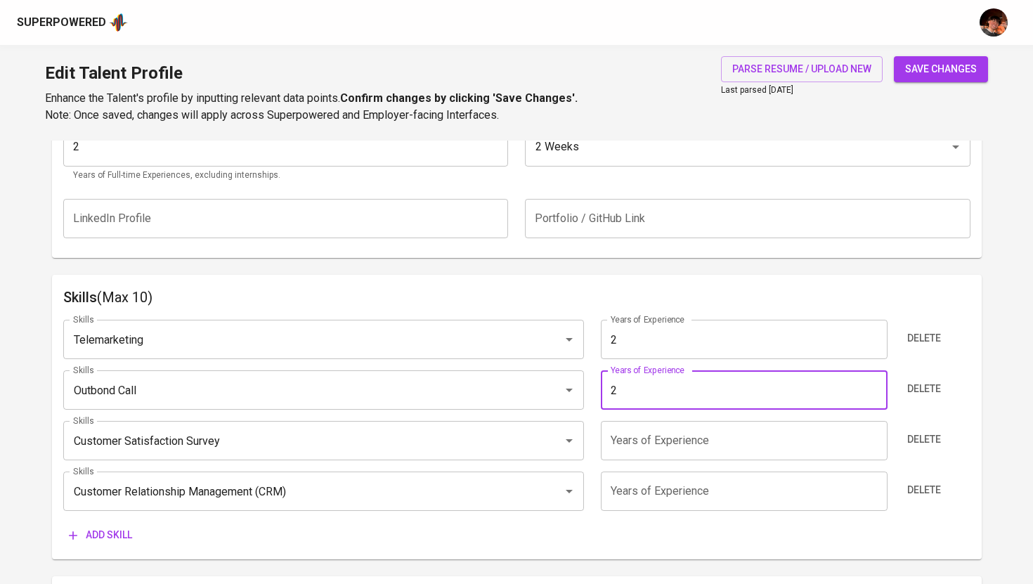
type input "2"
click at [634, 449] on input "number" at bounding box center [744, 440] width 287 height 39
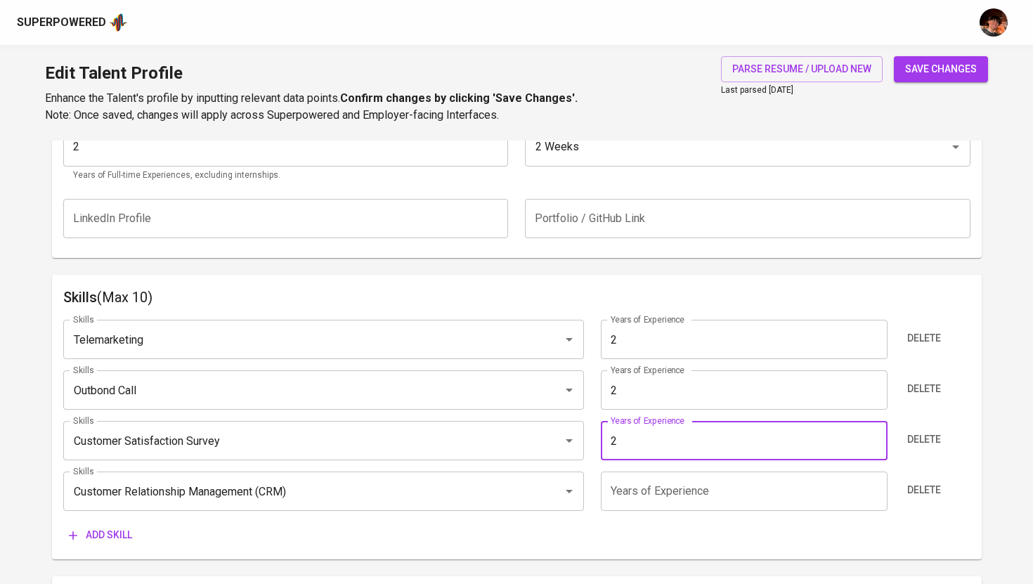
type input "2"
click at [635, 482] on input "number" at bounding box center [744, 490] width 287 height 39
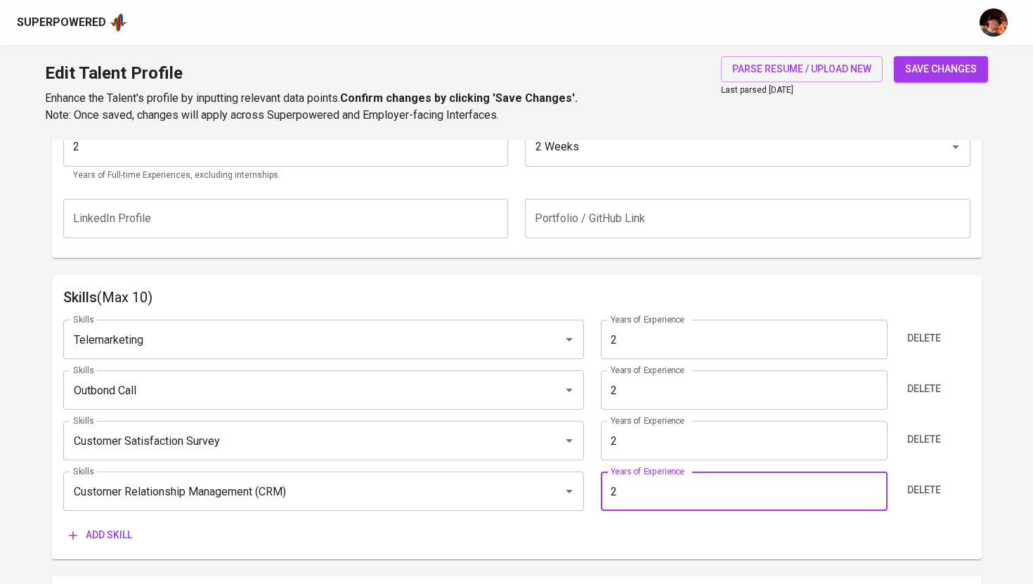
type input "2"
click at [930, 77] on button "save changes" at bounding box center [941, 69] width 94 height 26
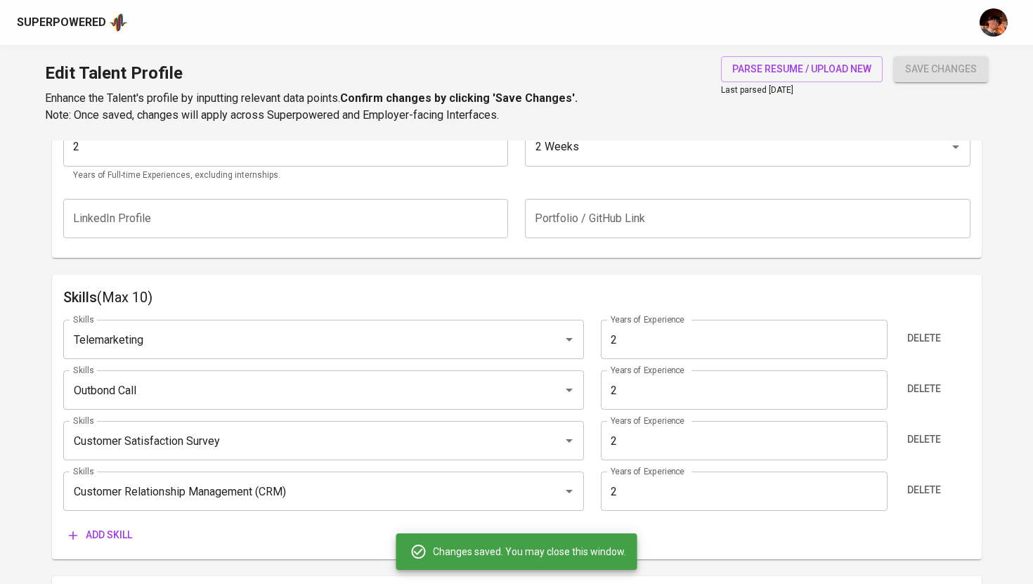
type input "Customer Relationship Management (CRM)"
type input "Customer Satisfaction Survey"
type input "Outbound Call"
type input "Telemarketing"
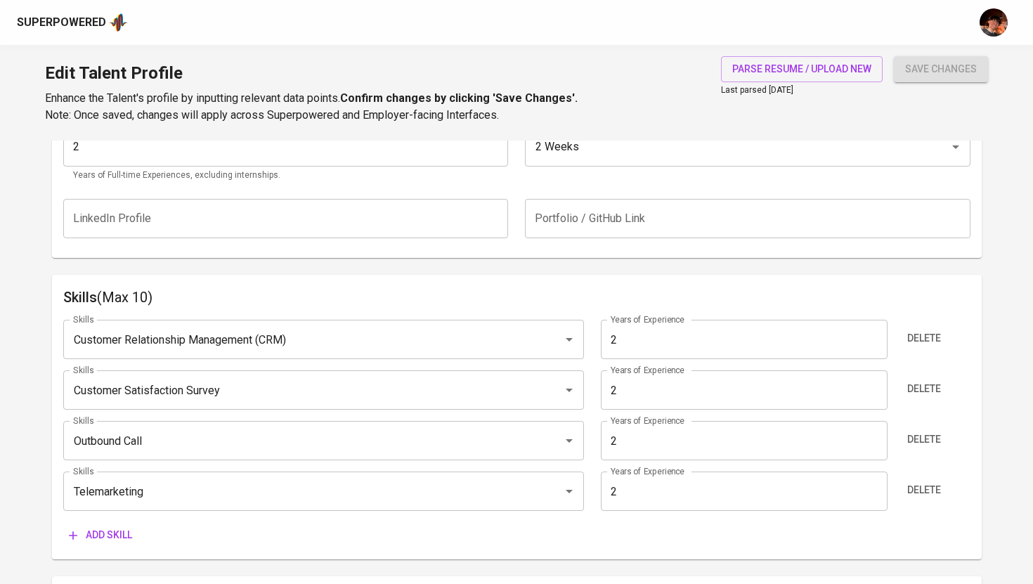
click at [66, 25] on div "Superpowered" at bounding box center [61, 23] width 89 height 16
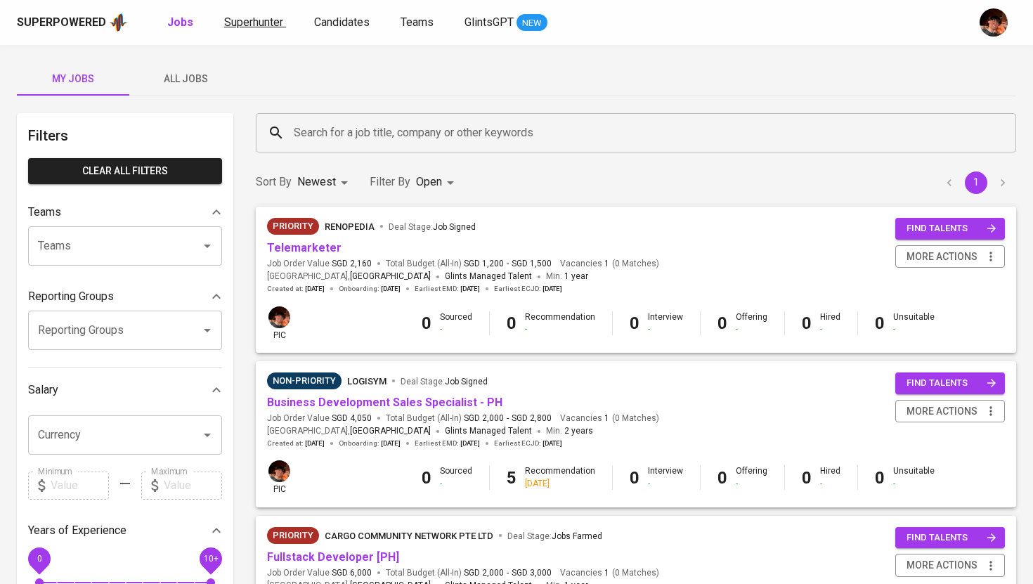
click at [245, 19] on span "Superhunter" at bounding box center [253, 21] width 59 height 13
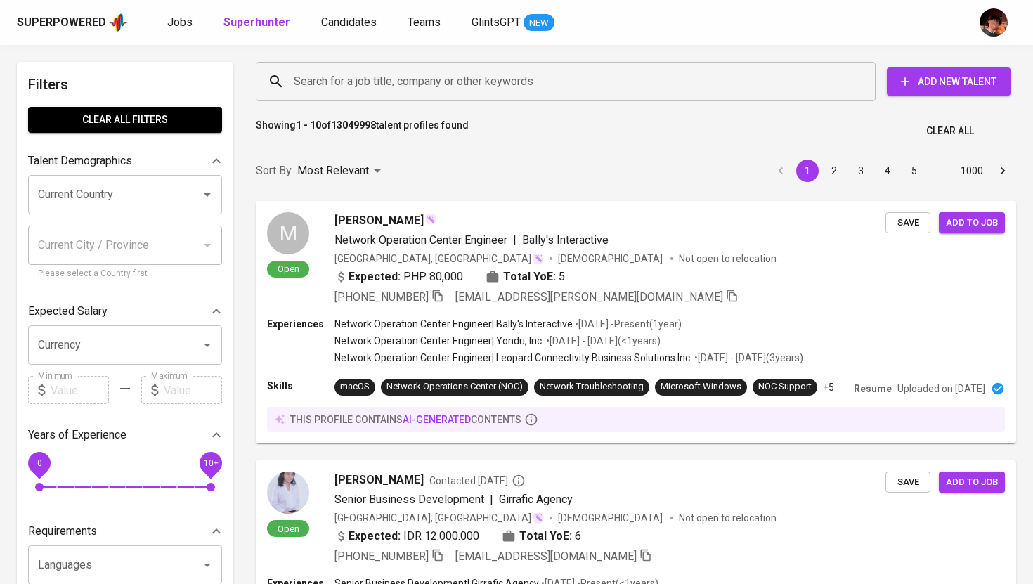
click at [343, 93] on input "Search for a job title, company or other keywords" at bounding box center [569, 81] width 558 height 27
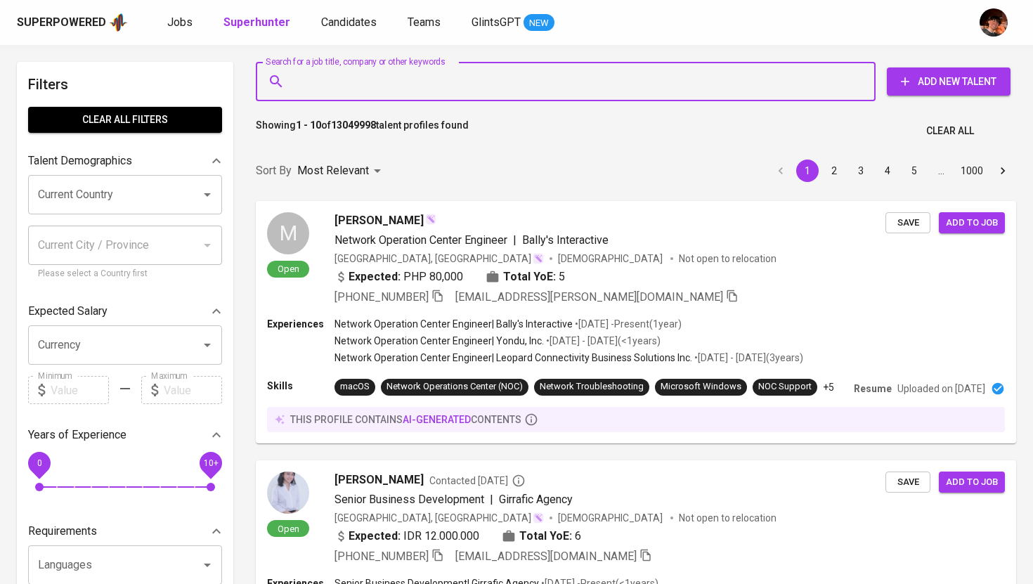
paste input "[EMAIL_ADDRESS][DOMAIN_NAME]"
type input "[EMAIL_ADDRESS][DOMAIN_NAME]"
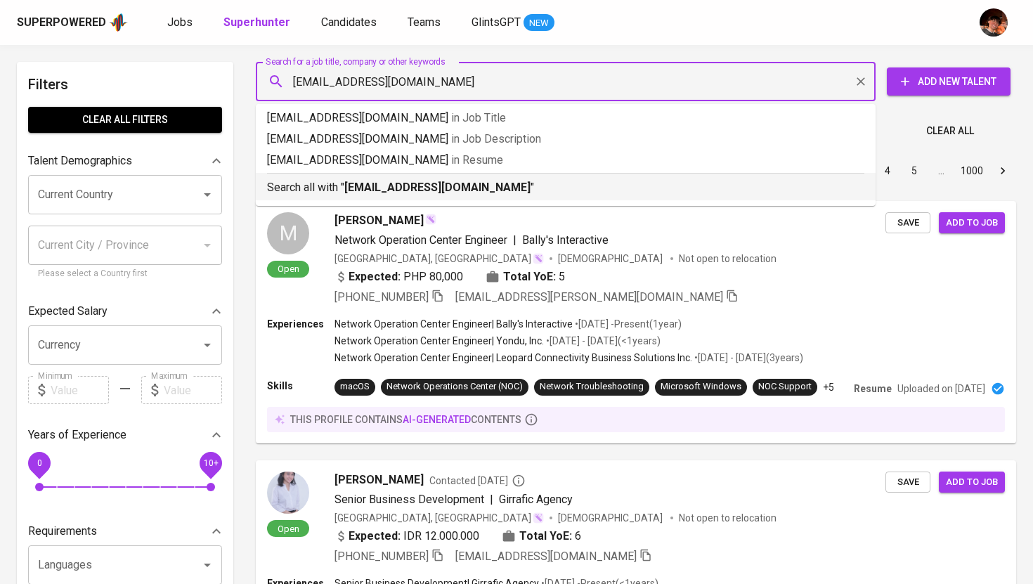
click at [396, 179] on p "Search all with " [EMAIL_ADDRESS][DOMAIN_NAME] "" at bounding box center [565, 187] width 597 height 17
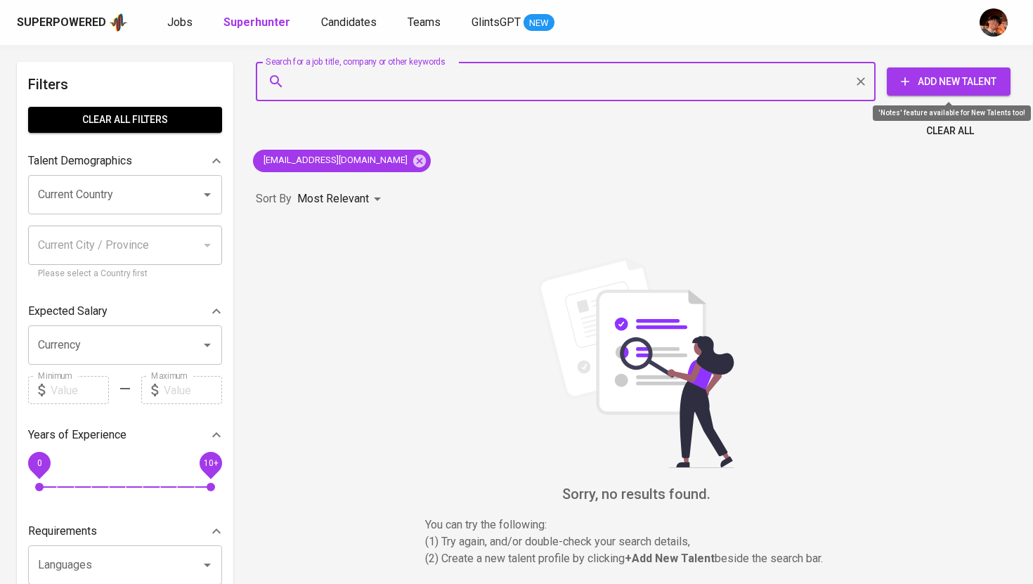
click at [918, 79] on span "Add New Talent" at bounding box center [948, 82] width 101 height 18
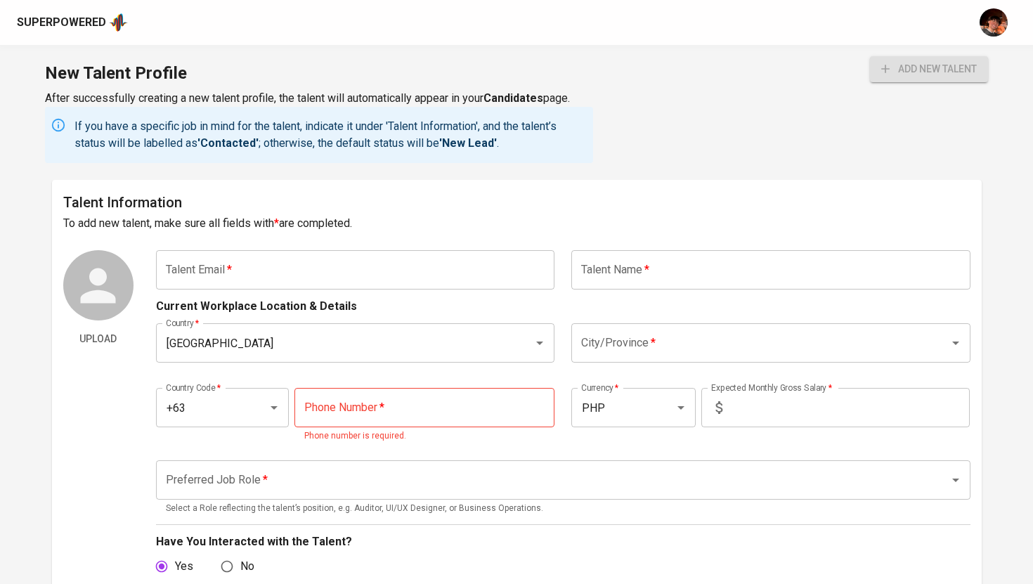
click at [405, 278] on input "text" at bounding box center [355, 269] width 399 height 39
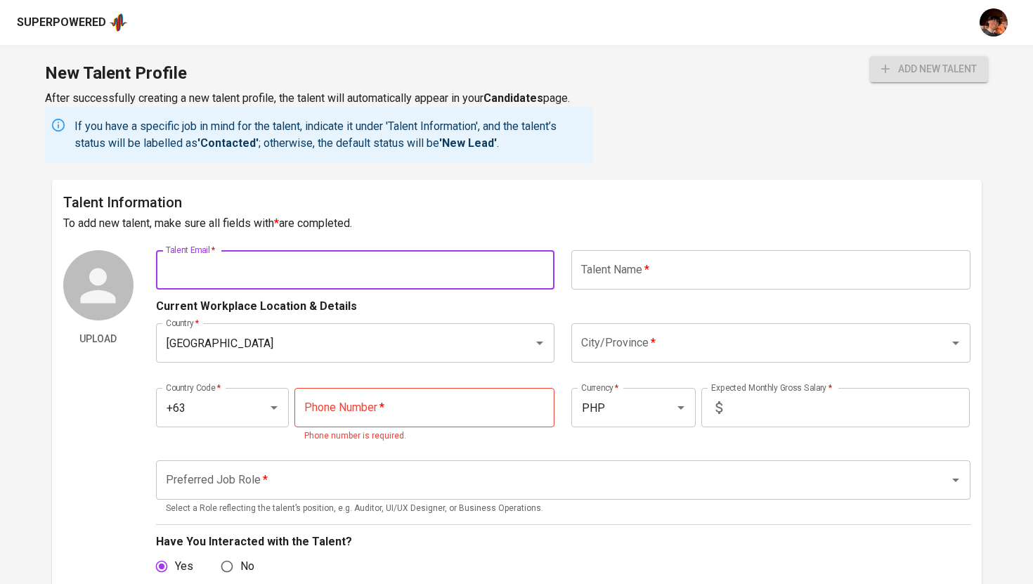
paste input "[EMAIL_ADDRESS][DOMAIN_NAME]"
type input "[EMAIL_ADDRESS][DOMAIN_NAME]"
click at [618, 278] on input "text" at bounding box center [770, 269] width 399 height 39
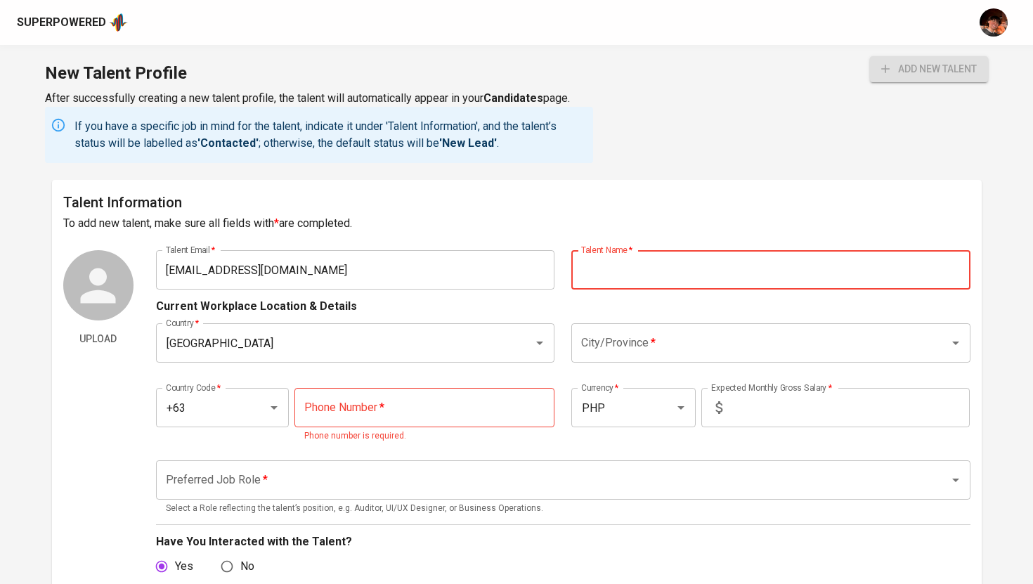
click at [636, 274] on input "text" at bounding box center [770, 269] width 399 height 39
paste input "[PERSON_NAME]"
type input "[PERSON_NAME]"
click at [675, 351] on input "City/Province   *" at bounding box center [751, 343] width 347 height 27
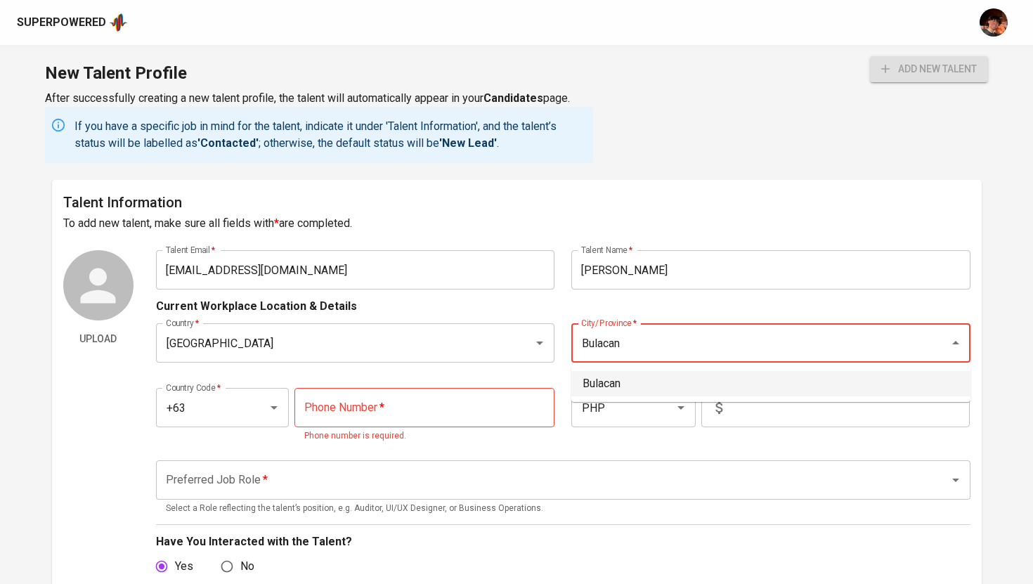
click at [707, 386] on li "Bulacan" at bounding box center [770, 383] width 399 height 25
type input "Bulacan"
click at [414, 412] on input "tel" at bounding box center [424, 407] width 260 height 39
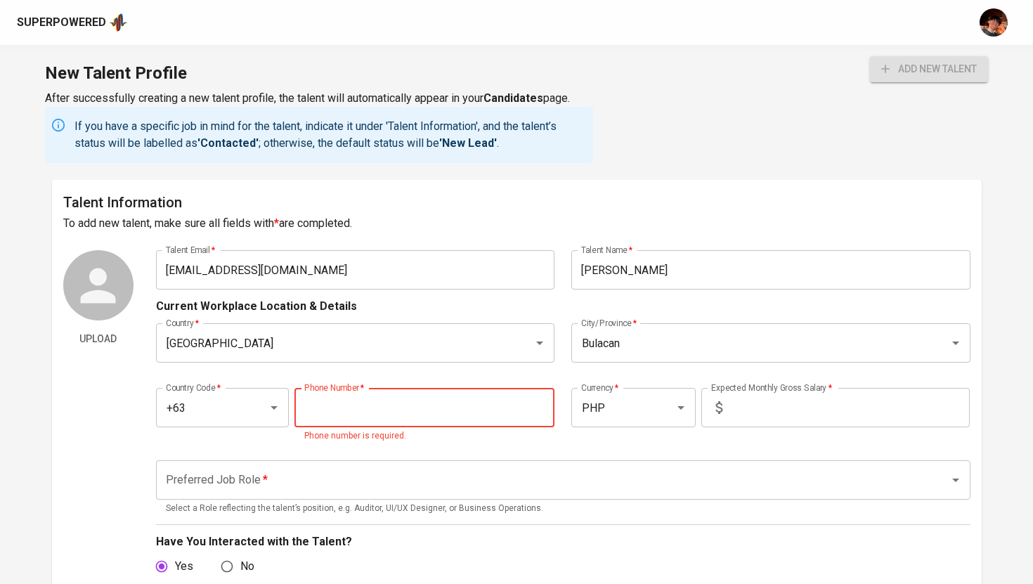
paste input "[PHONE_NUMBER]"
type input "[PHONE_NUMBER]"
click at [763, 416] on input "text" at bounding box center [849, 407] width 242 height 39
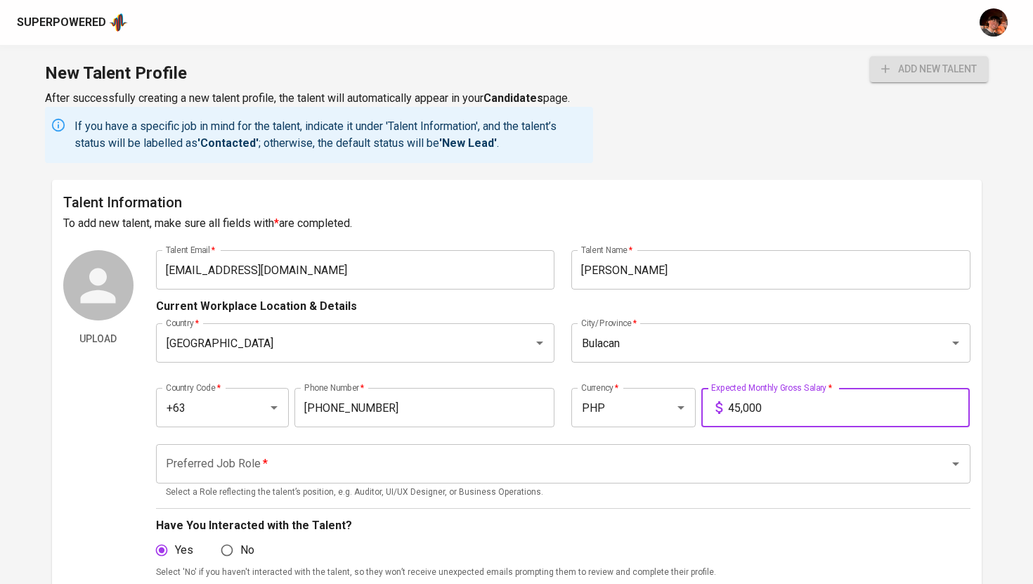
type input "45,000"
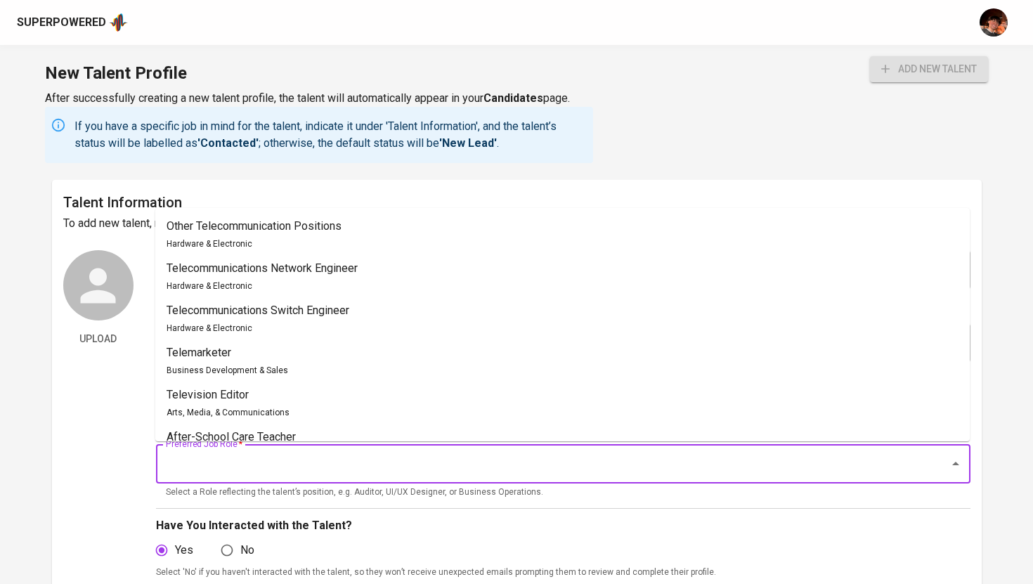
click at [262, 463] on input "Preferred Job Role   *" at bounding box center [543, 463] width 762 height 27
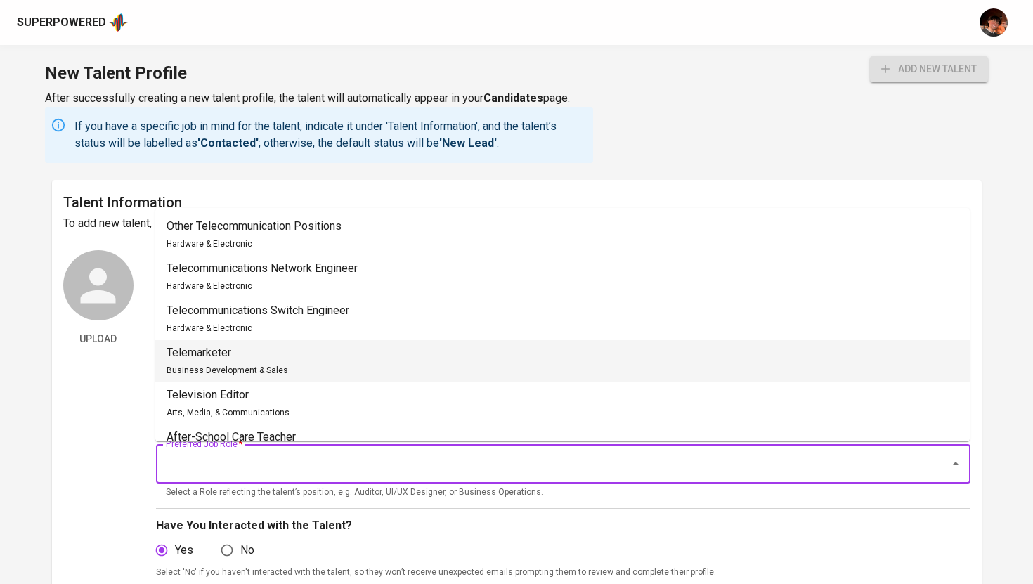
click at [272, 363] on div "Telemarketer Business Development & Sales" at bounding box center [228, 361] width 122 height 34
type input "Telemarketer"
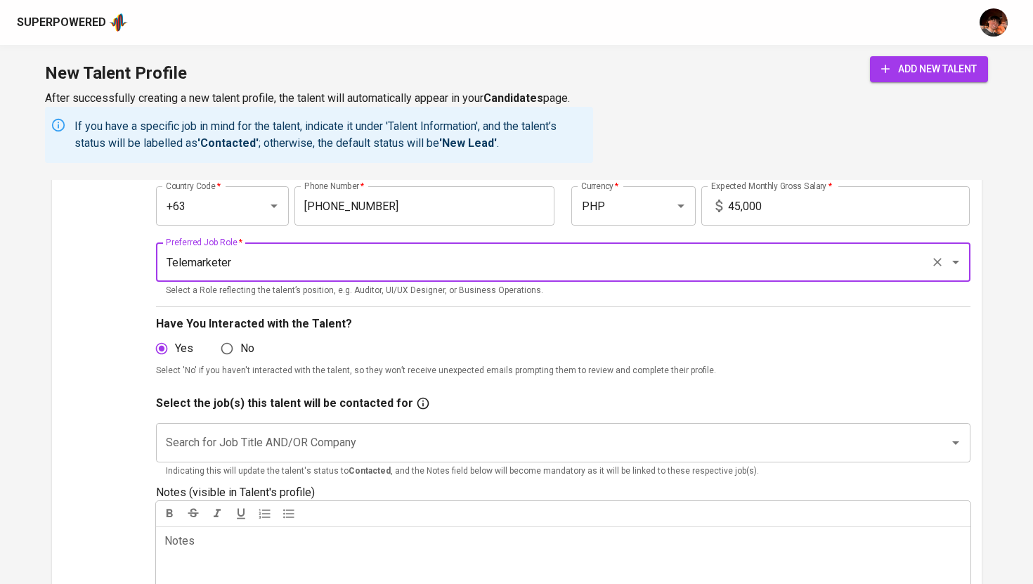
scroll to position [213, 0]
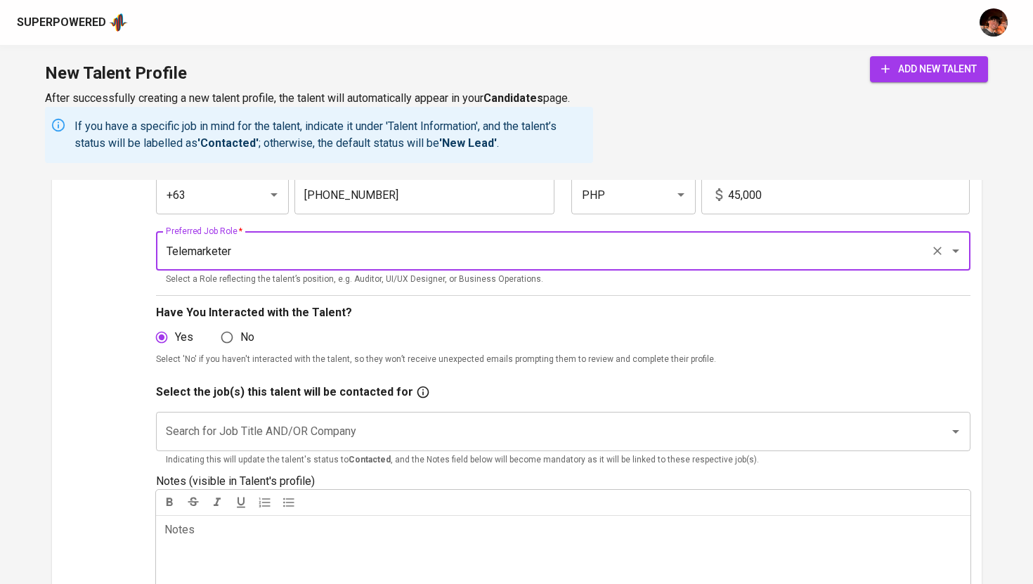
click at [301, 436] on input "Search for Job Title AND/OR Company" at bounding box center [543, 431] width 762 height 27
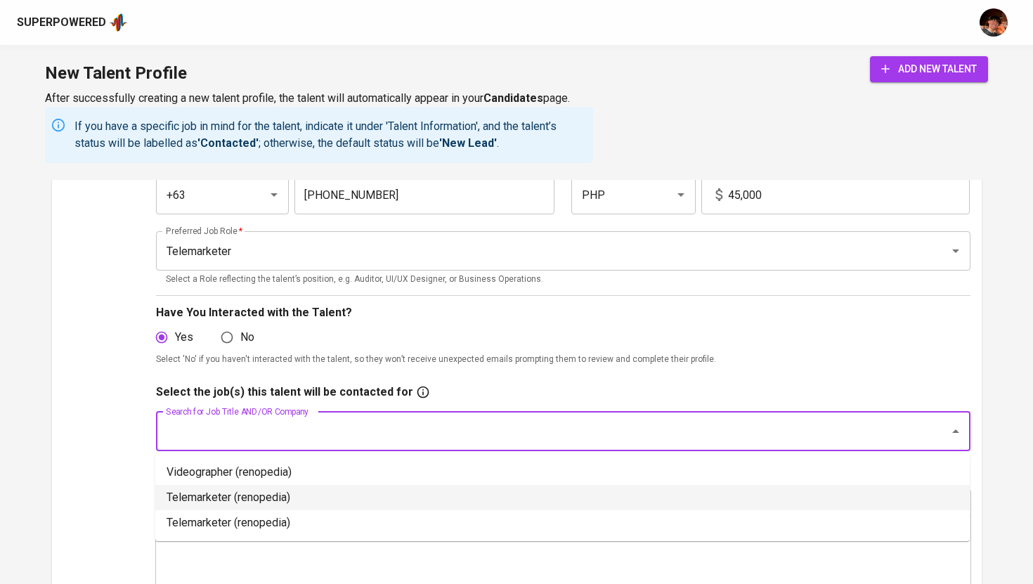
click at [272, 498] on li "Telemarketer (renopedia)" at bounding box center [562, 497] width 814 height 25
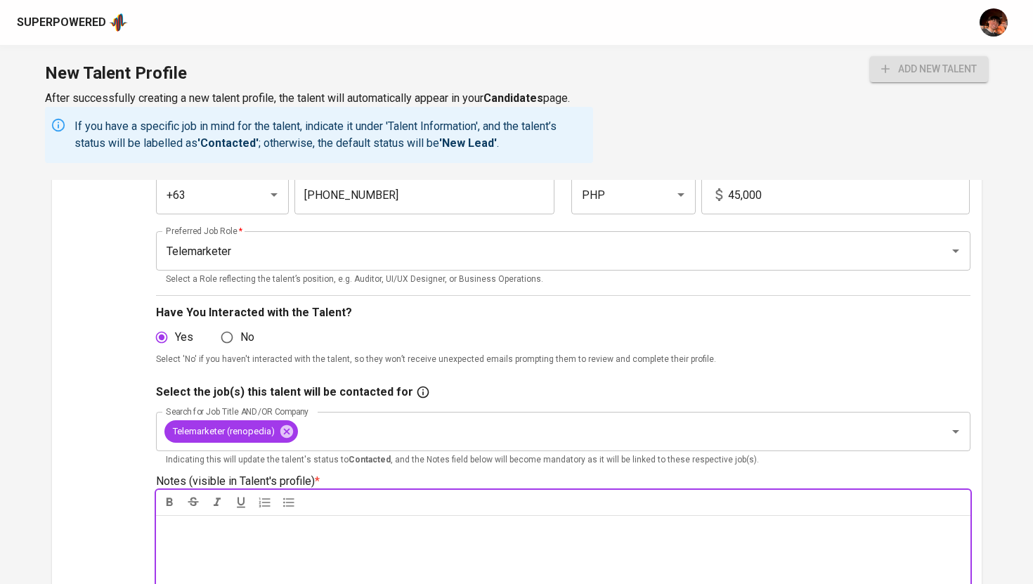
click at [264, 545] on div "Notes * ﻿" at bounding box center [563, 565] width 814 height 101
click at [901, 73] on span "add new talent" at bounding box center [929, 69] width 96 height 18
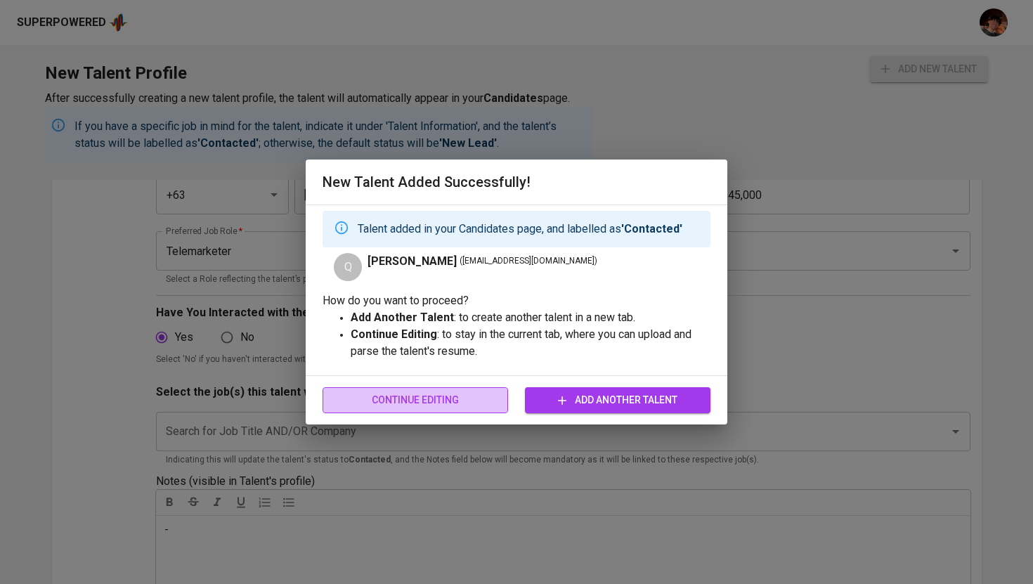
click at [440, 408] on span "Continue Editing" at bounding box center [415, 400] width 163 height 18
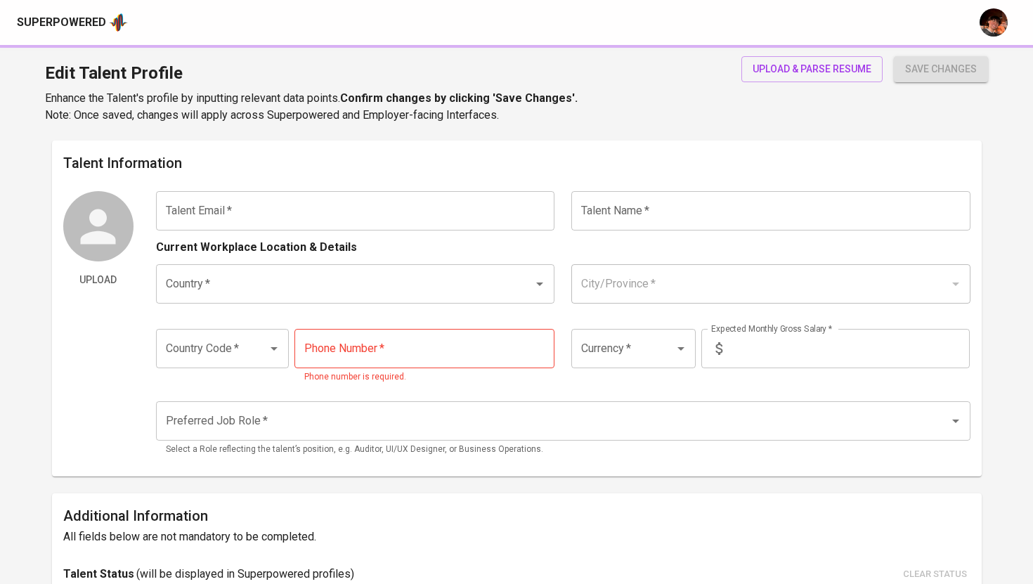
type input "[EMAIL_ADDRESS][DOMAIN_NAME]"
type input "[PERSON_NAME]"
type input "[GEOGRAPHIC_DATA]"
type input "Bulacan"
type input "+63"
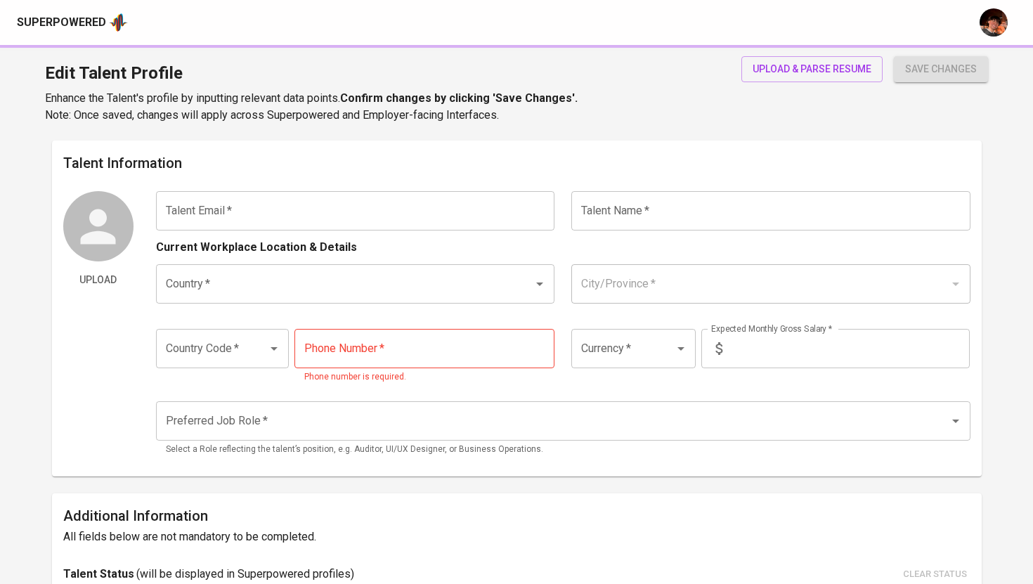
type input "[PHONE_NUMBER]"
type input "PHP"
type input "45,000"
type input "Telemarketer"
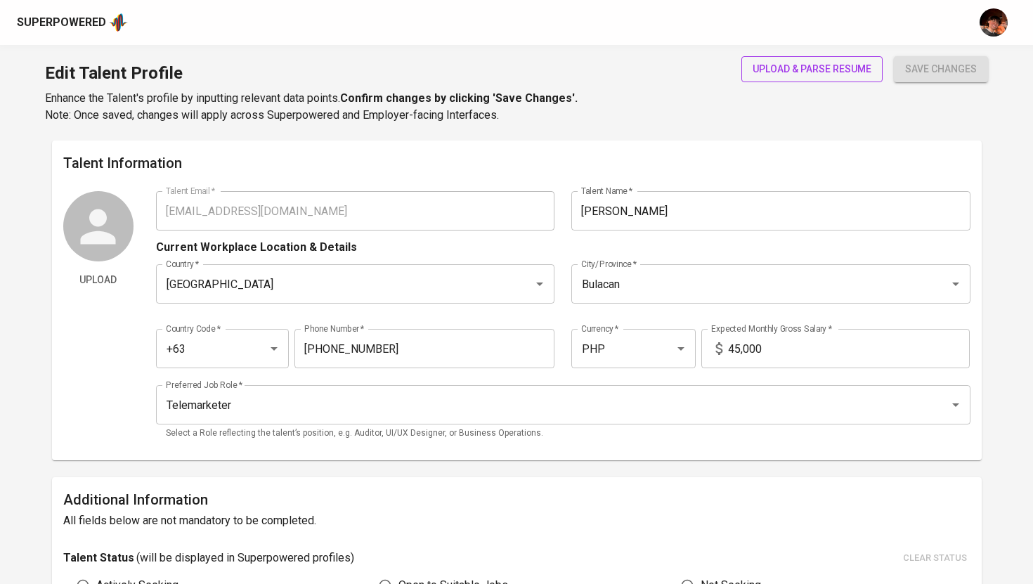
click at [781, 75] on span "upload & parse resume" at bounding box center [812, 69] width 119 height 18
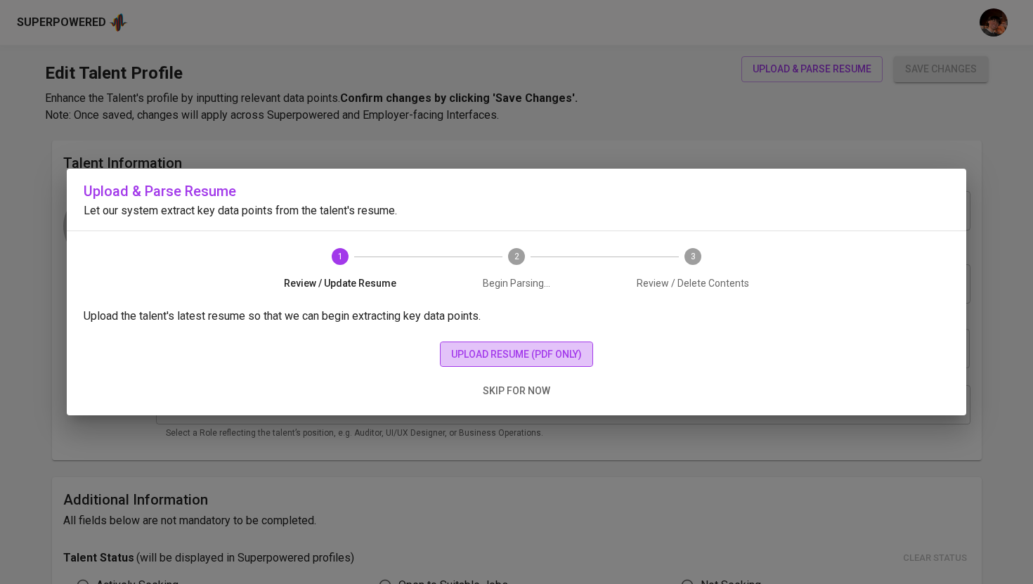
click at [479, 362] on span "upload resume (pdf only)" at bounding box center [516, 355] width 131 height 18
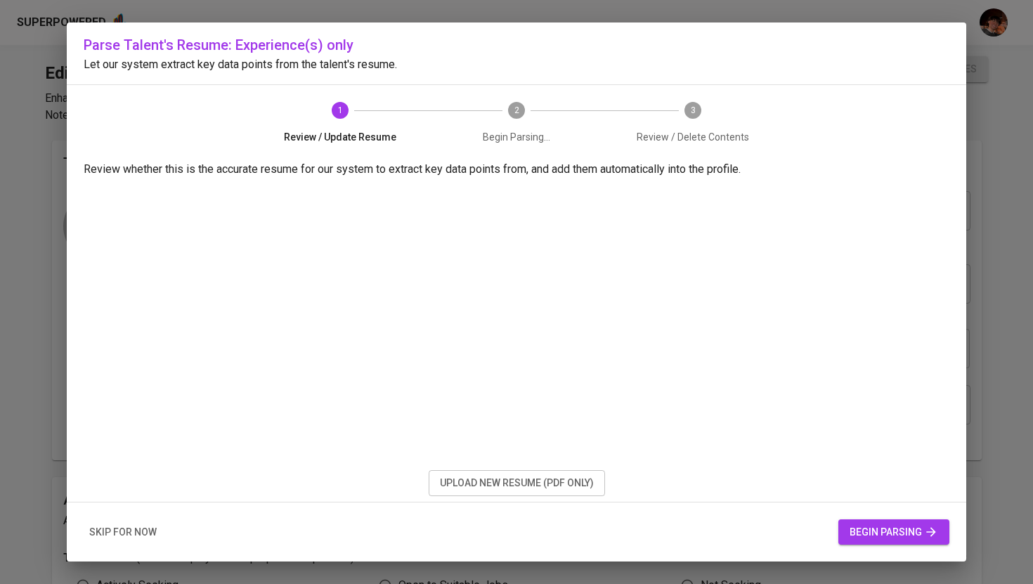
click at [909, 528] on span "begin parsing" at bounding box center [894, 532] width 89 height 18
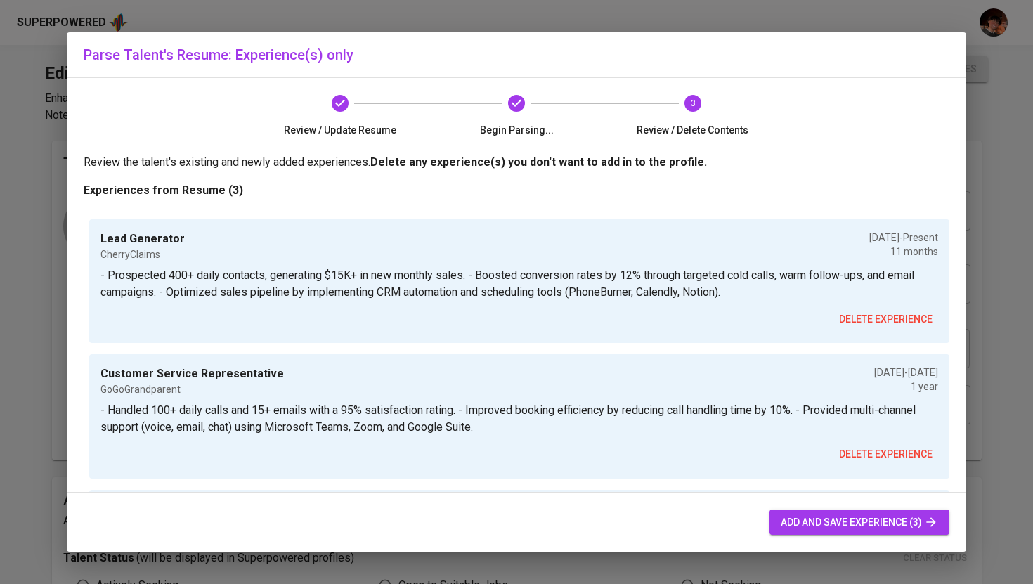
click at [824, 514] on span "add and save experience (3)" at bounding box center [859, 523] width 157 height 18
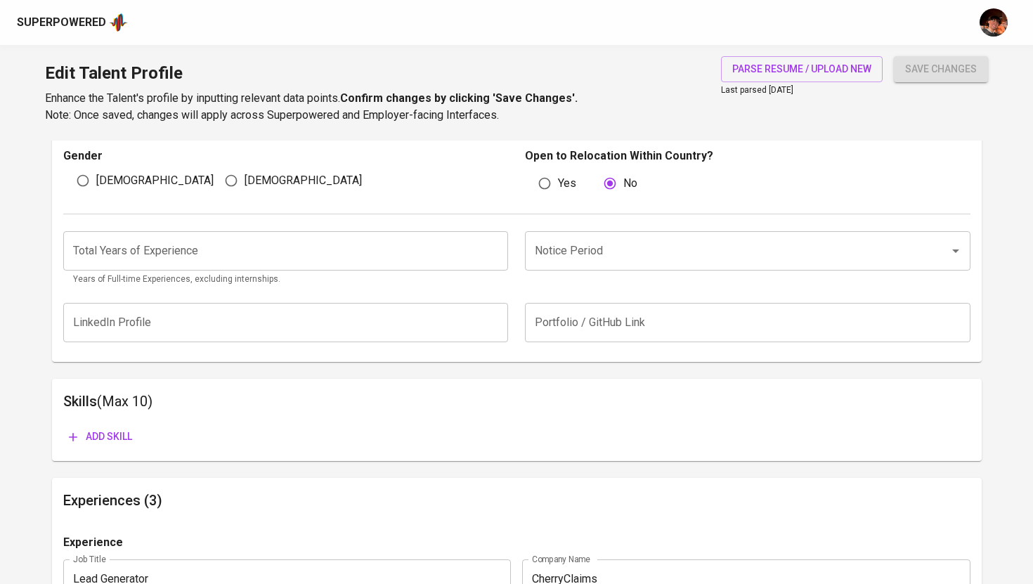
scroll to position [502, 0]
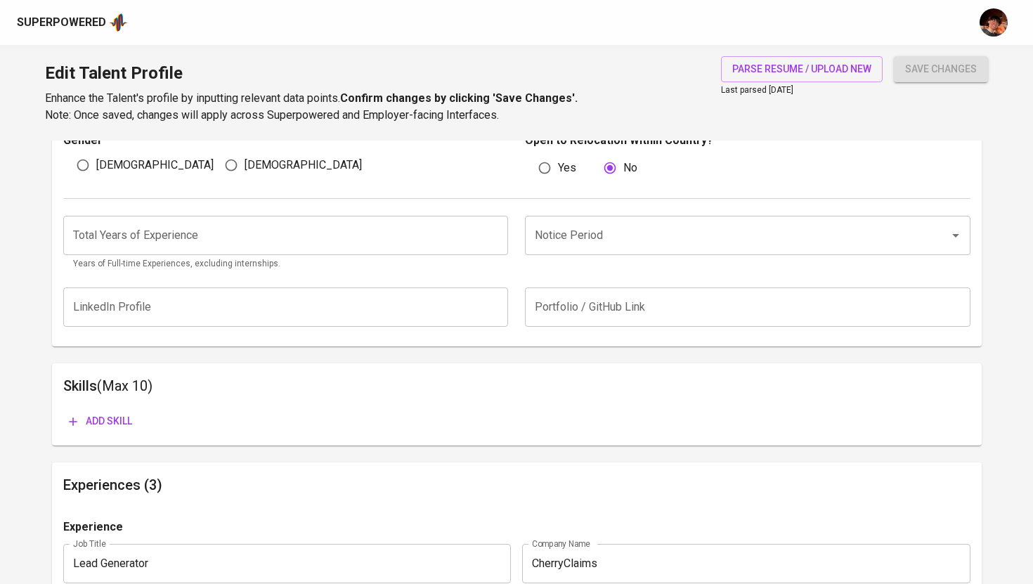
click at [369, 238] on input "number" at bounding box center [285, 235] width 445 height 39
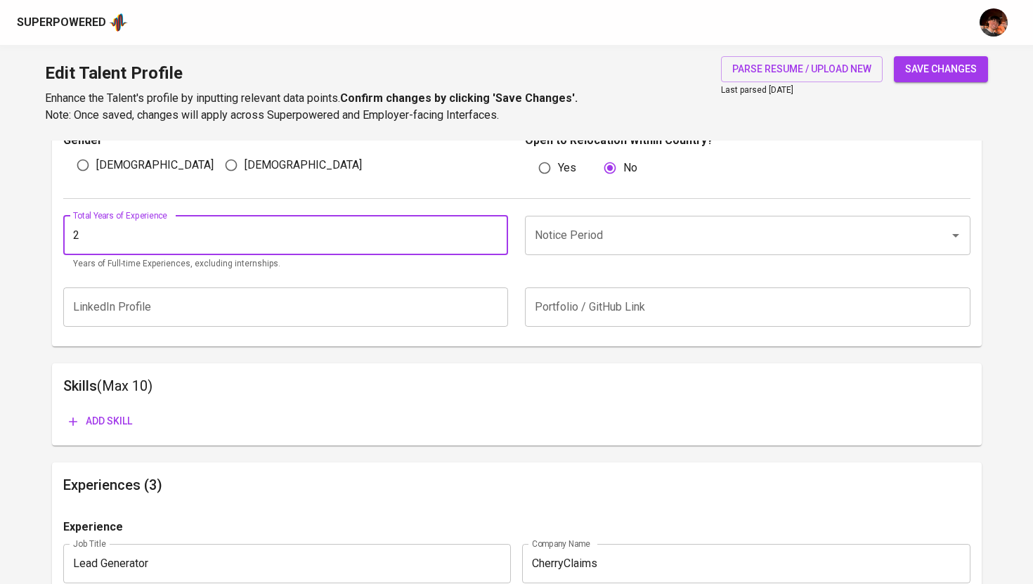
type input "2"
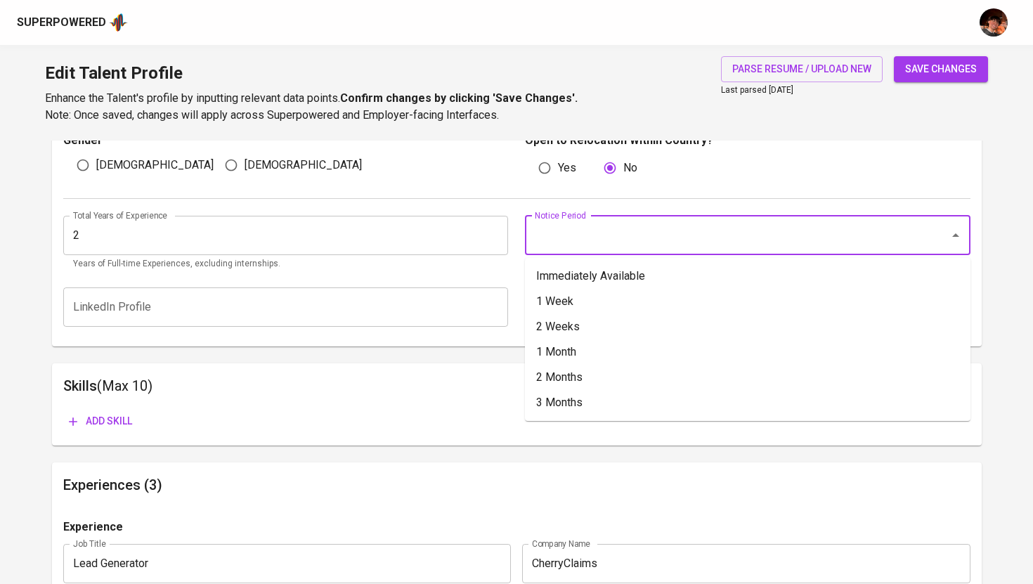
click at [647, 247] on input "Notice Period" at bounding box center [727, 235] width 393 height 27
click at [578, 284] on li "Immediately Available" at bounding box center [747, 276] width 445 height 25
type input "Immediately Available"
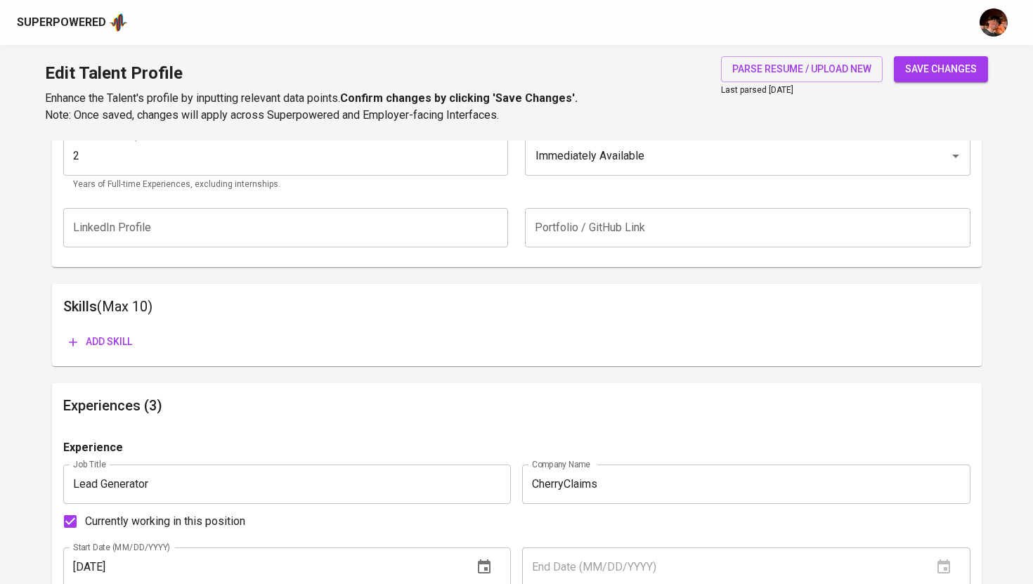
scroll to position [608, 0]
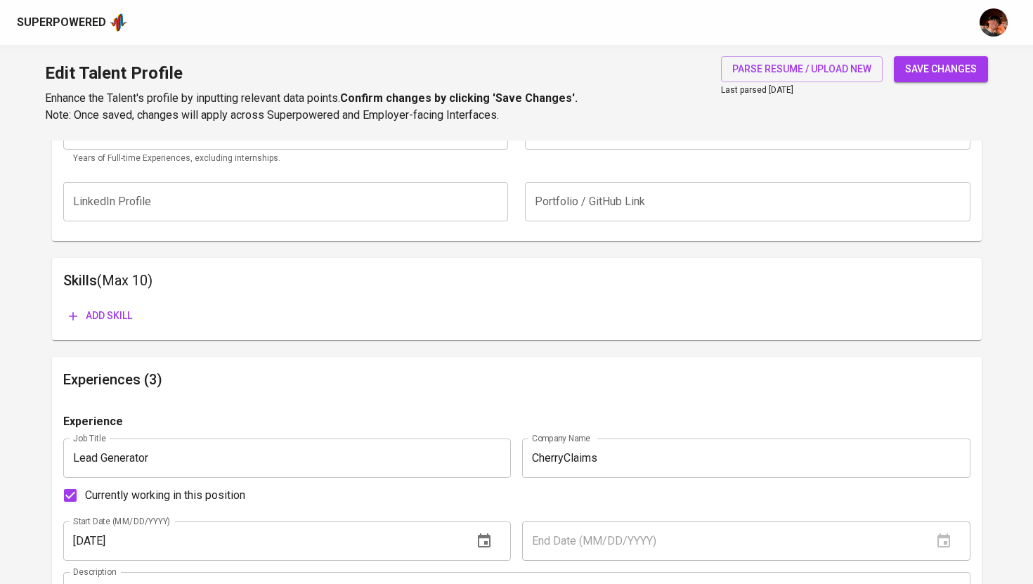
click at [118, 325] on button "Add skill" at bounding box center [100, 316] width 74 height 26
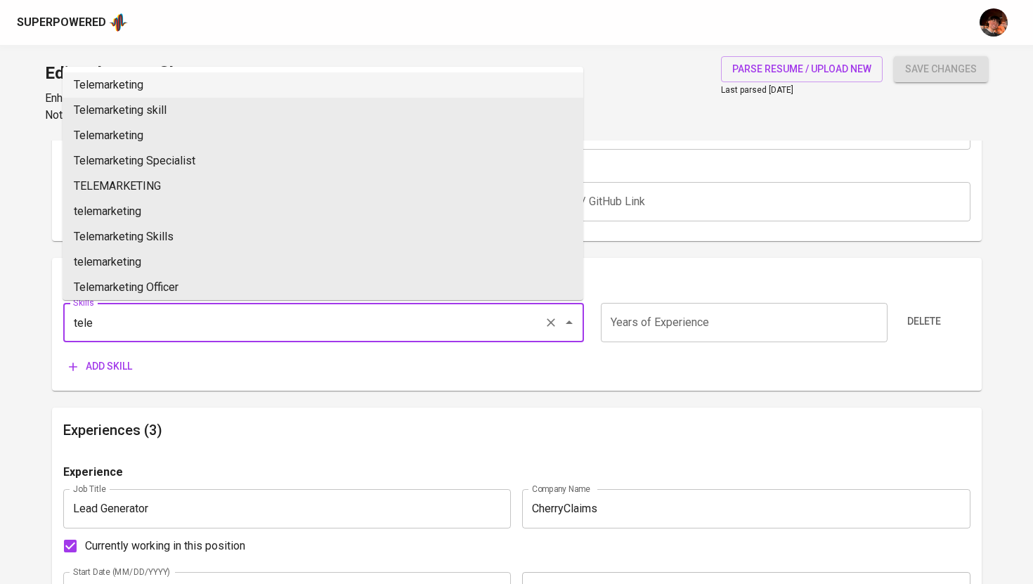
click at [181, 74] on li "Telemarketing" at bounding box center [323, 84] width 521 height 25
type input "Telemarketing"
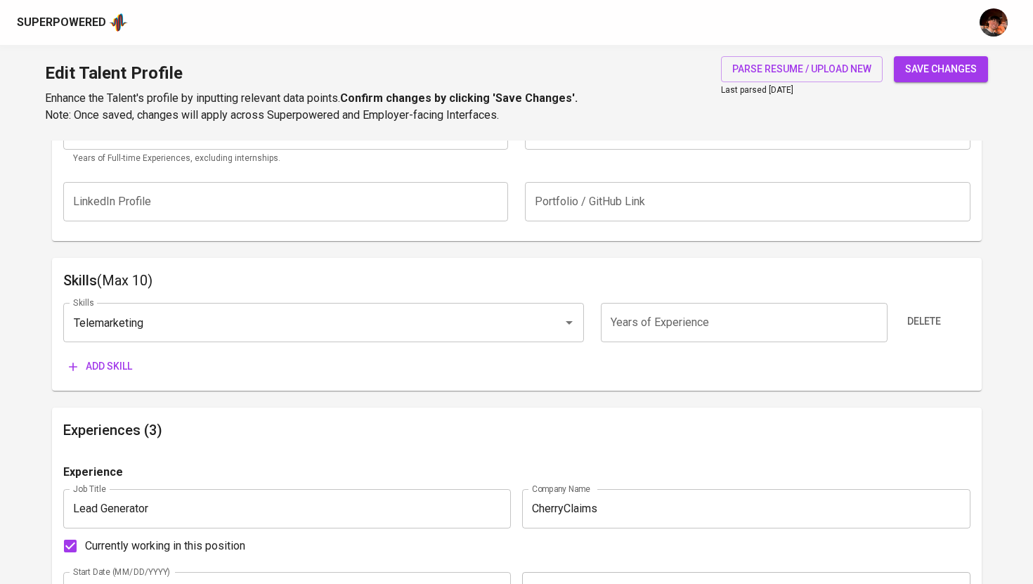
click at [96, 371] on span "Add skill" at bounding box center [100, 367] width 63 height 18
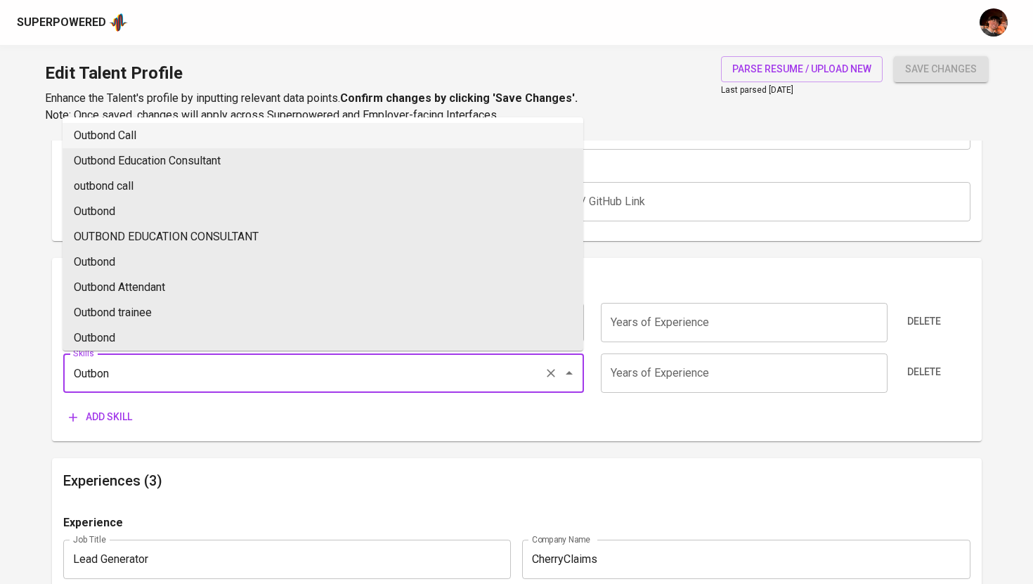
click at [185, 141] on li "Outbond Call" at bounding box center [323, 135] width 521 height 25
type input "Outbond Call"
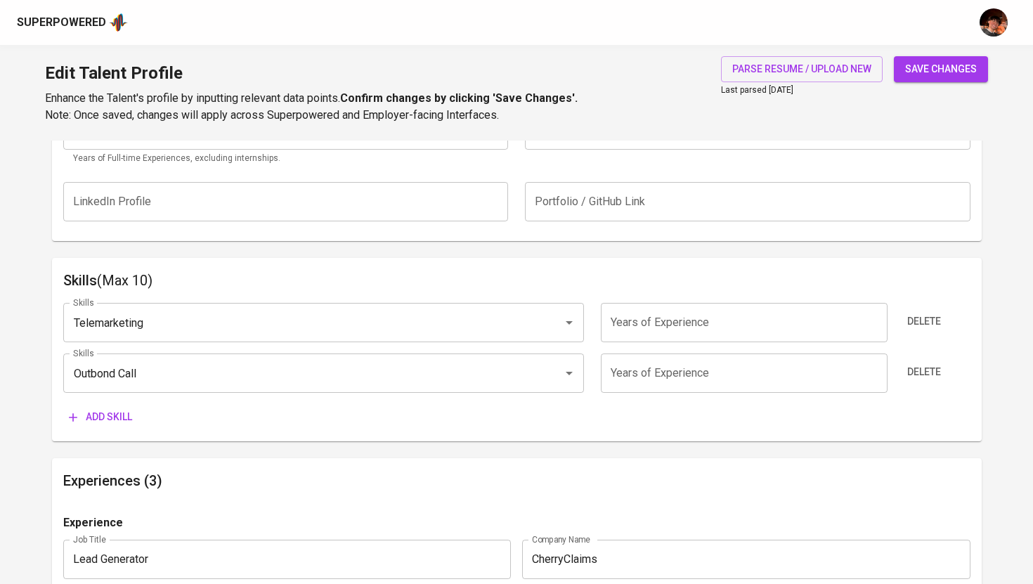
click at [110, 422] on span "Add skill" at bounding box center [100, 417] width 63 height 18
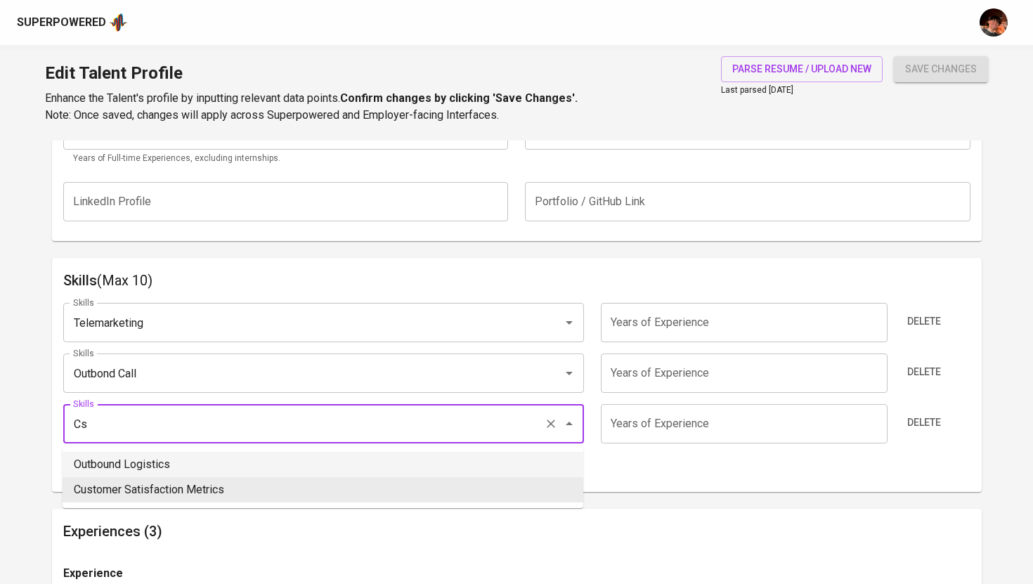
type input "C"
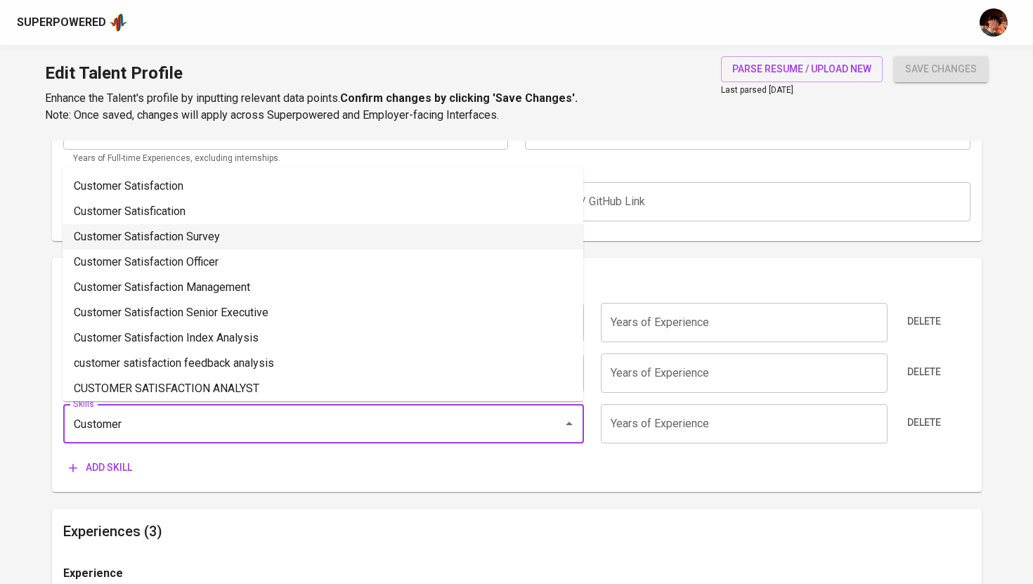
click at [207, 235] on li "Customer Satisfaction Survey" at bounding box center [323, 236] width 521 height 25
type input "Customer Satisfaction Survey"
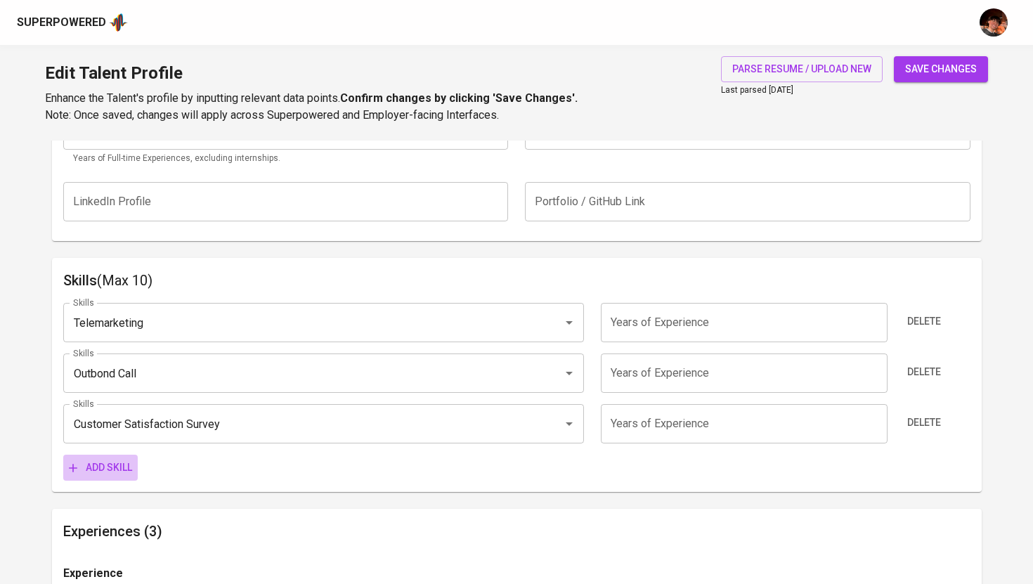
click at [122, 463] on span "Add skill" at bounding box center [100, 468] width 63 height 18
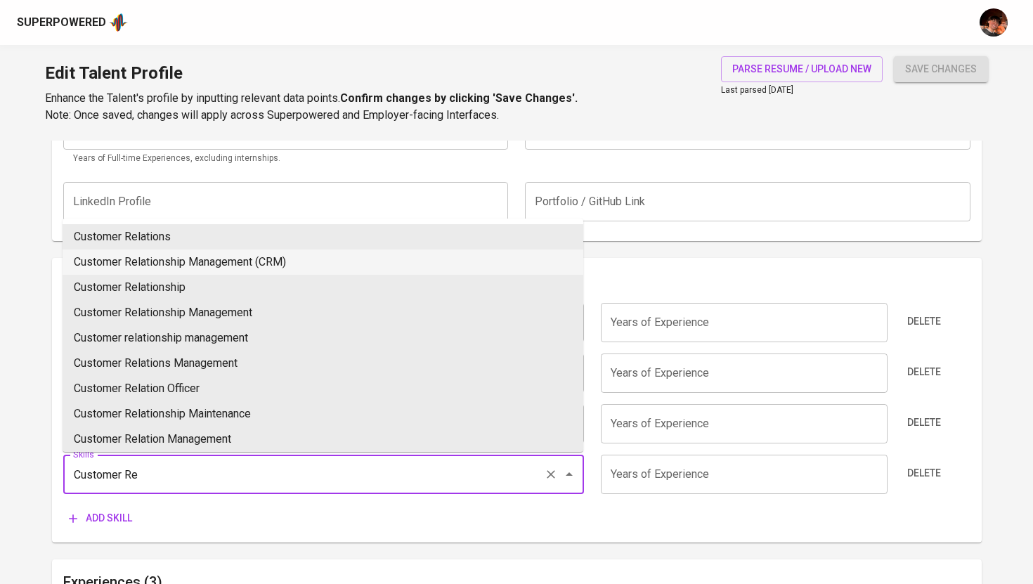
click at [243, 261] on li "Customer Relationship Management (CRM)" at bounding box center [323, 261] width 521 height 25
type input "Customer Relationship Management (CRM)"
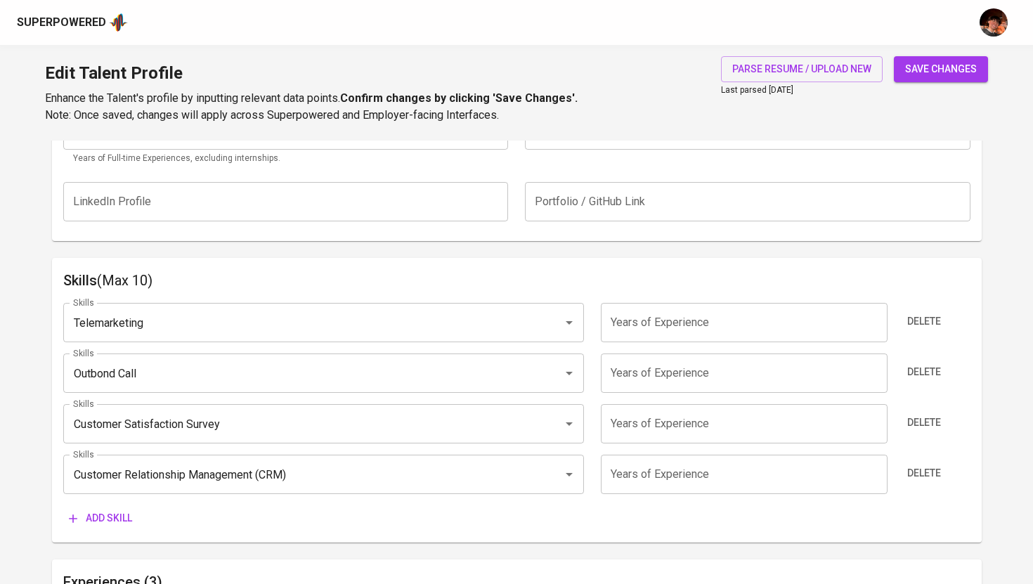
click at [699, 330] on input "number" at bounding box center [744, 322] width 287 height 39
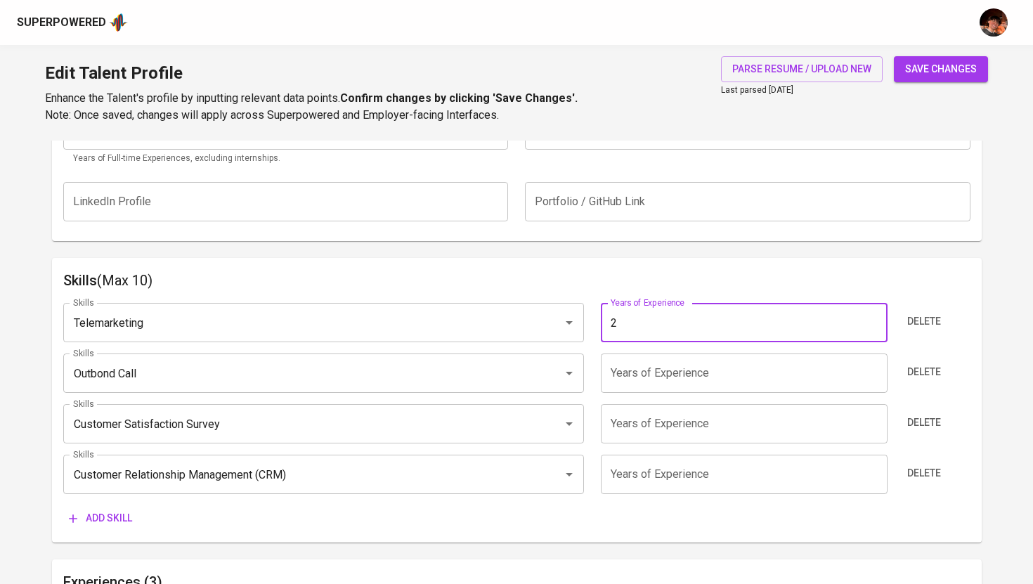
type input "2"
click at [673, 368] on input "number" at bounding box center [744, 372] width 287 height 39
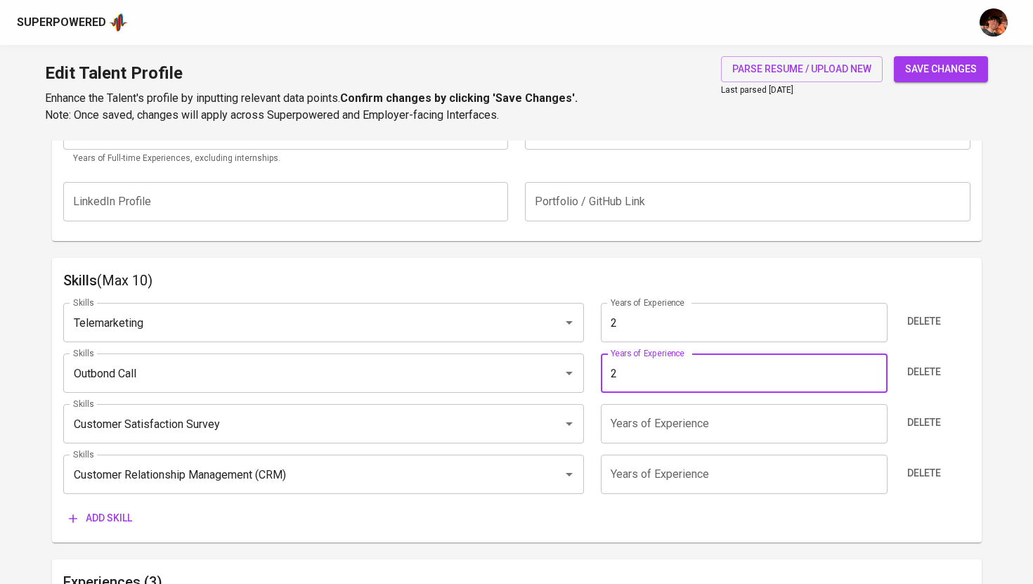
type input "2"
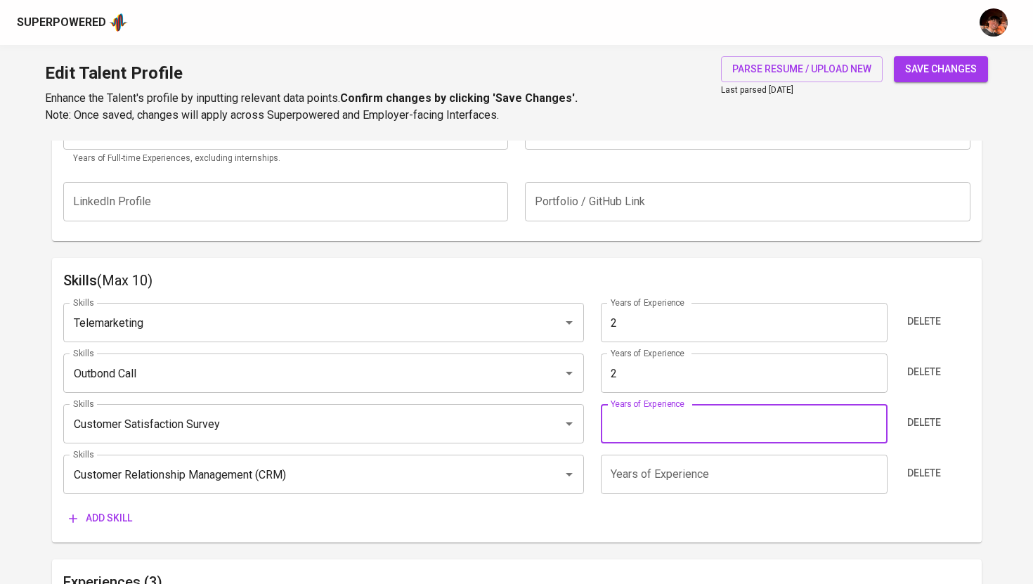
click at [649, 427] on input "number" at bounding box center [744, 423] width 287 height 39
type input "2"
click at [644, 467] on input "2" at bounding box center [744, 474] width 287 height 39
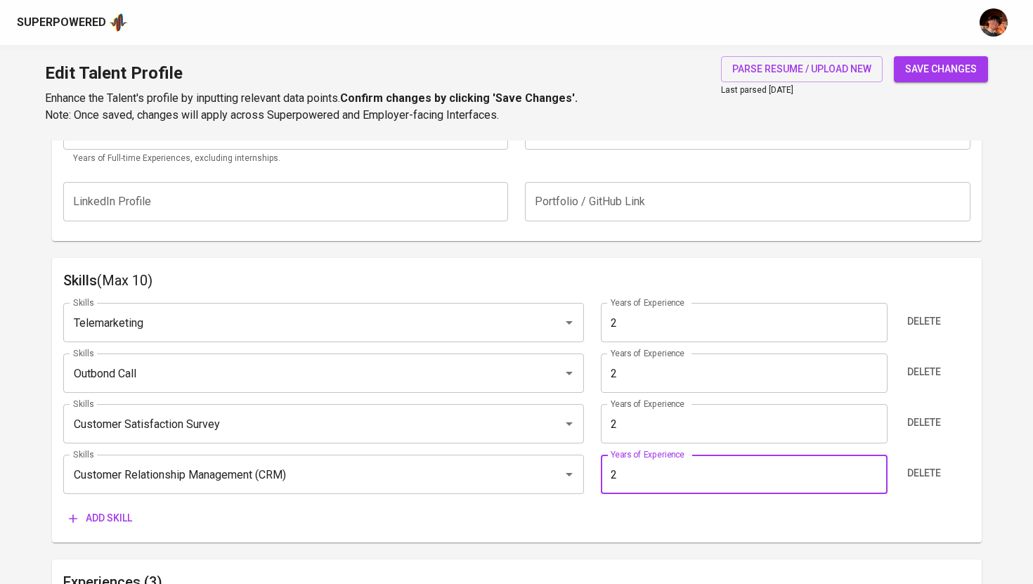
type input "2"
click at [941, 70] on span "save changes" at bounding box center [941, 69] width 72 height 18
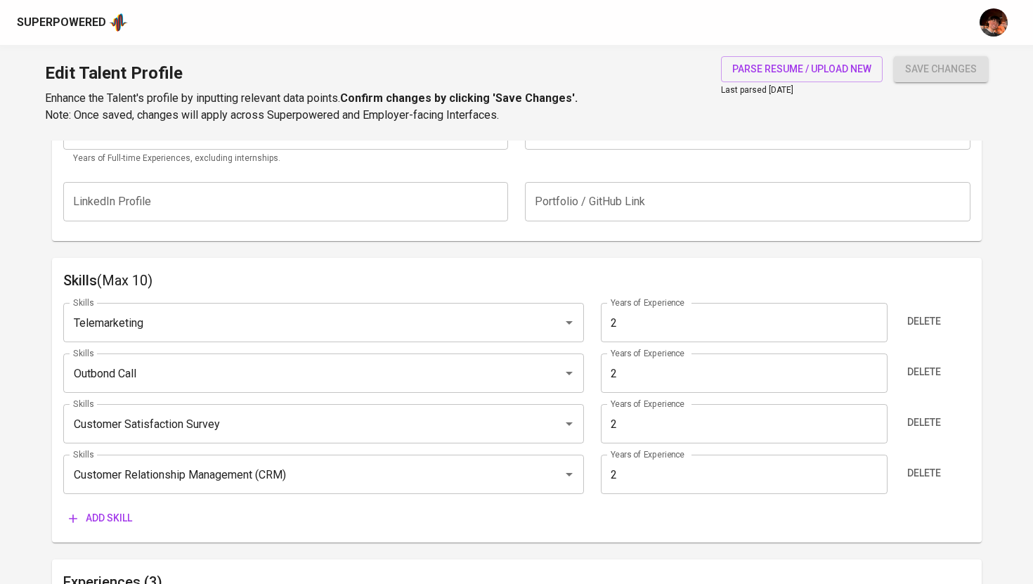
type input "Customer Relationship Management (CRM)"
type input "Customer Satisfaction Survey"
type input "Outbound Call"
type input "Telemarketing"
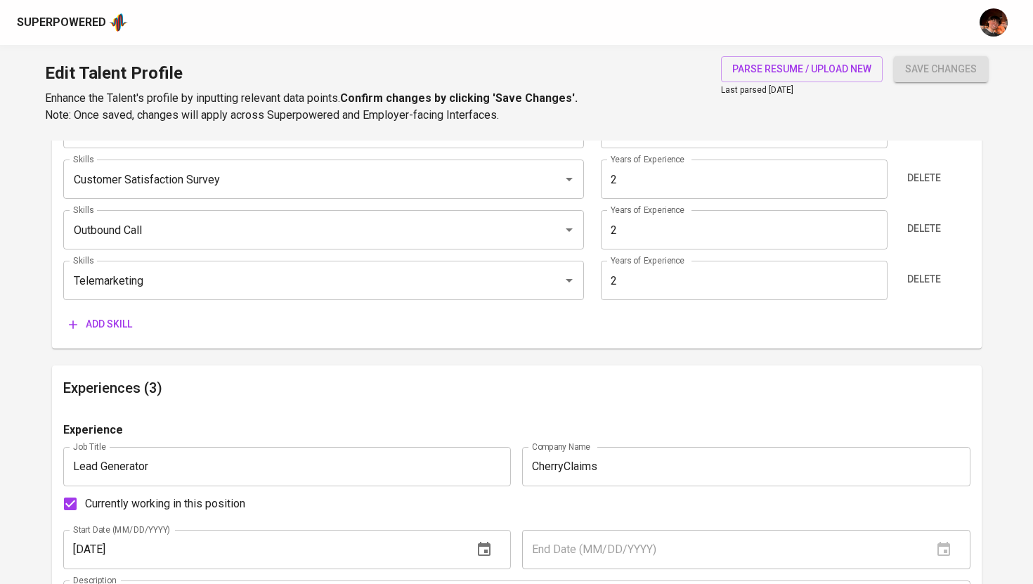
scroll to position [611, 0]
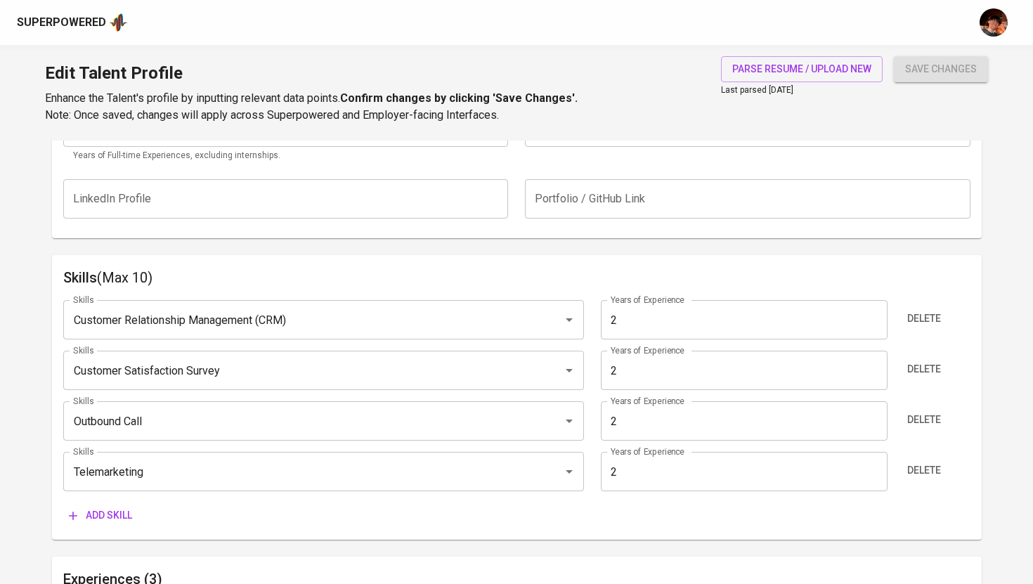
click at [63, 17] on div "Superpowered" at bounding box center [61, 23] width 89 height 16
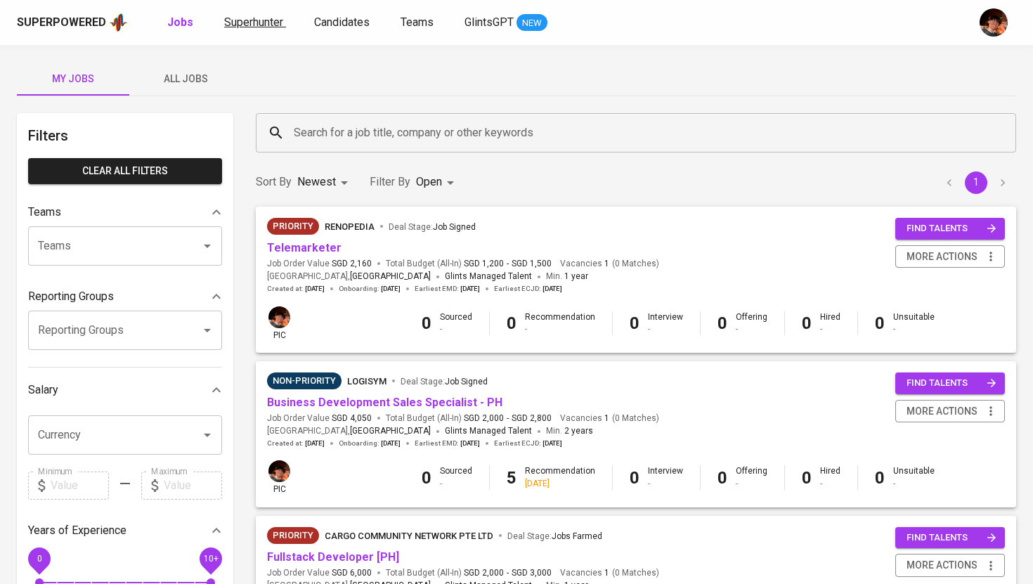
click at [238, 23] on span "Superhunter" at bounding box center [253, 21] width 59 height 13
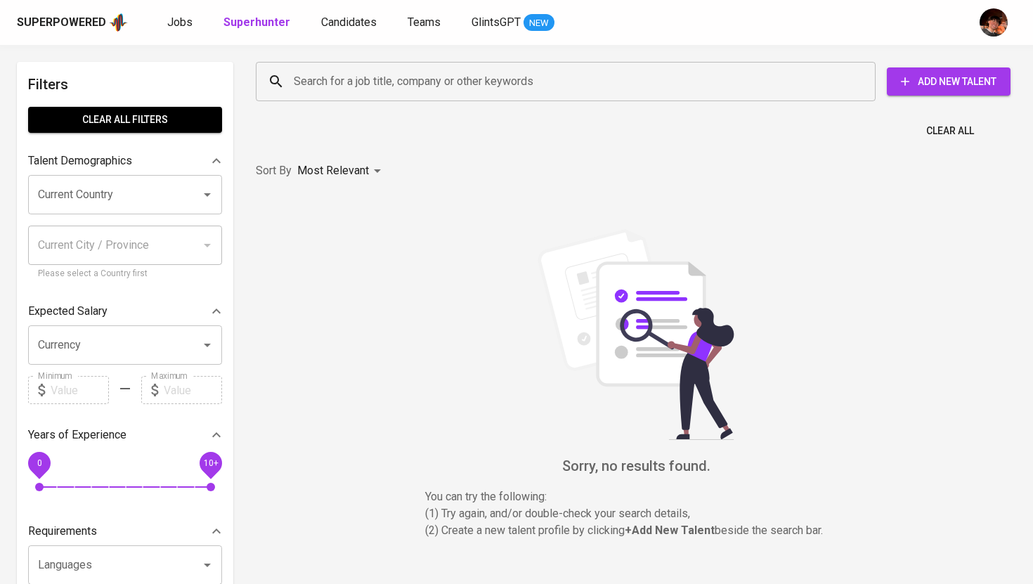
click at [381, 82] on input "Search for a job title, company or other keywords" at bounding box center [569, 81] width 558 height 27
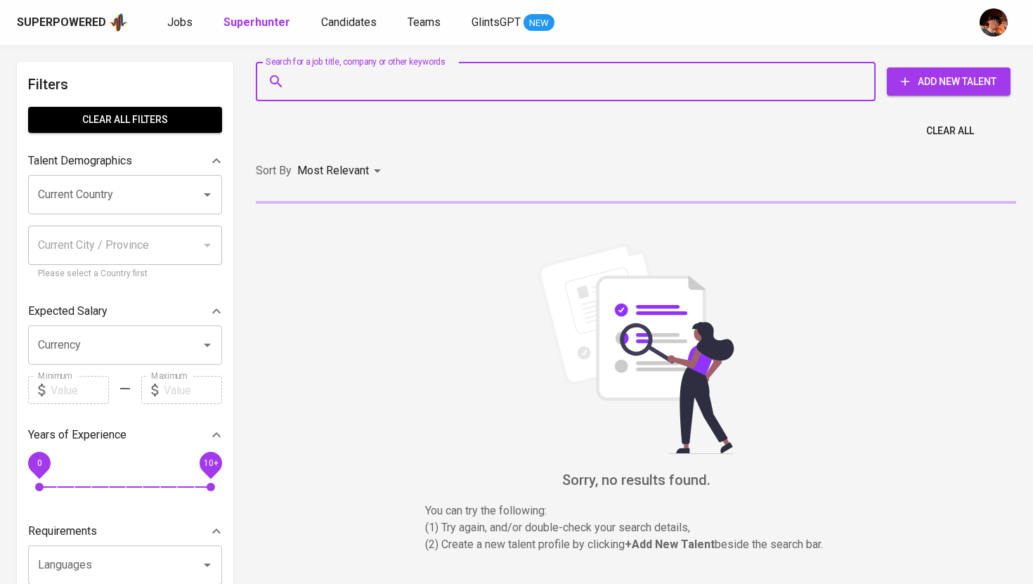
paste input "[EMAIL_ADDRESS][DOMAIN_NAME]"
type input "[EMAIL_ADDRESS][DOMAIN_NAME]"
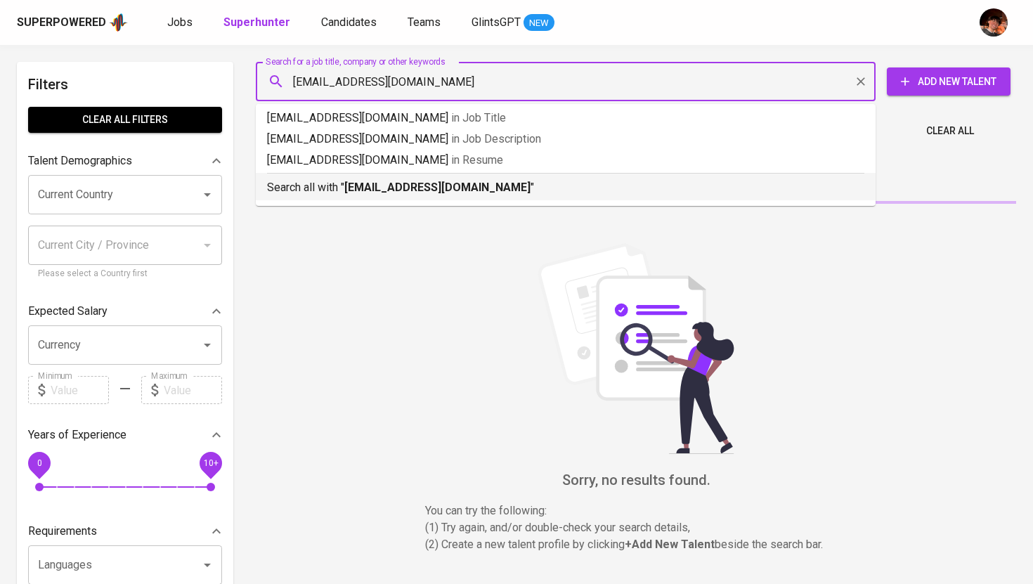
click at [391, 186] on b "[EMAIL_ADDRESS][DOMAIN_NAME]" at bounding box center [437, 187] width 186 height 13
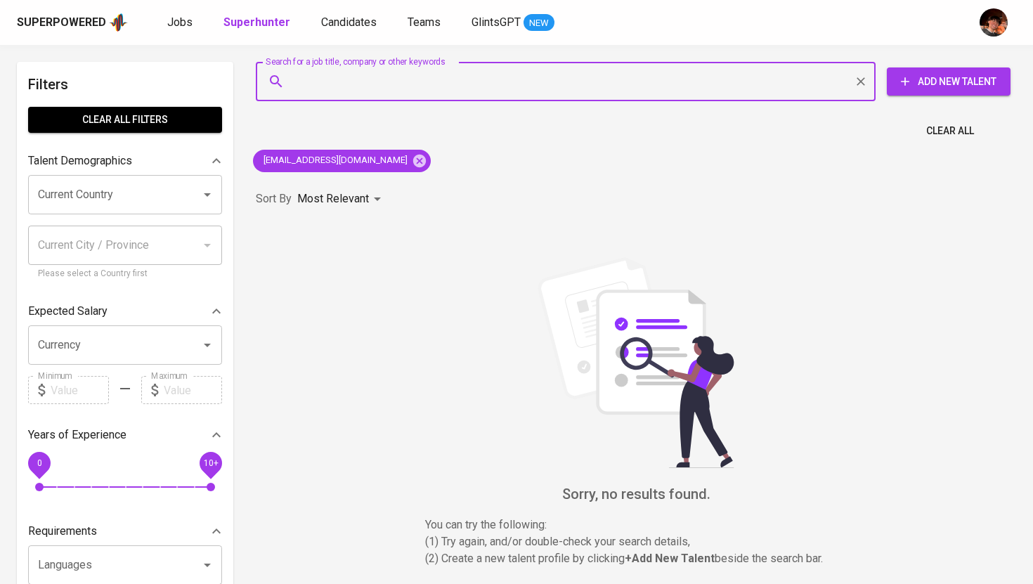
click at [935, 82] on span "Add New Talent" at bounding box center [948, 82] width 101 height 18
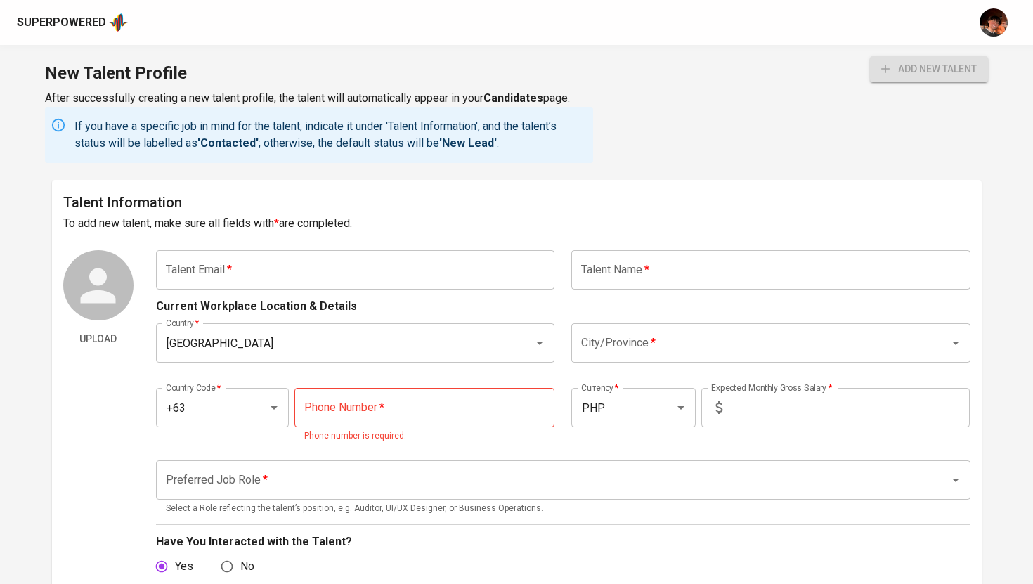
click at [462, 271] on input "text" at bounding box center [355, 269] width 399 height 39
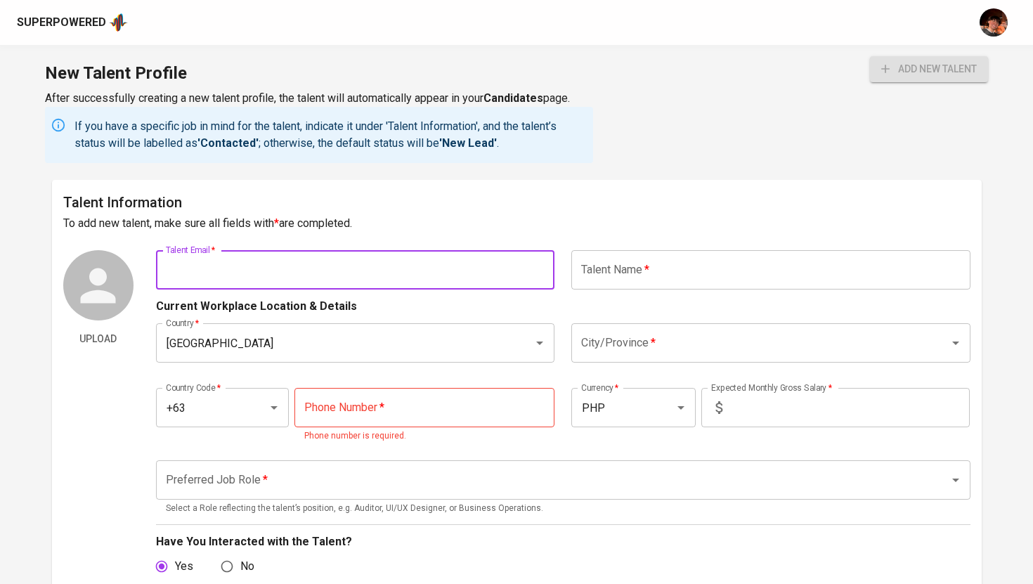
paste input "[EMAIL_ADDRESS][DOMAIN_NAME]"
type input "[EMAIL_ADDRESS][DOMAIN_NAME]"
click at [628, 271] on input "text" at bounding box center [770, 269] width 399 height 39
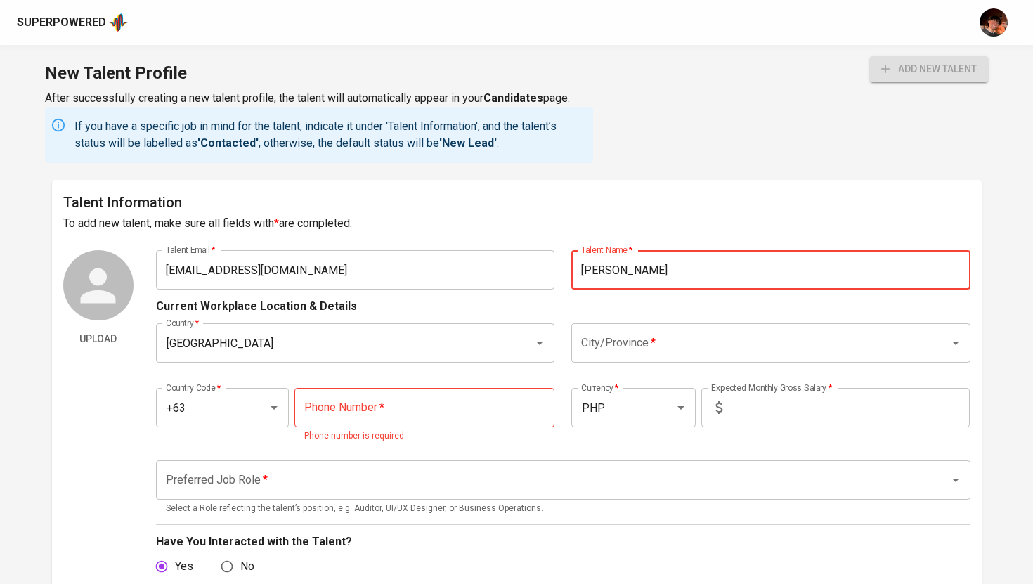
type input "[PERSON_NAME]"
click at [656, 345] on input "City/Province   *" at bounding box center [751, 343] width 347 height 27
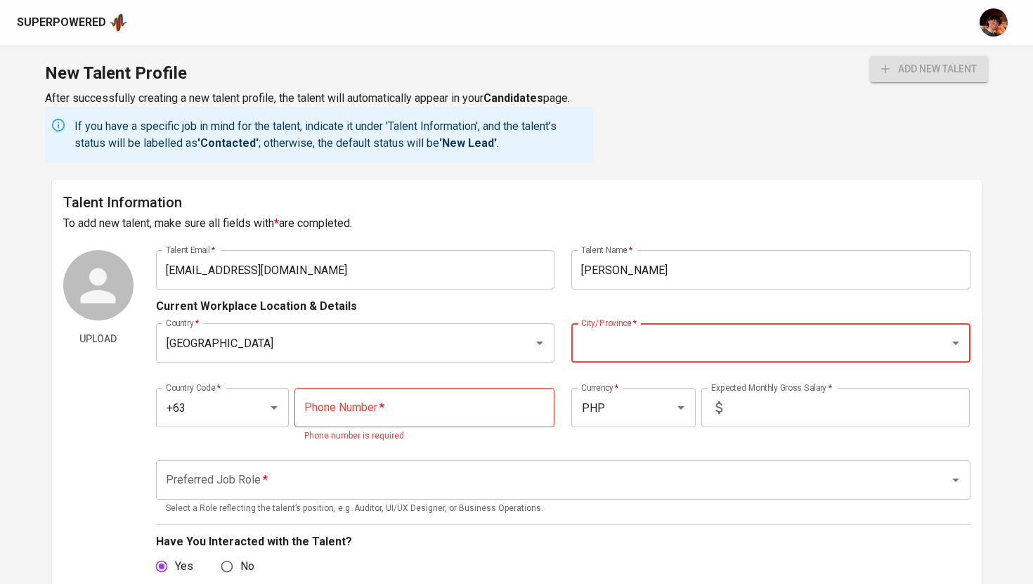
click at [630, 348] on input "City/Province   *" at bounding box center [751, 343] width 347 height 27
click at [632, 386] on li "Los Baños" at bounding box center [770, 383] width 399 height 25
type input "Los Baños"
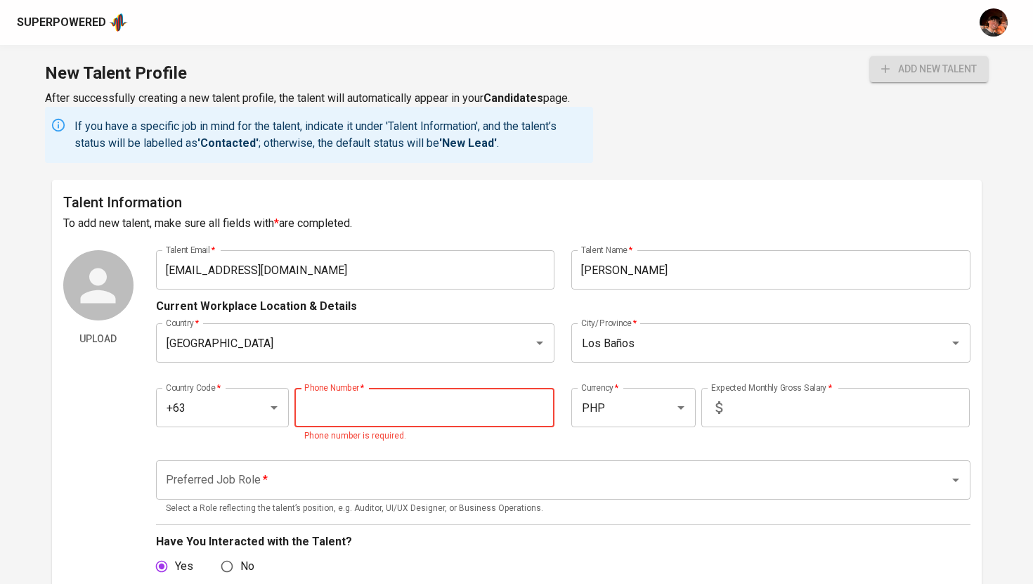
click at [419, 401] on input "tel" at bounding box center [424, 407] width 260 height 39
paste input "905-189-1173"
type input "905-189-1173"
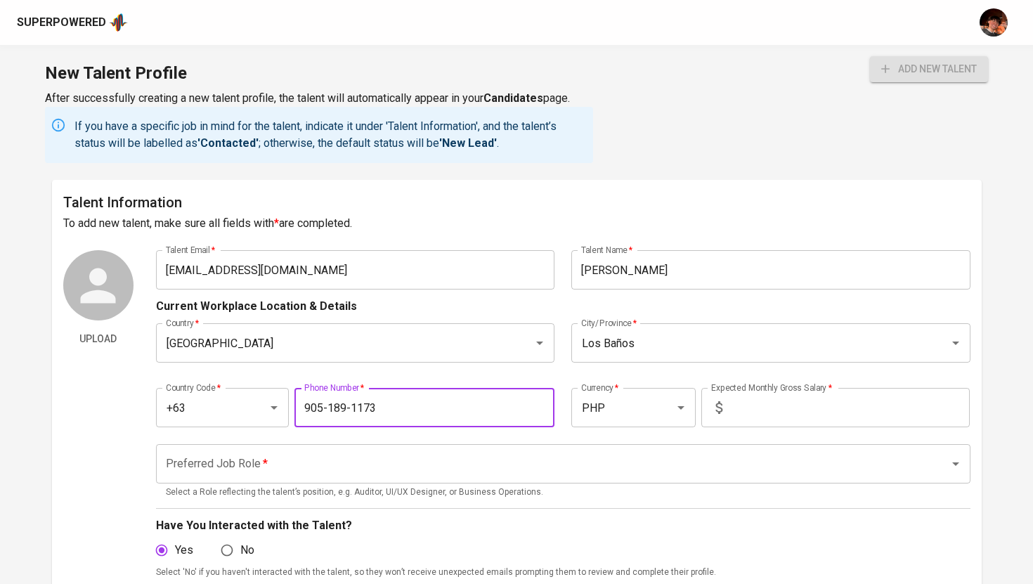
click at [776, 412] on input "text" at bounding box center [849, 407] width 242 height 39
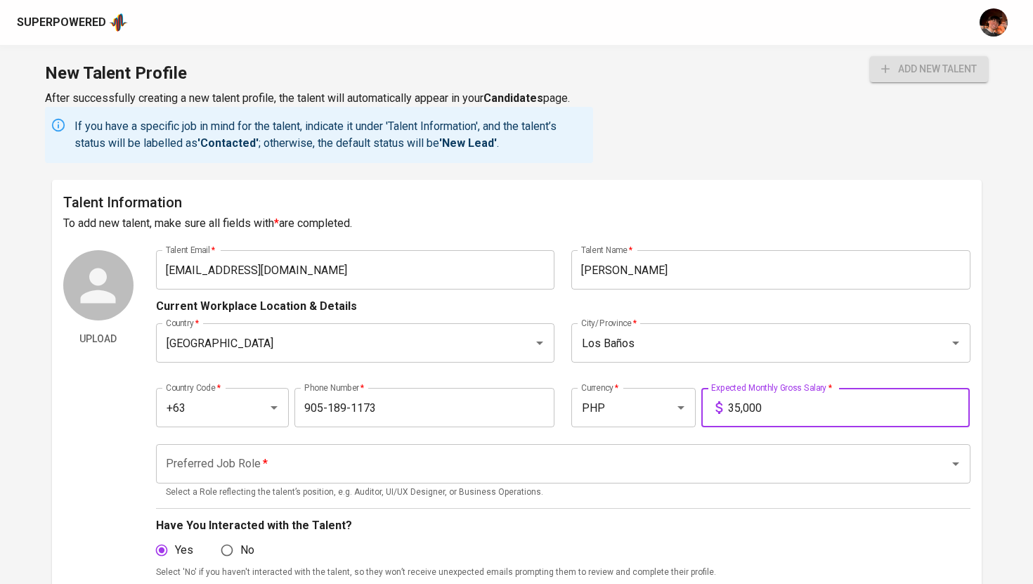
type input "35,000"
click at [623, 462] on input "Preferred Job Role   *" at bounding box center [543, 463] width 762 height 27
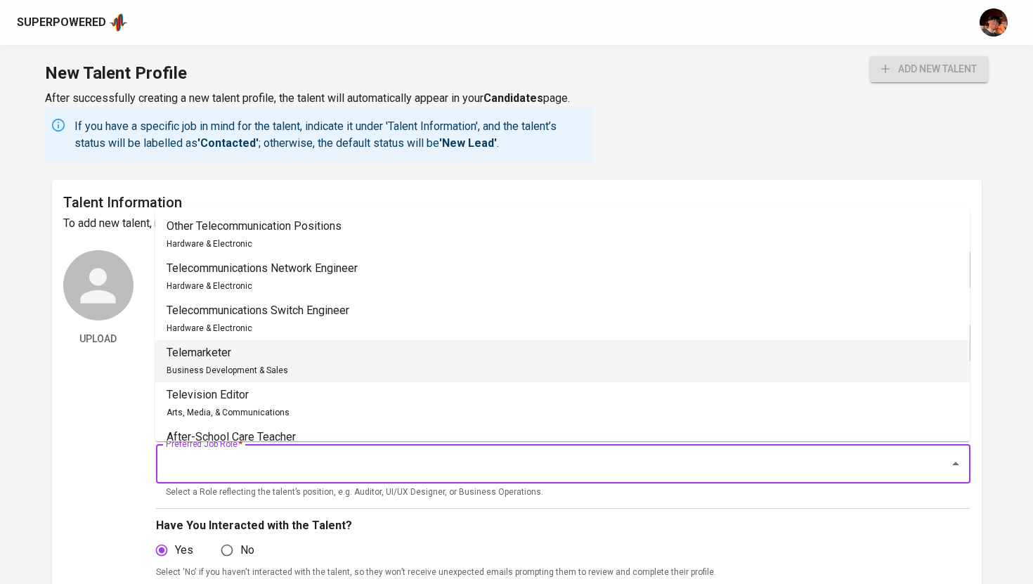
click at [248, 368] on span "Business Development & Sales" at bounding box center [228, 370] width 122 height 10
type input "Telemarketer"
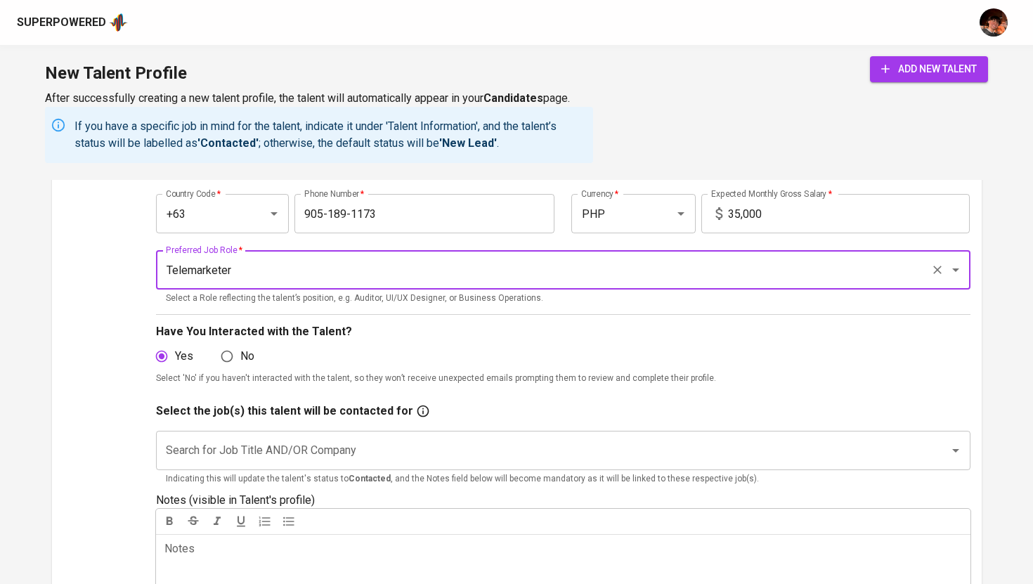
scroll to position [198, 0]
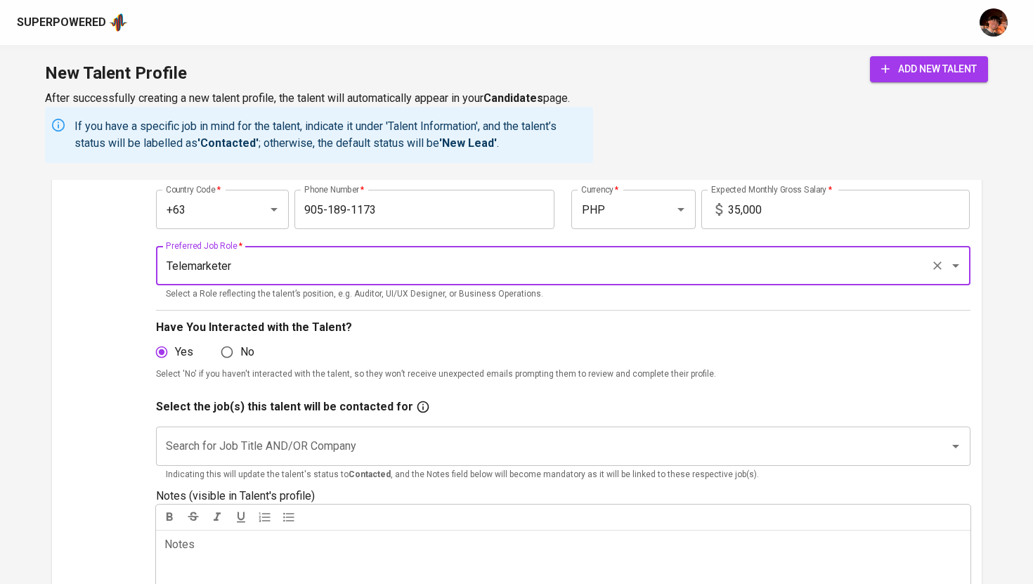
click at [306, 448] on input "Search for Job Title AND/OR Company" at bounding box center [543, 446] width 762 height 27
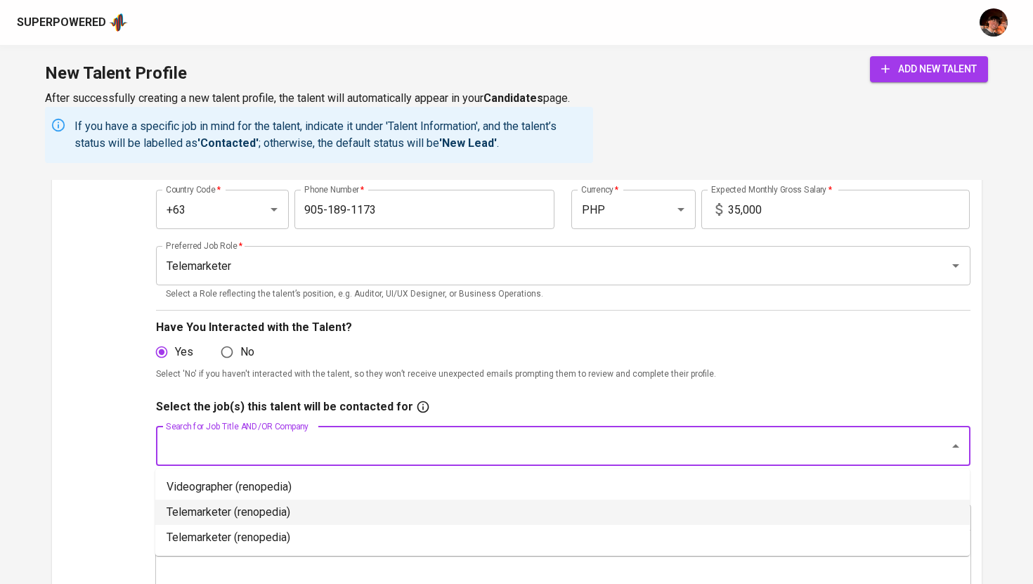
click at [274, 517] on li "Telemarketer (renopedia)" at bounding box center [562, 512] width 814 height 25
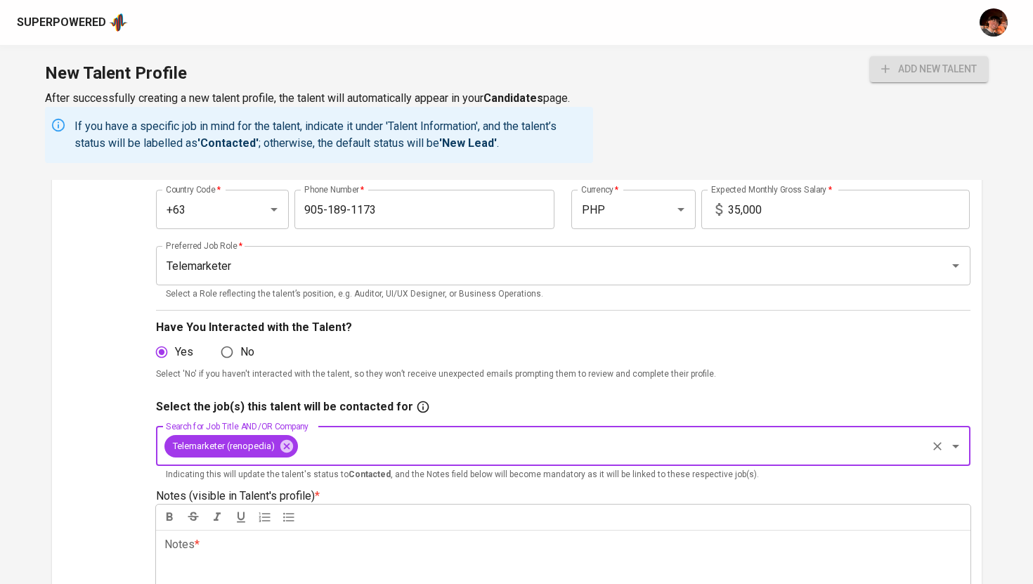
click at [271, 562] on div "Notes * ﻿" at bounding box center [563, 580] width 814 height 101
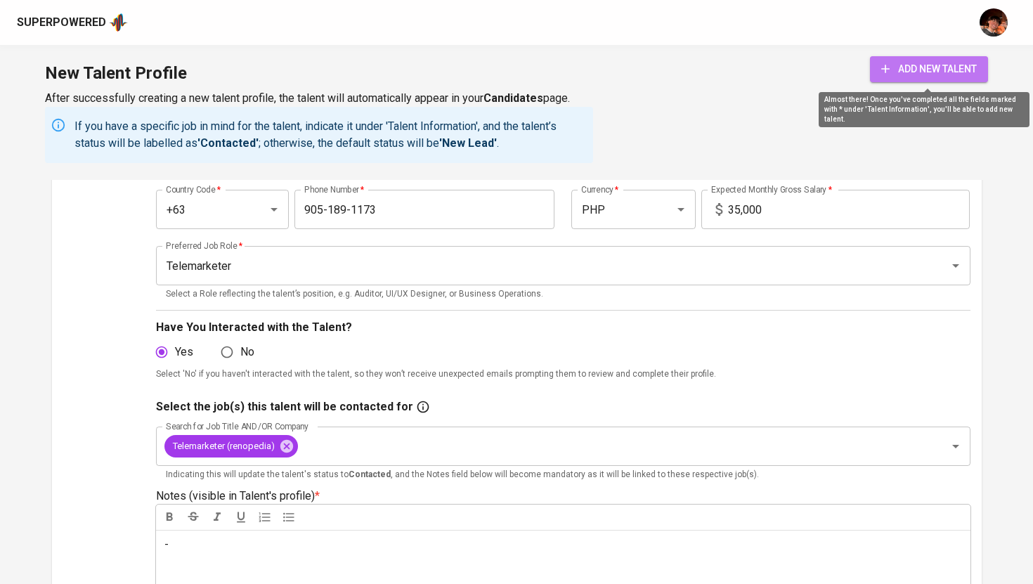
click at [918, 72] on span "add new talent" at bounding box center [929, 69] width 96 height 18
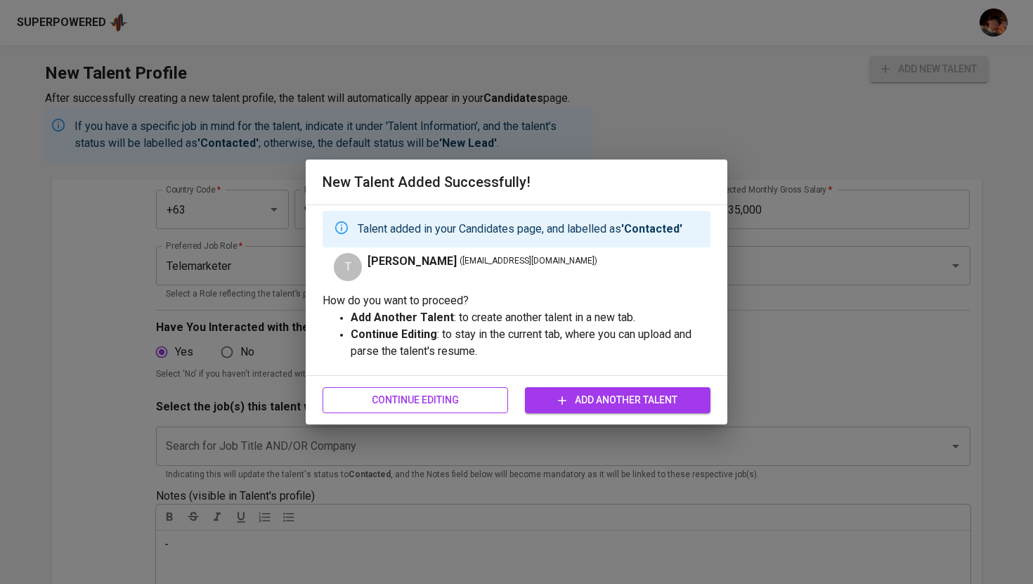
click at [417, 399] on span "Continue Editing" at bounding box center [415, 400] width 163 height 18
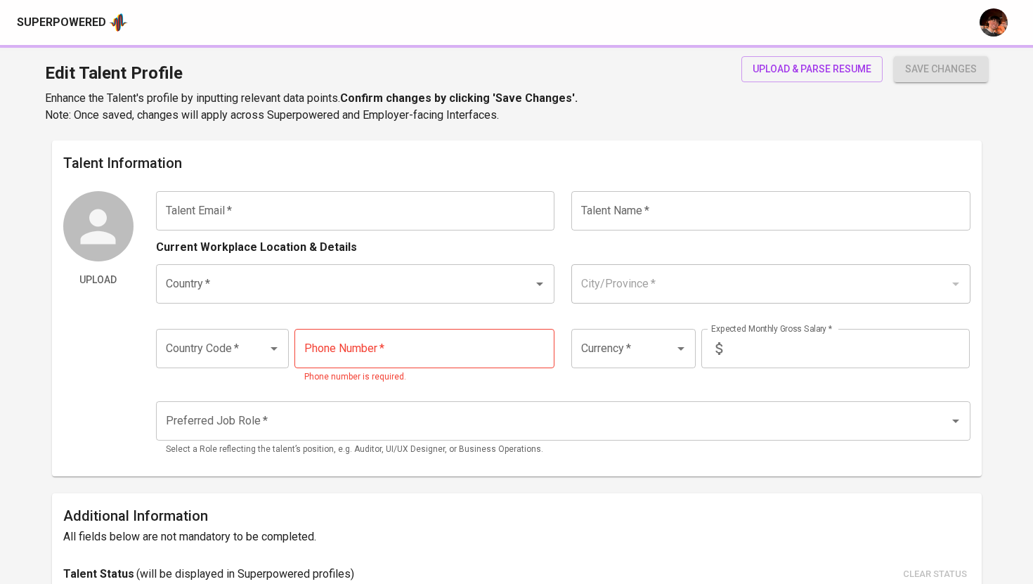
type input "[EMAIL_ADDRESS][DOMAIN_NAME]"
type input "[PERSON_NAME]"
type input "[GEOGRAPHIC_DATA]"
type input "Los Baños"
type input "+63"
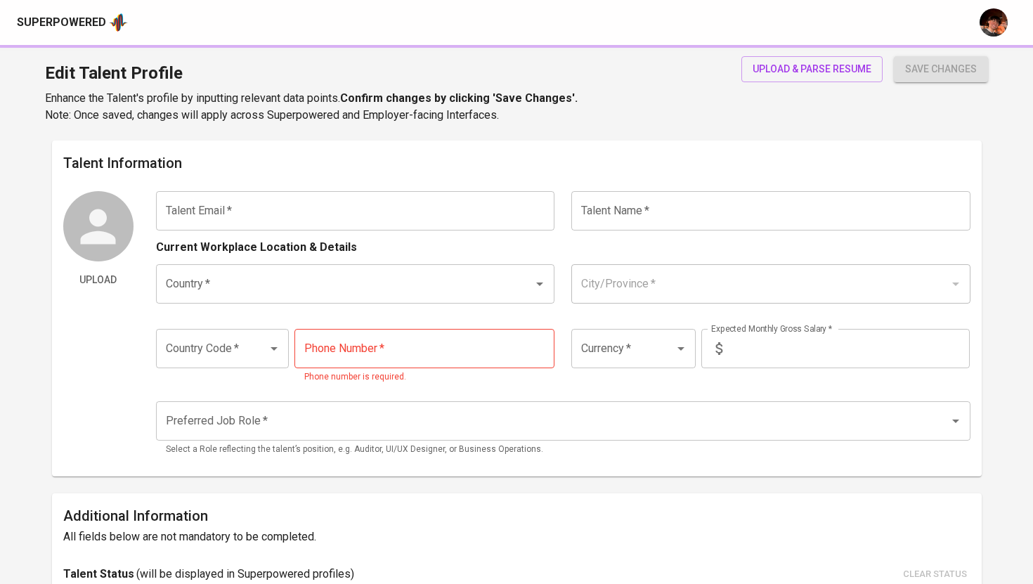
type input "905-189-1173"
type input "PHP"
type input "35,000"
type input "Telemarketer"
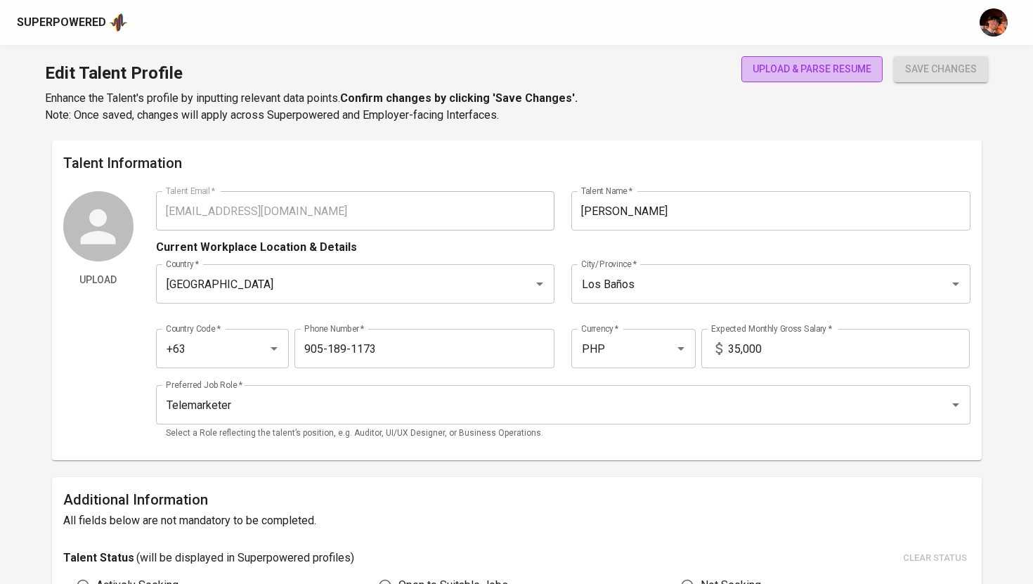
click at [784, 56] on button "upload & parse resume" at bounding box center [811, 69] width 141 height 26
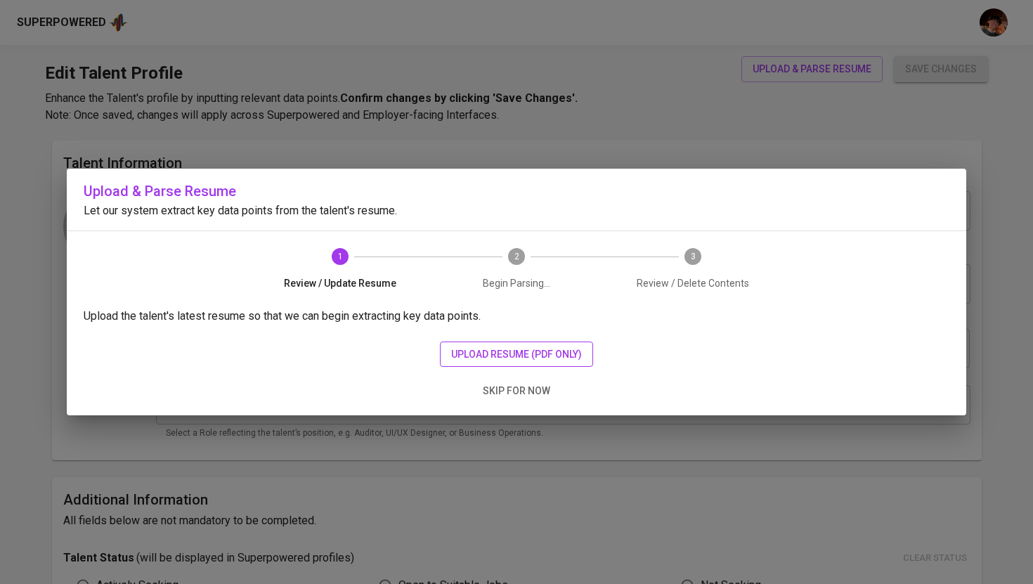
click at [512, 355] on span "upload resume (pdf only)" at bounding box center [516, 355] width 131 height 18
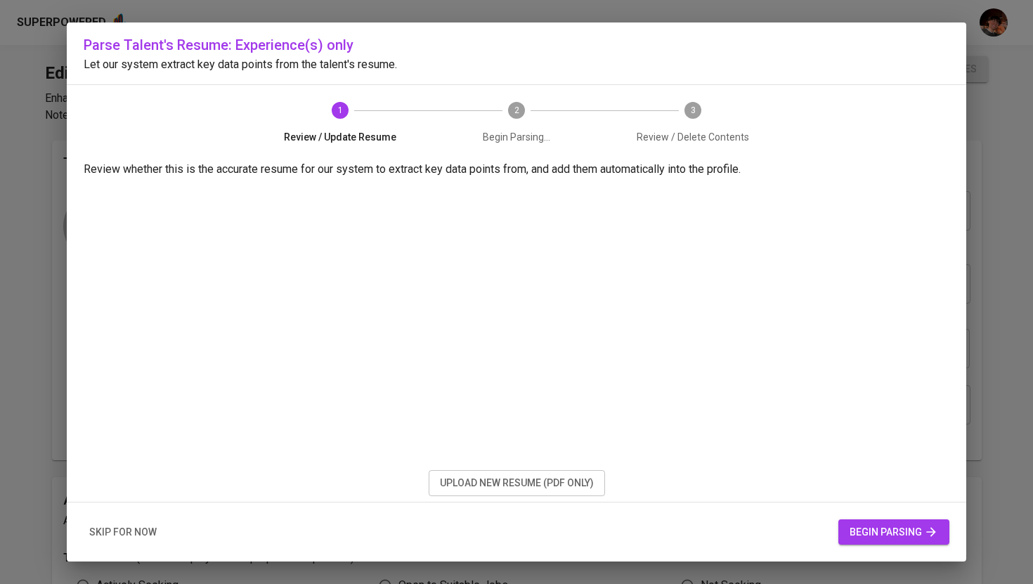
click at [864, 533] on span "begin parsing" at bounding box center [894, 532] width 89 height 18
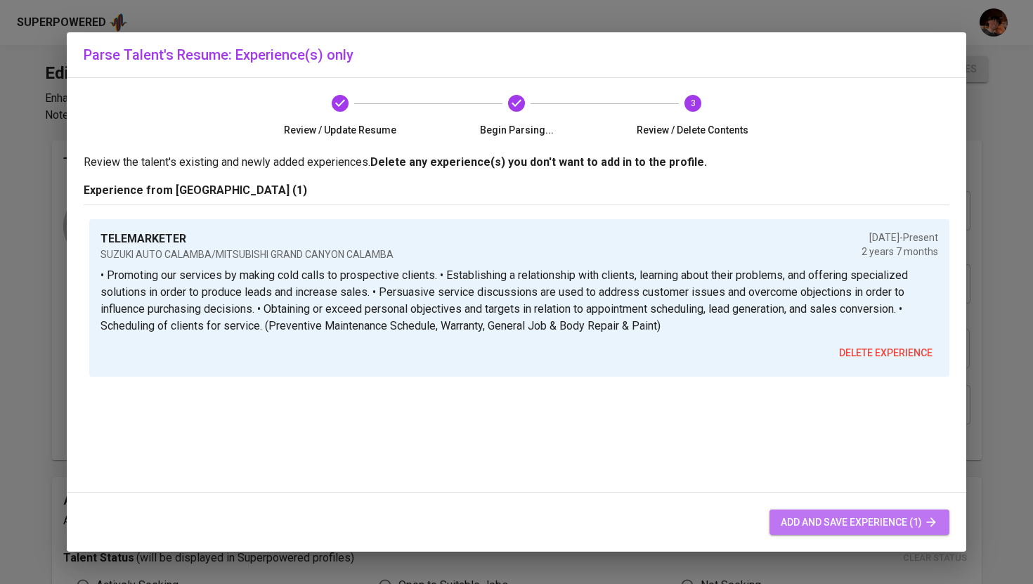
click at [901, 523] on span "add and save experience (1)" at bounding box center [859, 523] width 157 height 18
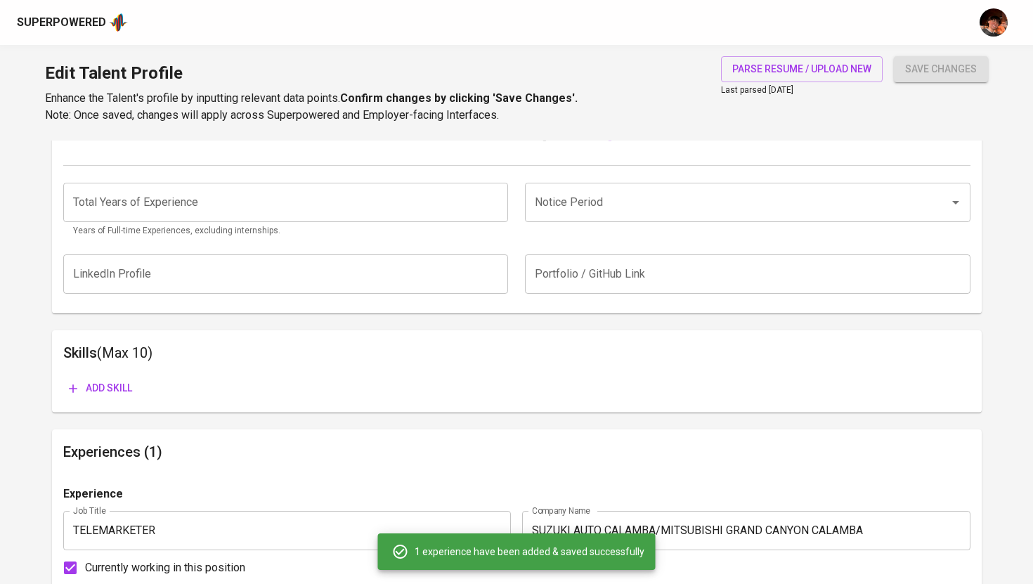
scroll to position [523, 0]
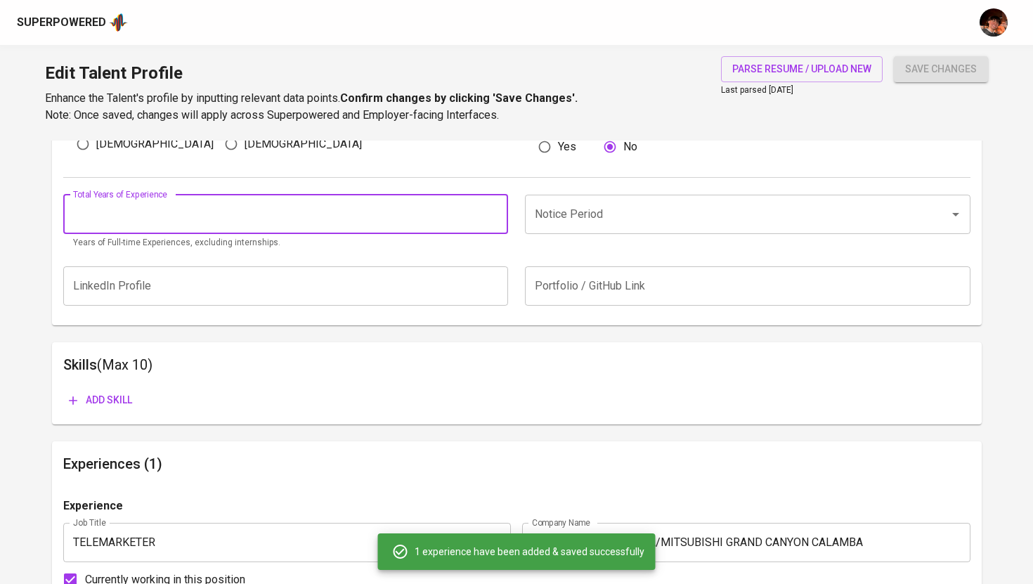
click at [377, 228] on input "number" at bounding box center [285, 214] width 445 height 39
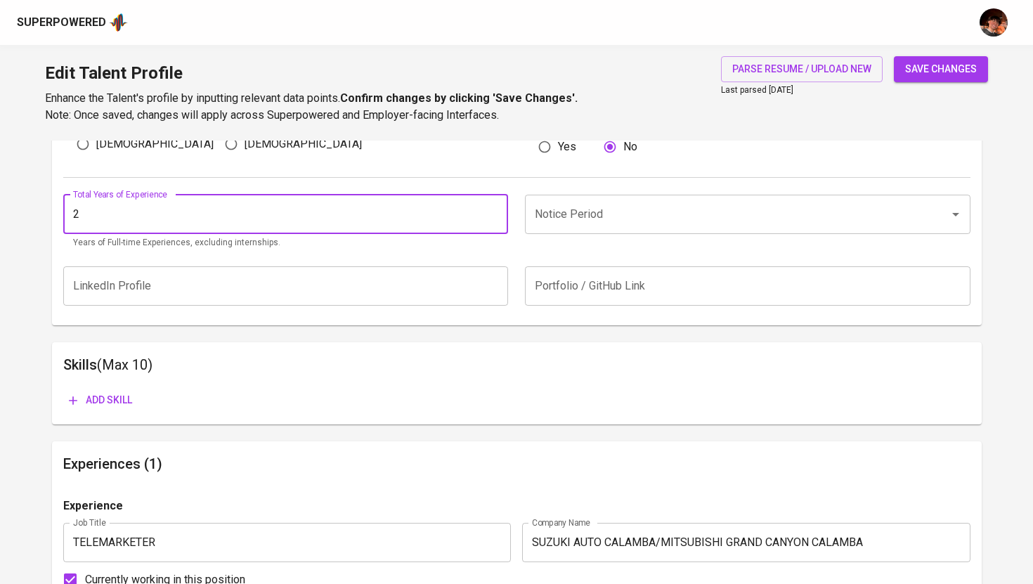
type input "2"
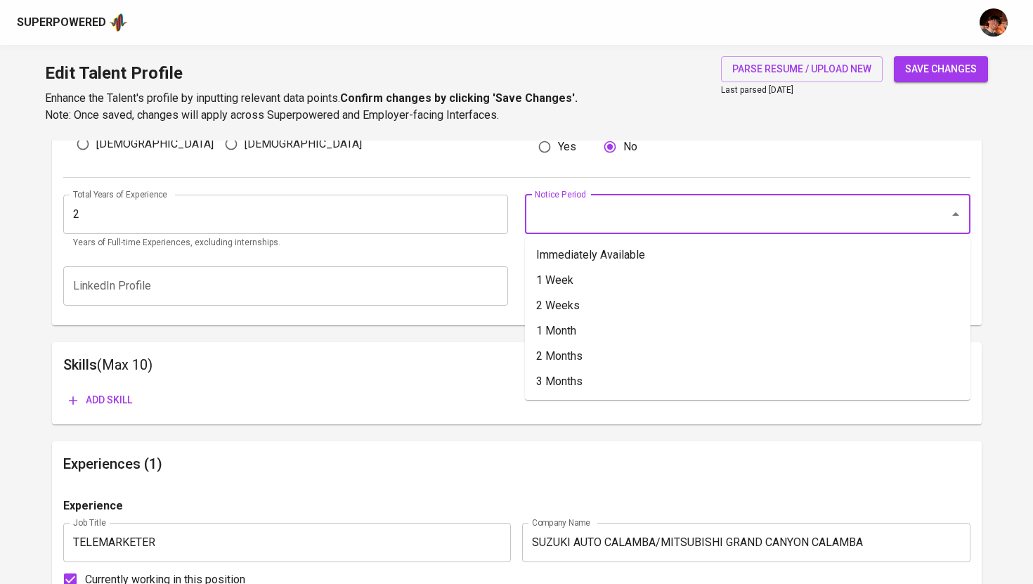
click at [561, 216] on input "Notice Period" at bounding box center [727, 214] width 393 height 27
click at [584, 327] on li "1 Month" at bounding box center [747, 330] width 445 height 25
type input "1 Month"
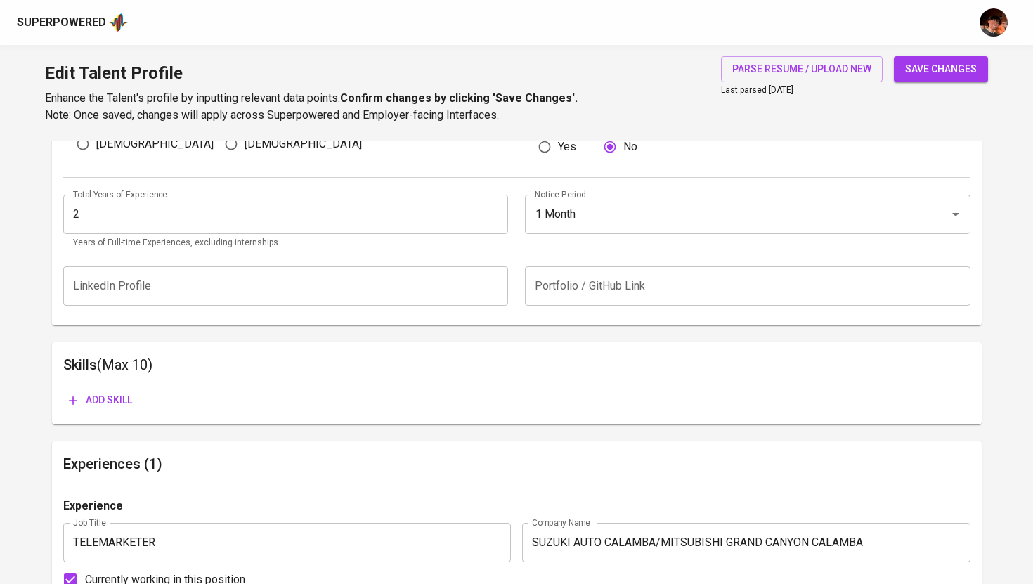
click at [123, 384] on div "Add skill" at bounding box center [516, 394] width 907 height 37
click at [117, 407] on span "Add skill" at bounding box center [100, 400] width 63 height 18
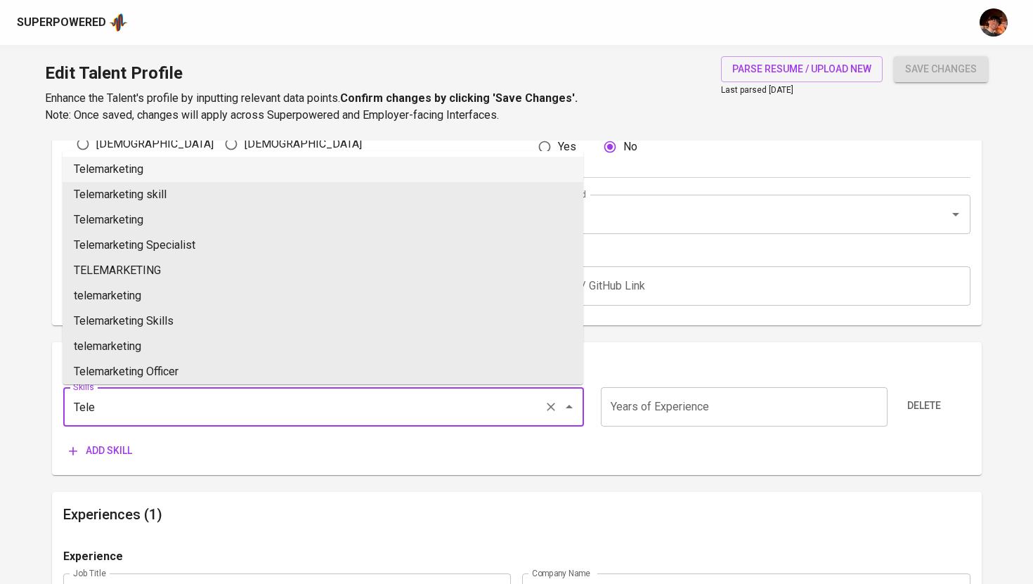
click at [147, 177] on li "Telemarketing" at bounding box center [323, 169] width 521 height 25
type input "Telemarketing"
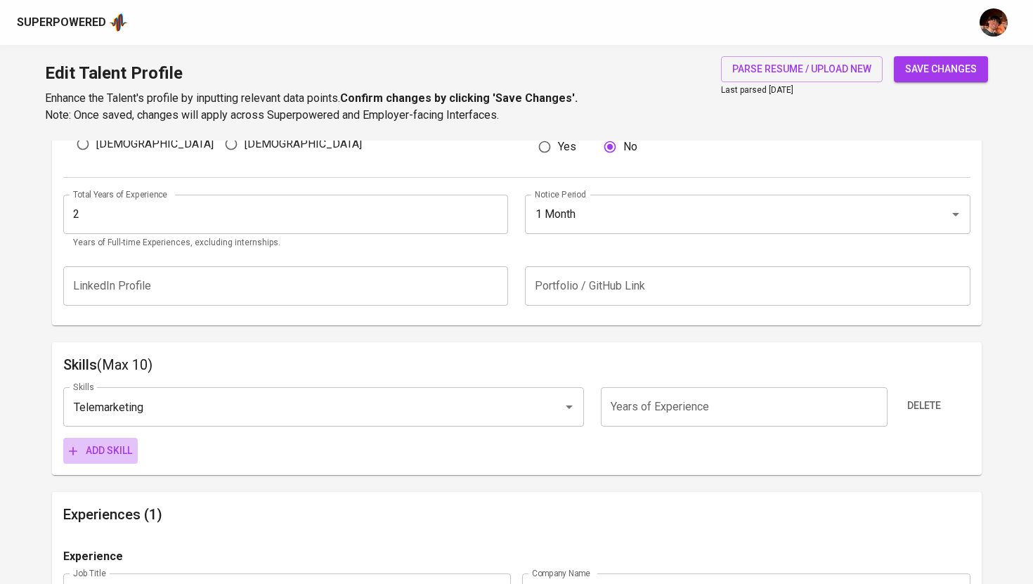
click at [105, 453] on span "Add skill" at bounding box center [100, 451] width 63 height 18
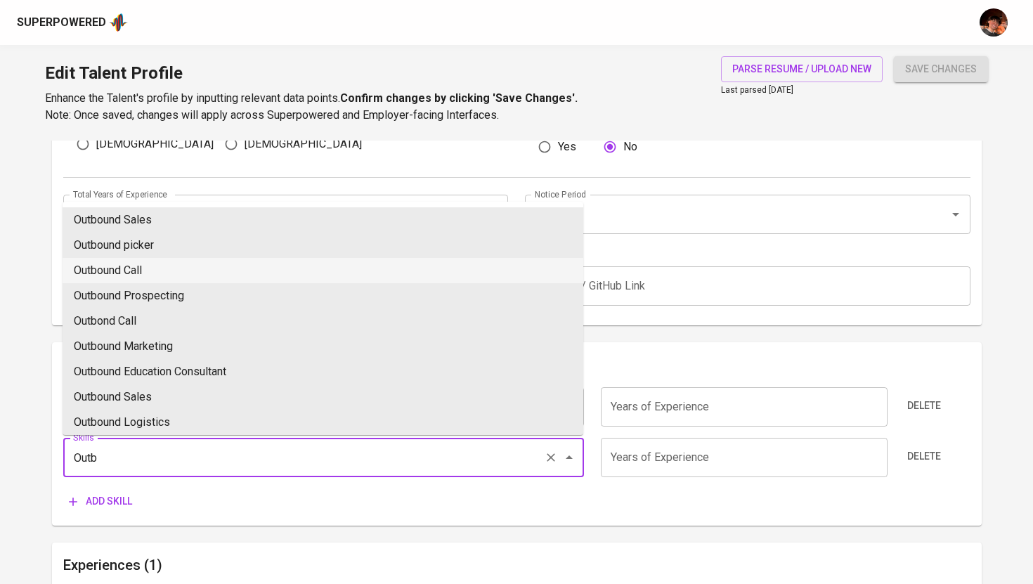
click at [158, 280] on li "Outbound Call" at bounding box center [323, 270] width 521 height 25
type input "Outbound Call"
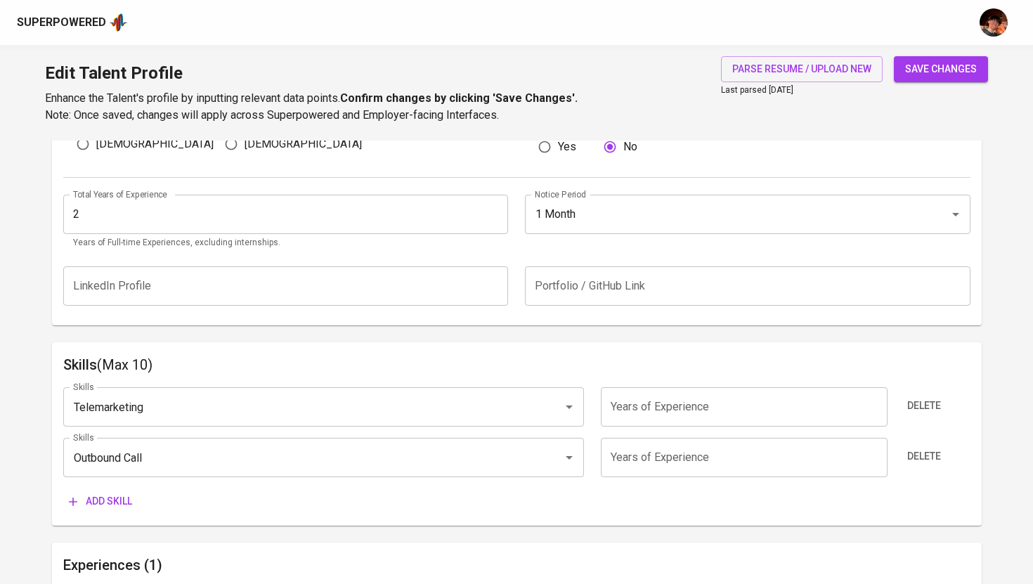
click at [96, 498] on span "Add skill" at bounding box center [100, 502] width 63 height 18
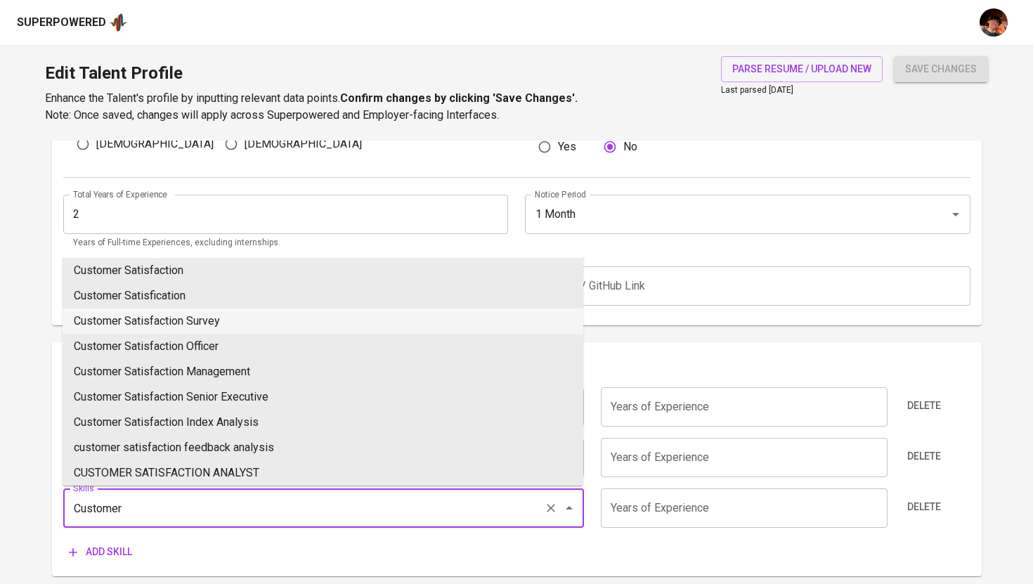
click at [211, 328] on li "Customer Satisfaction Survey" at bounding box center [323, 320] width 521 height 25
type input "Customer Satisfaction Survey"
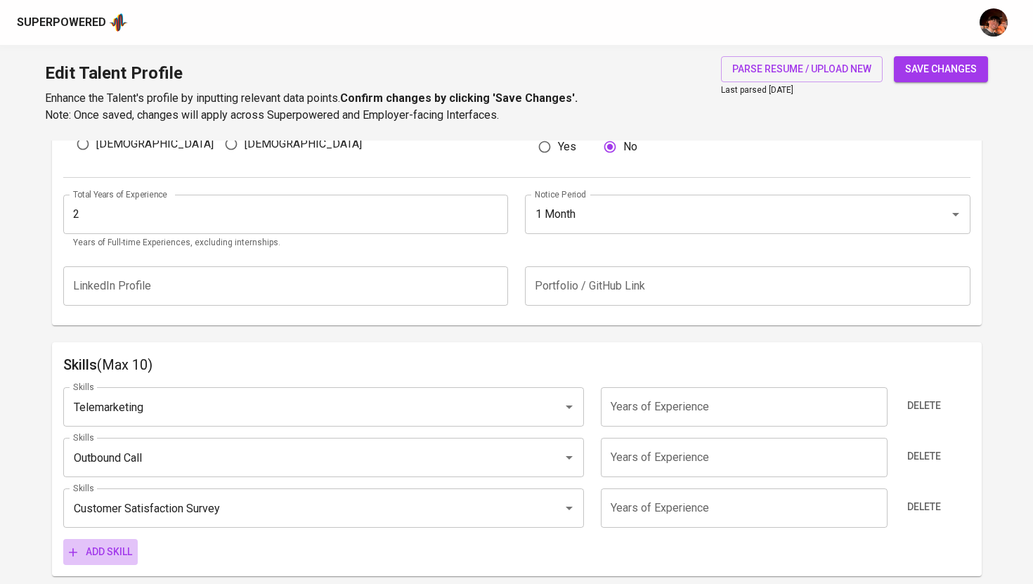
click at [105, 558] on span "Add skill" at bounding box center [100, 552] width 63 height 18
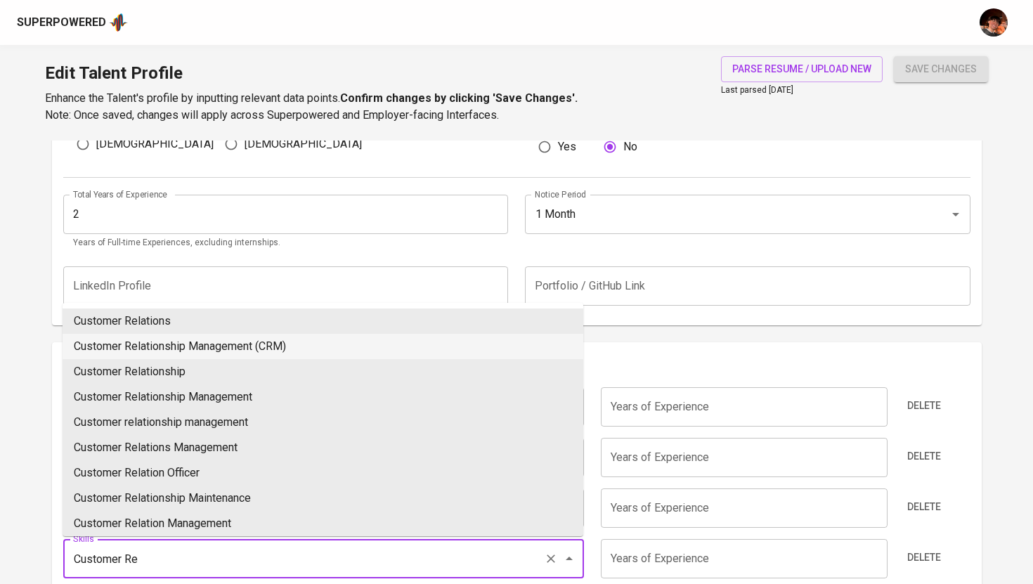
click at [290, 339] on li "Customer Relationship Management (CRM)" at bounding box center [323, 346] width 521 height 25
type input "Customer Relationship Management (CRM)"
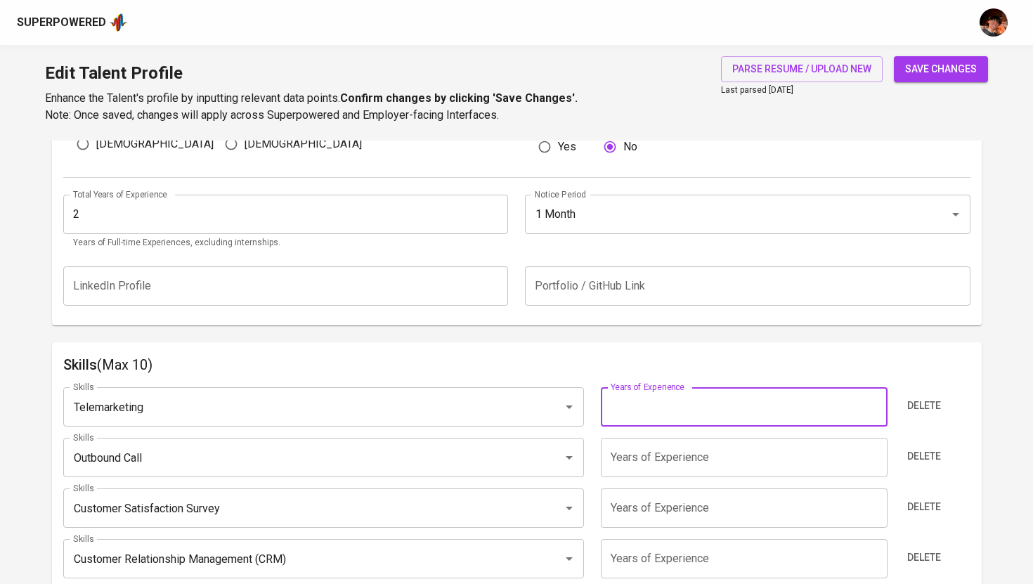
click at [724, 411] on input "number" at bounding box center [744, 406] width 287 height 39
type input "3"
type input "2"
click at [694, 464] on input "number" at bounding box center [744, 457] width 287 height 39
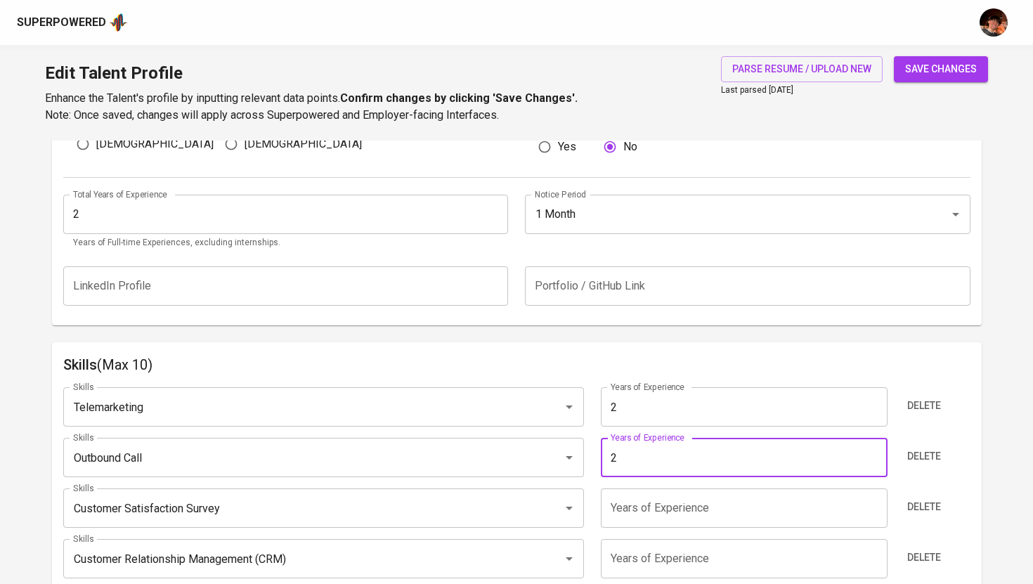
type input "2"
click at [679, 509] on input "number" at bounding box center [744, 507] width 287 height 39
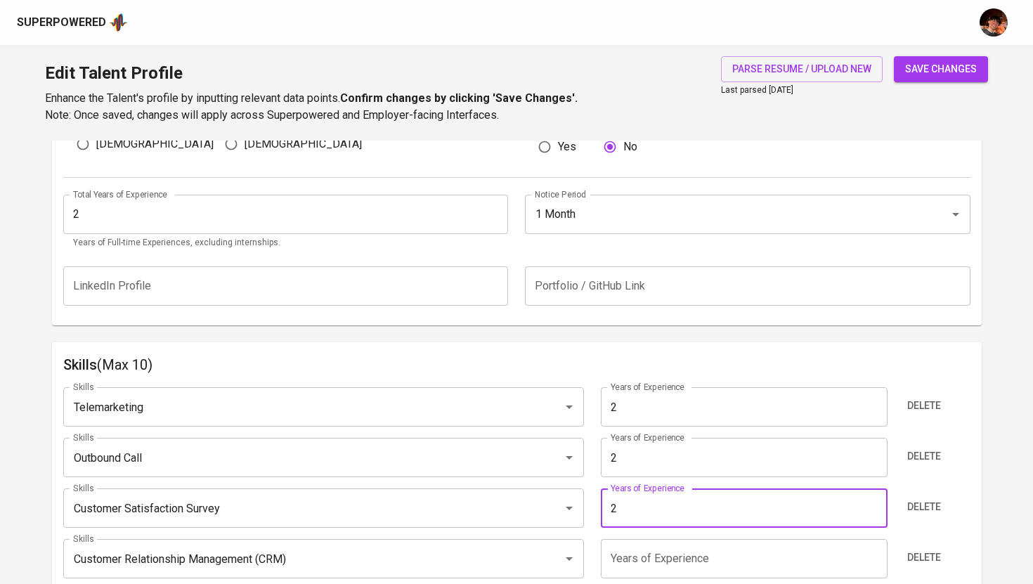
type input "2"
click at [672, 545] on input "2" at bounding box center [744, 558] width 287 height 39
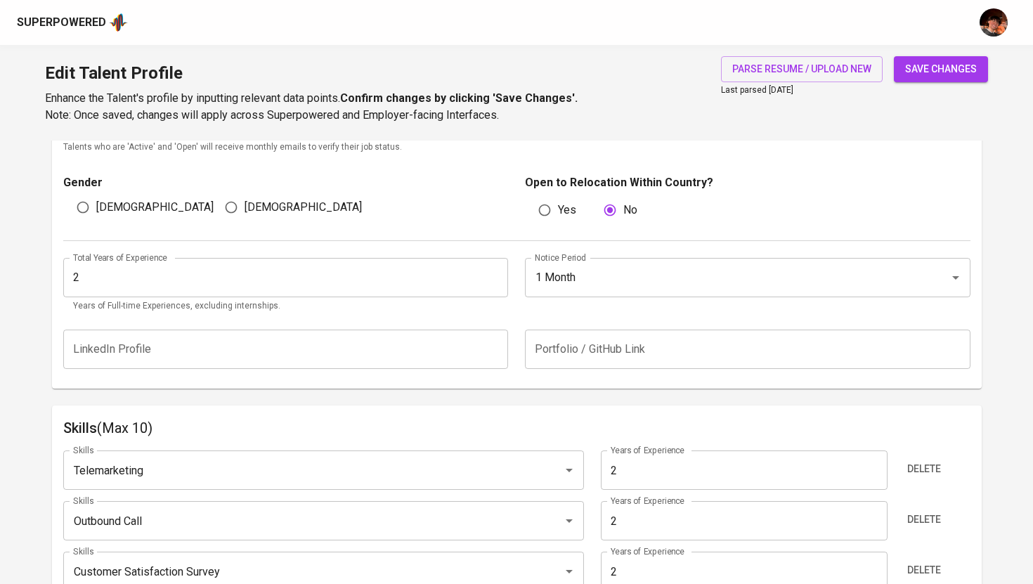
scroll to position [387, 0]
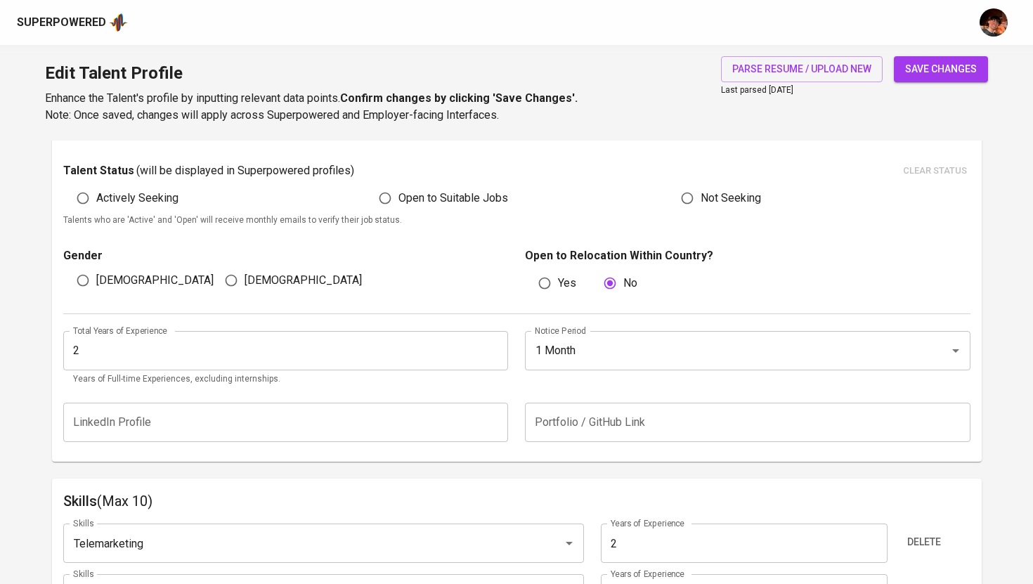
type input "2"
click at [932, 69] on span "save changes" at bounding box center [941, 69] width 72 height 18
type input "Customer Relationship Management (CRM)"
type input "Customer Satisfaction Survey"
type input "Outbound Call"
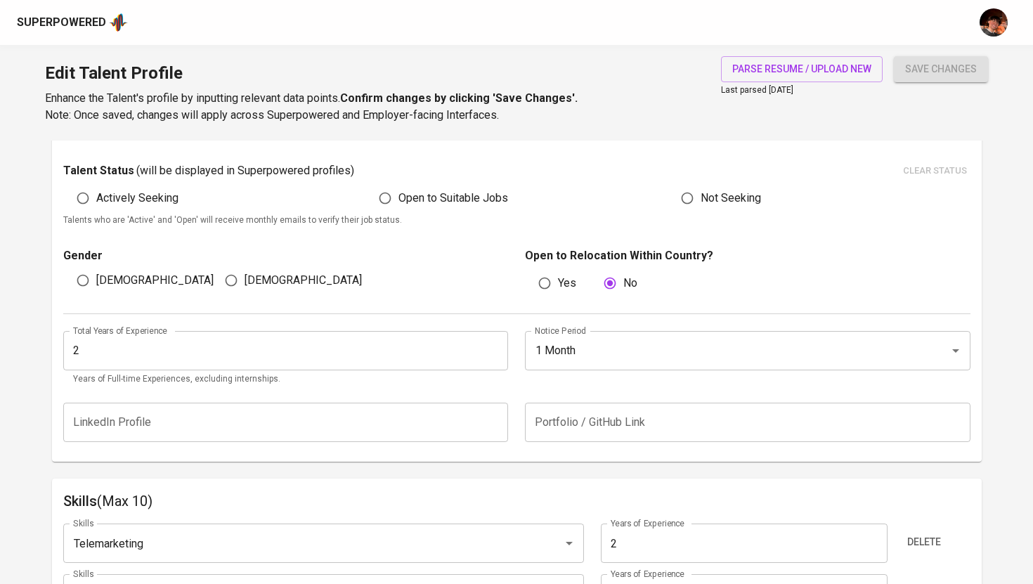
type input "Telemarketing"
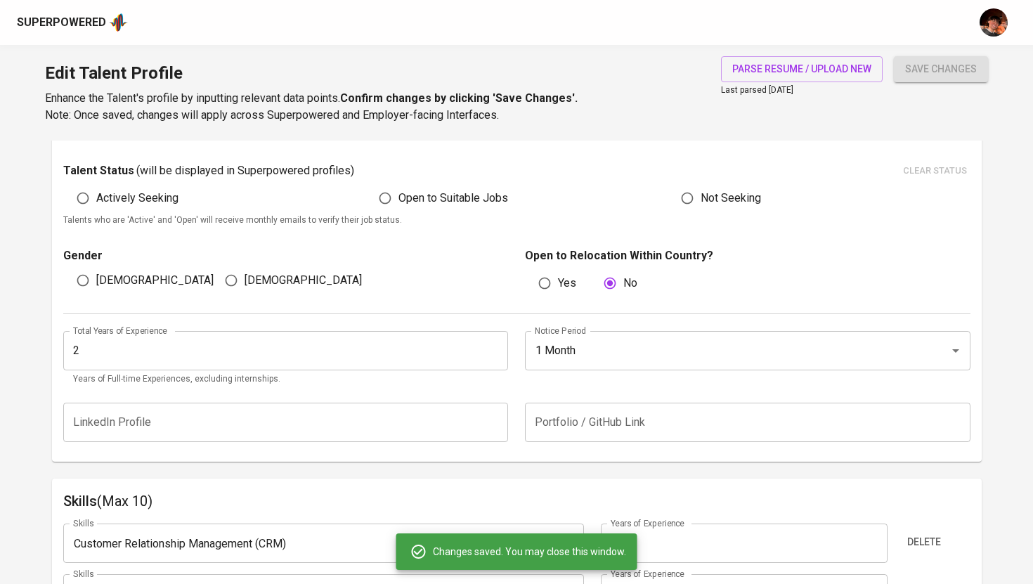
click at [81, 25] on div "Superpowered" at bounding box center [61, 23] width 89 height 16
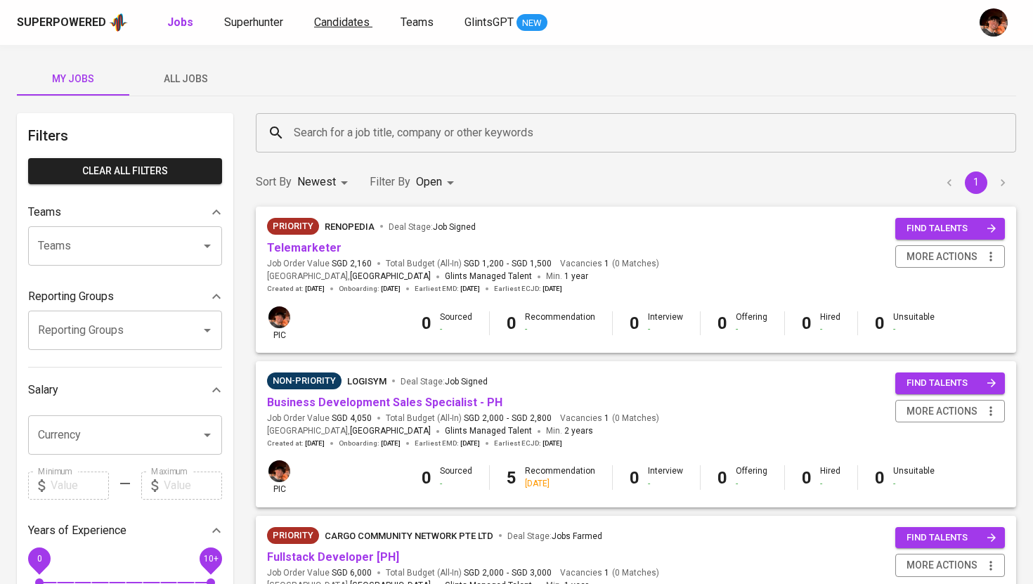
click at [339, 18] on span "Candidates" at bounding box center [342, 21] width 56 height 13
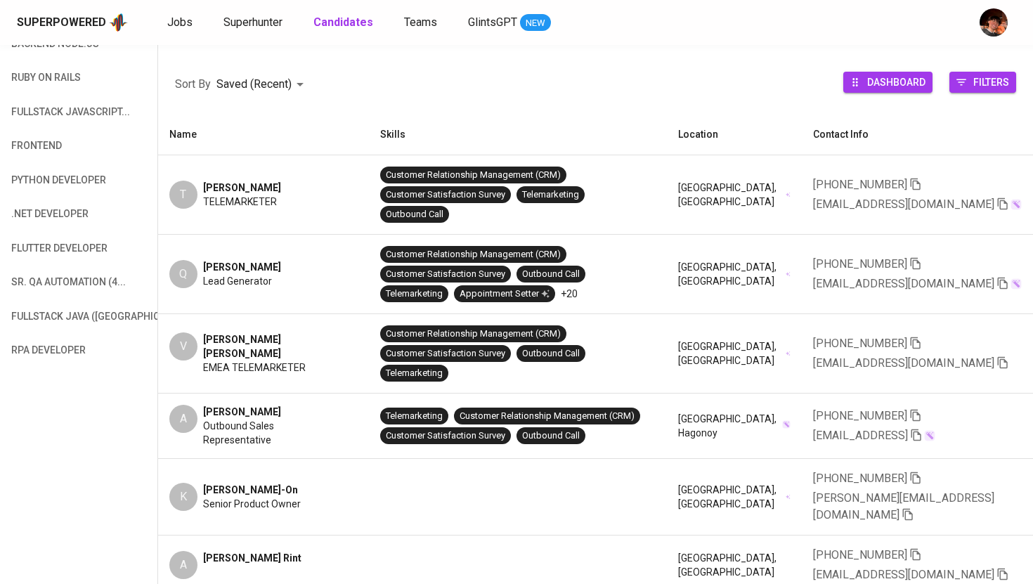
scroll to position [0, 462]
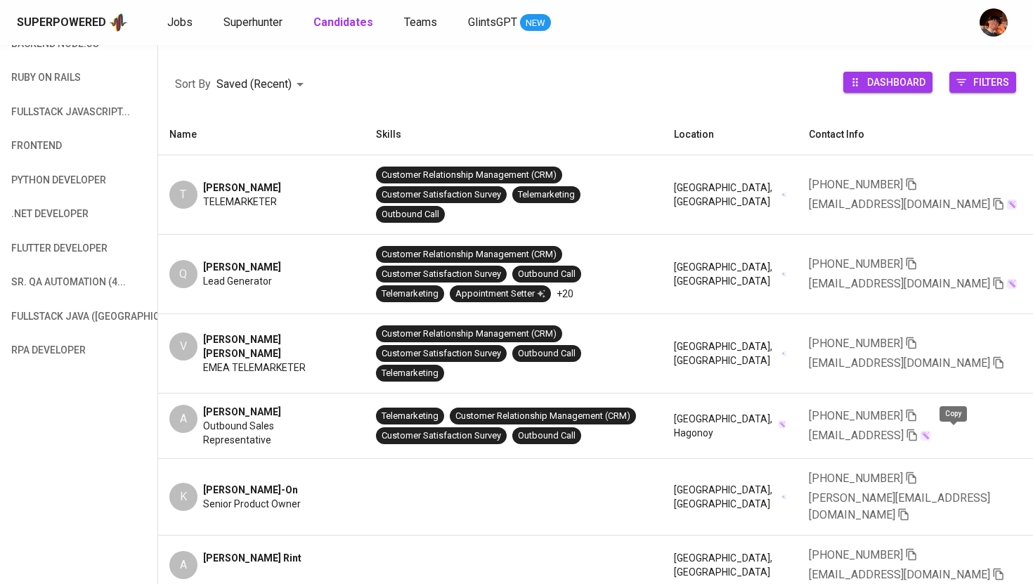
click at [918, 431] on icon "button" at bounding box center [912, 435] width 13 height 13
click at [992, 367] on icon "button" at bounding box center [998, 362] width 13 height 13
click at [993, 284] on icon "button" at bounding box center [998, 284] width 10 height 12
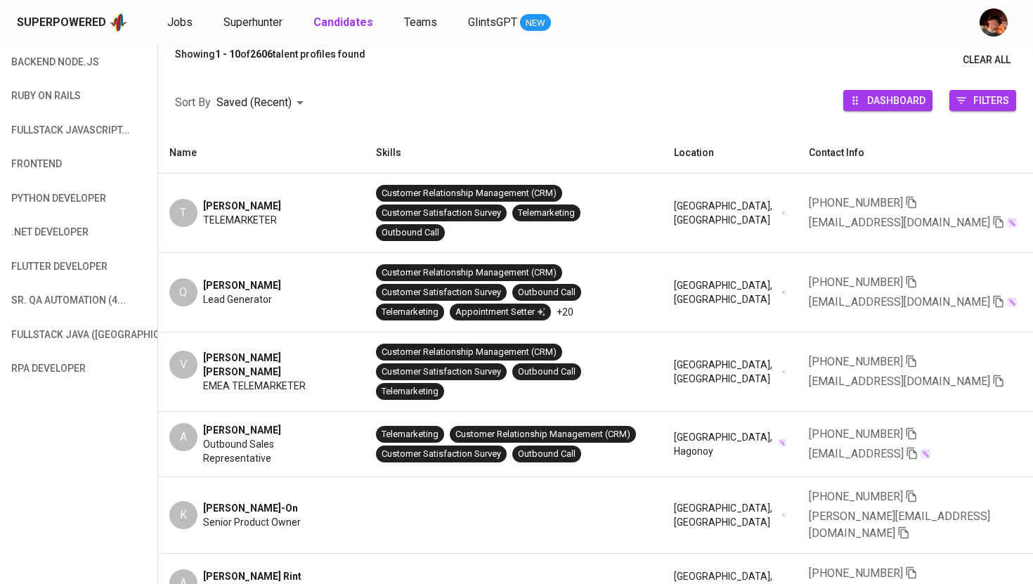
scroll to position [162, 0]
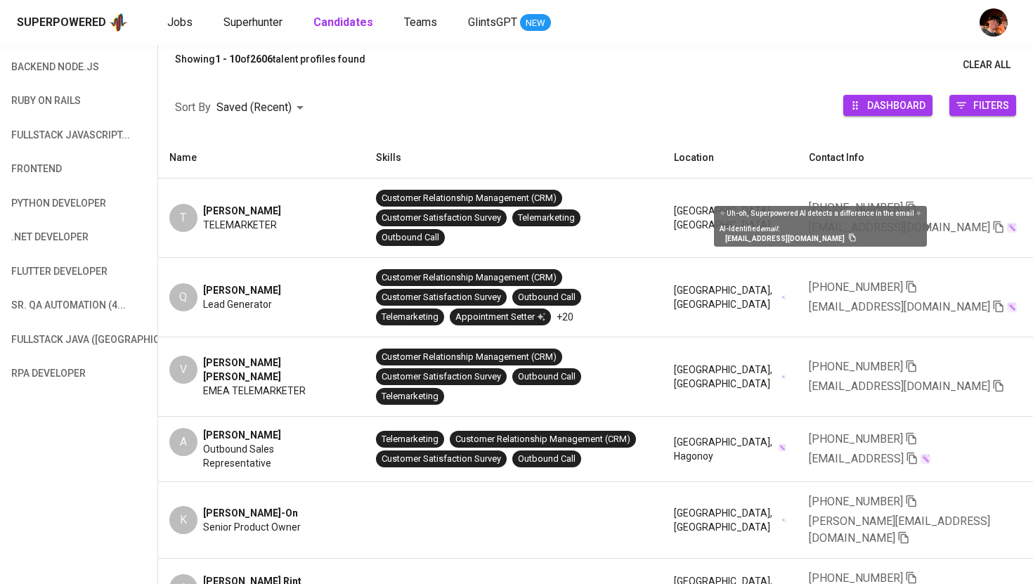
click at [927, 229] on span at bounding box center [929, 226] width 5 height 7
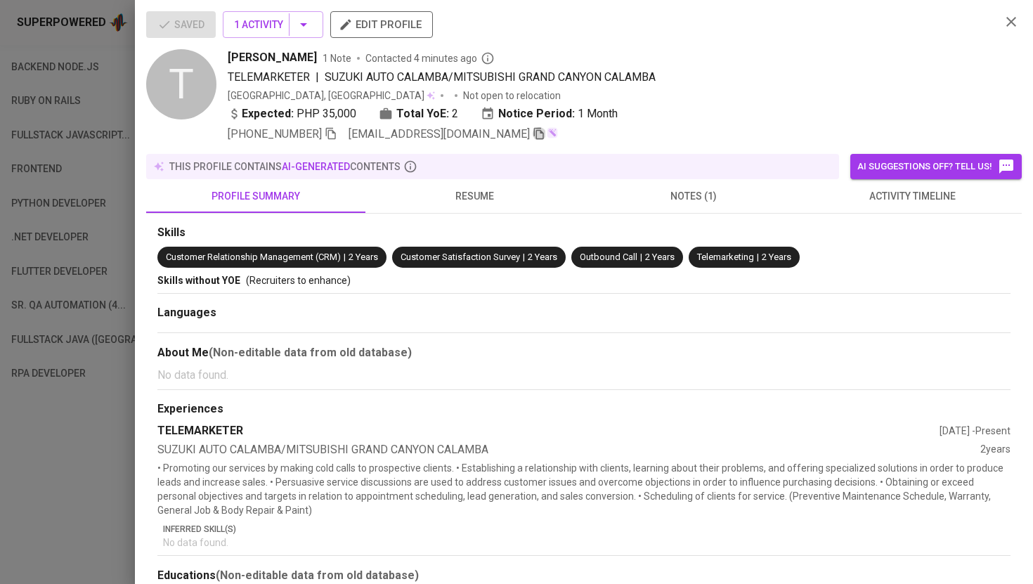
click at [533, 137] on icon "button" at bounding box center [539, 133] width 13 height 13
click at [124, 65] on div at bounding box center [516, 292] width 1033 height 584
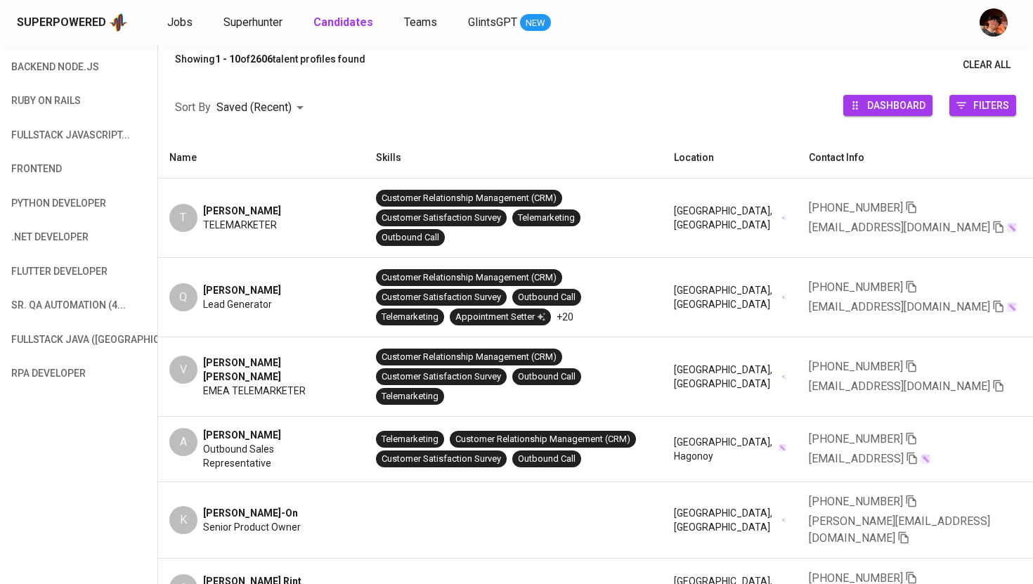
scroll to position [0, 0]
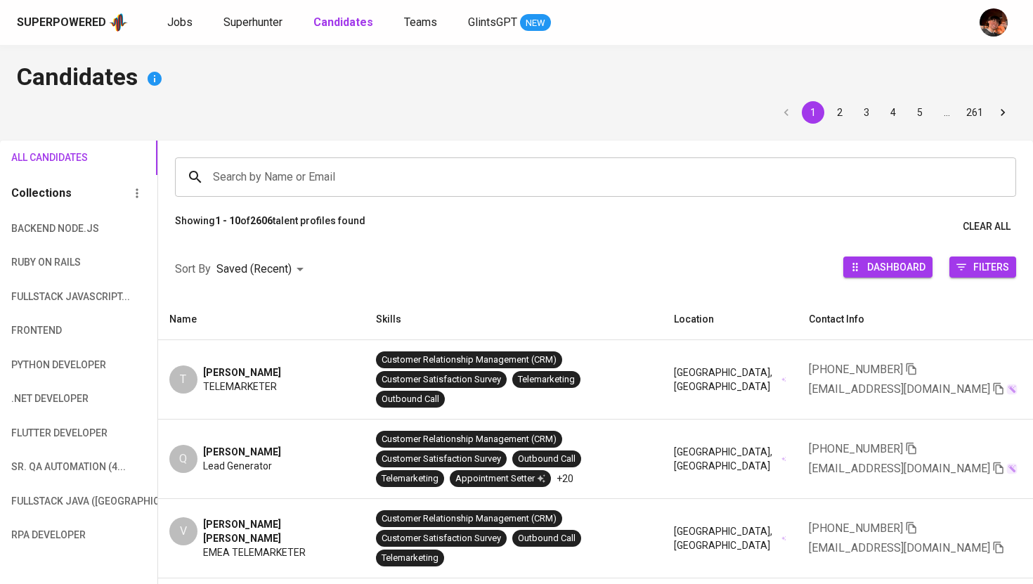
click at [164, 16] on div "Superpowered Jobs Superhunter Candidates Teams GlintsGPT NEW" at bounding box center [494, 22] width 954 height 21
click at [174, 23] on span "Jobs" at bounding box center [179, 21] width 25 height 13
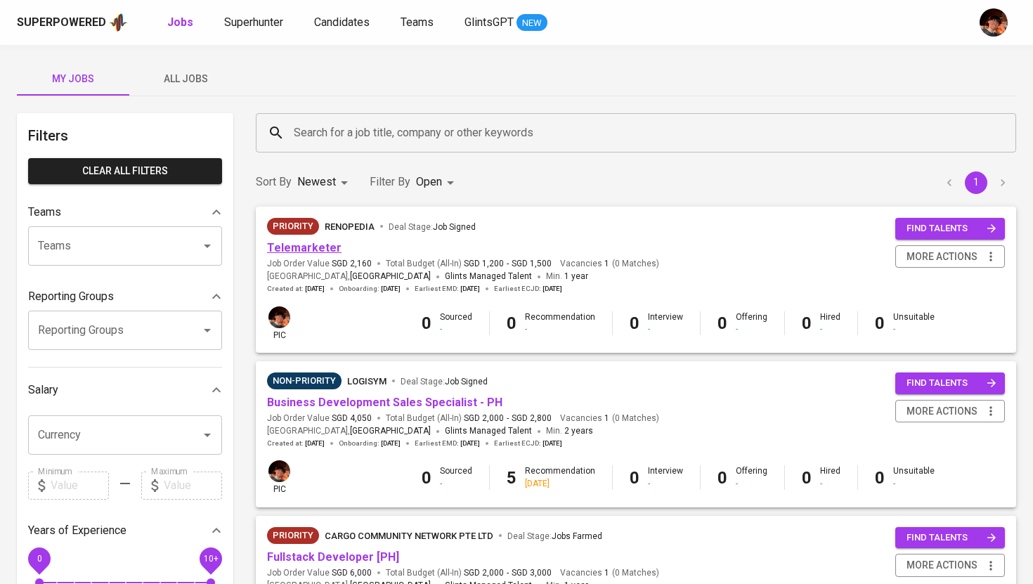
click at [313, 251] on link "Telemarketer" at bounding box center [304, 247] width 74 height 13
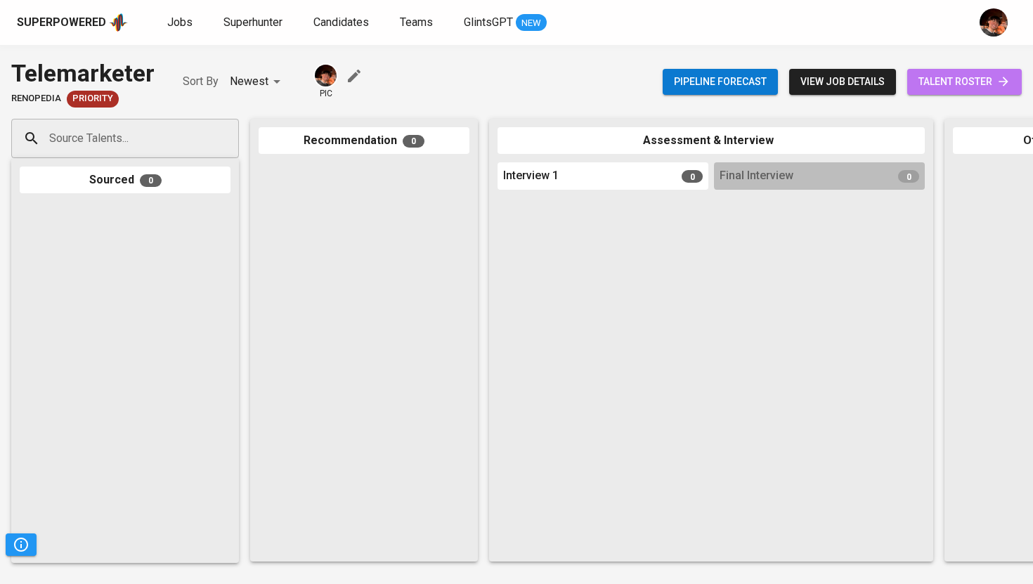
click at [954, 85] on span "talent roster" at bounding box center [964, 82] width 92 height 18
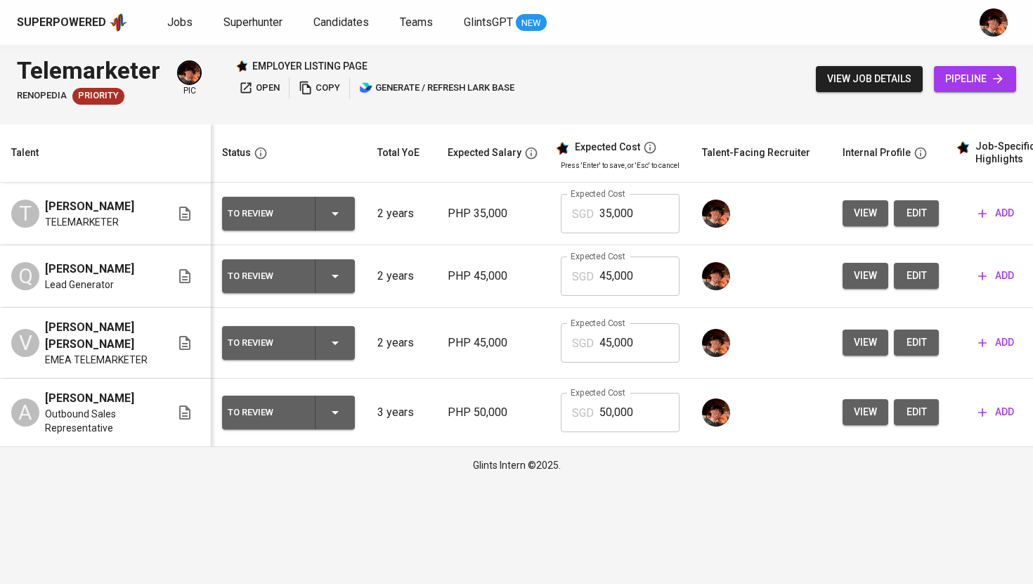
click at [994, 409] on span "add" at bounding box center [996, 412] width 36 height 18
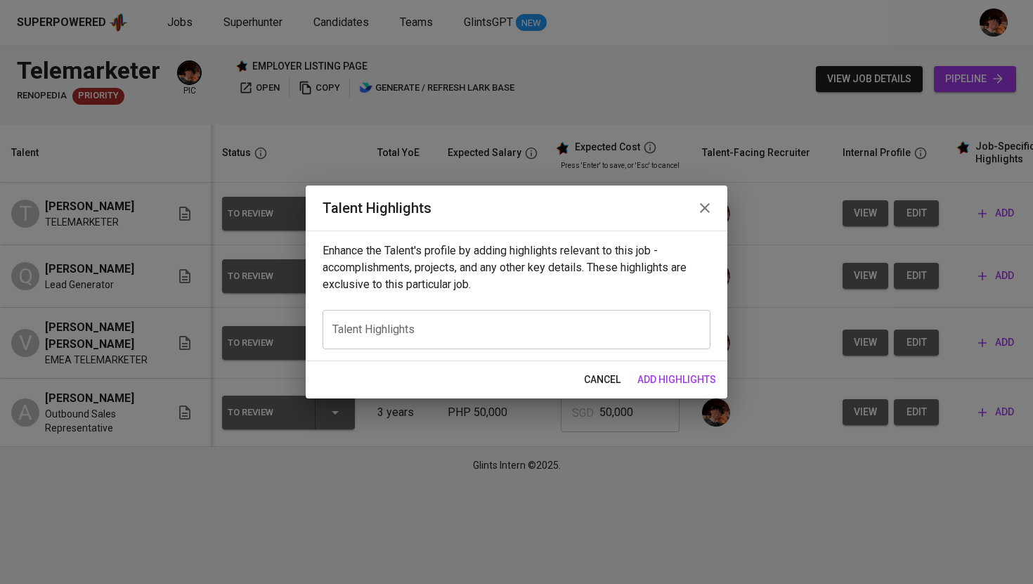
click at [496, 336] on textarea at bounding box center [516, 329] width 368 height 13
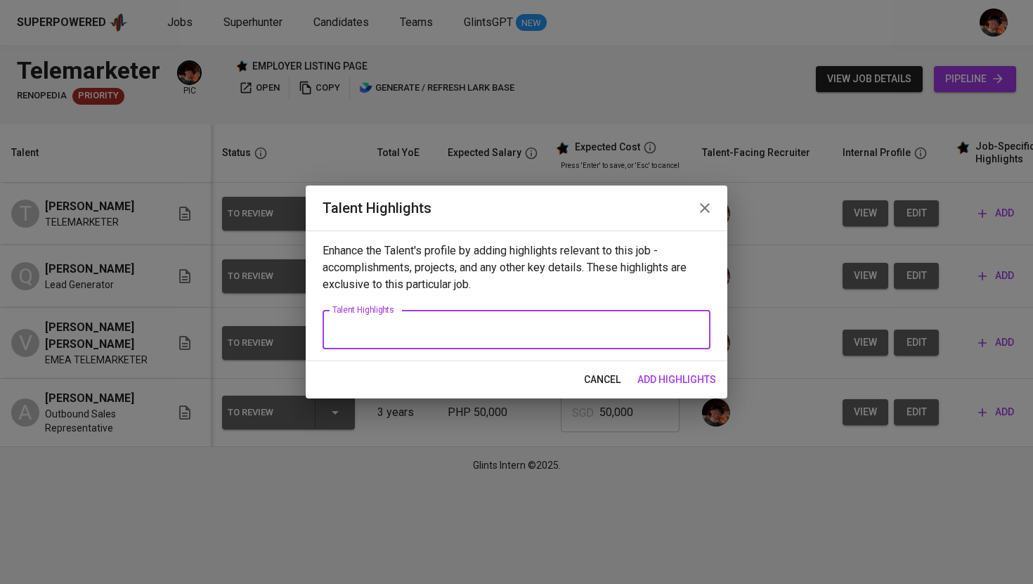
paste textarea "Ariel Sarabia is an experienced Telemarketer and Customer Service professional …"
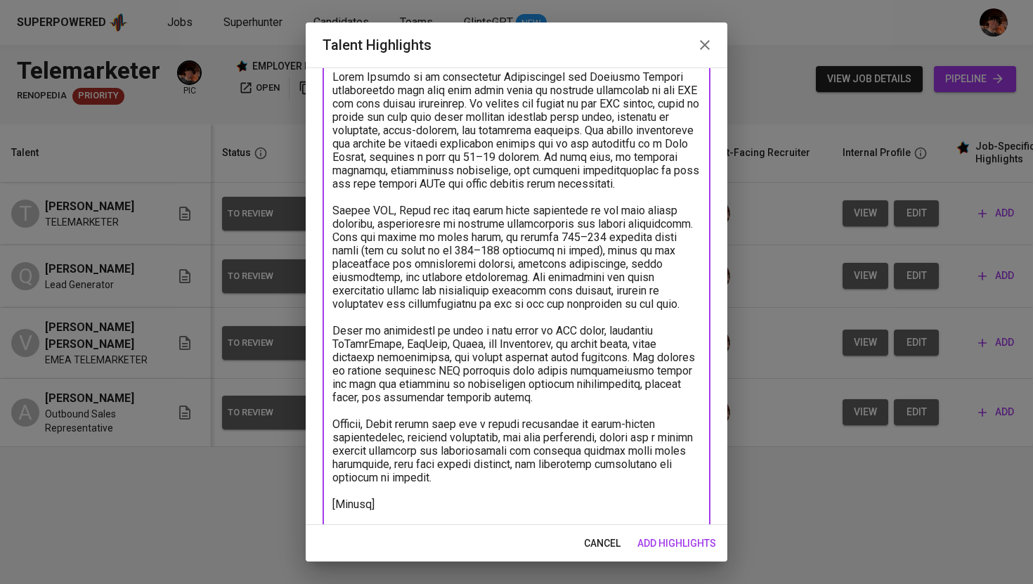
scroll to position [103, 0]
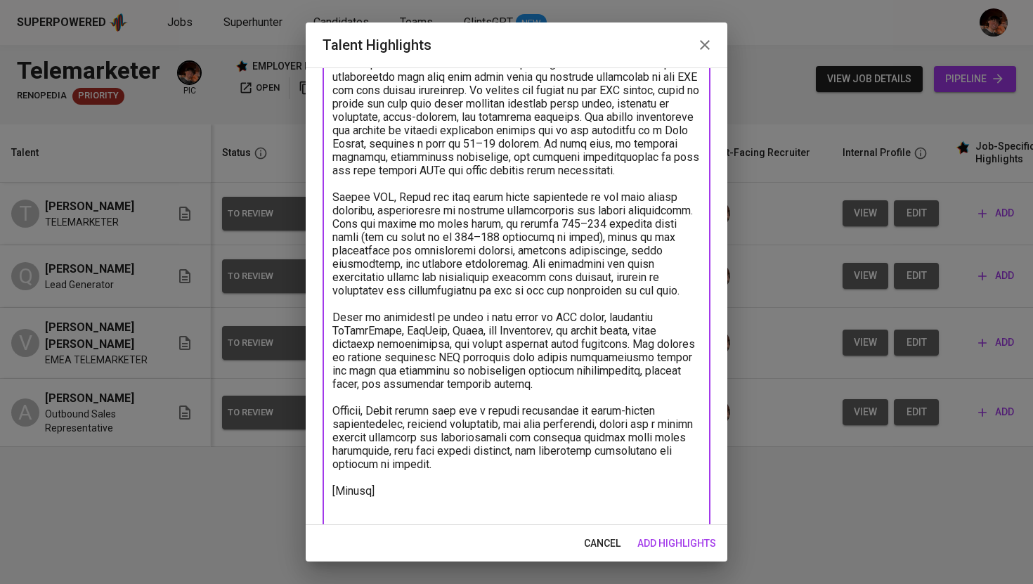
paste textarea "https://glints.sg.larksuite.com/file/GbwPbEA62oh4Lnxpmt0lM0Y6gLb"
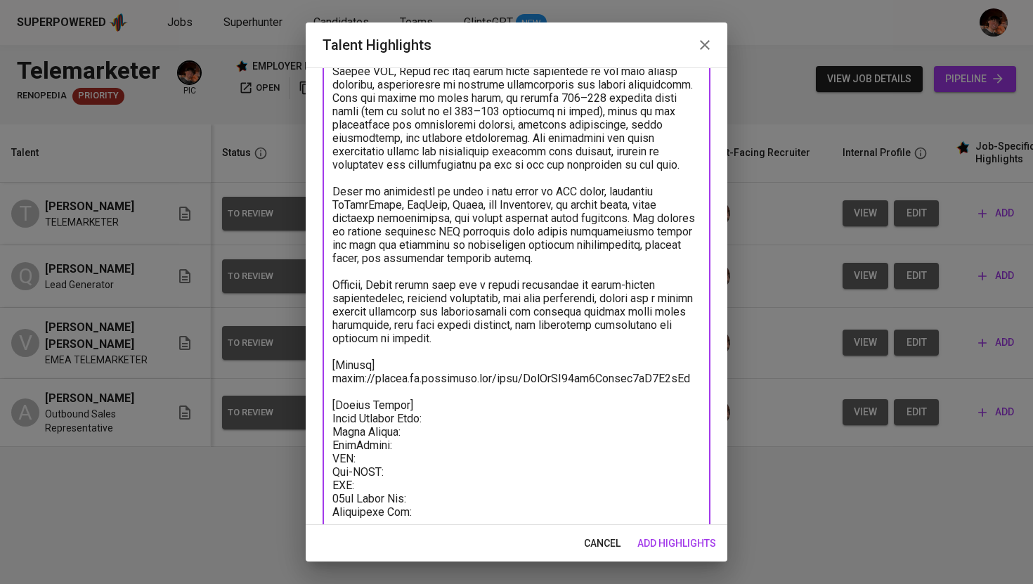
scroll to position [248, 0]
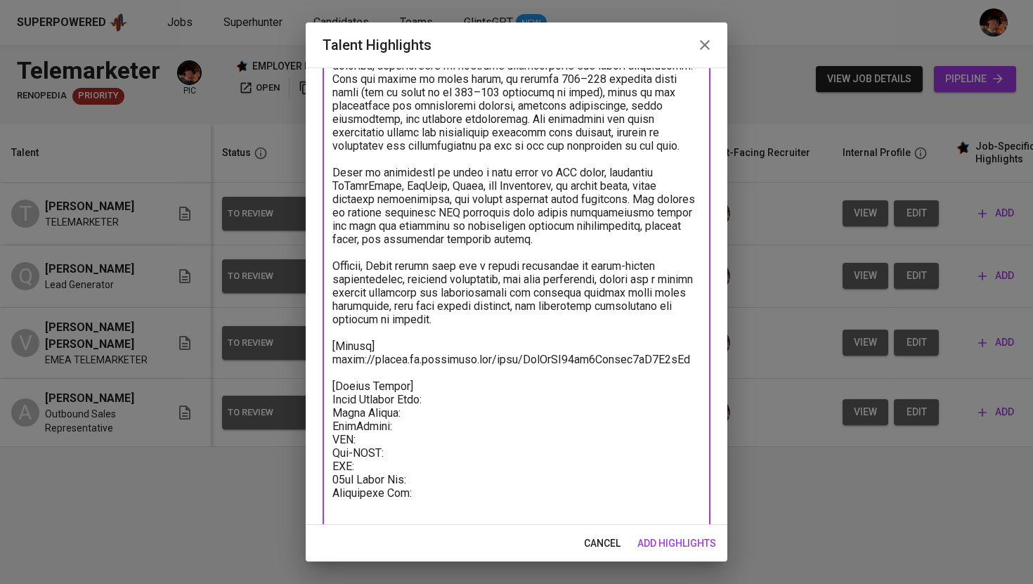
click at [436, 432] on textarea at bounding box center [516, 219] width 368 height 614
click at [434, 427] on textarea at bounding box center [516, 219] width 368 height 614
paste textarea "1,250.00"
click at [416, 443] on textarea at bounding box center [516, 219] width 368 height 614
paste textarea "31.25"
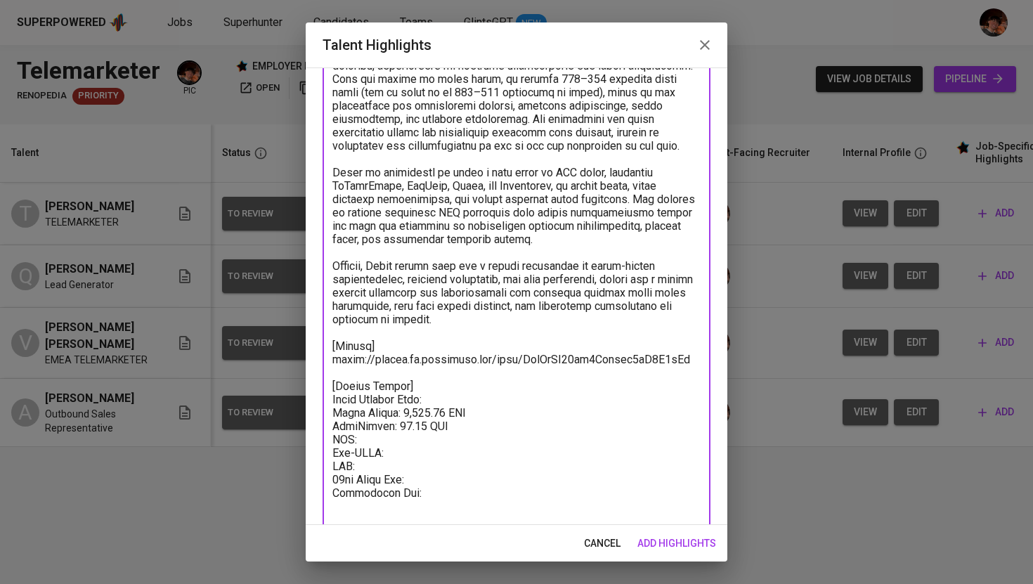
click at [419, 457] on textarea at bounding box center [516, 219] width 368 height 614
paste textarea "88.25"
click at [421, 461] on textarea at bounding box center [516, 219] width 368 height 614
click at [436, 491] on textarea at bounding box center [516, 219] width 368 height 614
paste textarea "104.17"
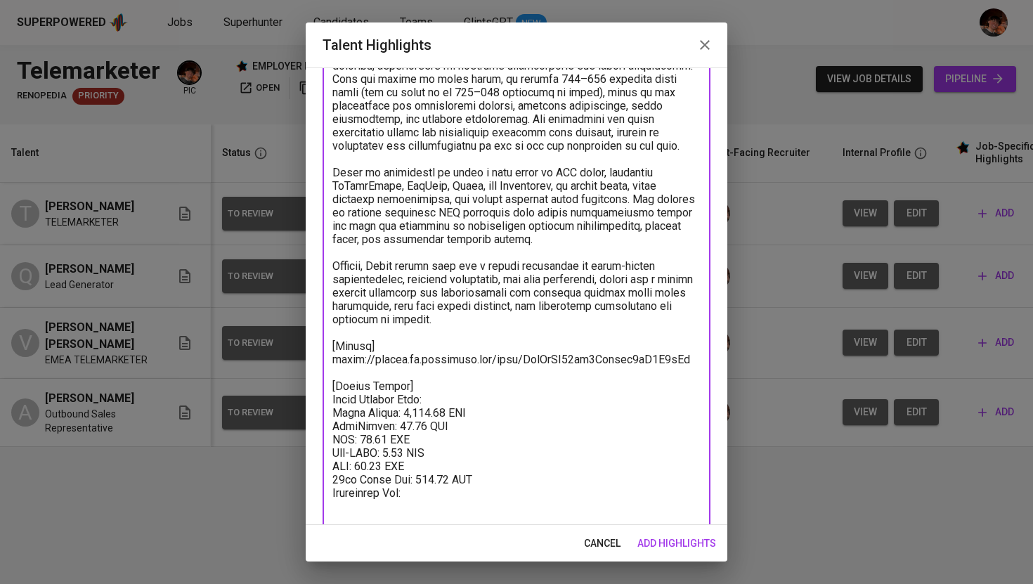
click at [436, 507] on textarea at bounding box center [516, 219] width 368 height 614
click at [457, 412] on textarea at bounding box center [516, 219] width 368 height 614
paste textarea "1,853.67"
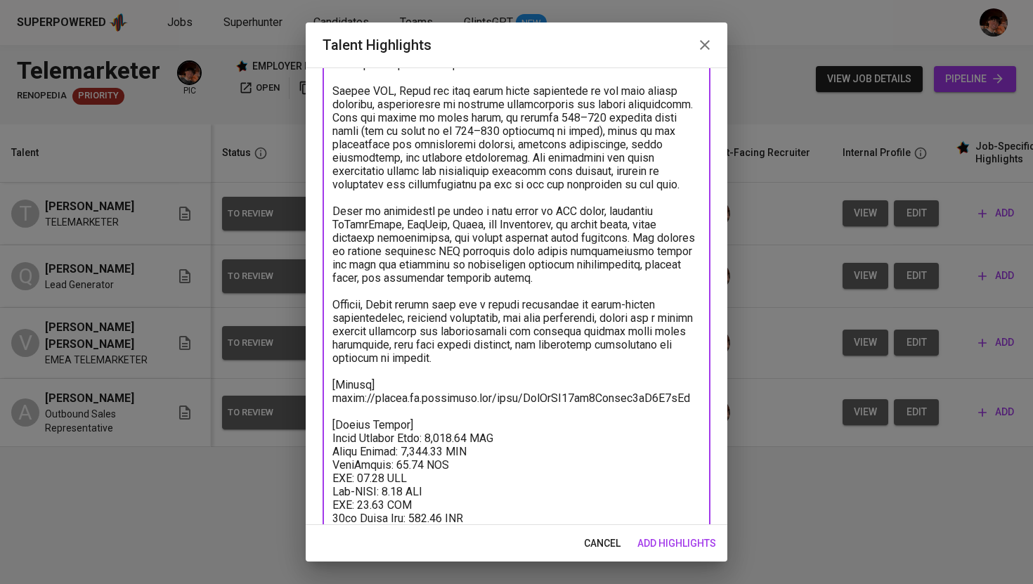
scroll to position [274, 0]
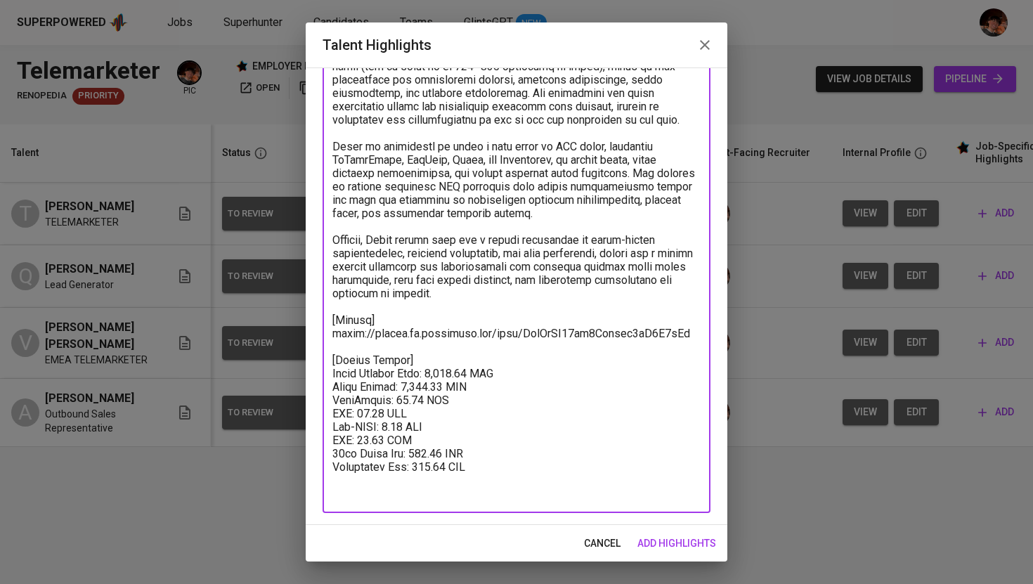
type textarea "Ariel Sarabia is an experienced Telemarketer and Customer Service professional …"
click at [670, 539] on span "add highlights" at bounding box center [676, 544] width 79 height 18
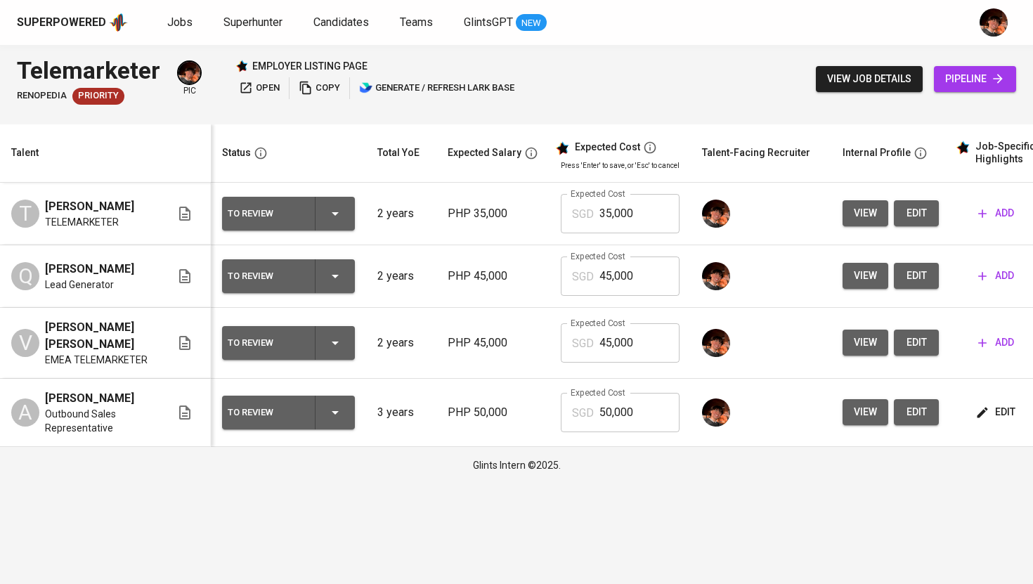
click at [599, 407] on input "50,000" at bounding box center [639, 412] width 80 height 39
type input "1,854"
click at [993, 340] on span "add" at bounding box center [996, 343] width 36 height 18
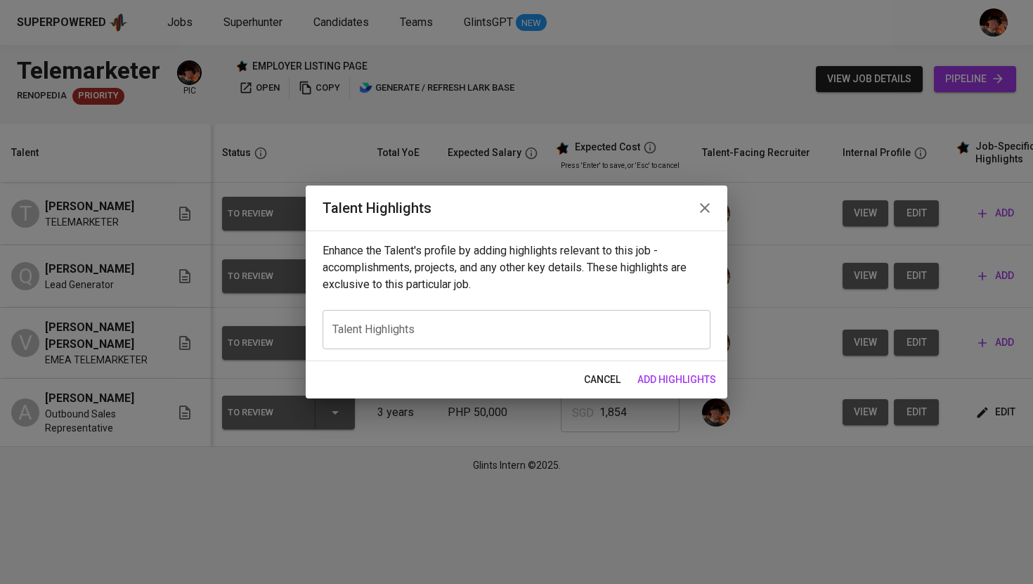
click at [534, 313] on div "x Talent Highlights" at bounding box center [517, 329] width 388 height 39
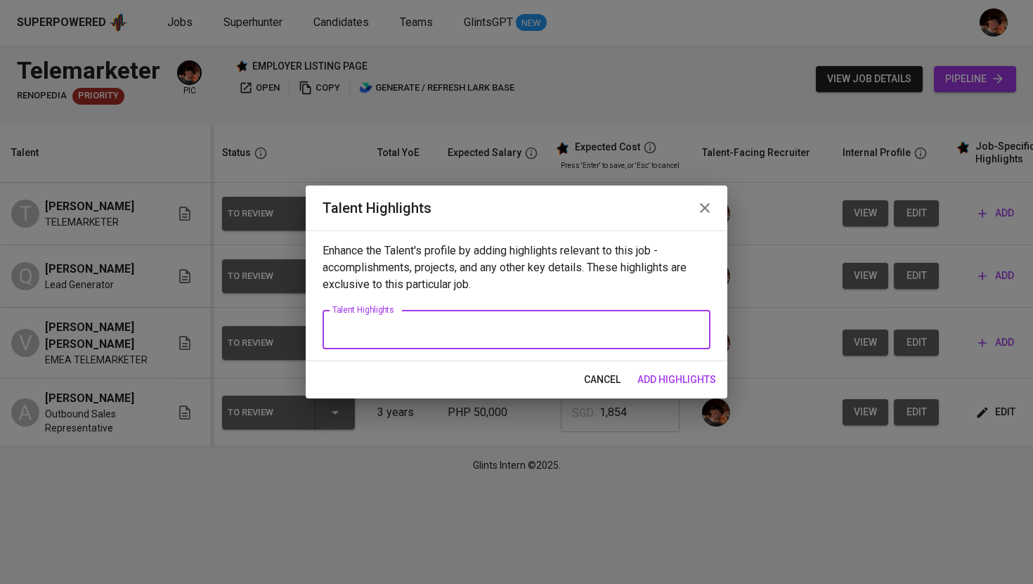
paste textarea "Vernie Mai S. Ducot is an accomplished Telemarketer with extensive experience i…"
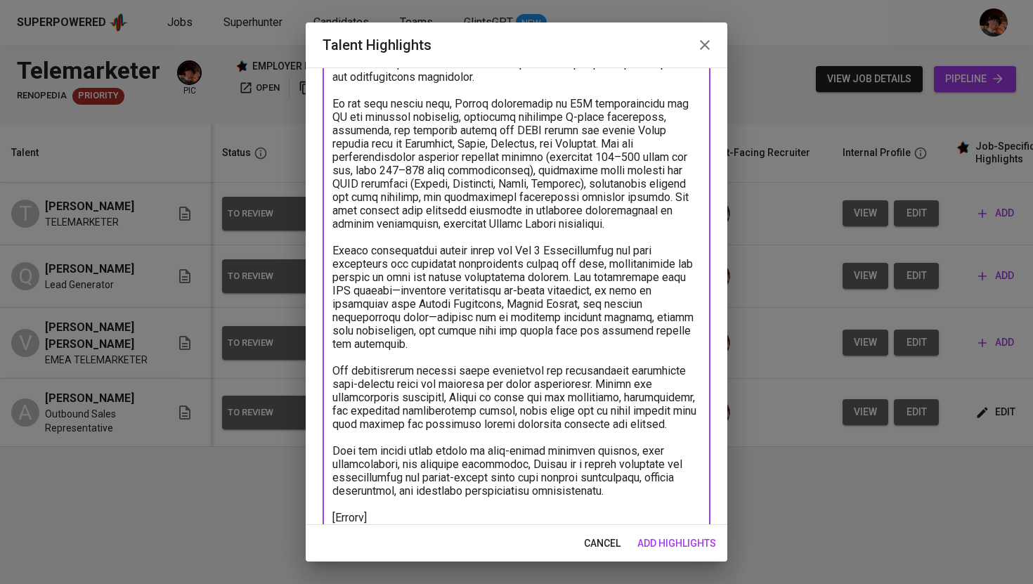
scroll to position [183, 0]
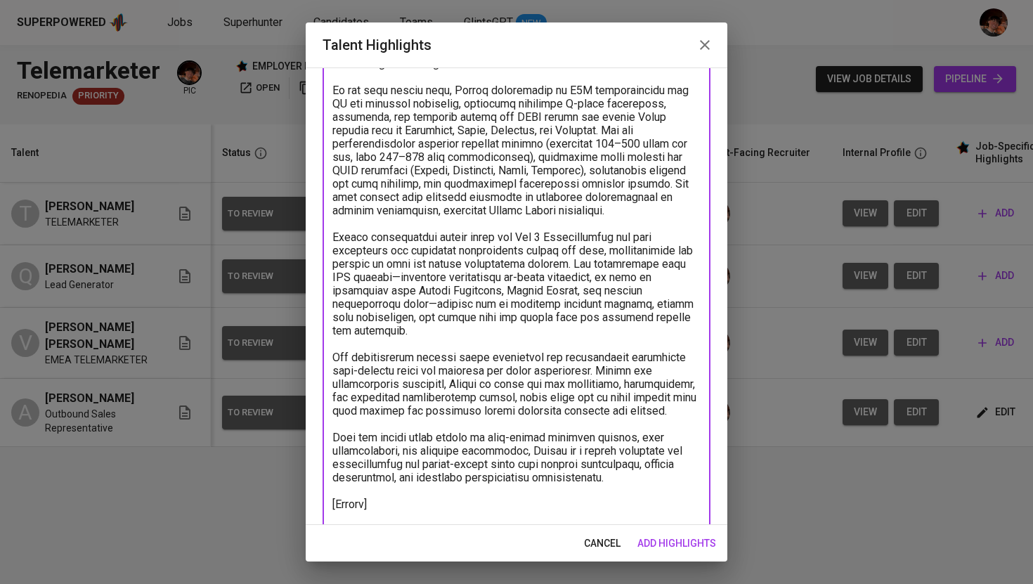
paste textarea "https://glints.sg.larksuite.com/file/QduLbvujDozWqwxIduUlTZ0PgYg"
type textarea "Vernie Mai S. Ducot is an accomplished Telemarketer with extensive experience i…"
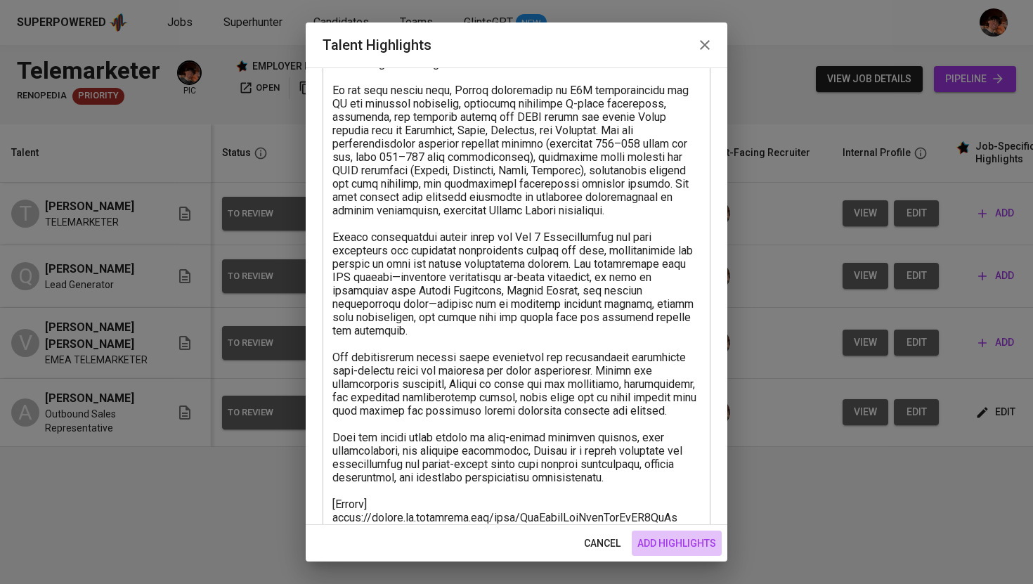
click at [692, 541] on span "add highlights" at bounding box center [676, 544] width 79 height 18
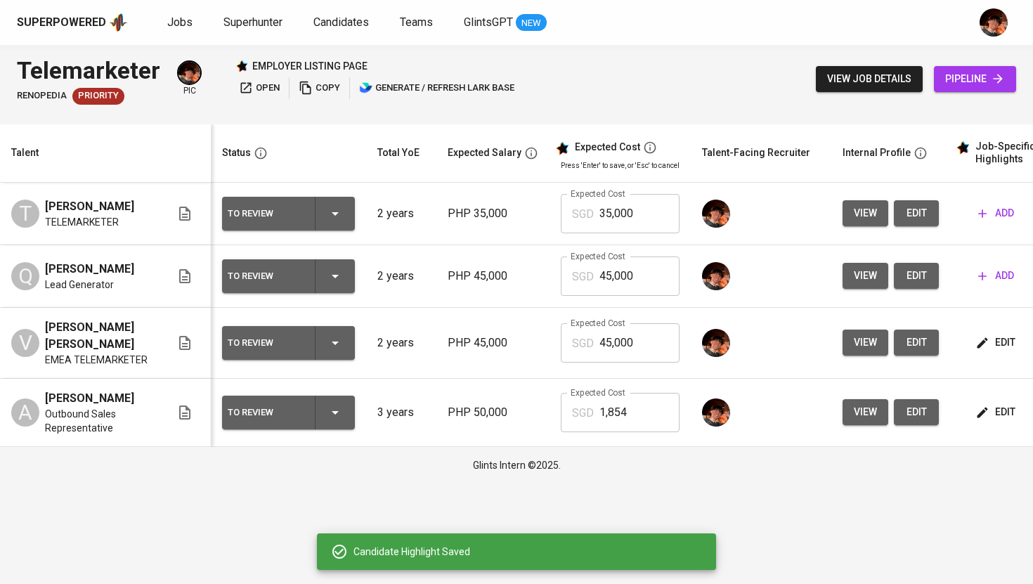
click at [987, 403] on span "edit" at bounding box center [996, 412] width 37 height 18
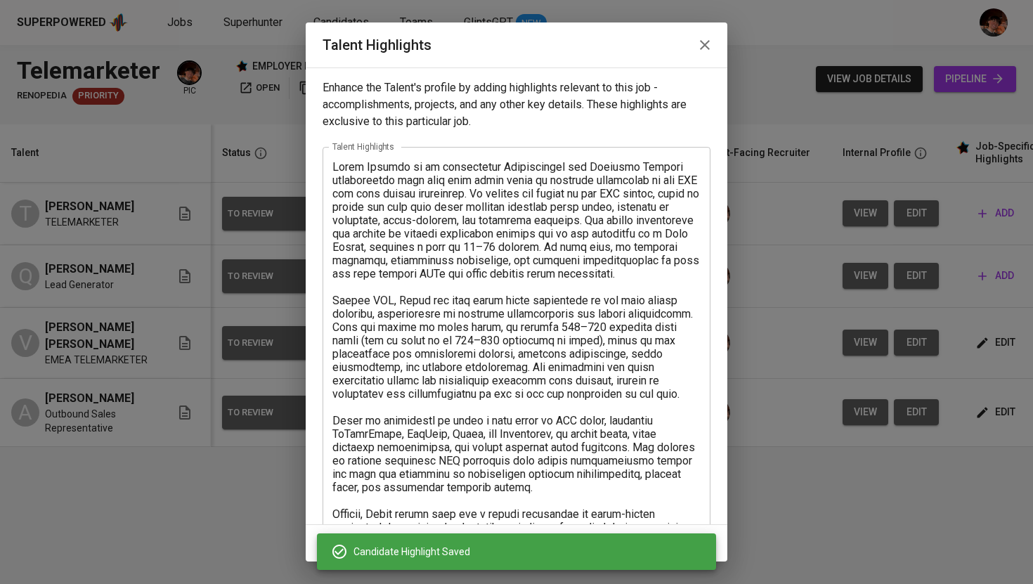
scroll to position [274, 0]
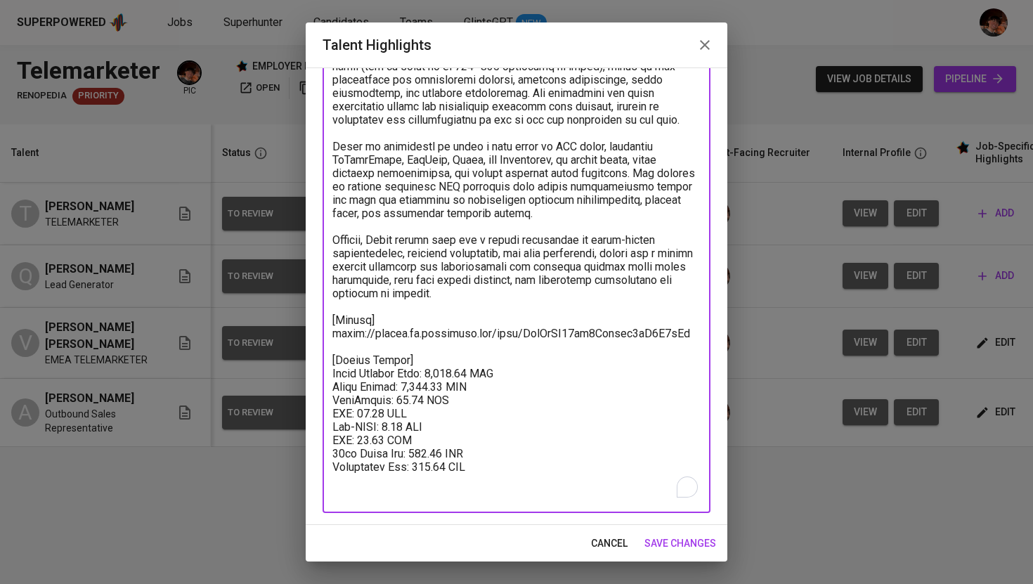
drag, startPoint x: 497, startPoint y: 484, endPoint x: 331, endPoint y: 377, distance: 198.2
click at [331, 377] on div "x Talent Highlights" at bounding box center [517, 193] width 388 height 640
click at [703, 45] on icon "button" at bounding box center [705, 45] width 10 height 10
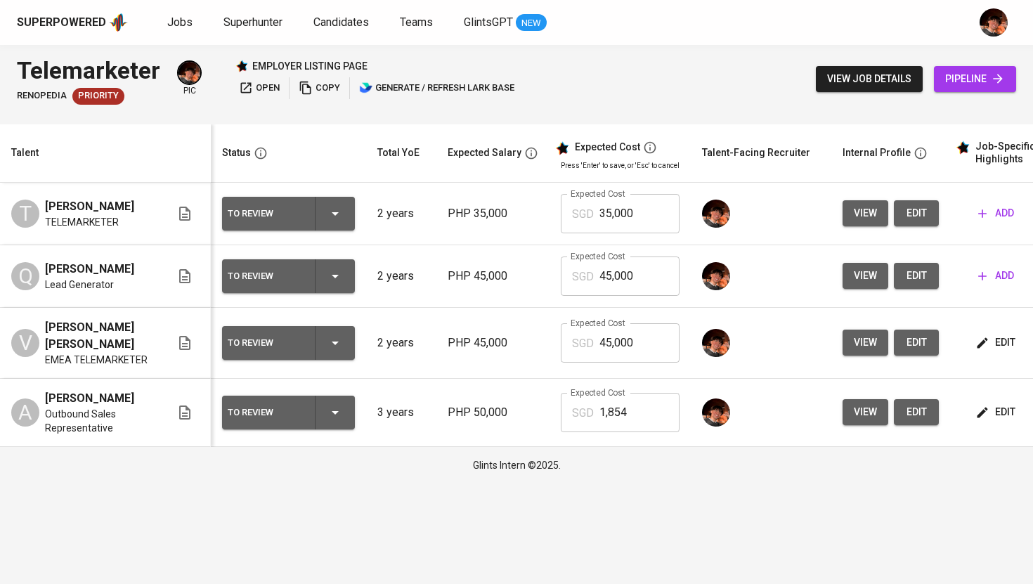
click at [986, 341] on span "edit" at bounding box center [996, 343] width 37 height 18
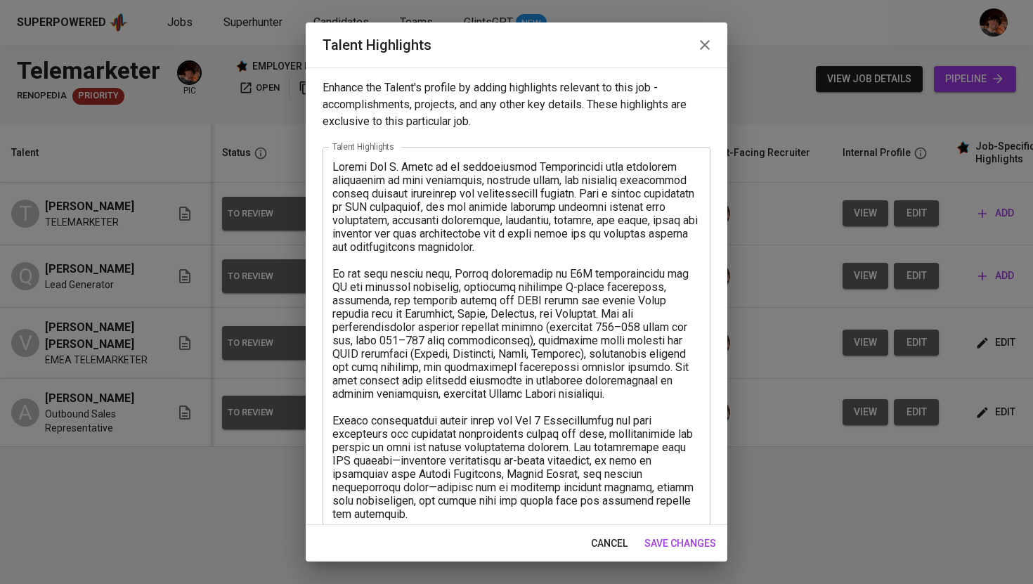
scroll to position [207, 0]
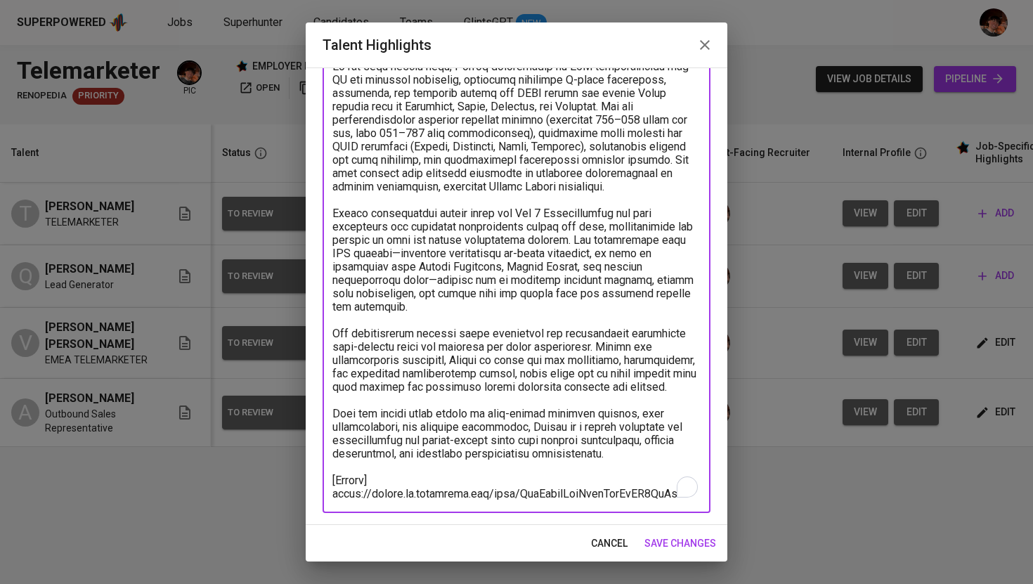
click at [681, 488] on div "x Talent Highlights" at bounding box center [517, 226] width 388 height 573
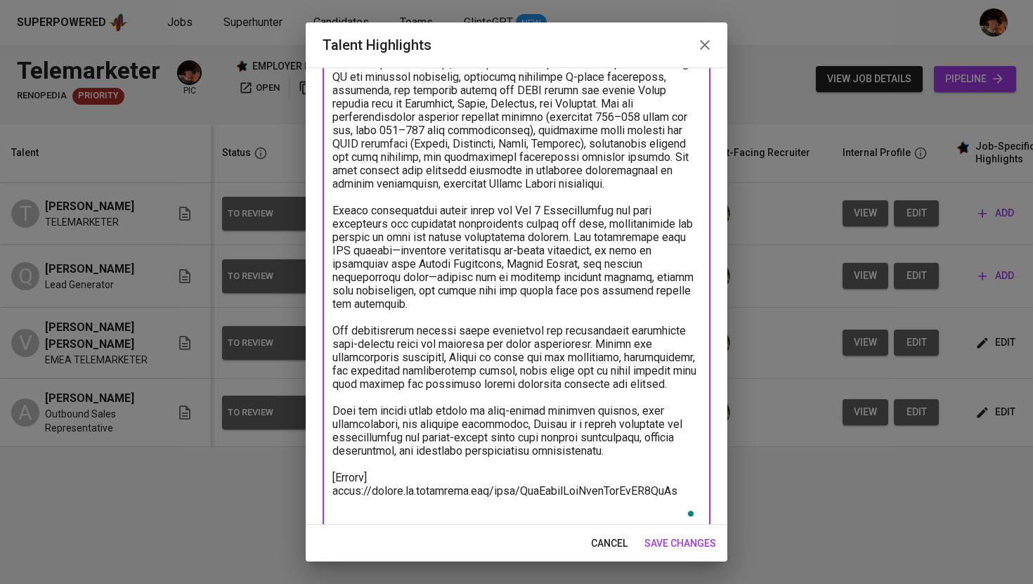
paste textarea "[Talent Salary] Total Monthly Cost: 1,853.67 SGD Basic Salary: 1,250.00 SGD Phi…"
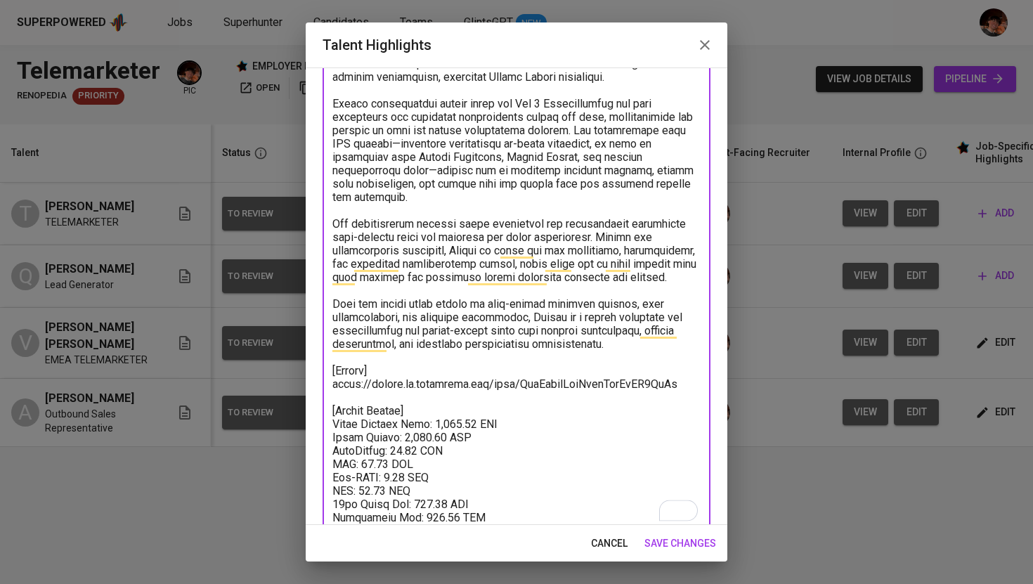
scroll to position [317, 0]
click at [418, 436] on textarea "To enrich screen reader interactions, please activate Accessibility in Grammarl…" at bounding box center [516, 183] width 368 height 681
paste textarea "125"
click at [401, 450] on textarea "To enrich screen reader interactions, please activate Accessibility in Grammarl…" at bounding box center [516, 183] width 368 height 681
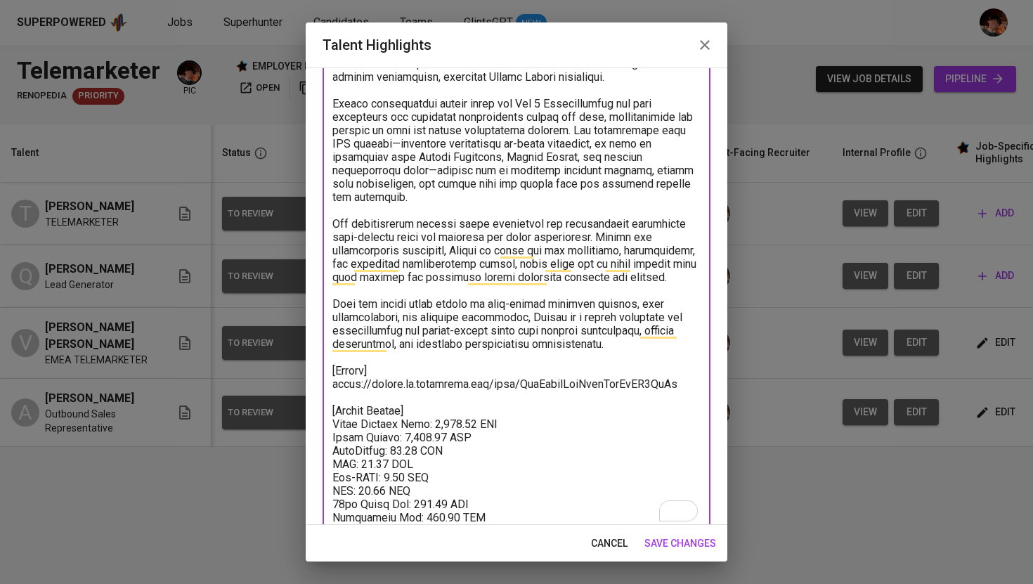
click at [401, 450] on textarea "To enrich screen reader interactions, please activate Accessibility in Grammarl…" at bounding box center [516, 183] width 368 height 681
paste textarea "28.13"
click at [426, 497] on textarea "To enrich screen reader interactions, please activate Accessibility in Grammarl…" at bounding box center [516, 183] width 368 height 681
paste textarea "93.75"
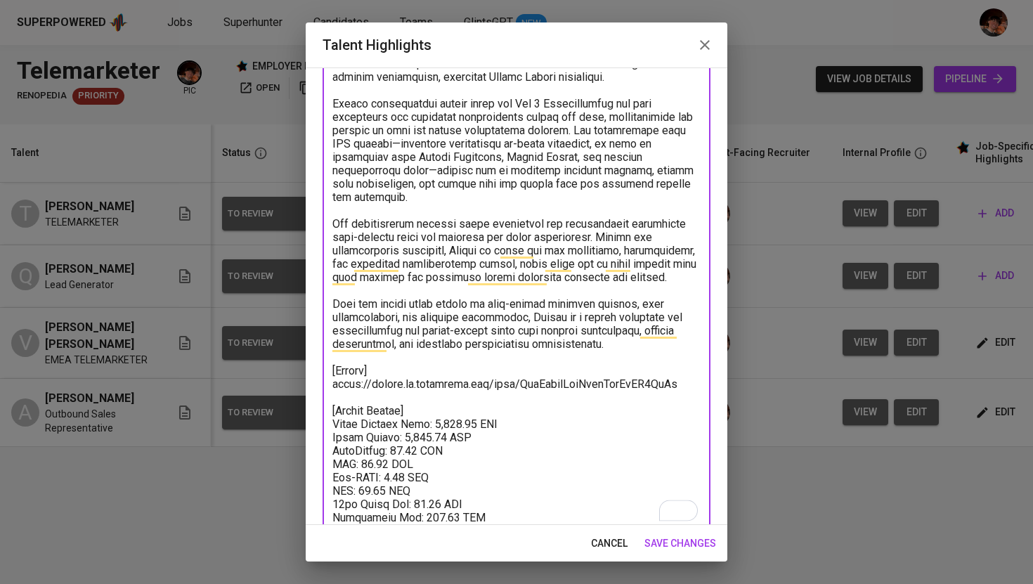
scroll to position [341, 0]
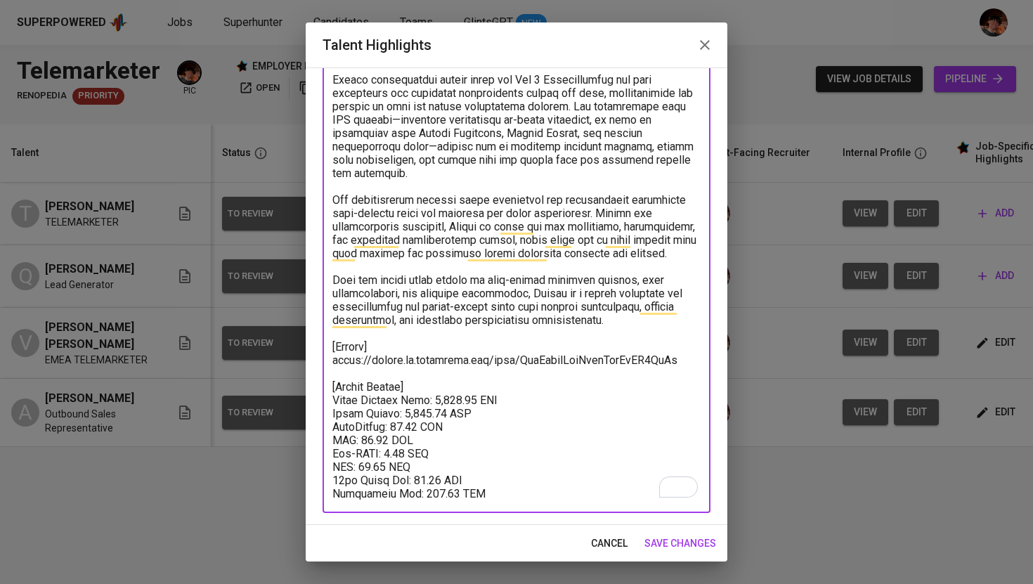
click at [448, 392] on textarea "To enrich screen reader interactions, please activate Accessibility in Grammarl…" at bounding box center [516, 159] width 368 height 681
click at [456, 396] on textarea "To enrich screen reader interactions, please activate Accessibility in Grammarl…" at bounding box center [516, 159] width 368 height 681
paste textarea "715.13"
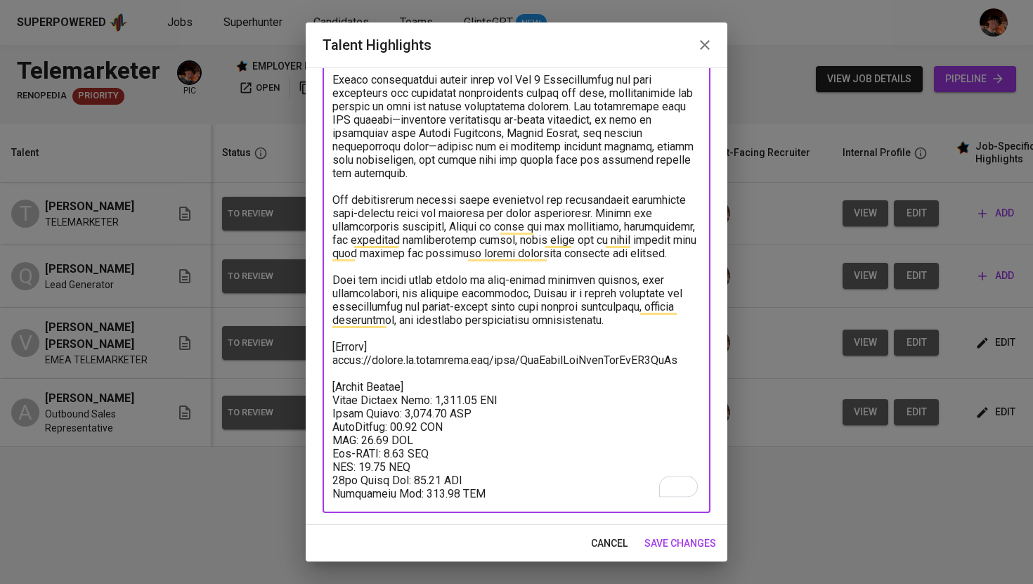
type textarea "Vernie Mai S. Ducot is an accomplished Telemarketer with extensive experience i…"
click at [681, 545] on span "save changes" at bounding box center [680, 544] width 72 height 18
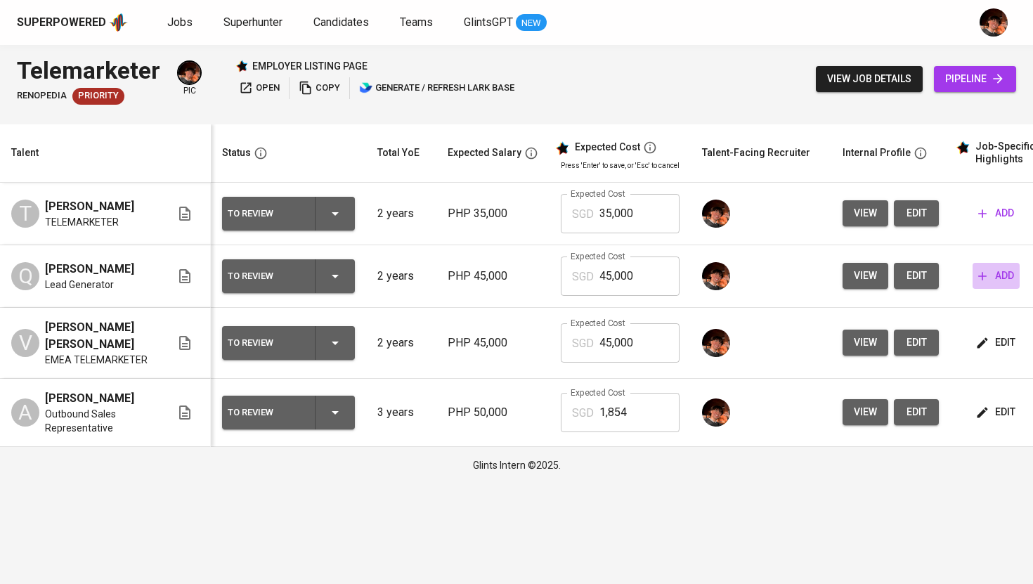
click at [993, 280] on span "add" at bounding box center [996, 276] width 36 height 18
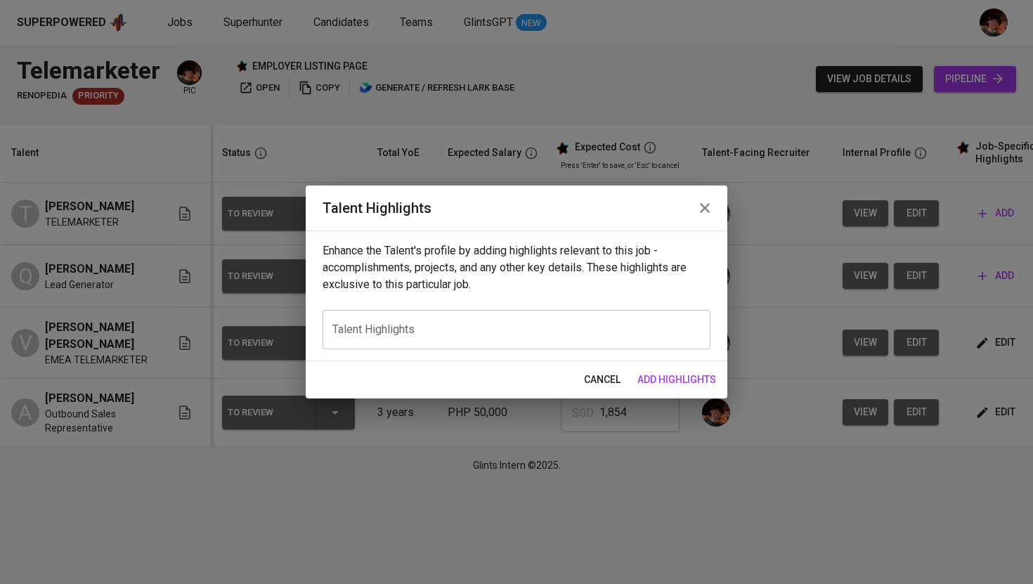
click at [395, 332] on textarea at bounding box center [516, 329] width 368 height 13
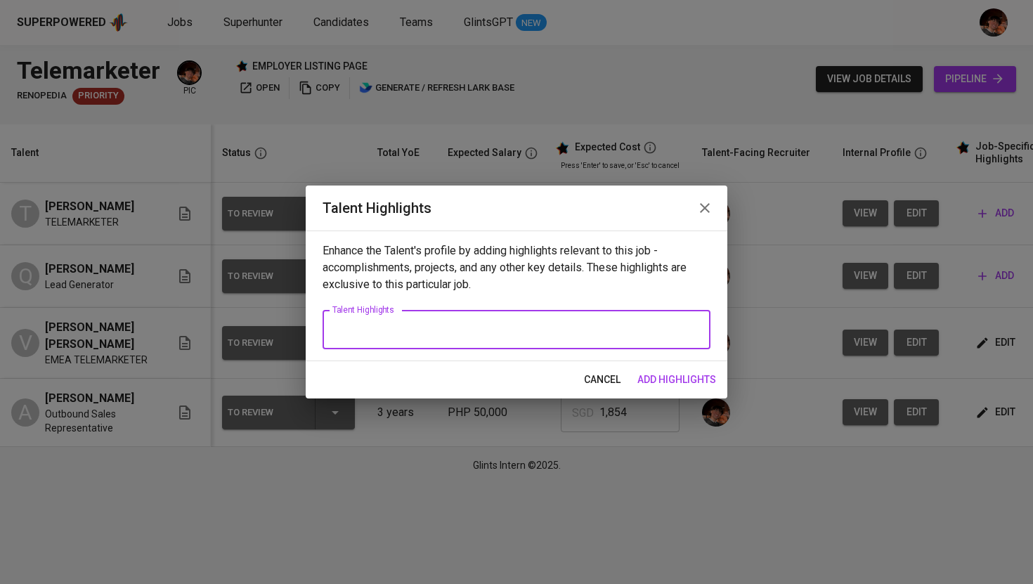
paste textarea "Loremi Dolors am co adipiscingel Seddoeiusmod tem Inci Utlaboreet Doloremagn al…"
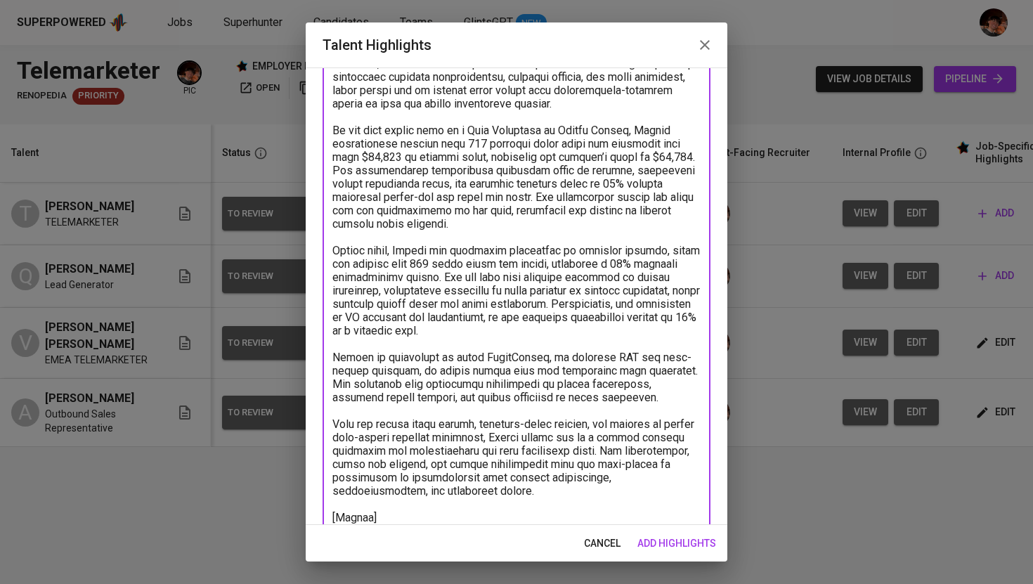
scroll to position [143, 0]
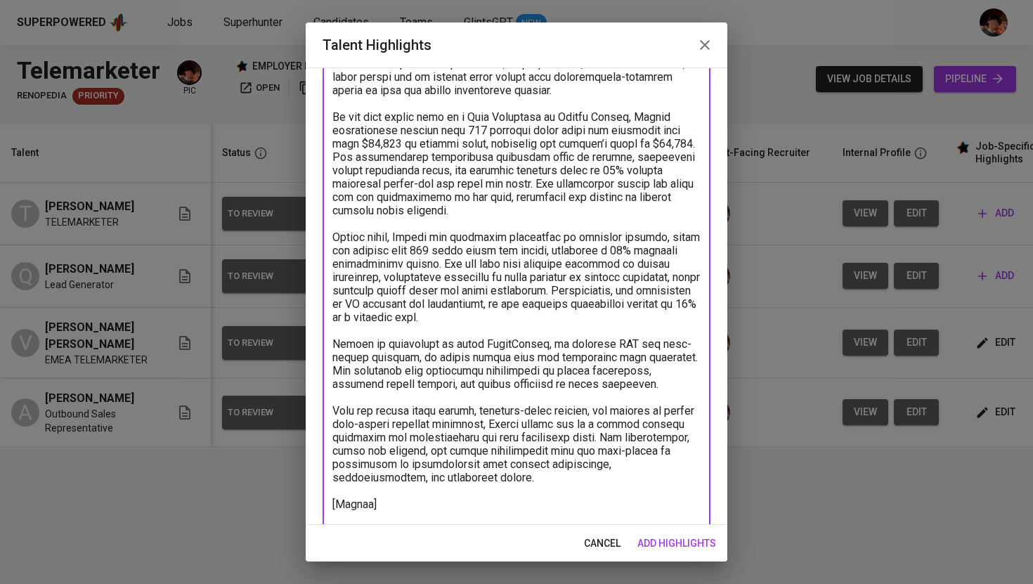
paste textarea "https://glints.sg.larksuite.com/file/JZu2bbPnio5gOoxnHYclXQlvgGe"
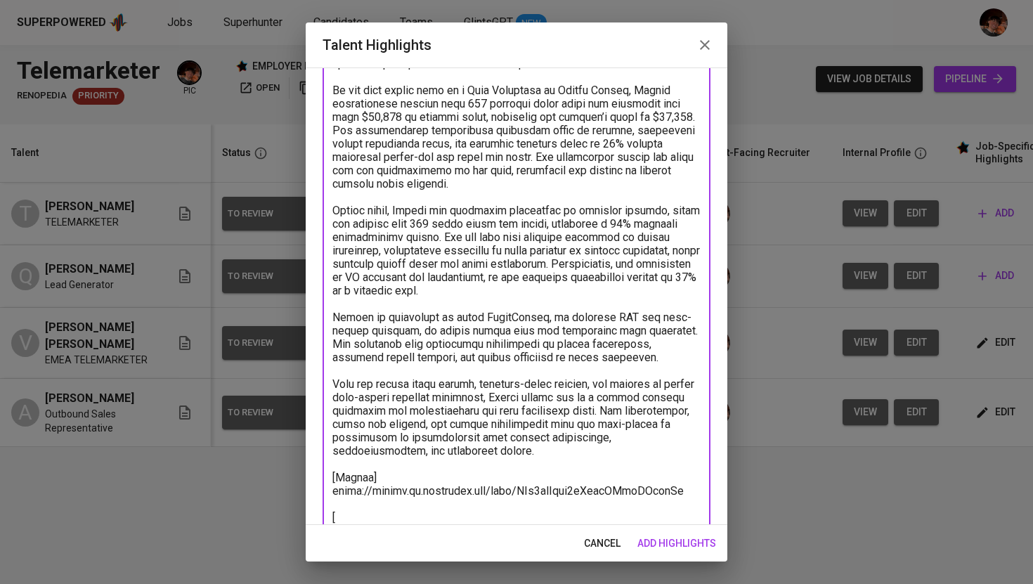
scroll to position [194, 0]
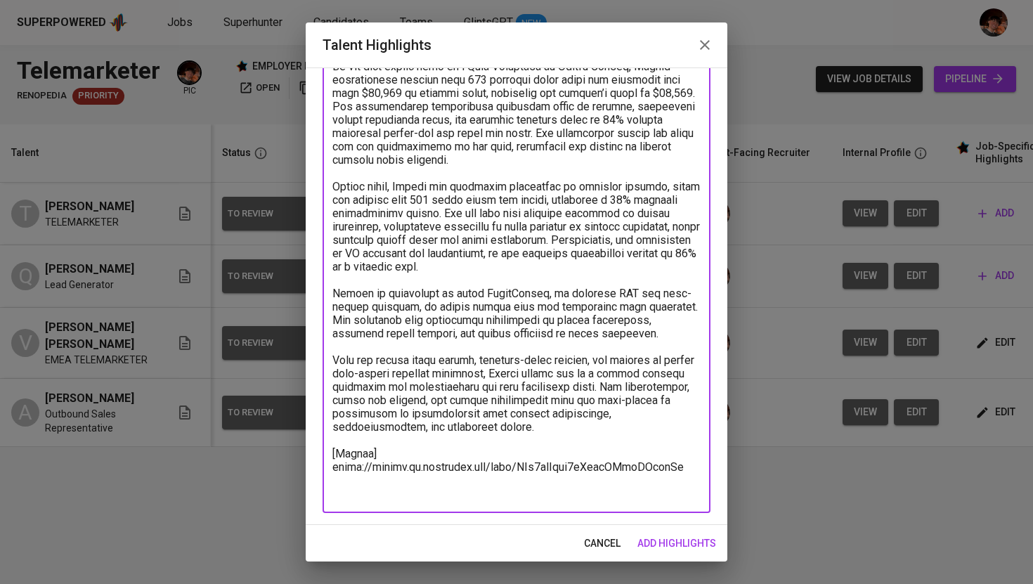
type textarea "Loremi Dolors am co adipiscingel Seddoeiusmod tem Inci Utlaboreet Doloremagn al…"
click at [679, 539] on span "add highlights" at bounding box center [676, 544] width 79 height 18
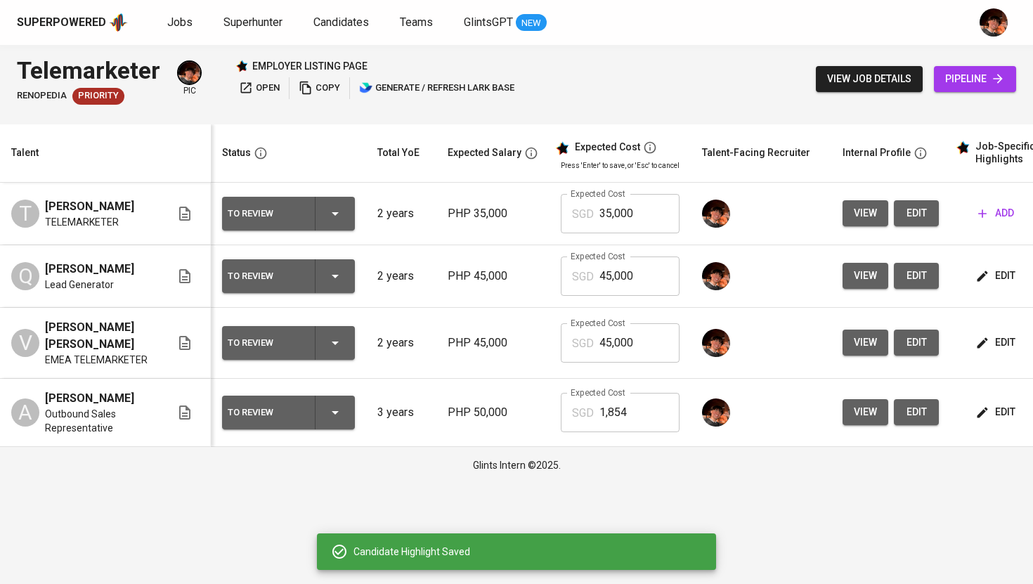
click at [990, 337] on span "edit" at bounding box center [996, 343] width 37 height 18
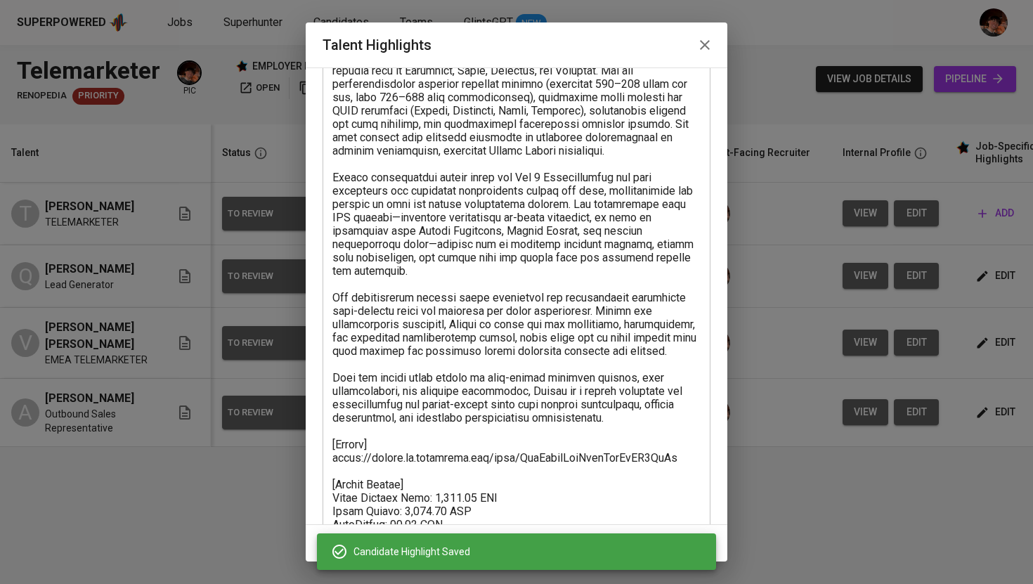
scroll to position [341, 0]
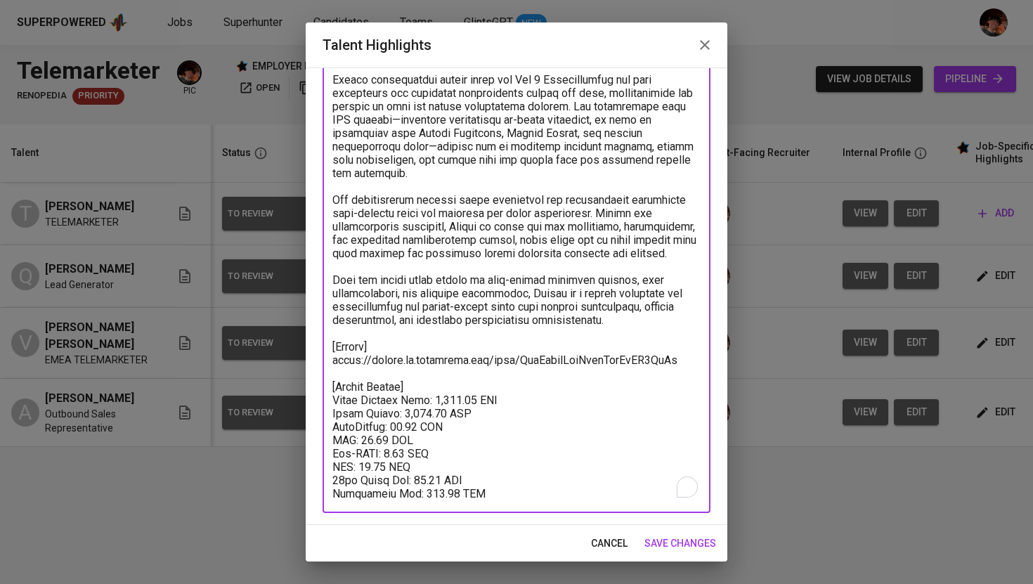
drag, startPoint x: 504, startPoint y: 490, endPoint x: 330, endPoint y: 383, distance: 204.4
click at [330, 383] on div "x Talent Highlights" at bounding box center [517, 159] width 388 height 707
click at [661, 545] on span "save changes" at bounding box center [680, 544] width 72 height 18
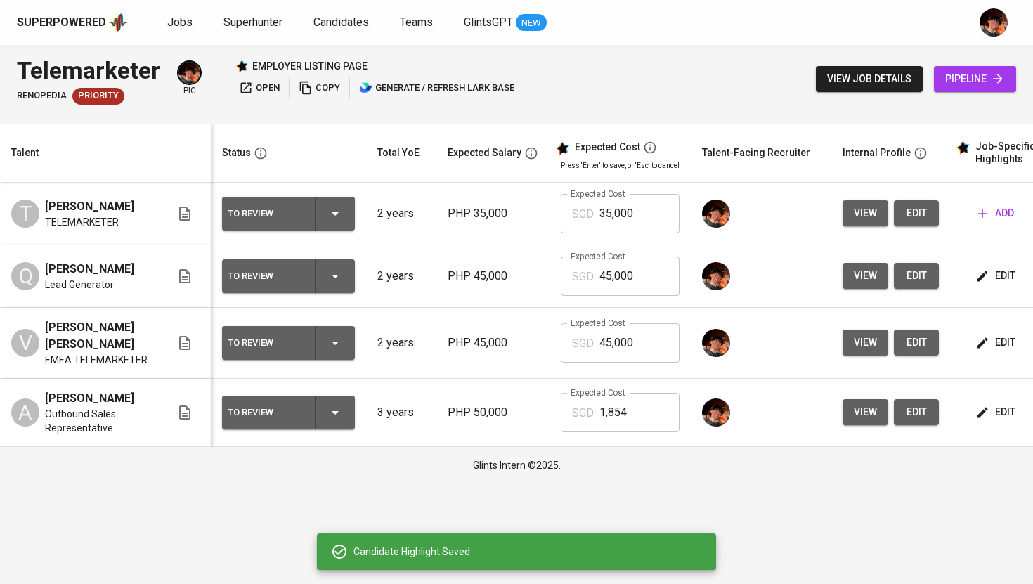
click at [606, 330] on input "45,000" at bounding box center [639, 342] width 80 height 39
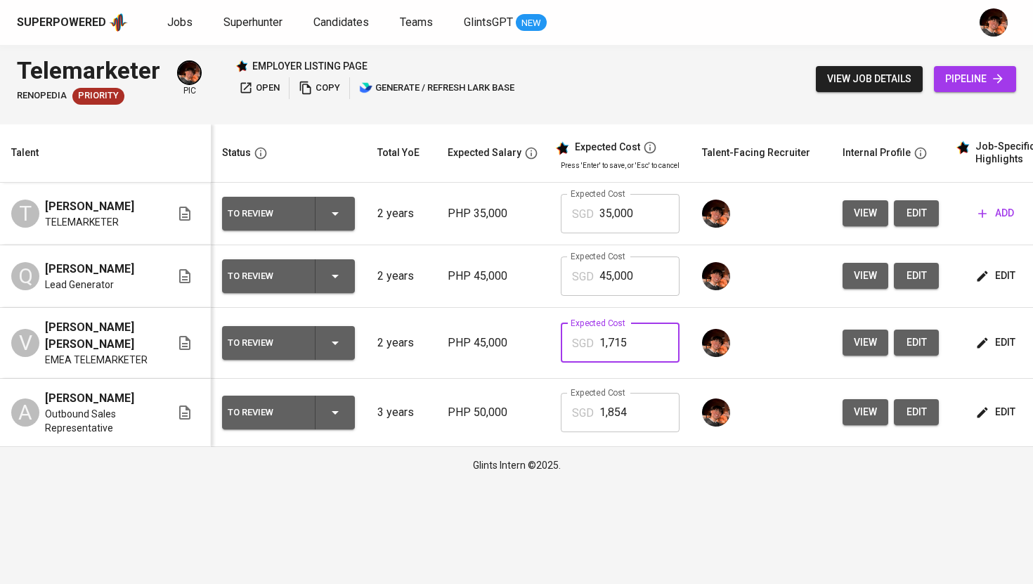
type input "1,715"
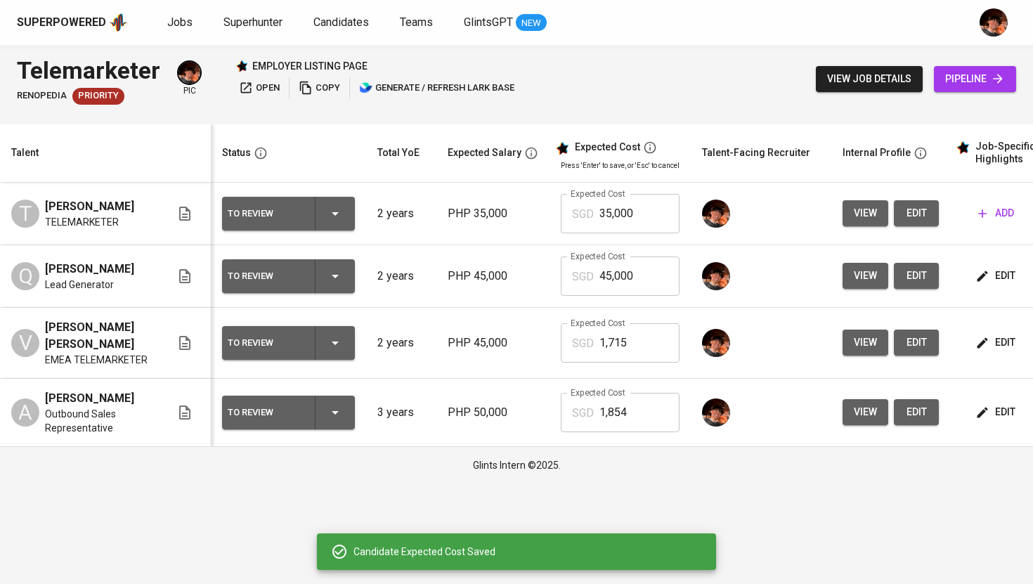
click at [613, 278] on input "45,000" at bounding box center [639, 275] width 80 height 39
type input "1,715"
click at [1001, 279] on span "edit" at bounding box center [996, 276] width 37 height 18
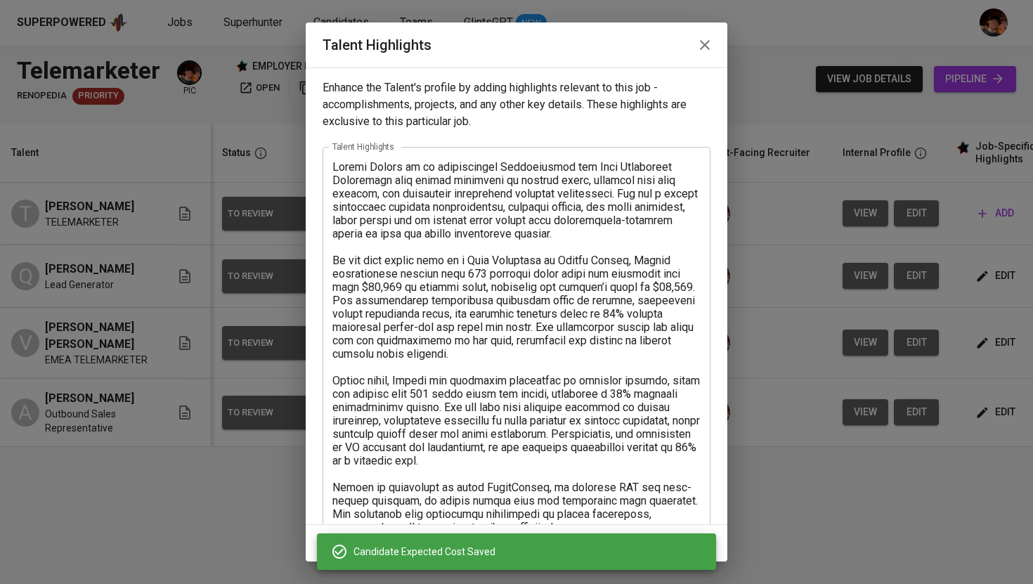
scroll to position [194, 0]
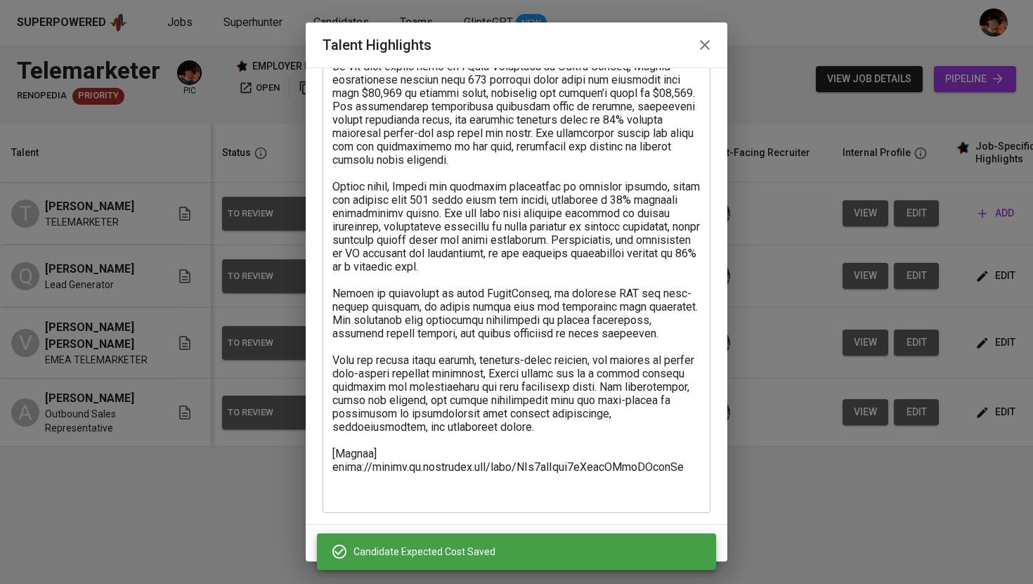
click at [478, 498] on textarea at bounding box center [516, 233] width 368 height 534
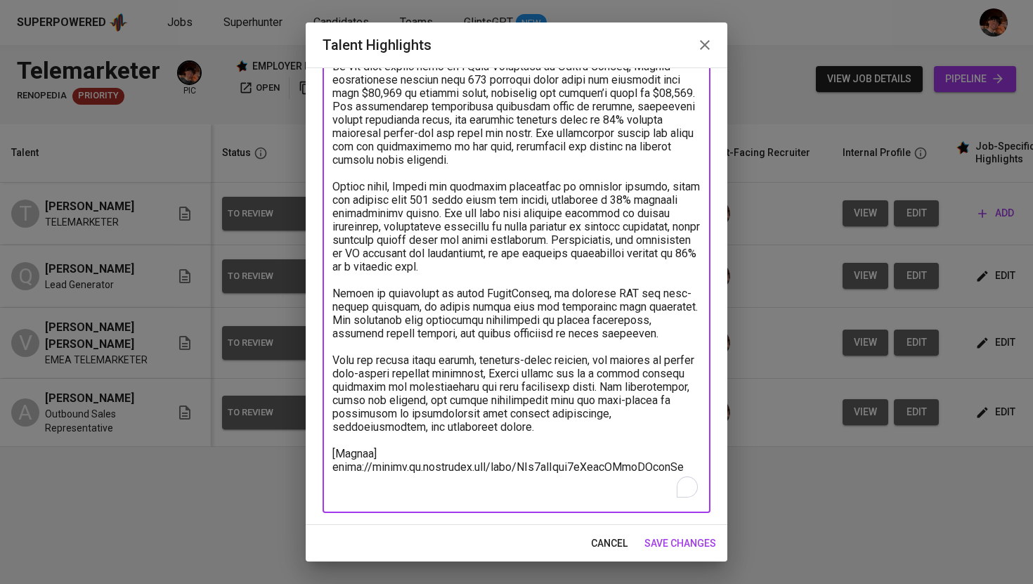
paste textarea "[Talent Salary] Total Monthly Cost: 1,715.13 SGD Basic Salary: 1,125.00 SGD Phi…"
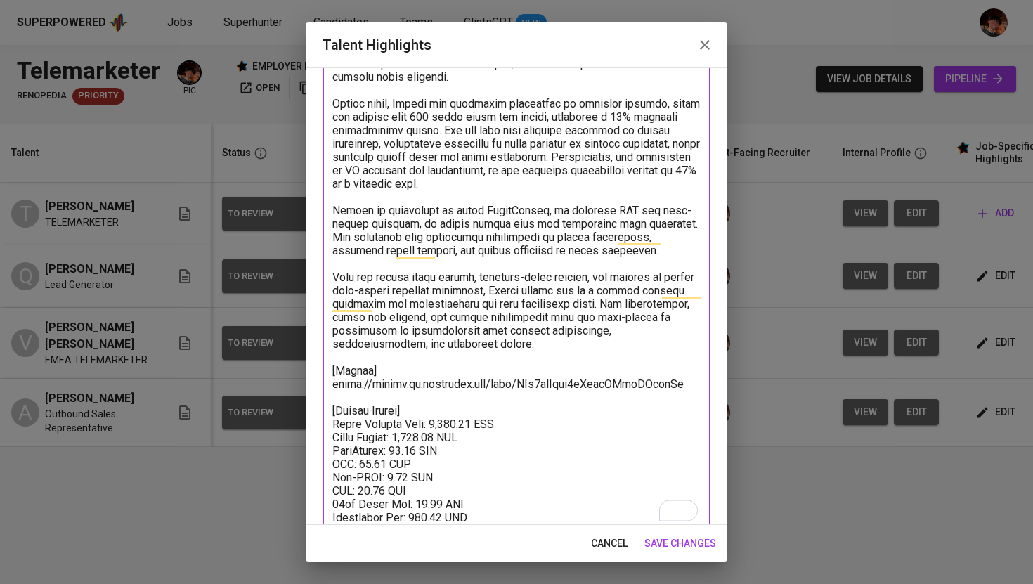
scroll to position [277, 0]
type textarea "Loremi Dolors am co adipiscingel Seddoeiusmod tem Inci Utlaboreet Doloremagn al…"
click at [668, 545] on span "save changes" at bounding box center [680, 544] width 72 height 18
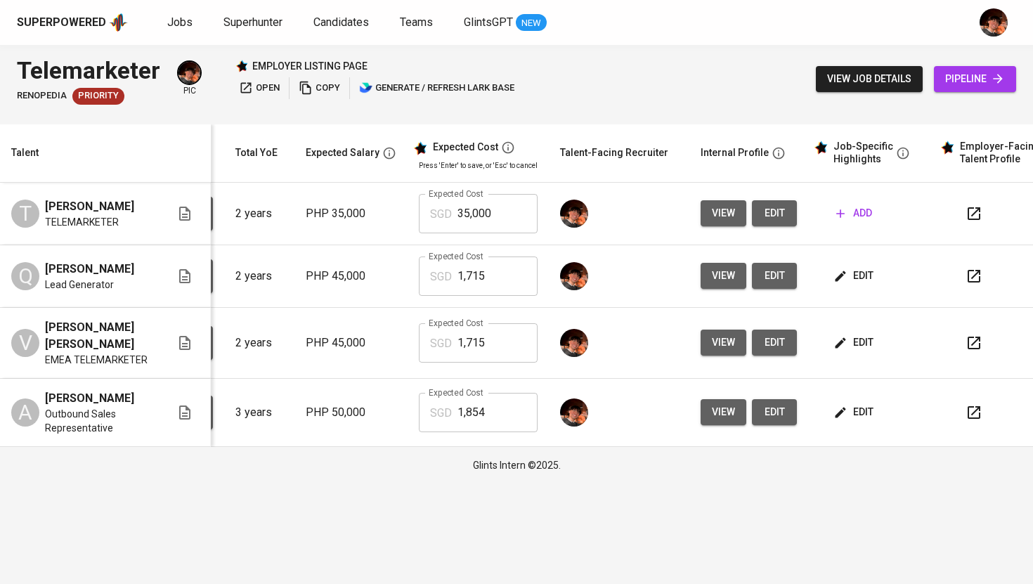
scroll to position [0, 172]
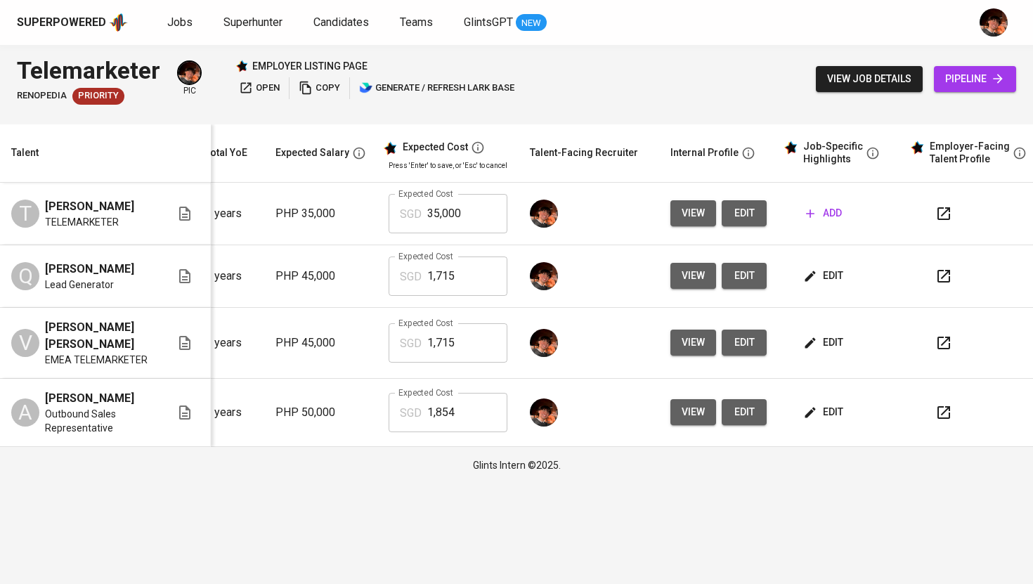
click at [821, 216] on span "add" at bounding box center [824, 213] width 36 height 18
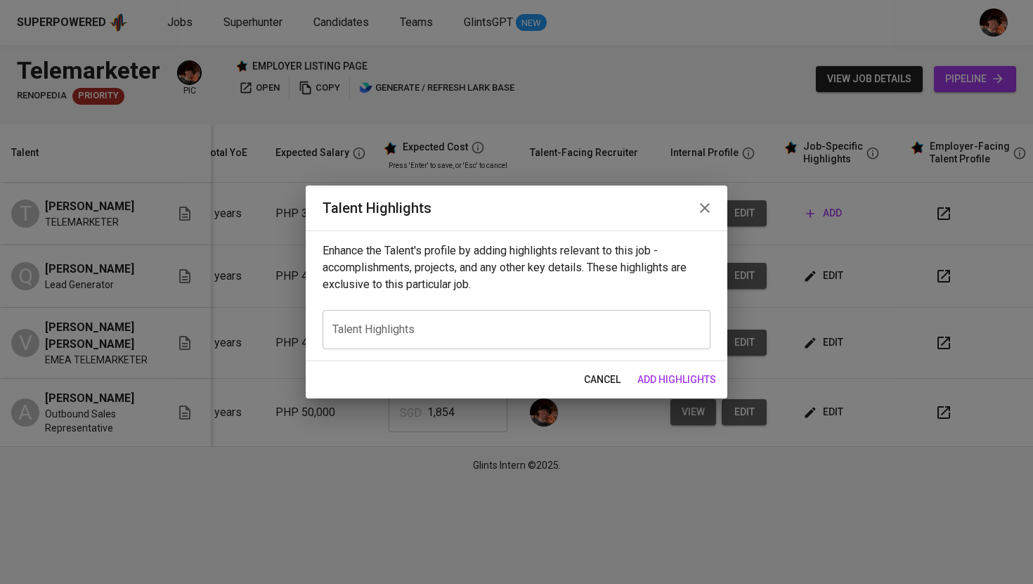
click at [592, 334] on textarea at bounding box center [516, 329] width 368 height 13
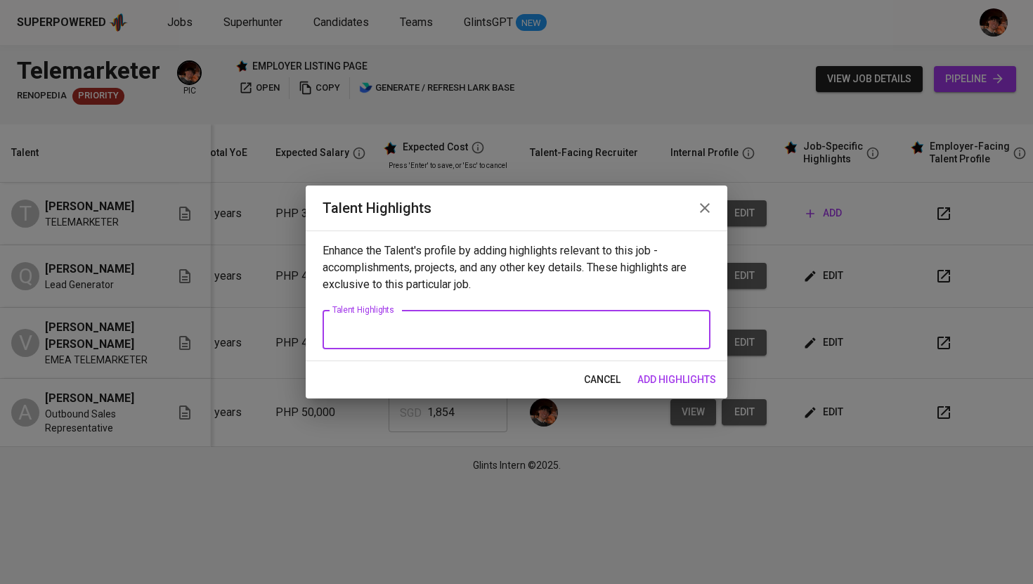
paste textarea "Loremi Dolors am c adipiscin eli seddoei-tempor Incididuntut labo etdo mag aliq…"
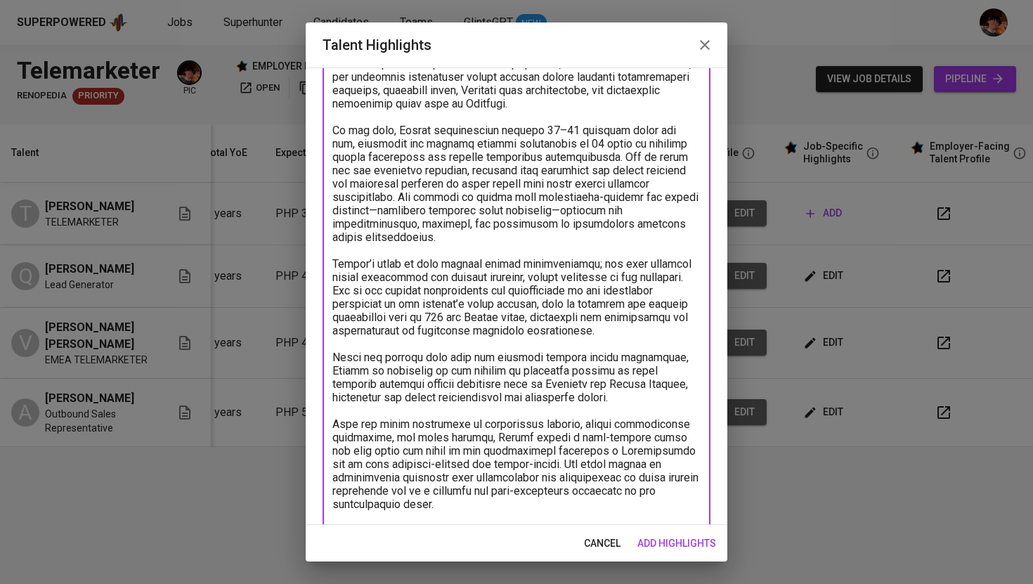
scroll to position [157, 0]
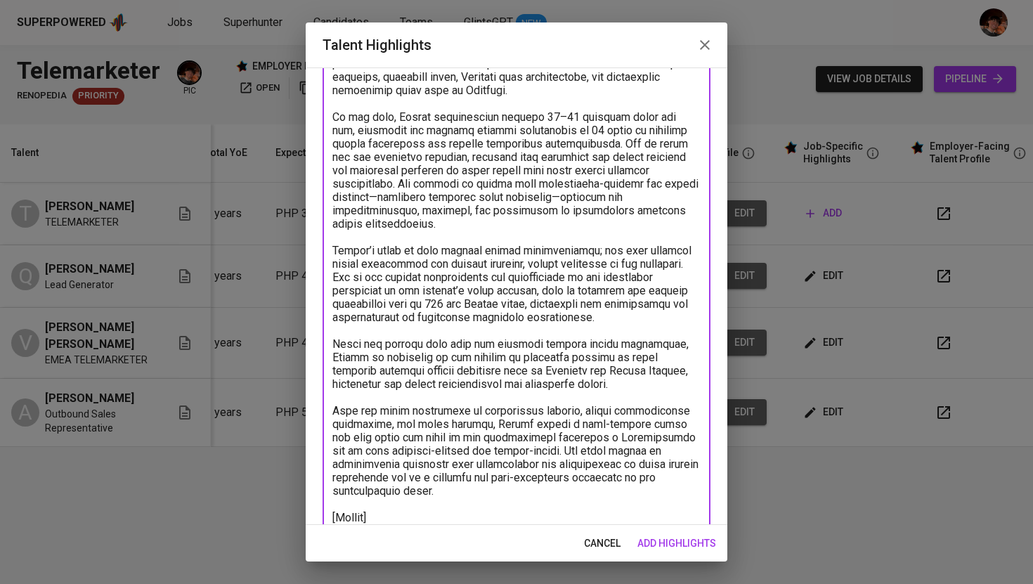
paste textarea "[URL][DOMAIN_NAME]"
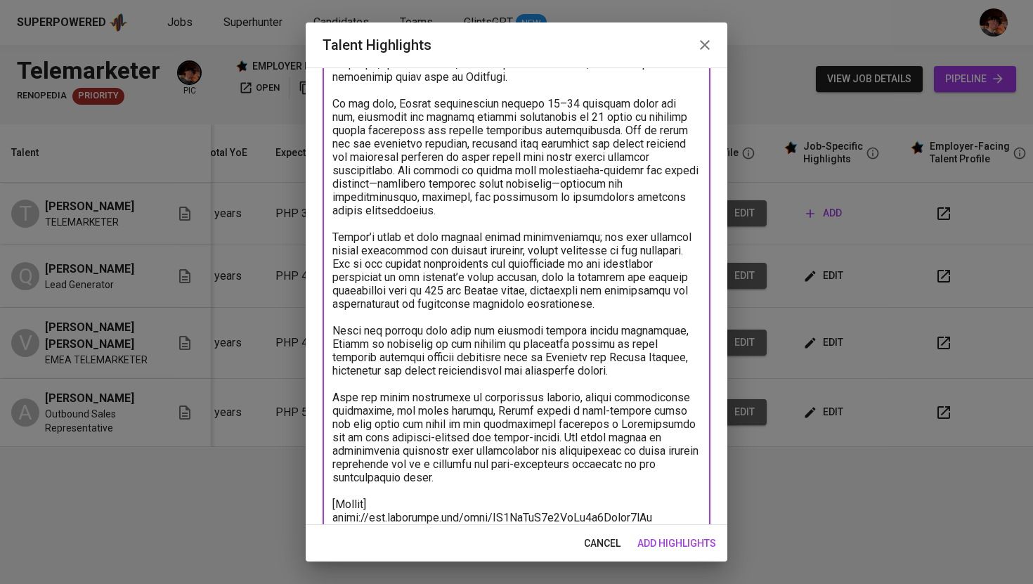
scroll to position [183, 0]
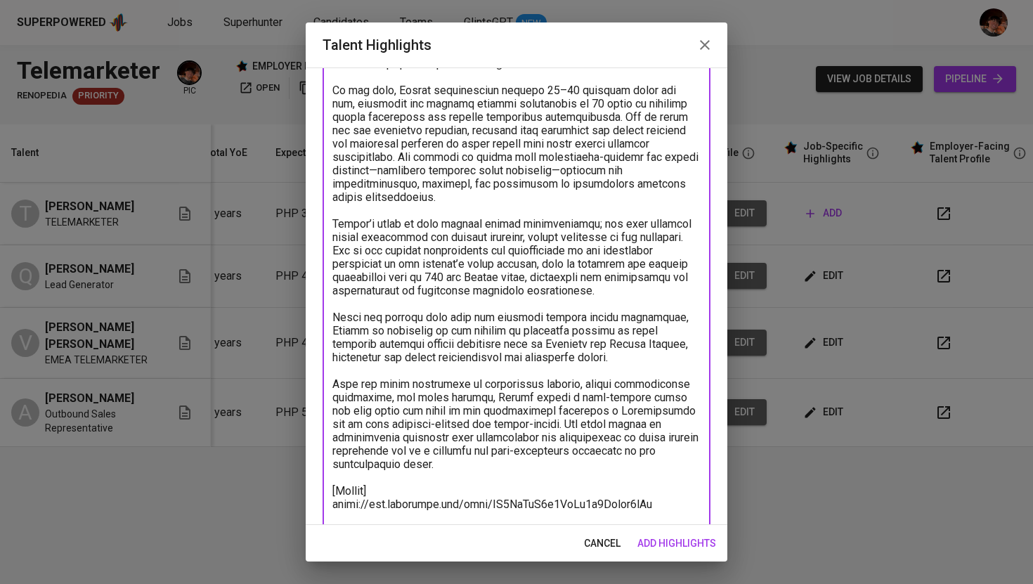
type textarea "Loremi Dolors am c adipiscin eli seddoei-tempor Incididuntut labo etdo mag aliq…"
click at [672, 544] on span "add highlights" at bounding box center [676, 544] width 79 height 18
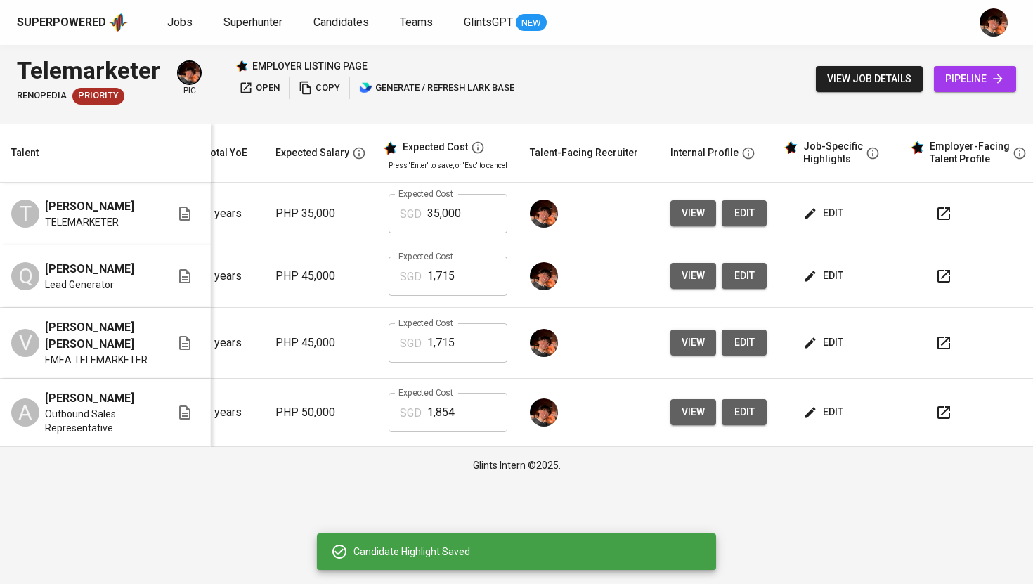
click at [831, 275] on span "edit" at bounding box center [824, 276] width 37 height 18
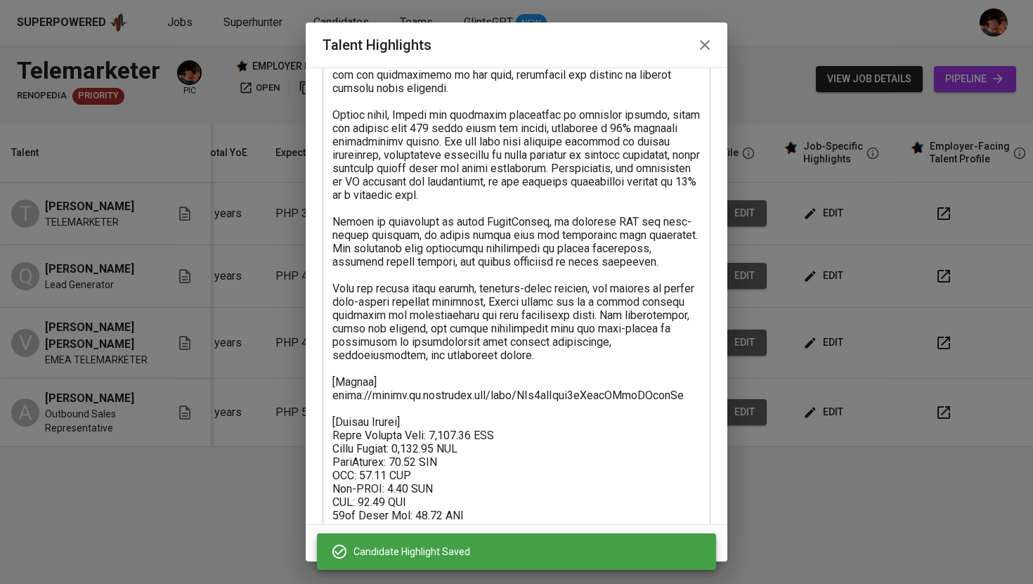
scroll to position [301, 0]
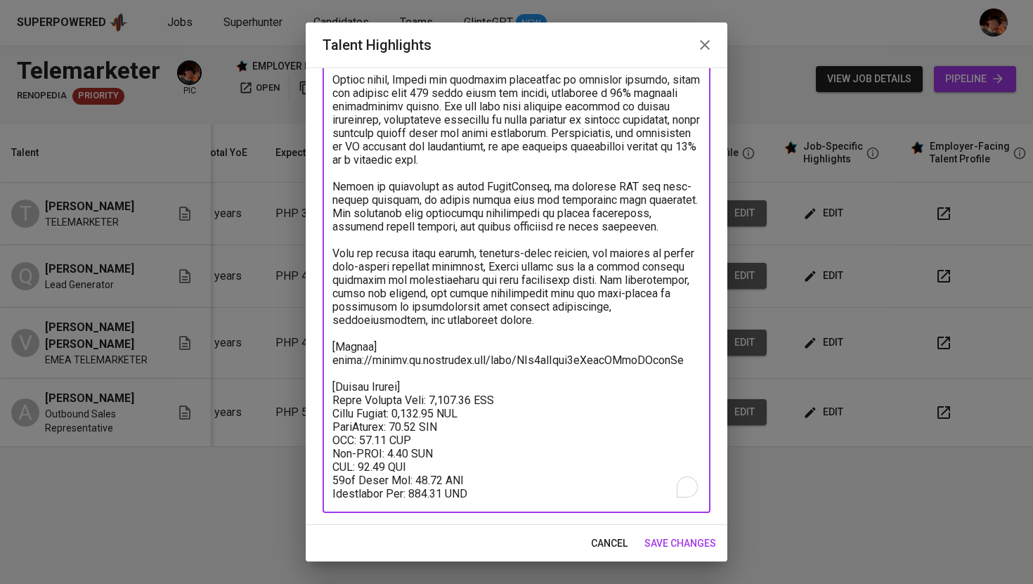
drag, startPoint x: 496, startPoint y: 497, endPoint x: 327, endPoint y: 390, distance: 200.6
click at [327, 390] on div "x Talent Highlights" at bounding box center [517, 179] width 388 height 667
click at [712, 49] on icon "button" at bounding box center [704, 45] width 17 height 17
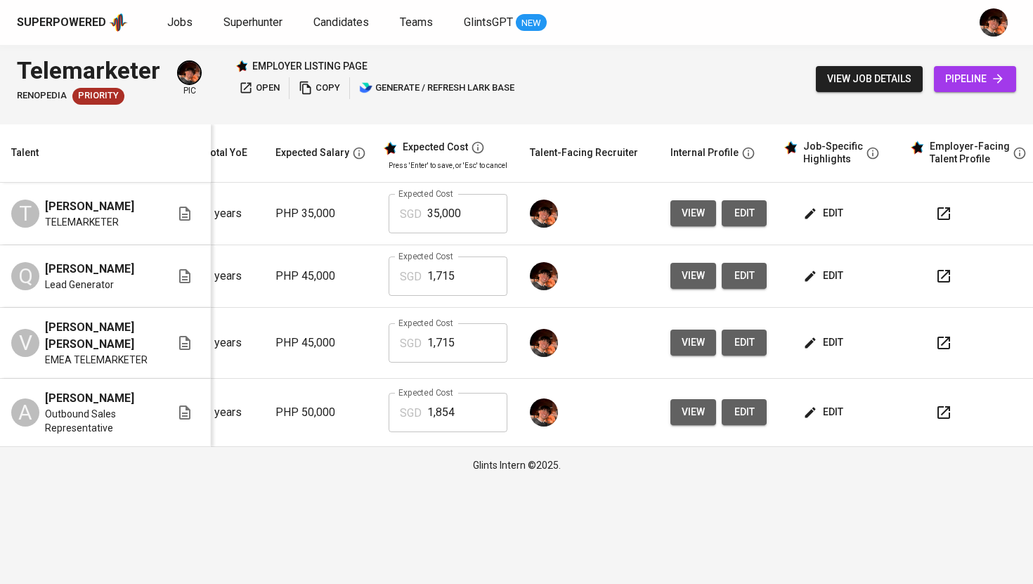
click at [824, 221] on span "edit" at bounding box center [824, 213] width 37 height 18
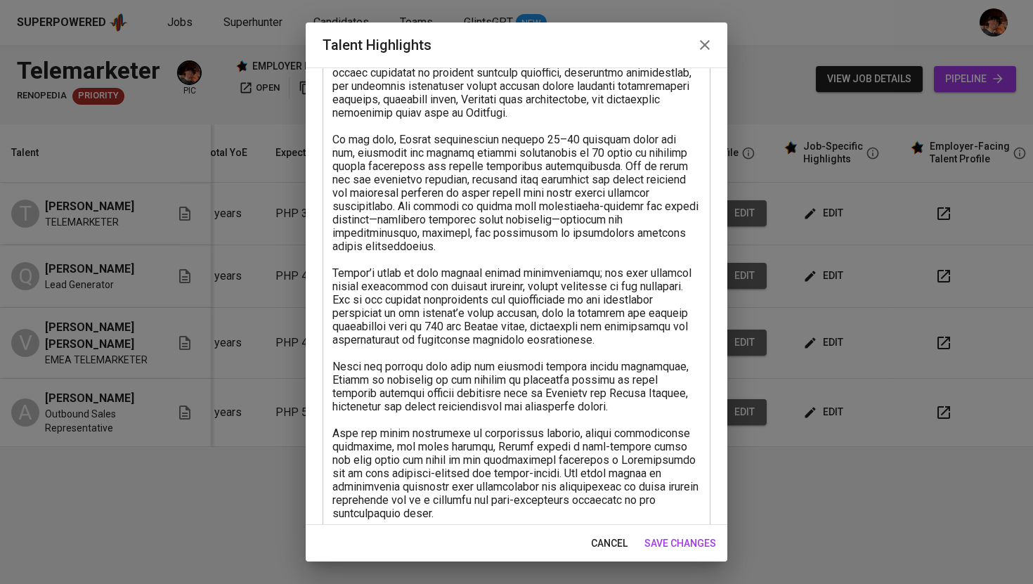
scroll to position [207, 0]
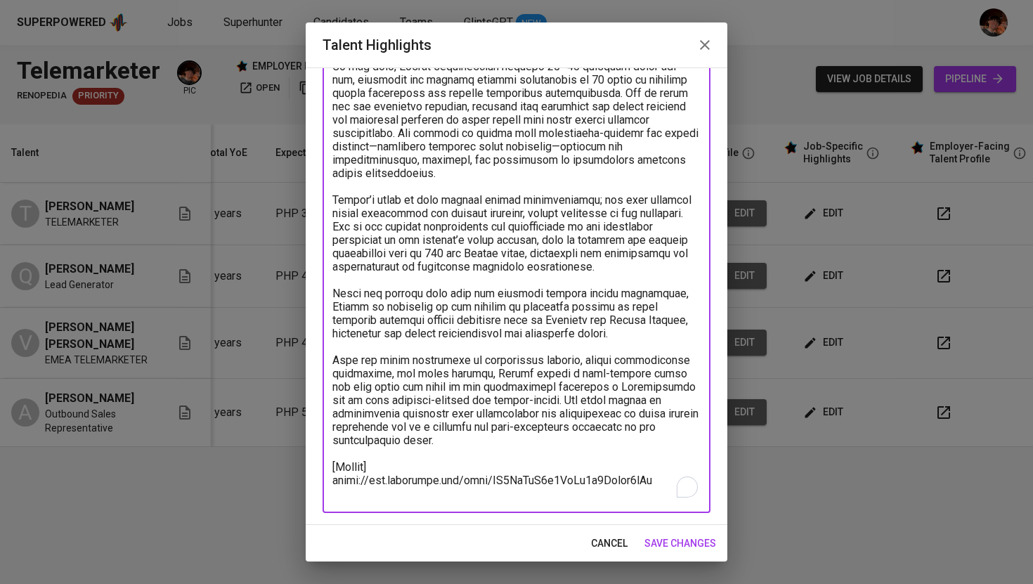
drag, startPoint x: 364, startPoint y: 486, endPoint x: 301, endPoint y: 486, distance: 63.2
click at [301, 486] on div "Talent Highlights Enhance the Talent's profile by adding highlights relevant to…" at bounding box center [516, 292] width 1033 height 584
drag, startPoint x: 367, startPoint y: 491, endPoint x: 307, endPoint y: 491, distance: 60.4
click at [307, 491] on div "Enhance the Talent's profile by adding highlights relevant to this job - accomp…" at bounding box center [517, 295] width 422 height 457
paste textarea "Talent Salary] Total Monthly Cost: 1,715.13 SGD Basic Salary: 1,125.00 SGD Phil…"
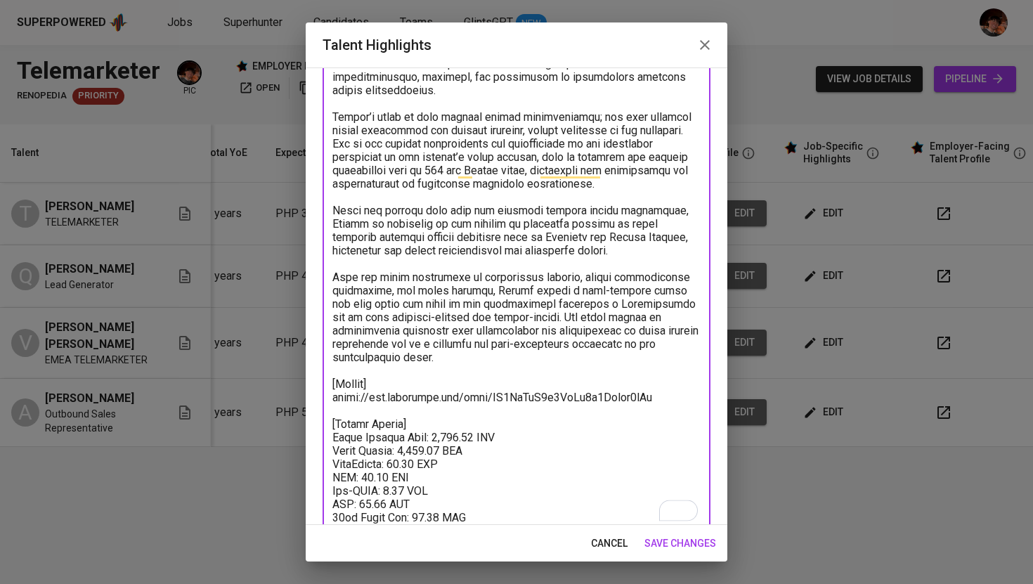
scroll to position [290, 0]
click at [415, 437] on textarea "To enrich screen reader interactions, please activate Accessibility in Grammarl…" at bounding box center [516, 197] width 368 height 654
paste textarea "87"
click at [407, 453] on textarea "To enrich screen reader interactions, please activate Accessibility in Grammarl…" at bounding box center [516, 197] width 368 height 654
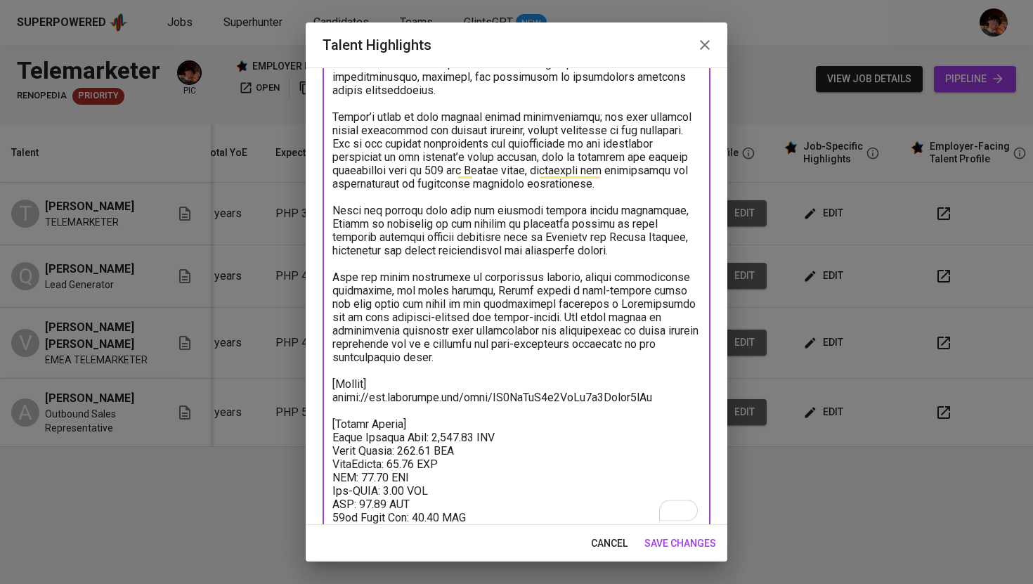
click at [407, 453] on textarea "To enrich screen reader interactions, please activate Accessibility in Grammarl…" at bounding box center [516, 197] width 368 height 654
paste textarea "1.88"
click at [427, 506] on textarea "To enrich screen reader interactions, please activate Accessibility in Grammarl…" at bounding box center [516, 197] width 368 height 654
paste textarea "72.92"
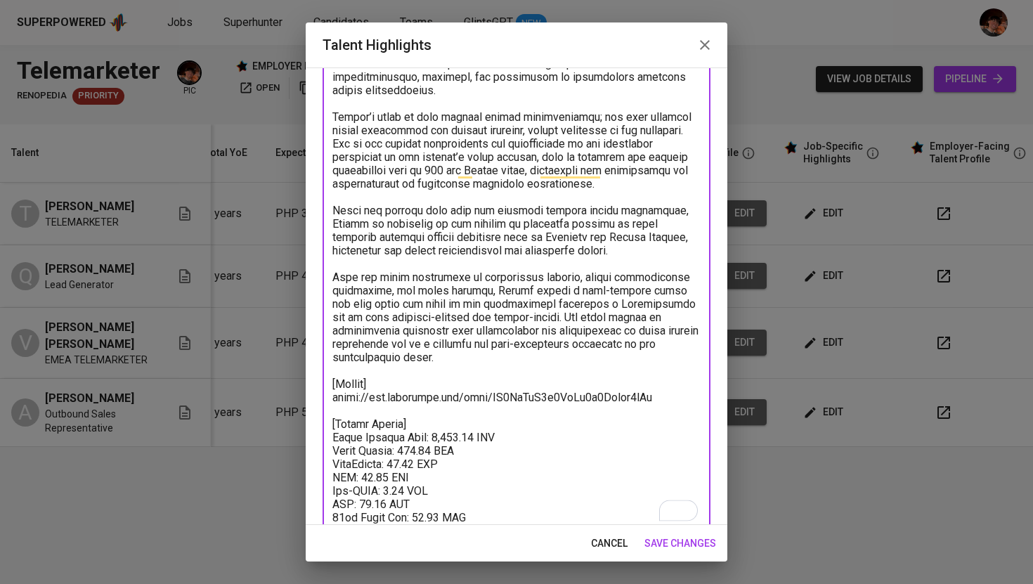
click at [411, 440] on textarea "To enrich screen reader interactions, please activate Accessibility in Grammarl…" at bounding box center [516, 197] width 368 height 654
click at [451, 421] on textarea "To enrich screen reader interactions, please activate Accessibility in Grammarl…" at bounding box center [516, 197] width 368 height 654
paste textarea "438.04"
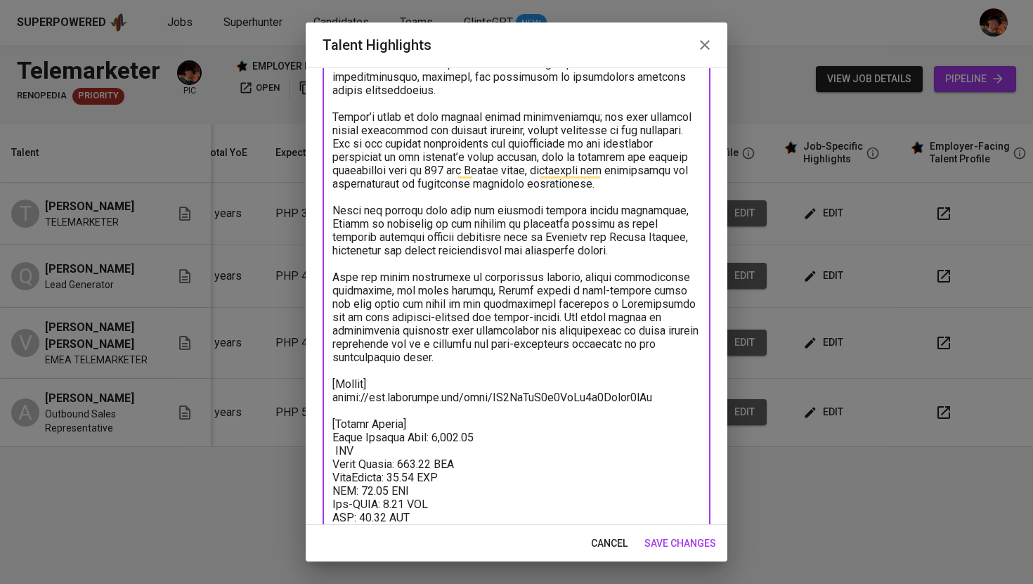
click at [451, 421] on textarea "To enrich screen reader interactions, please activate Accessibility in Grammarl…" at bounding box center [516, 204] width 368 height 668
click at [338, 438] on textarea "To enrich screen reader interactions, please activate Accessibility in Grammarl…" at bounding box center [516, 204] width 368 height 668
type textarea "Loremi Dolors am c adipiscin eli seddoei-tempor Incididuntut labo etdo mag aliq…"
click at [672, 542] on span "save changes" at bounding box center [680, 544] width 72 height 18
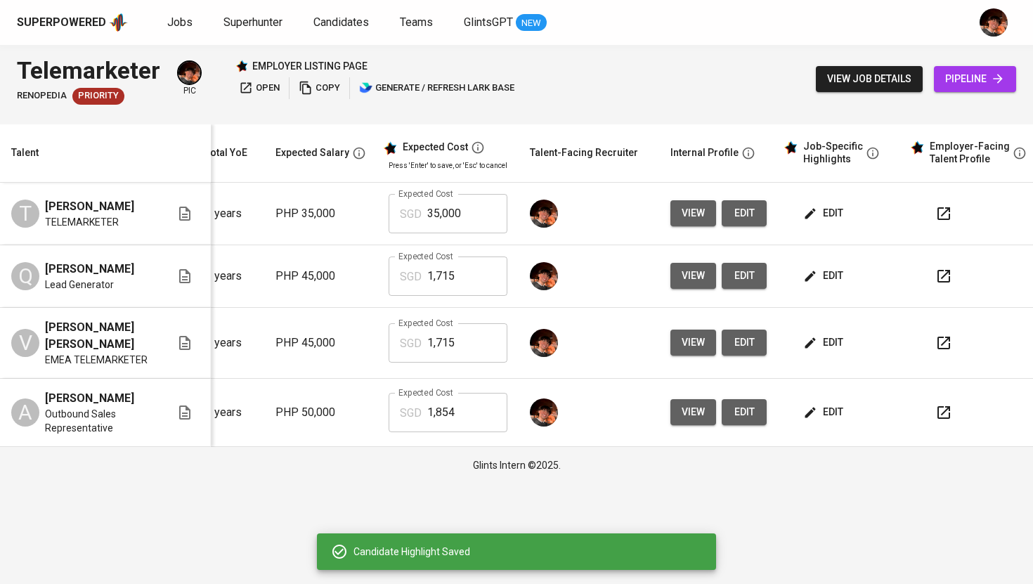
click at [832, 207] on span "edit" at bounding box center [824, 213] width 37 height 18
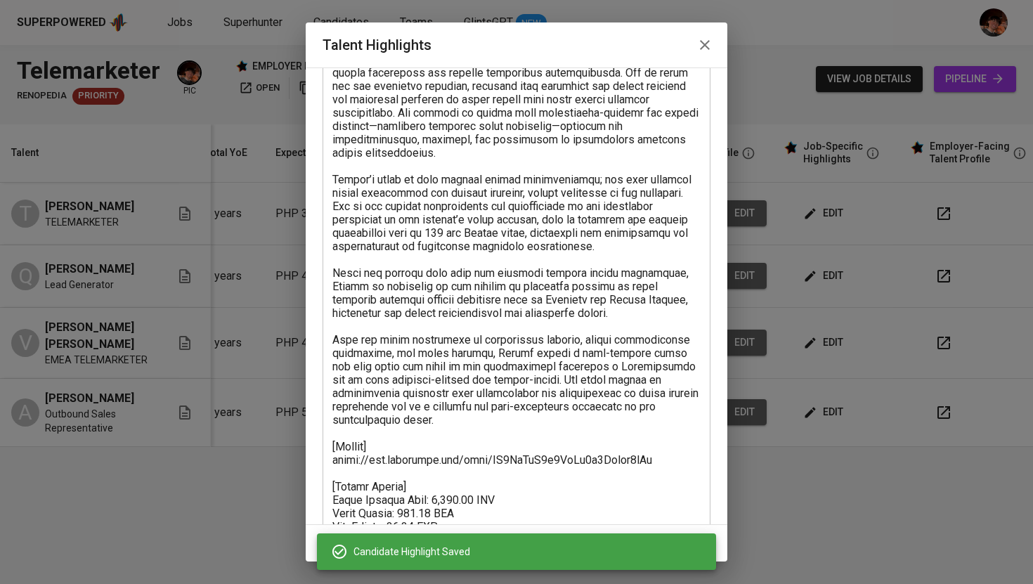
scroll to position [314, 0]
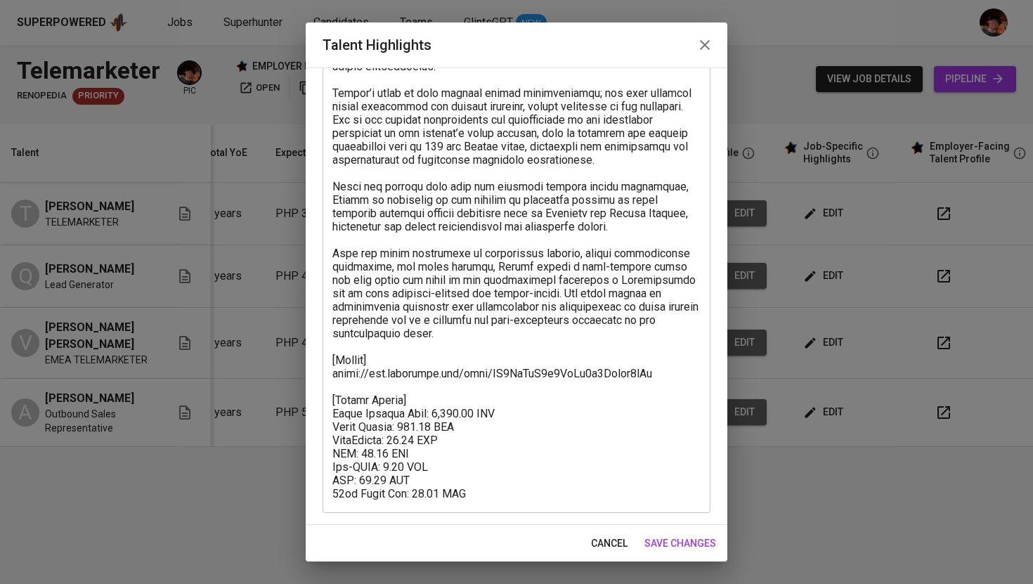
click at [703, 46] on icon "button" at bounding box center [705, 45] width 10 height 10
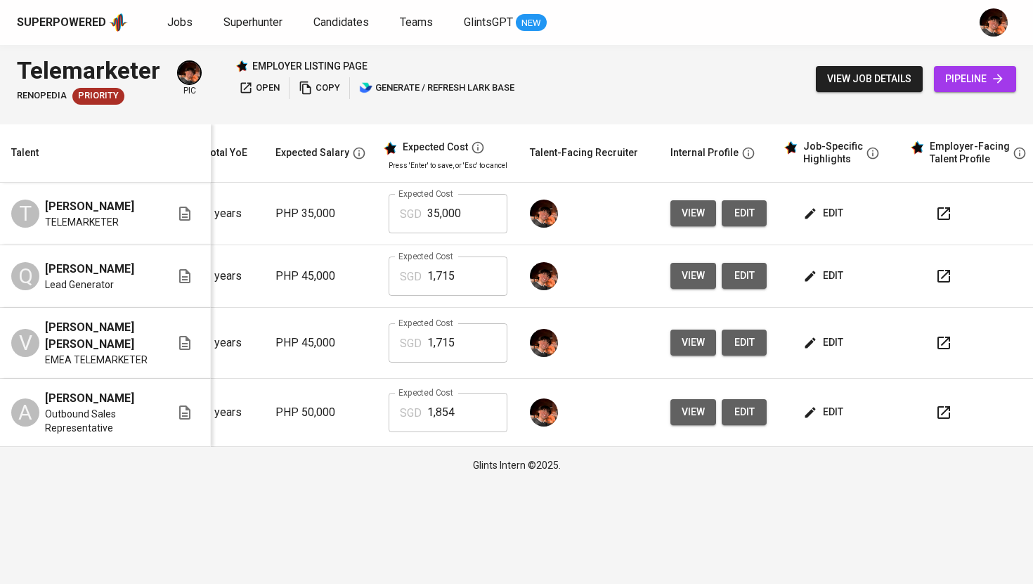
click at [438, 220] on input "35,000" at bounding box center [467, 213] width 80 height 39
type input "1,438"
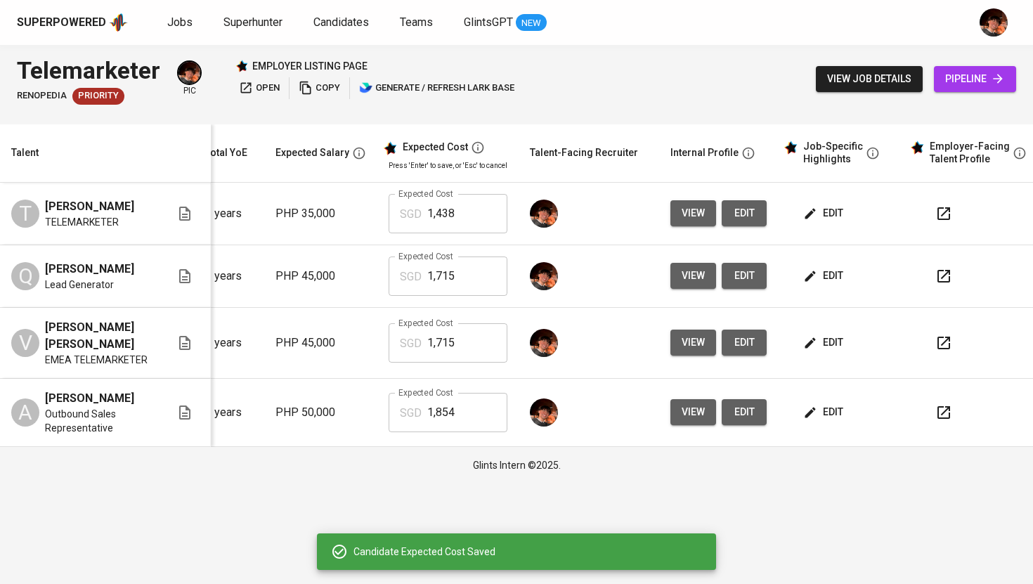
click at [419, 469] on div "Glints Intern ©2025." at bounding box center [516, 465] width 1033 height 37
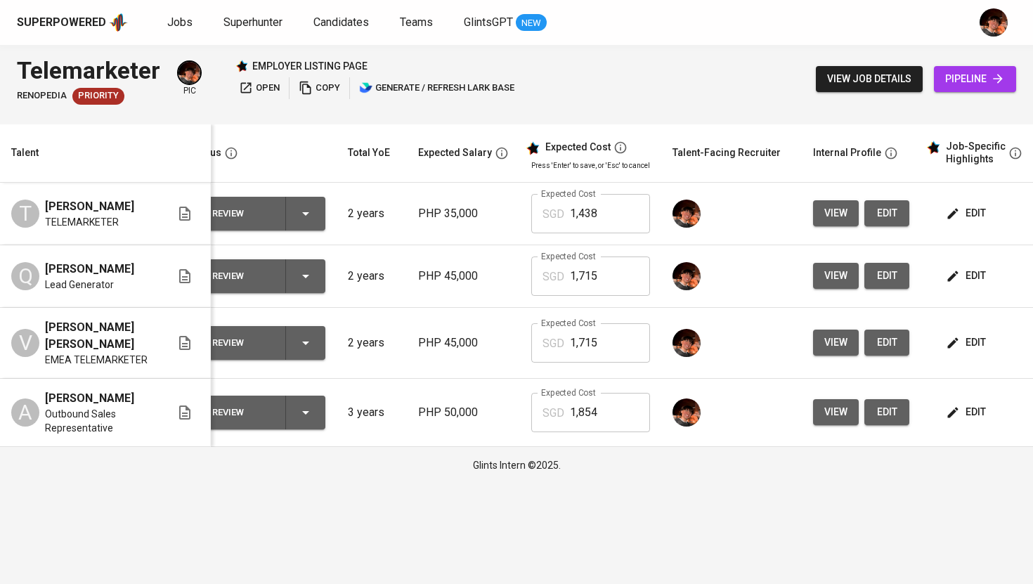
scroll to position [0, 0]
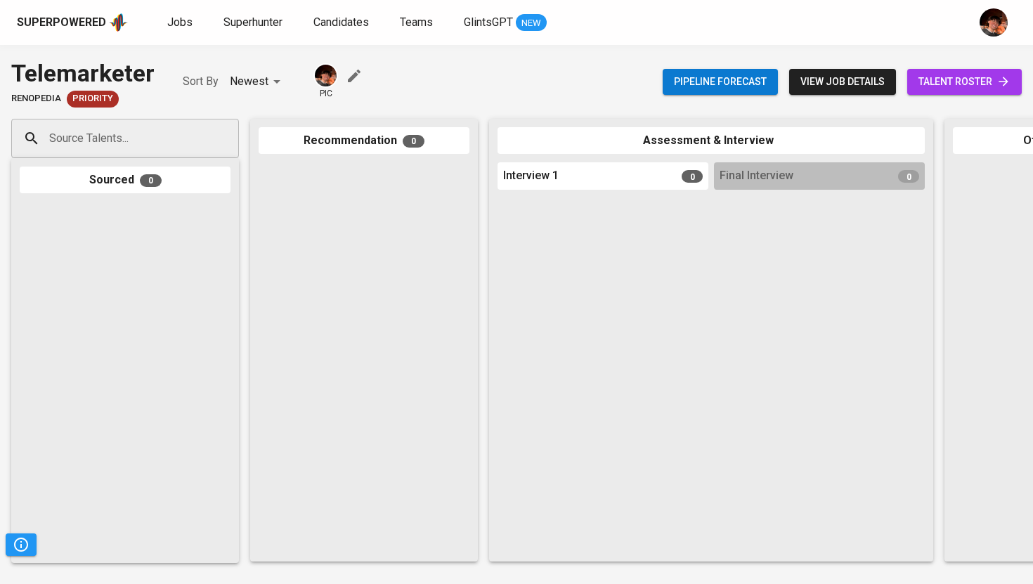
click at [951, 77] on span "talent roster" at bounding box center [964, 82] width 92 height 18
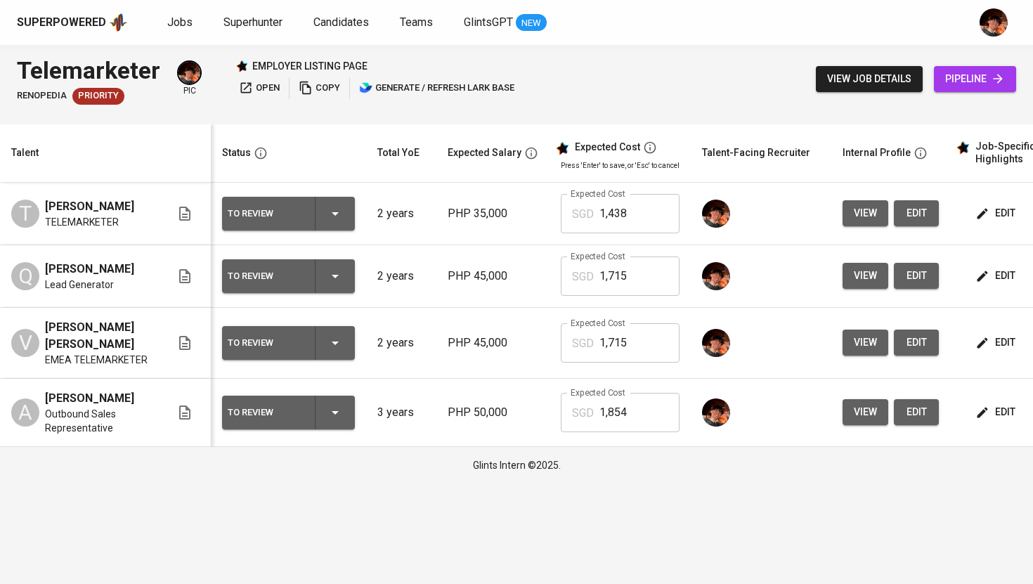
click at [322, 219] on div "To Review" at bounding box center [289, 214] width 122 height 34
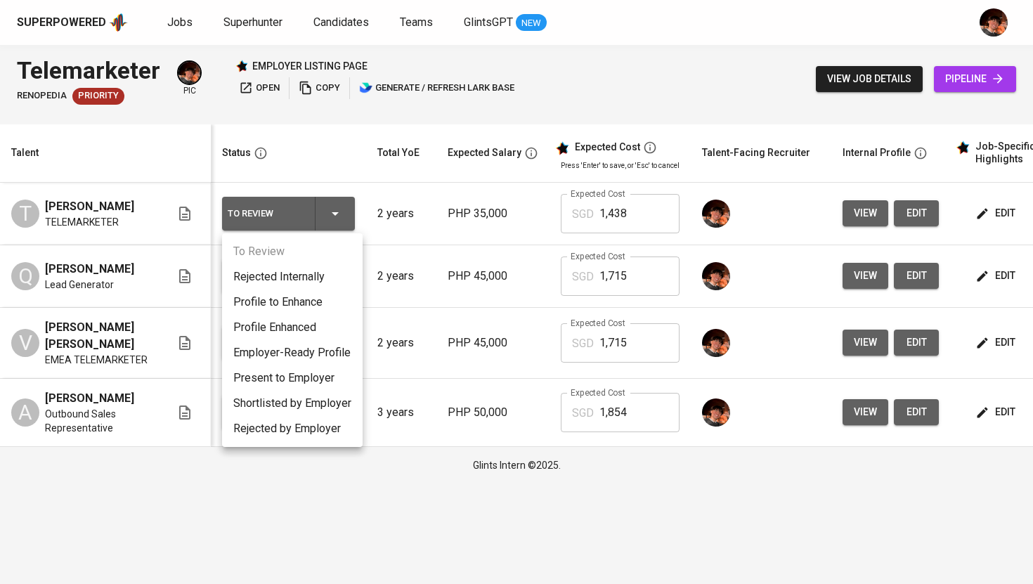
click at [312, 379] on li "Present to Employer" at bounding box center [292, 377] width 141 height 25
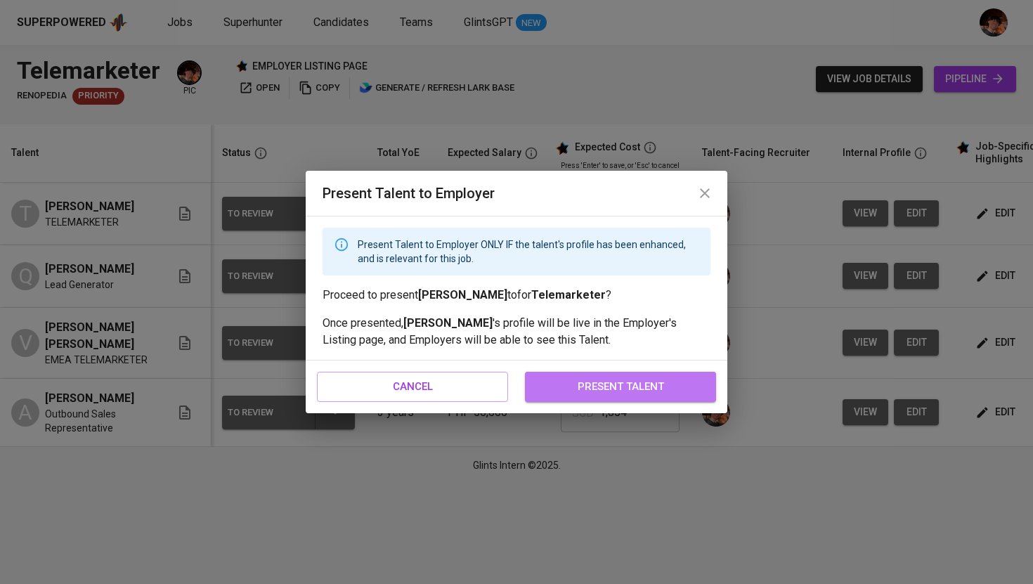
click at [579, 389] on span "present talent" at bounding box center [620, 386] width 160 height 18
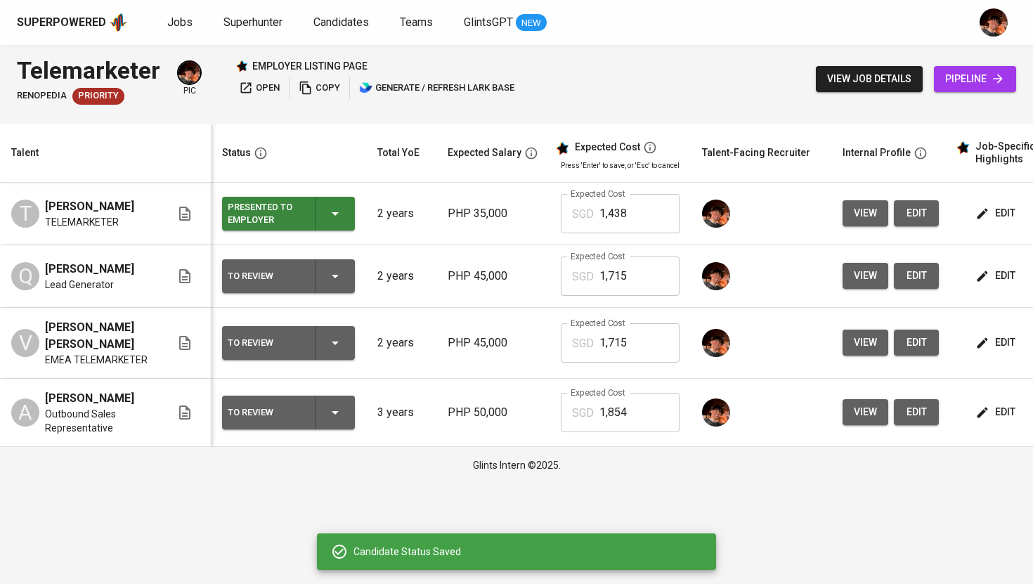
click at [337, 271] on icon "button" at bounding box center [335, 276] width 17 height 17
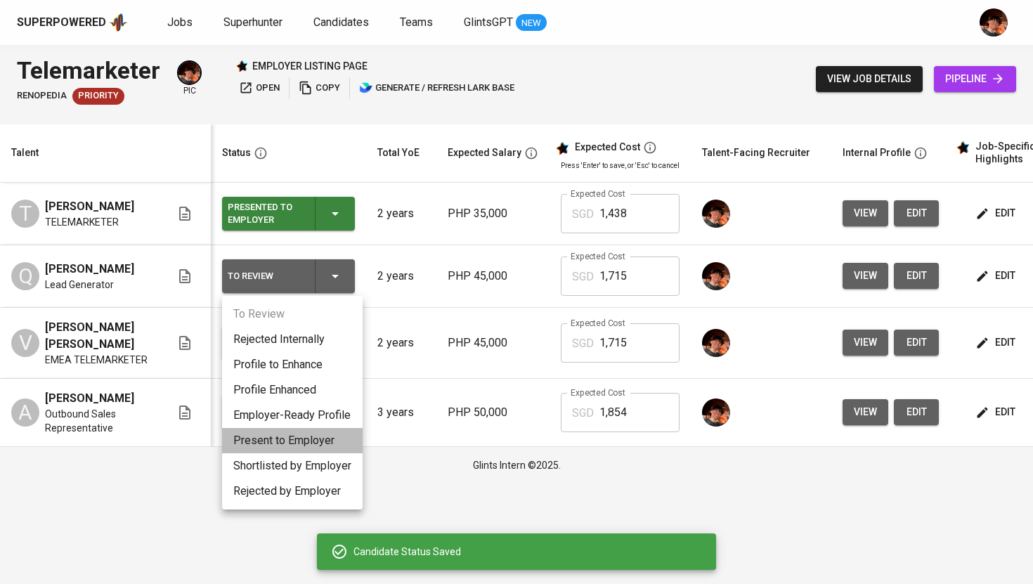
click at [332, 440] on li "Present to Employer" at bounding box center [292, 440] width 141 height 25
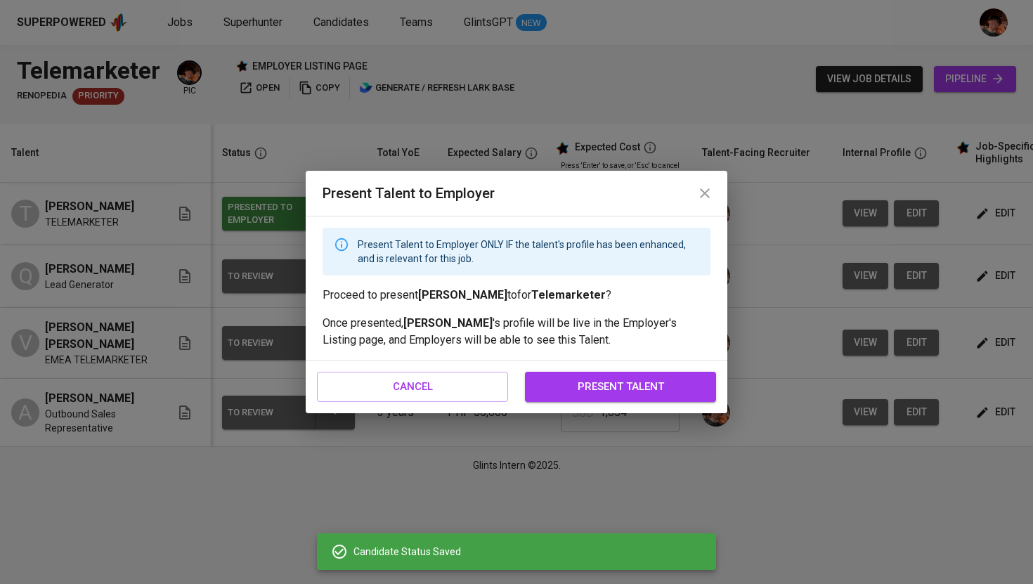
click at [609, 388] on span "present talent" at bounding box center [620, 386] width 160 height 18
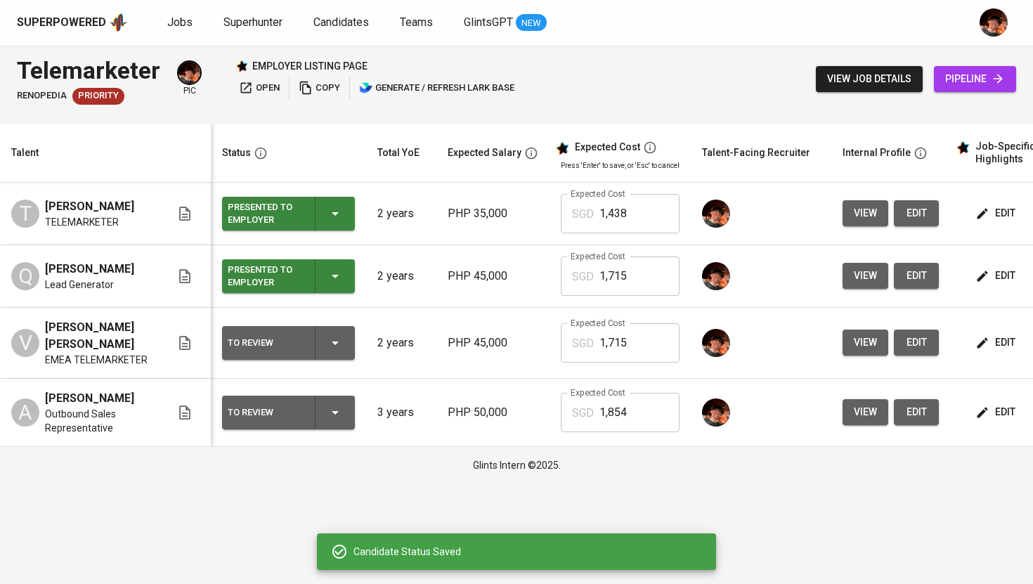
click at [335, 339] on icon "button" at bounding box center [335, 342] width 17 height 17
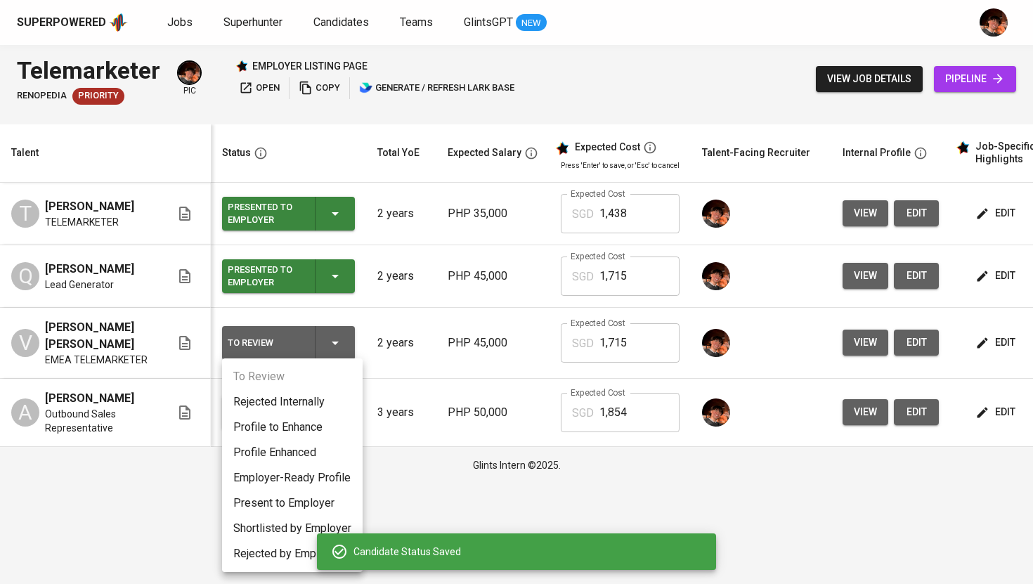
click at [313, 497] on li "Present to Employer" at bounding box center [292, 502] width 141 height 25
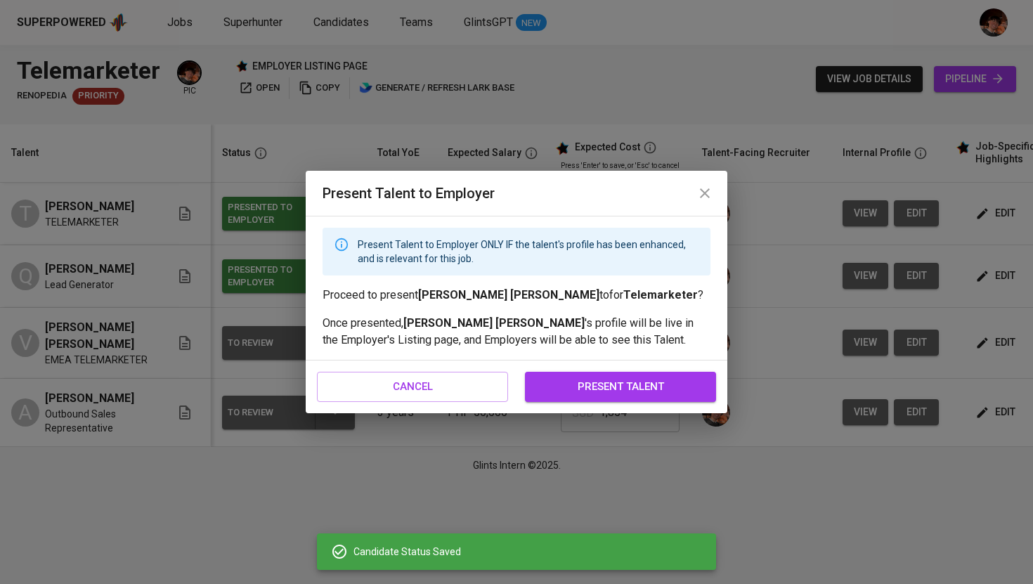
click at [574, 384] on span "present talent" at bounding box center [620, 386] width 160 height 18
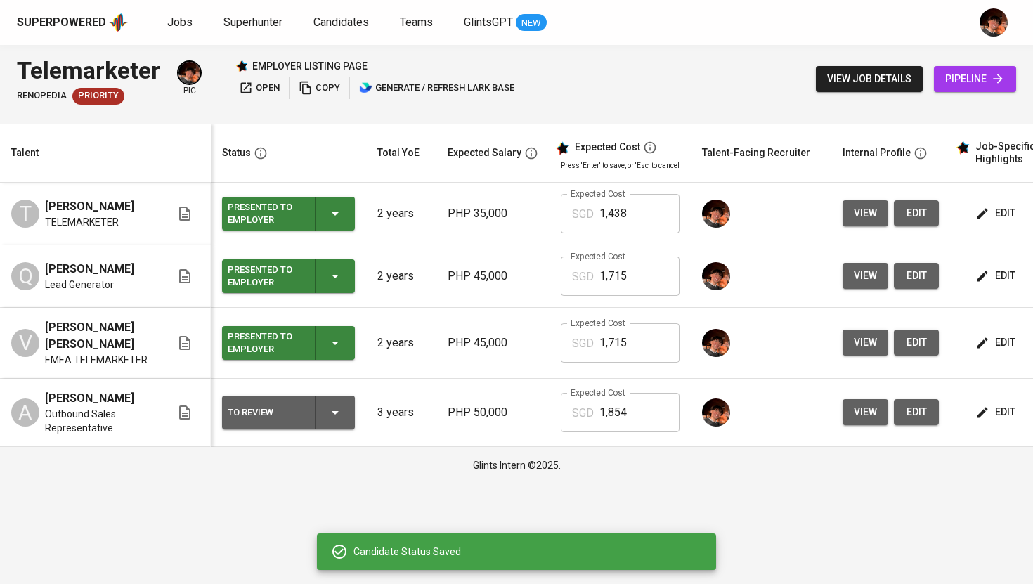
click at [341, 408] on icon "button" at bounding box center [335, 412] width 17 height 17
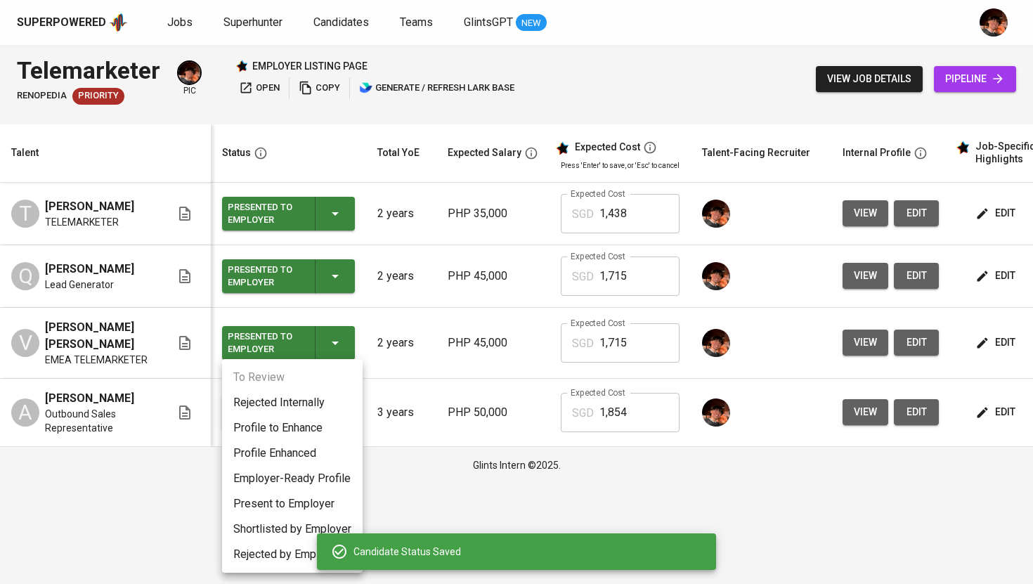
click at [301, 508] on li "Present to Employer" at bounding box center [292, 503] width 141 height 25
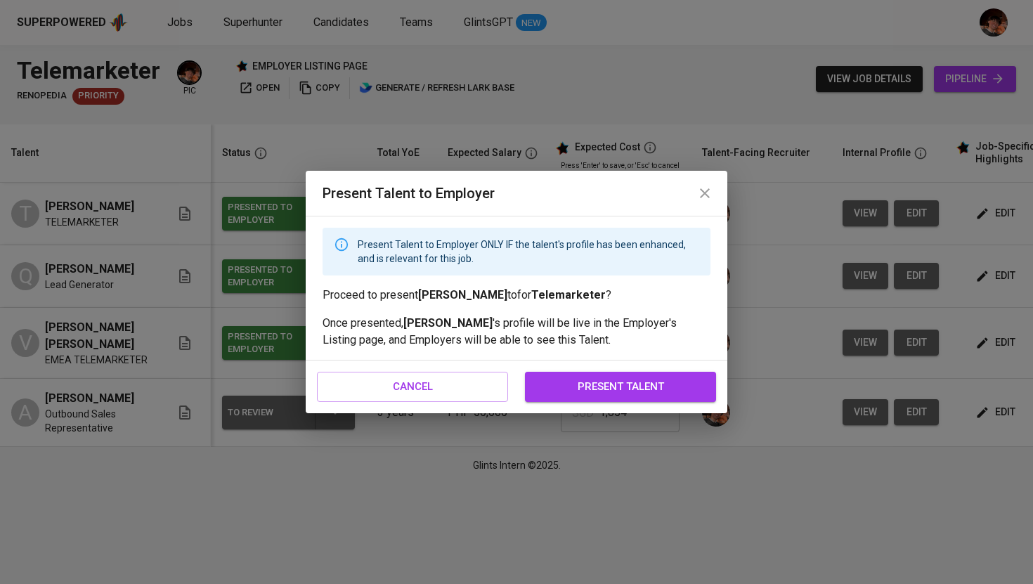
click at [590, 379] on span "present talent" at bounding box center [620, 386] width 160 height 18
